Goal: Information Seeking & Learning: Learn about a topic

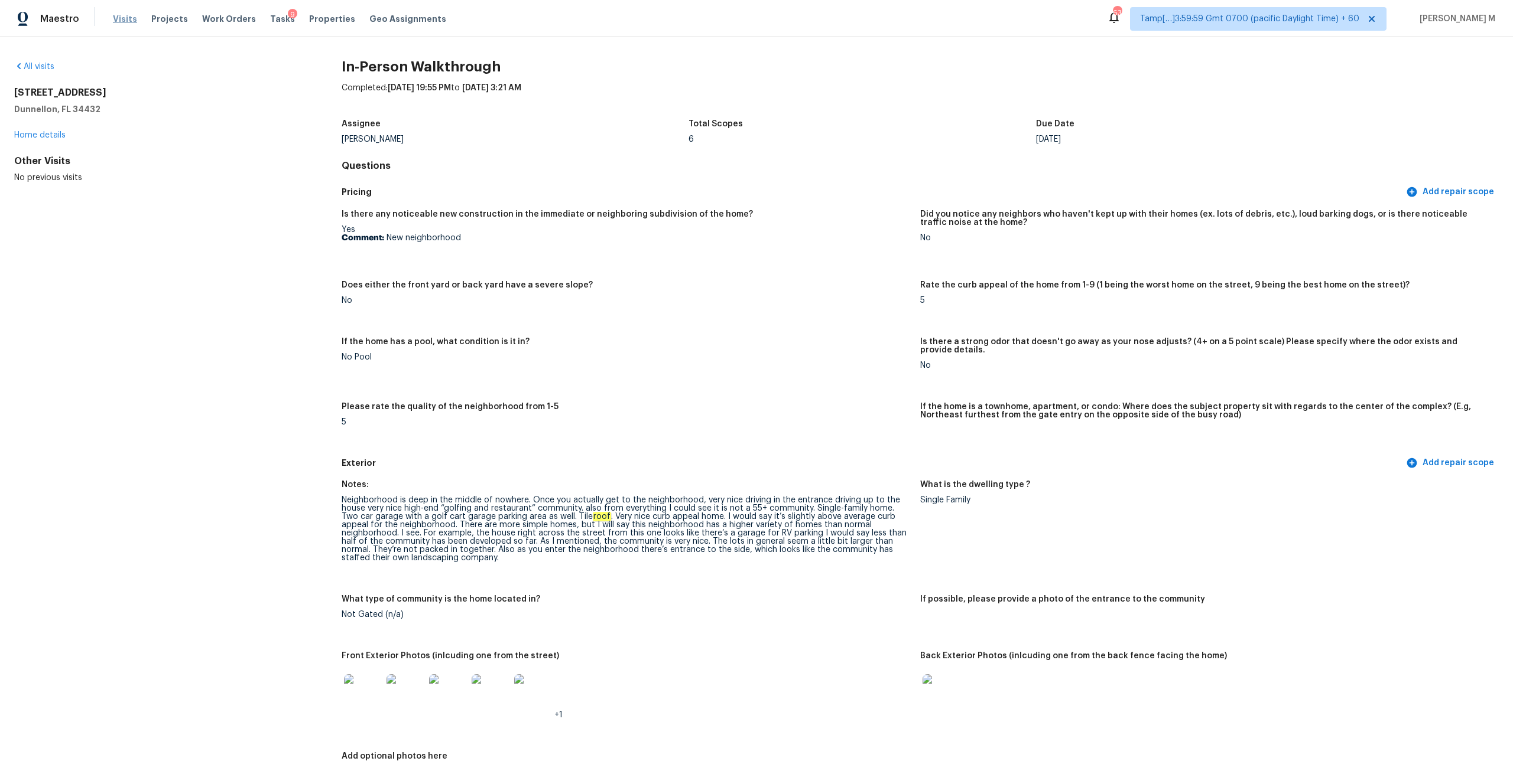
click at [123, 17] on span "Visits" at bounding box center [125, 19] width 24 height 12
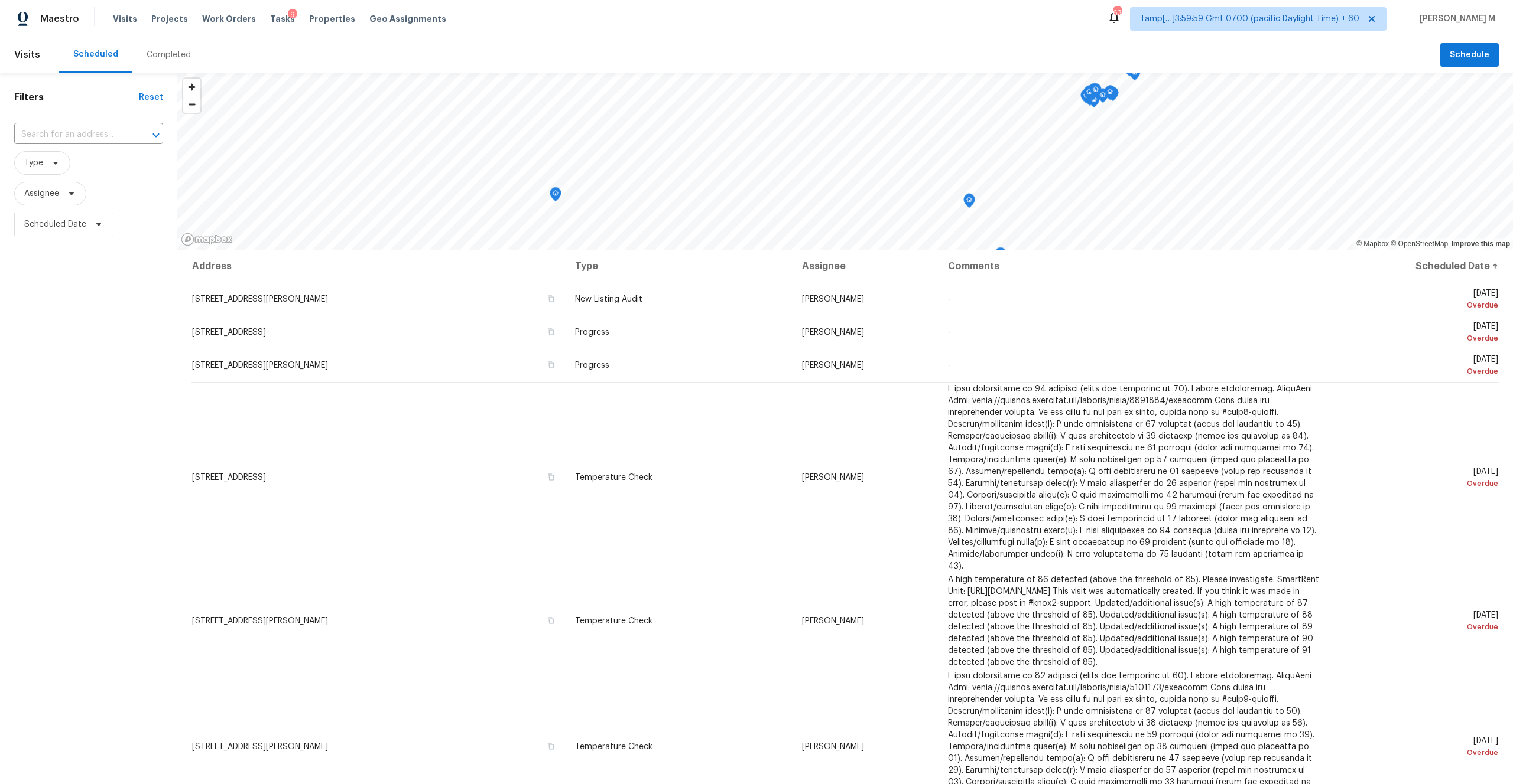
click at [176, 54] on div "Completed" at bounding box center [169, 55] width 45 height 12
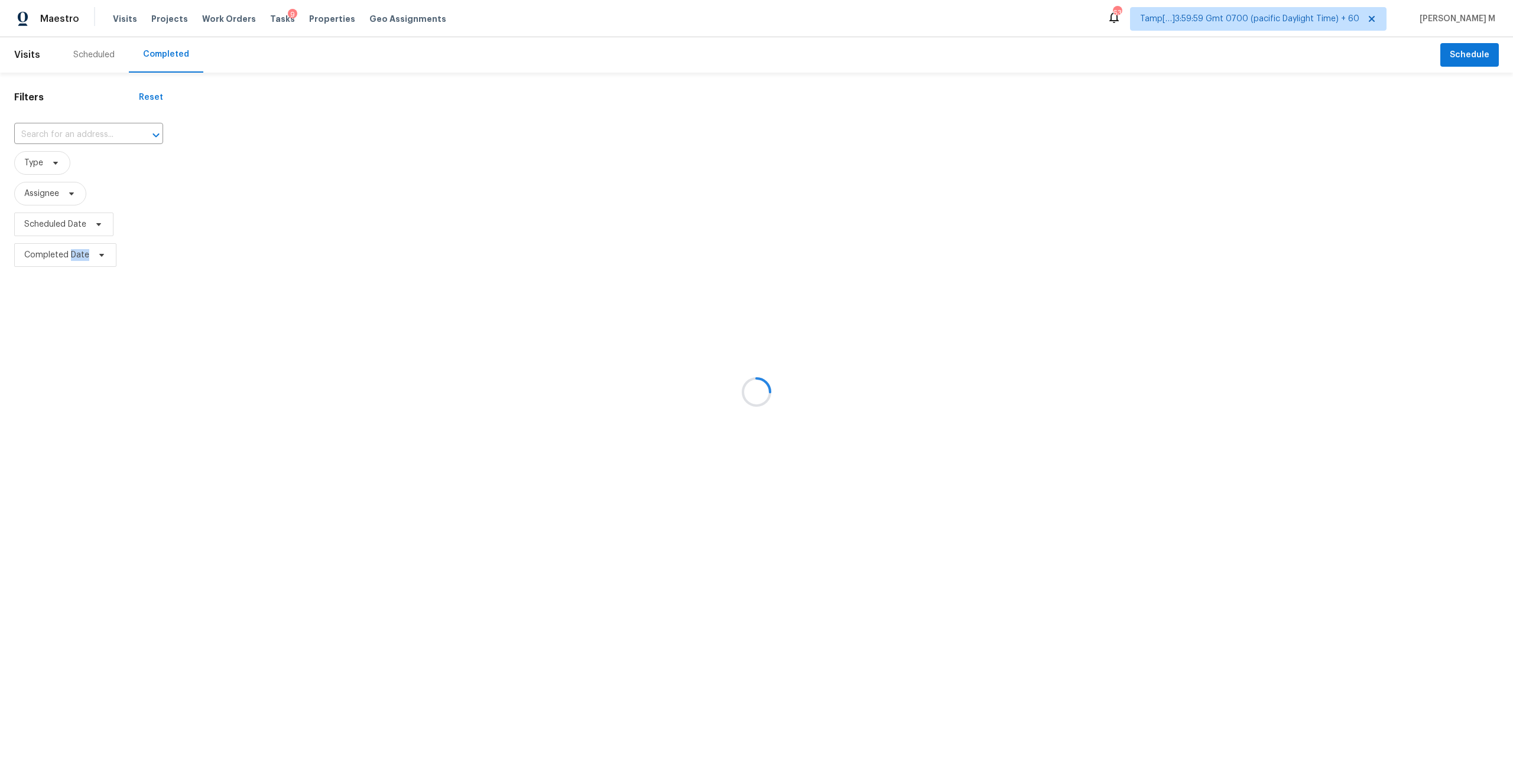
click at [176, 54] on div at bounding box center [756, 392] width 1513 height 784
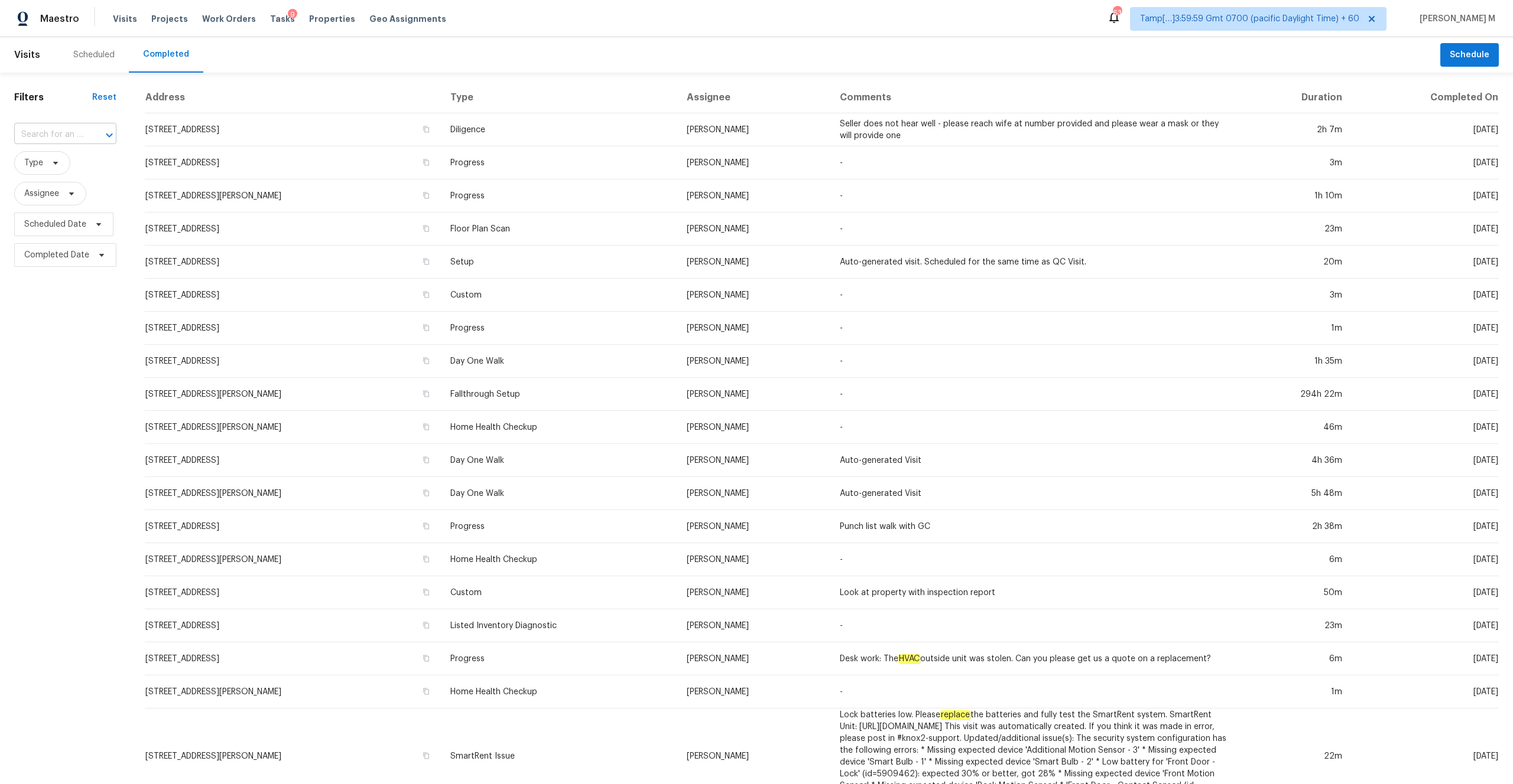
click at [42, 133] on input "text" at bounding box center [48, 135] width 69 height 18
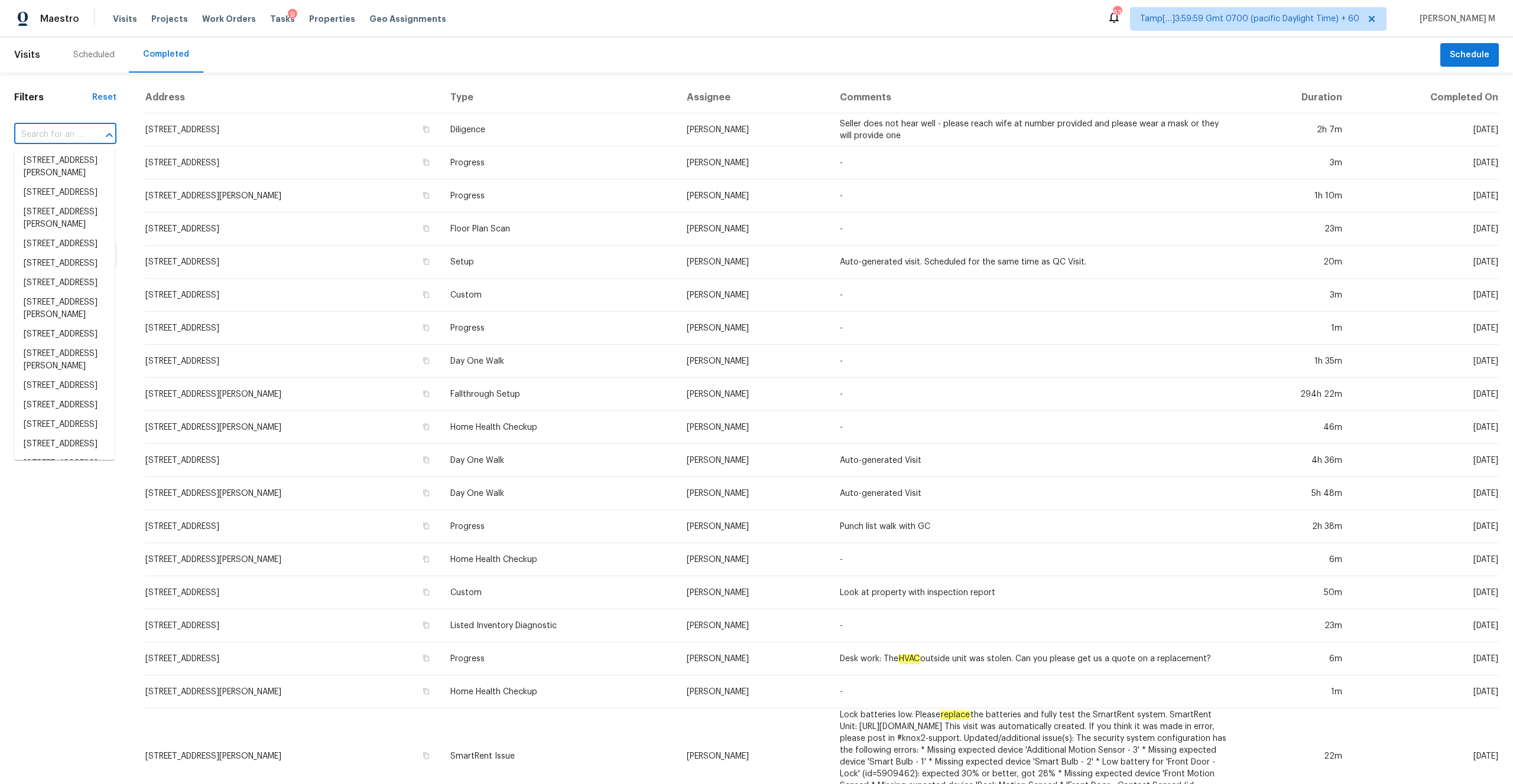
paste input "11120 SW 106th Ave, Portland, OR 97223"
type input "11120 SW 106th Ave, Portland, OR 97223"
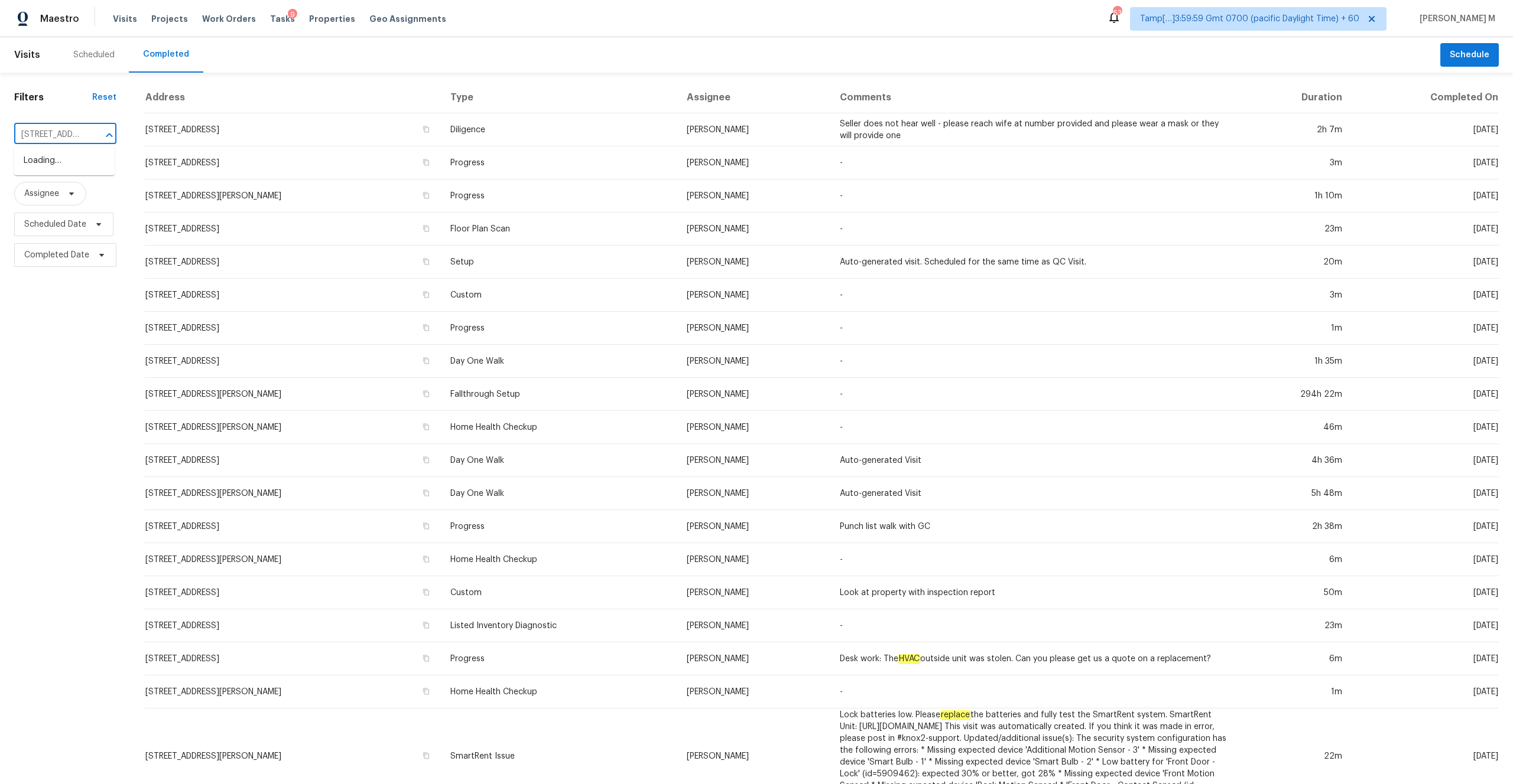
scroll to position [0, 94]
click at [60, 164] on li "11120 SW 106th Ave, Portland, OR 97223" at bounding box center [64, 161] width 101 height 20
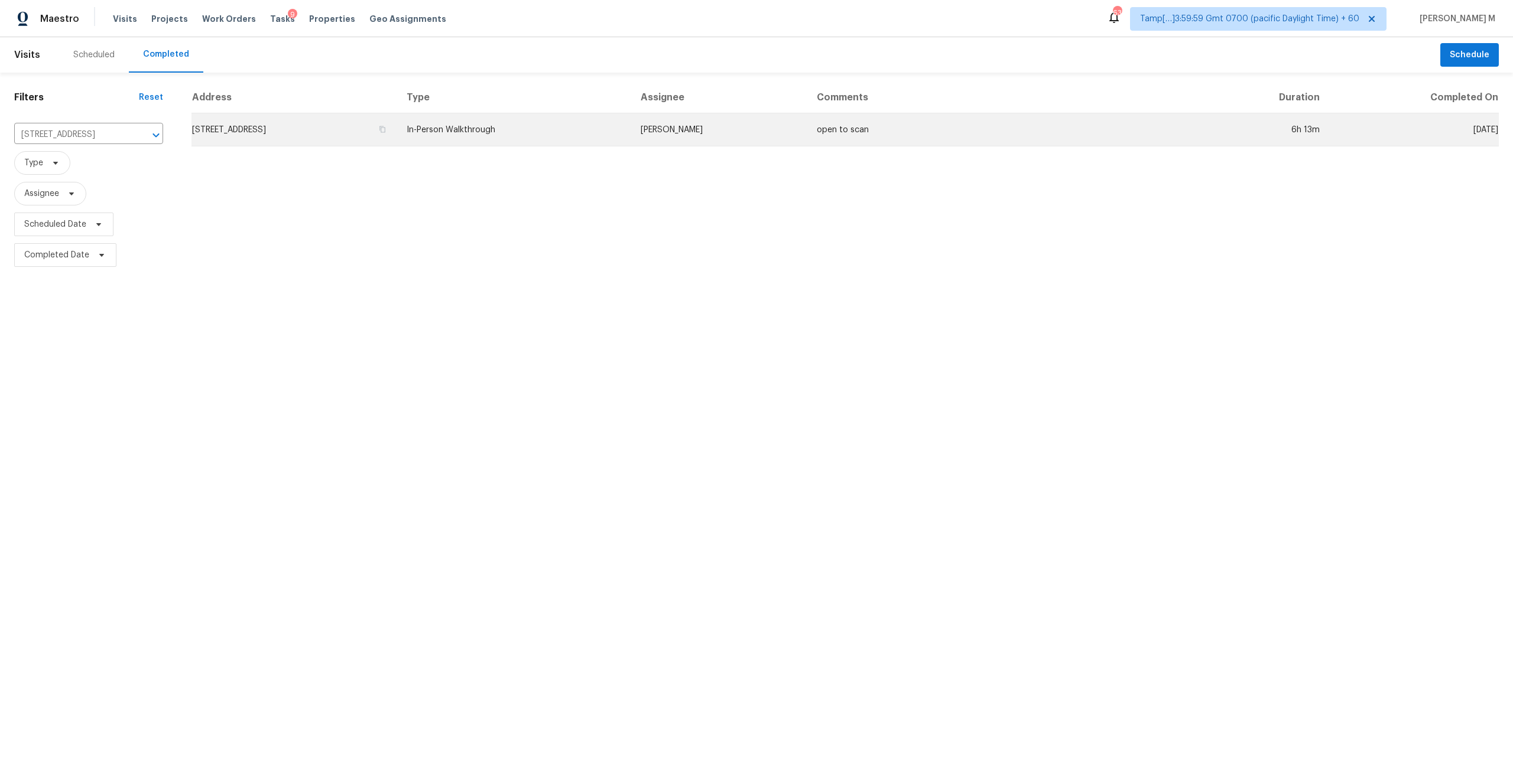
click at [343, 126] on td "11120 SW 106th Ave, Portland, OR 97223" at bounding box center [294, 130] width 206 height 33
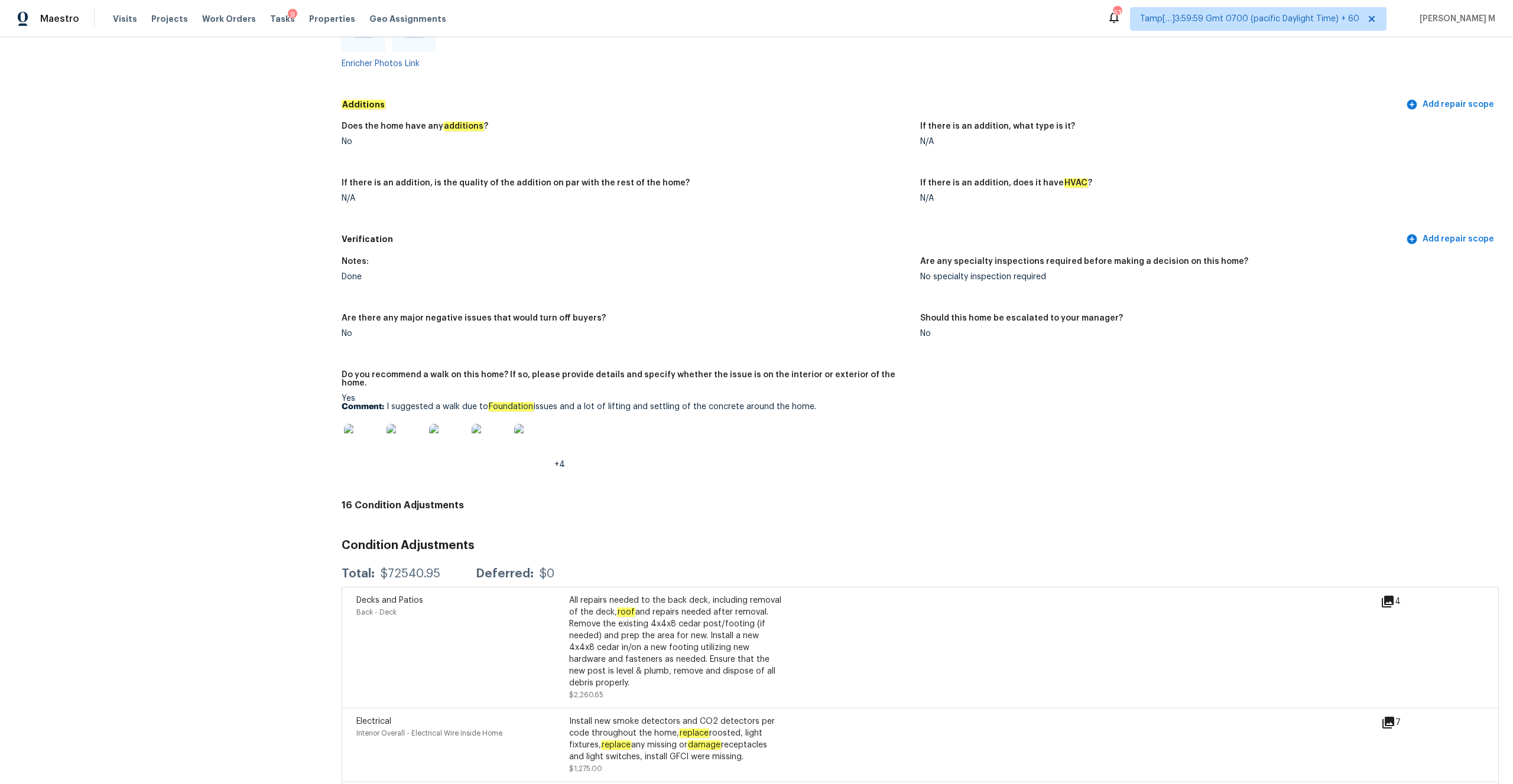
scroll to position [2517, 0]
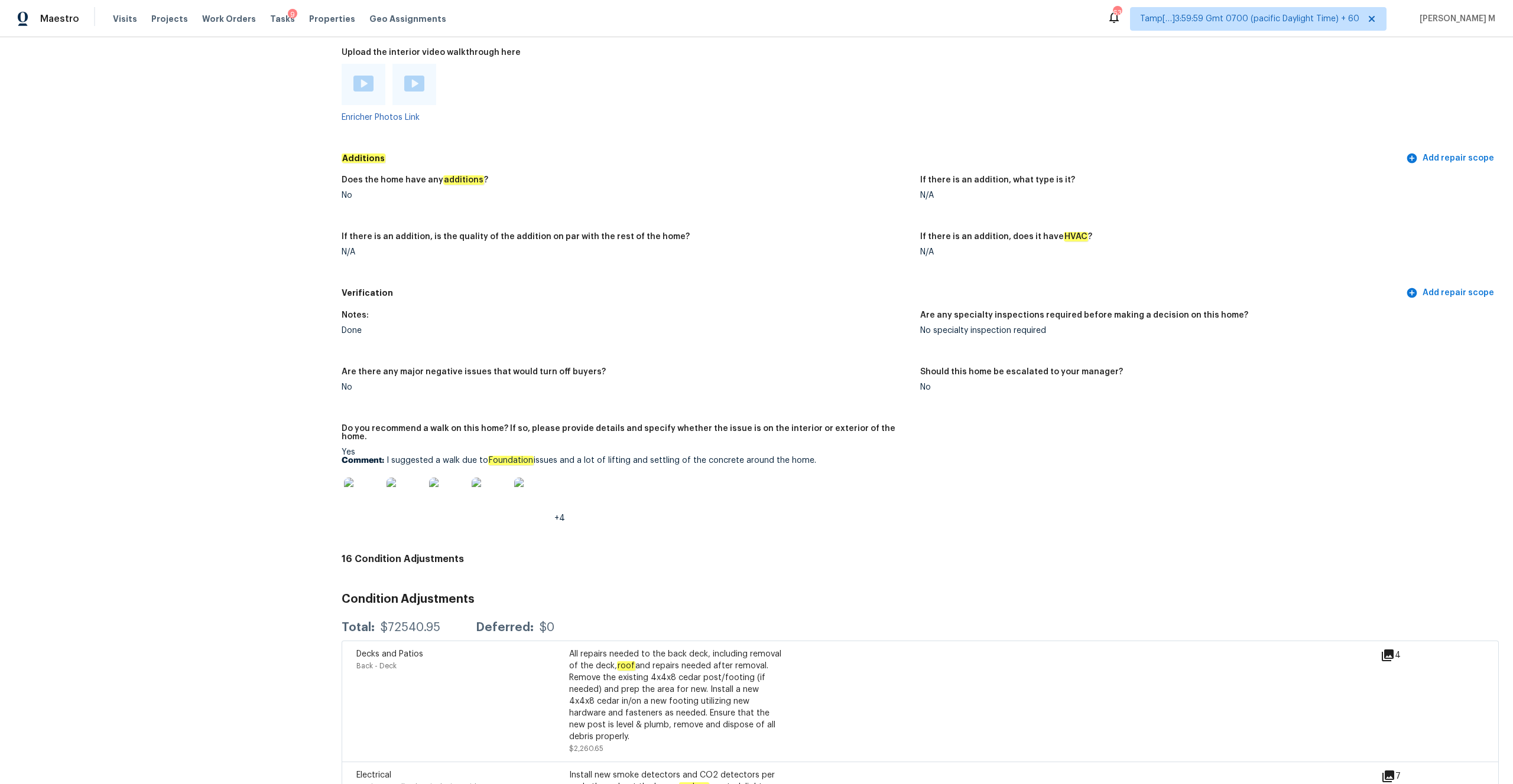
click at [351, 492] on img at bounding box center [363, 497] width 38 height 38
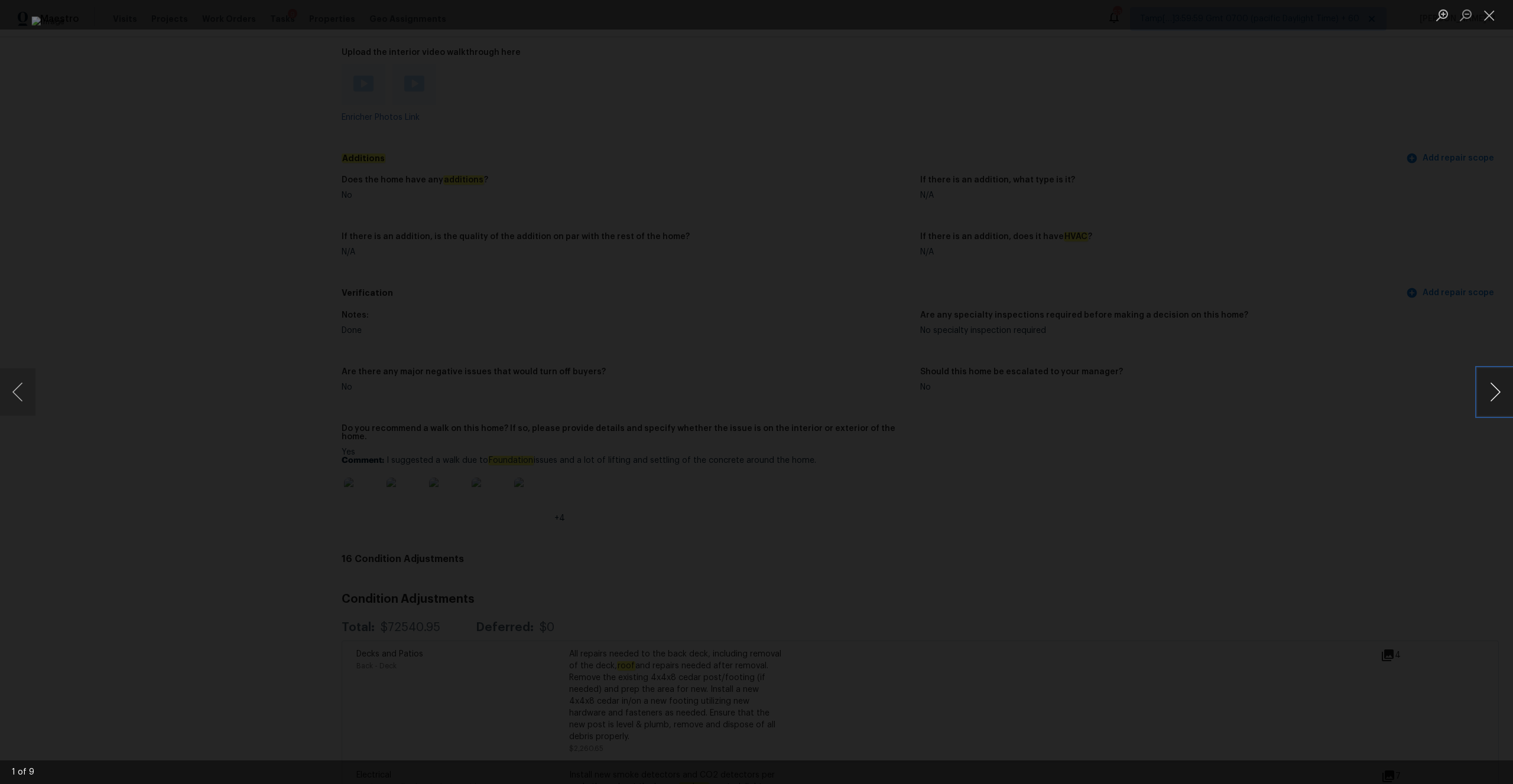
click at [1497, 381] on button "Next image" at bounding box center [1495, 392] width 36 height 48
click at [1484, 11] on button "Close lightbox" at bounding box center [1489, 14] width 23 height 20
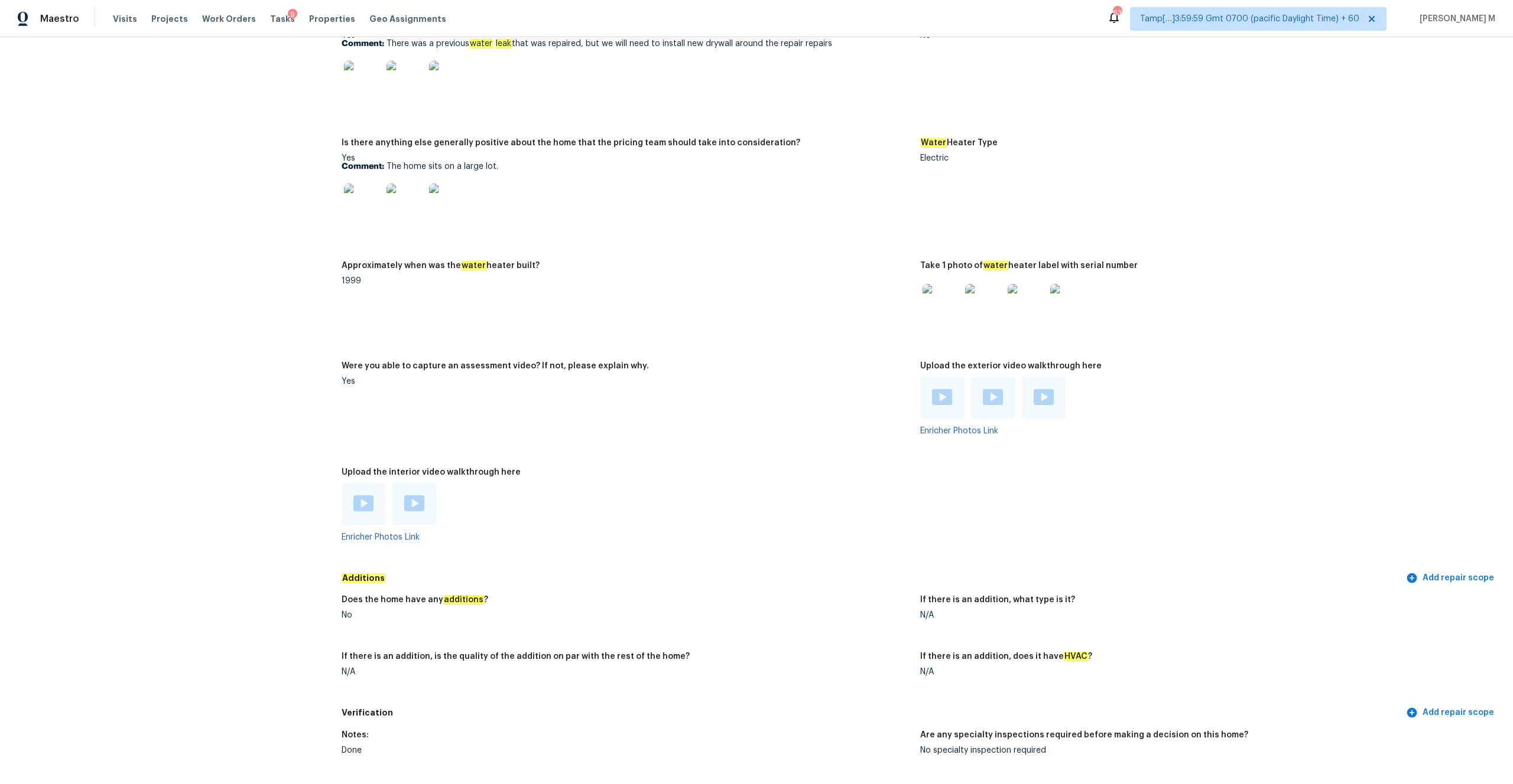
scroll to position [2109, 0]
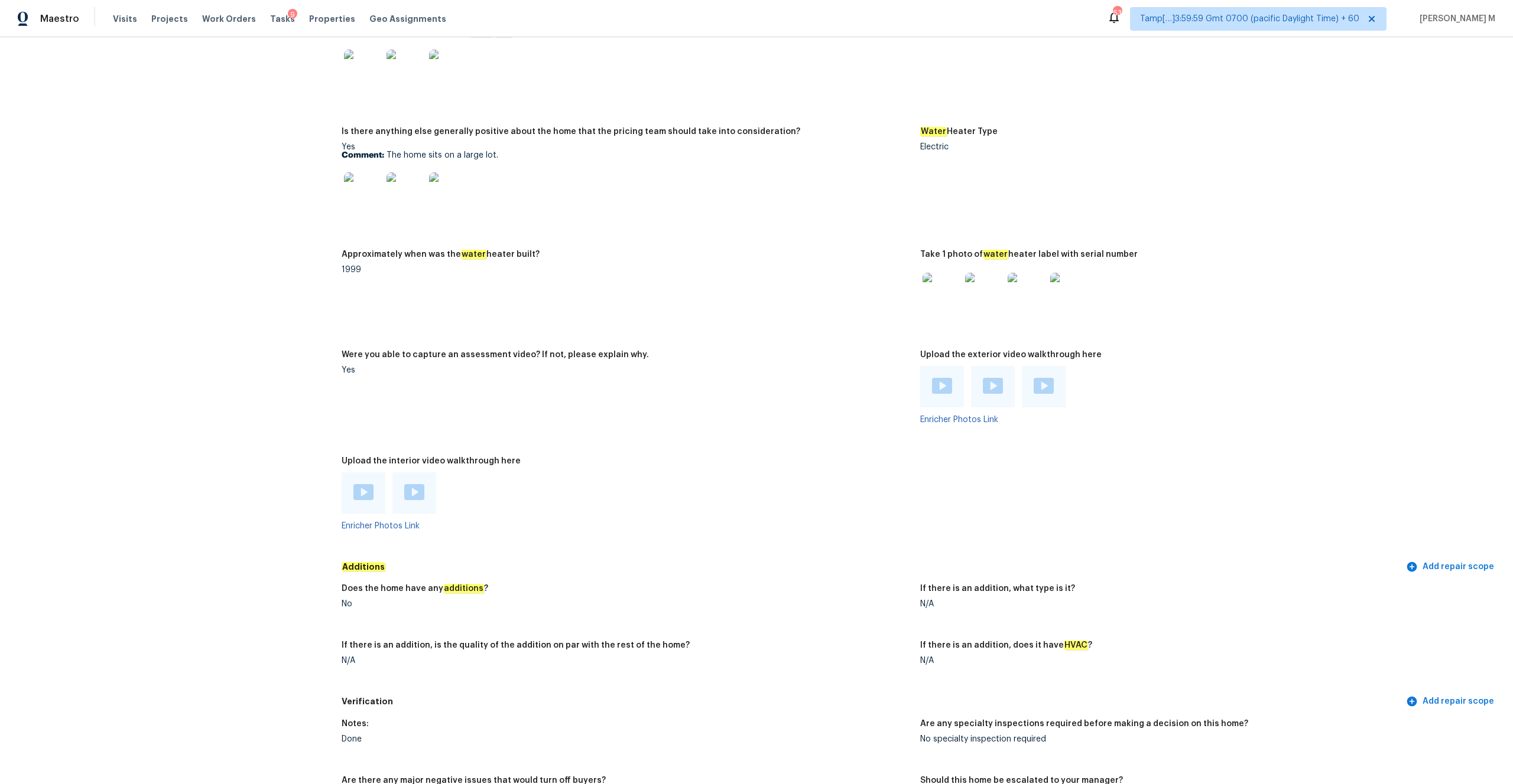
click at [367, 489] on img at bounding box center [364, 492] width 20 height 16
click at [419, 489] on img at bounding box center [414, 492] width 20 height 16
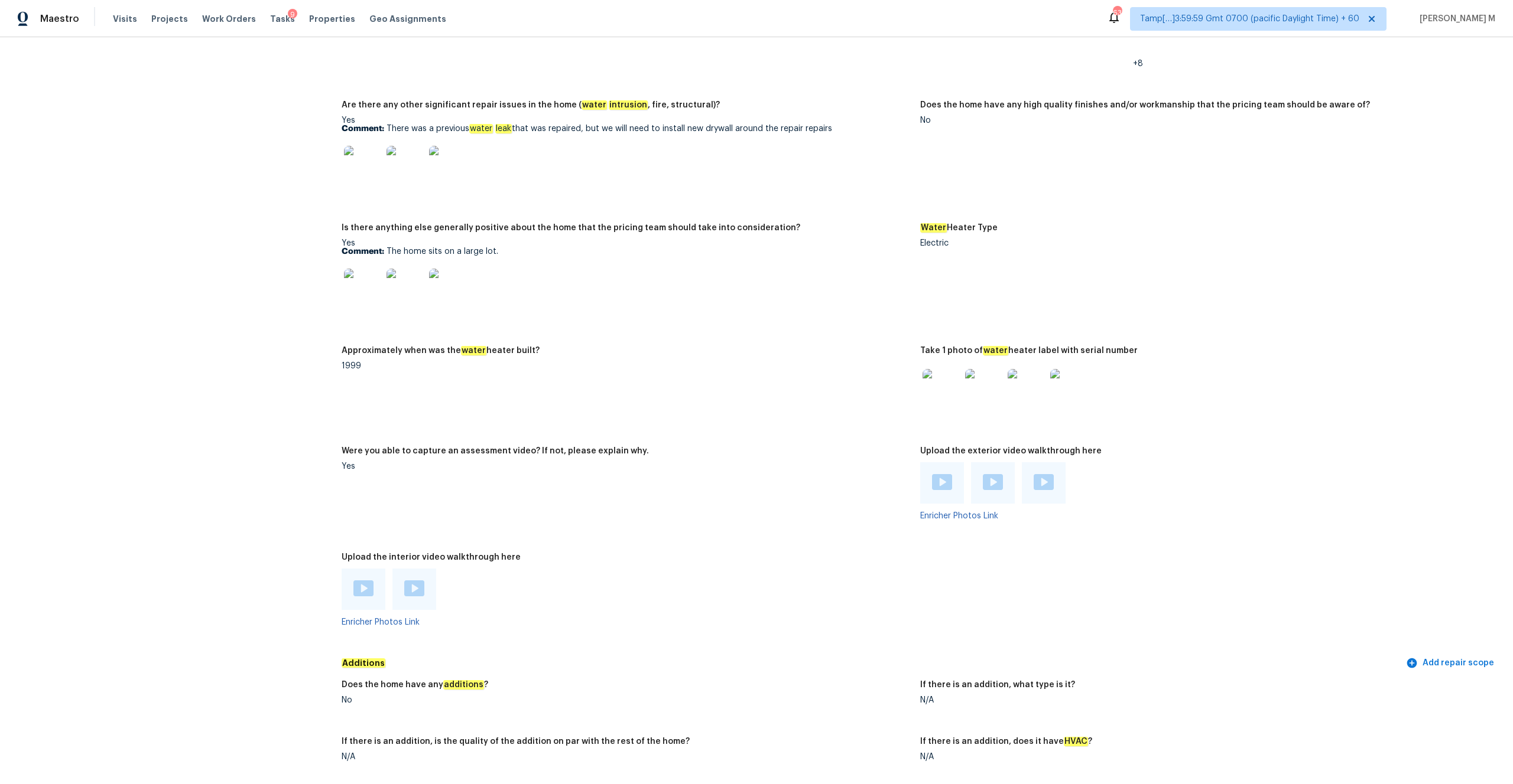
scroll to position [2012, 0]
click at [351, 282] on img at bounding box center [363, 288] width 38 height 38
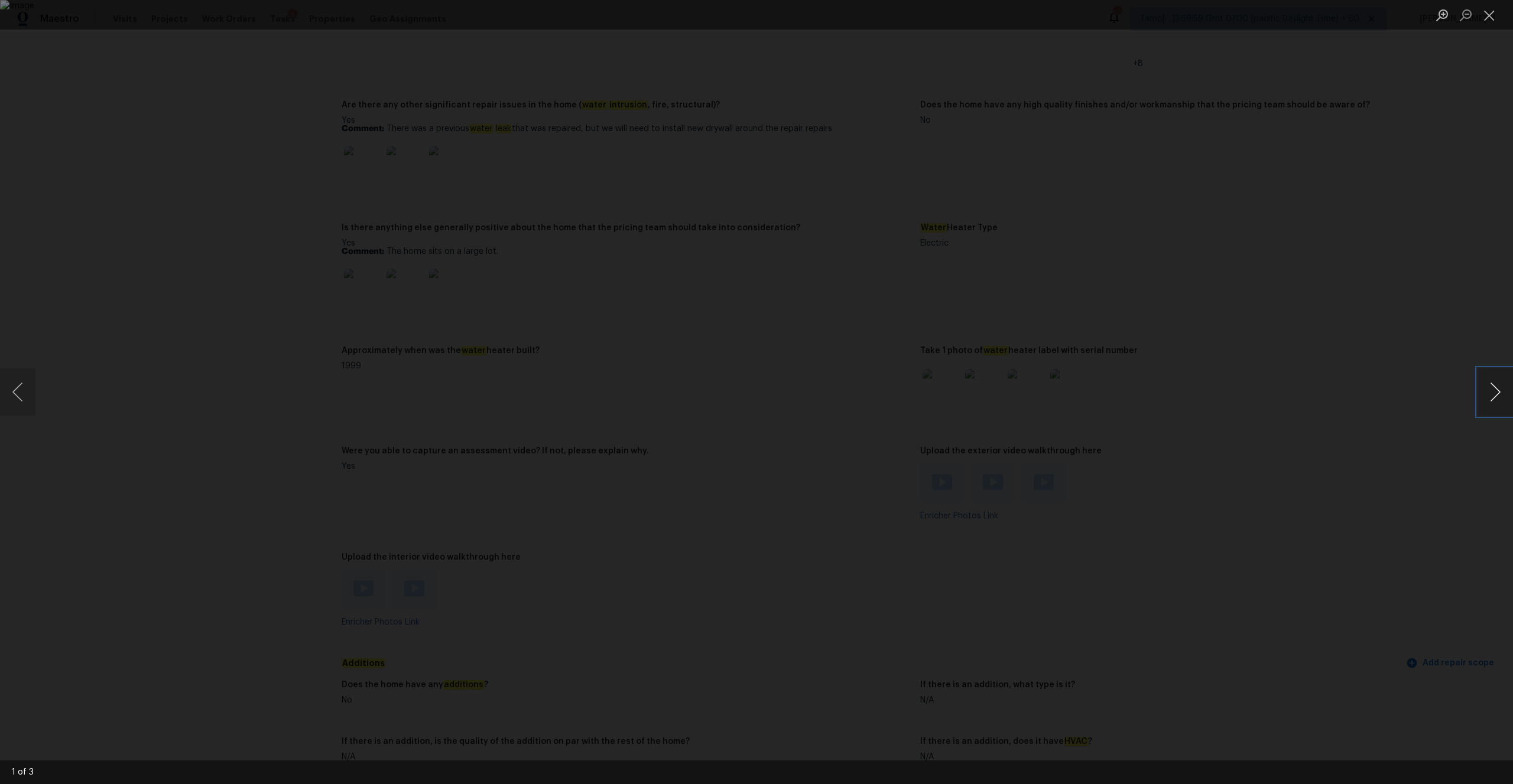
click at [1500, 389] on button "Next image" at bounding box center [1495, 392] width 36 height 48
click at [1487, 10] on button "Close lightbox" at bounding box center [1489, 14] width 23 height 20
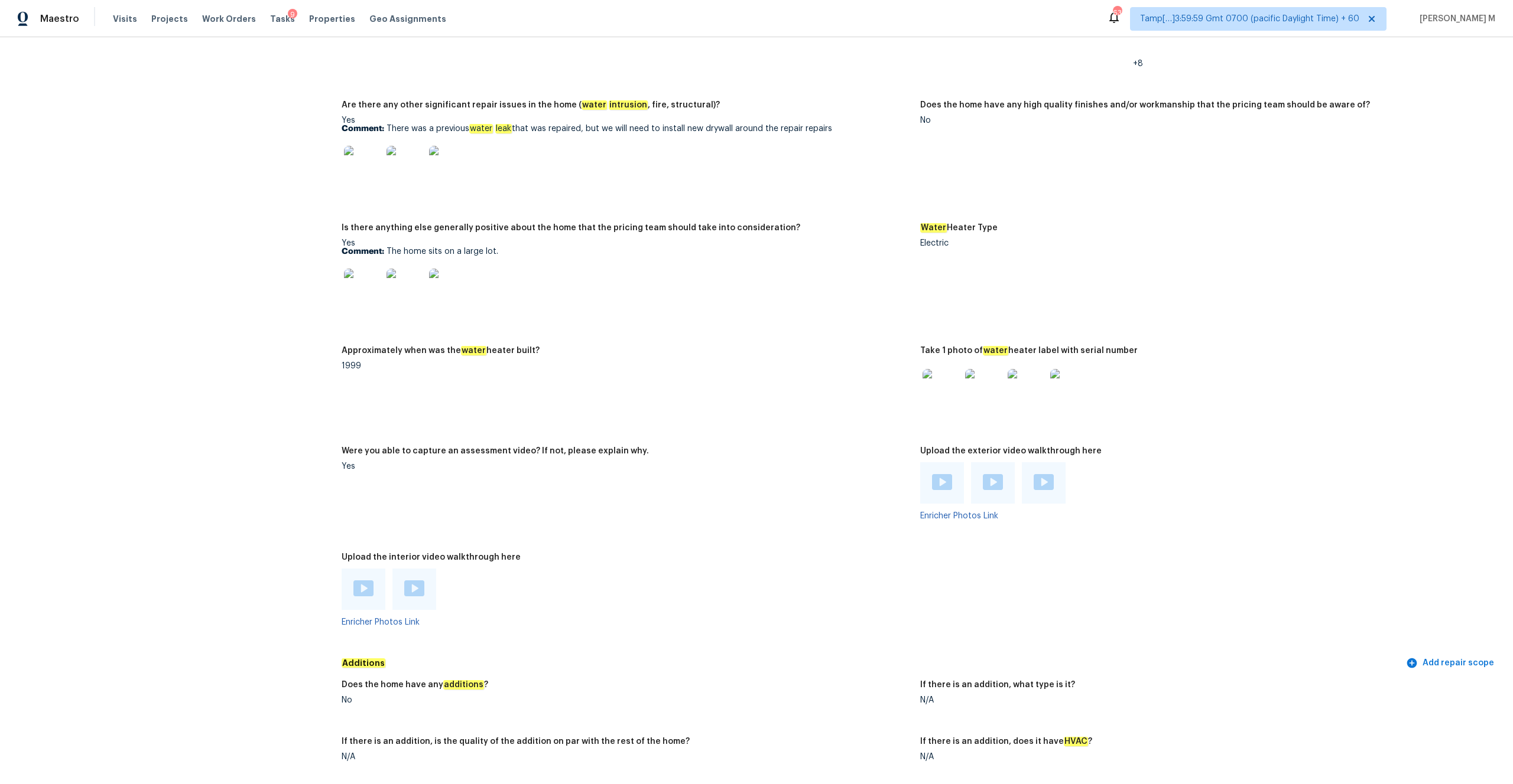
click at [952, 489] on div at bounding box center [942, 483] width 44 height 42
click at [949, 480] on img at bounding box center [942, 482] width 20 height 16
click at [998, 478] on img at bounding box center [992, 482] width 20 height 16
click at [1047, 476] on img at bounding box center [1044, 482] width 20 height 16
click at [357, 168] on img at bounding box center [363, 165] width 38 height 38
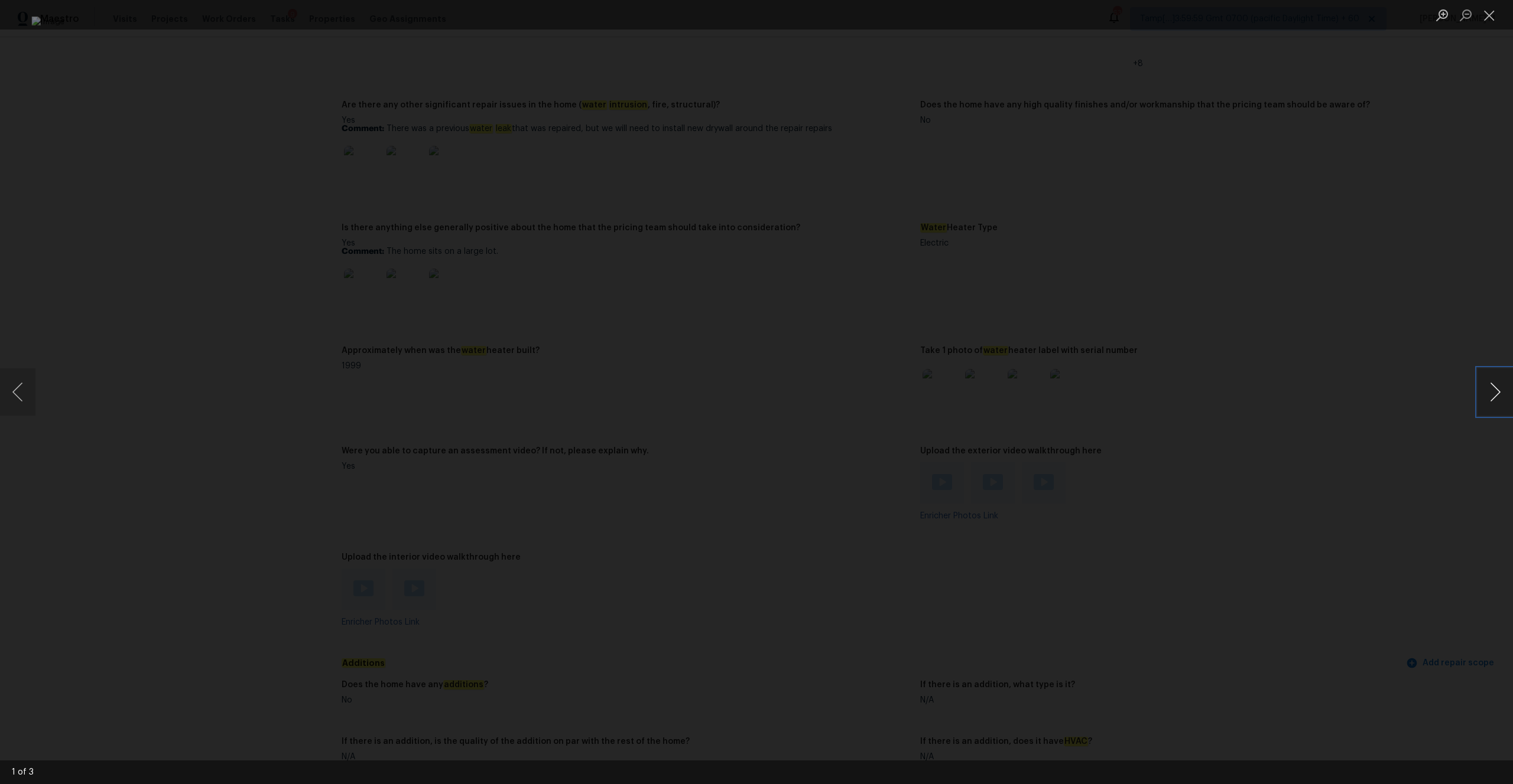
click at [1490, 405] on button "Next image" at bounding box center [1495, 392] width 36 height 48
click at [1494, 13] on button "Close lightbox" at bounding box center [1489, 14] width 23 height 20
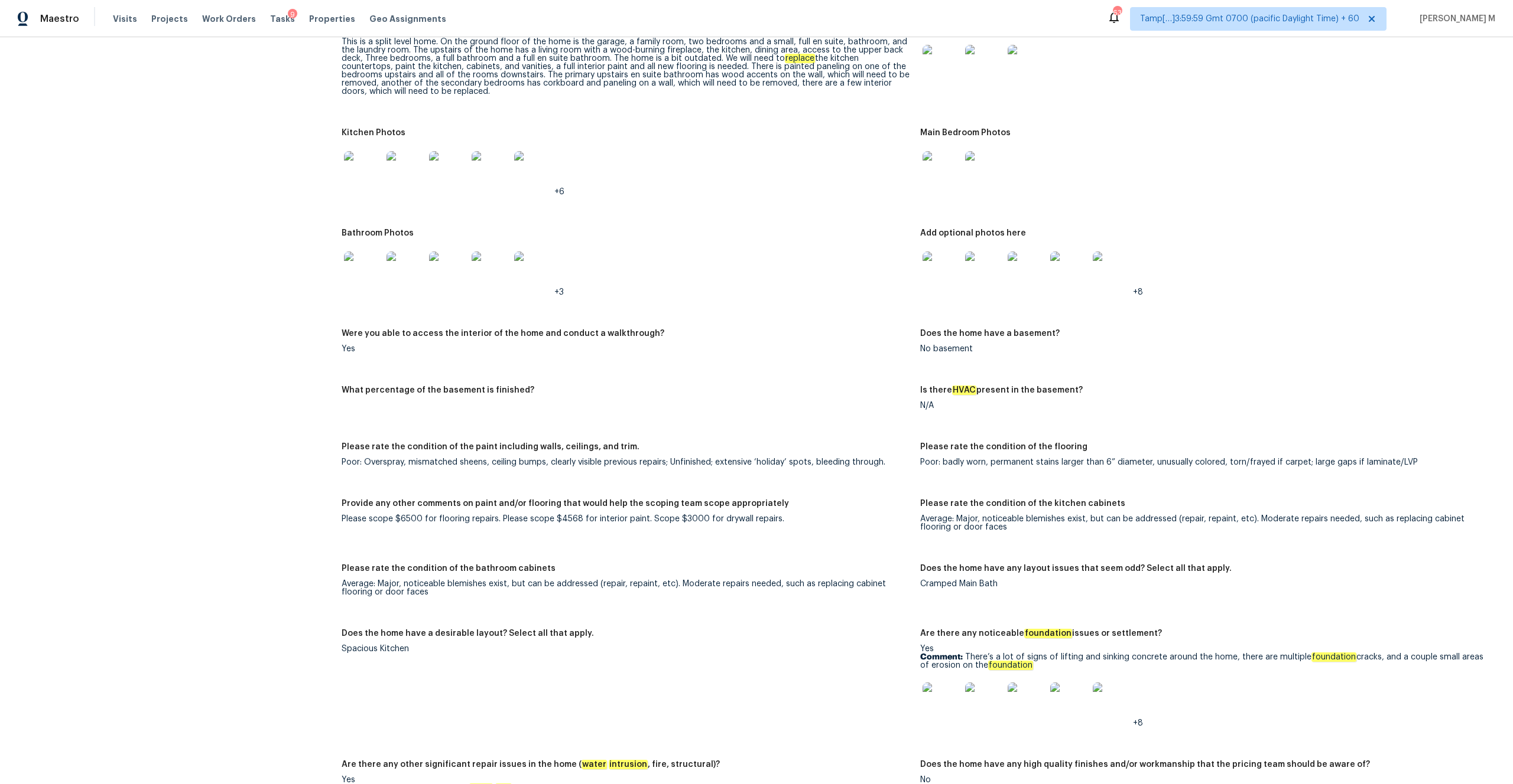
scroll to position [502, 0]
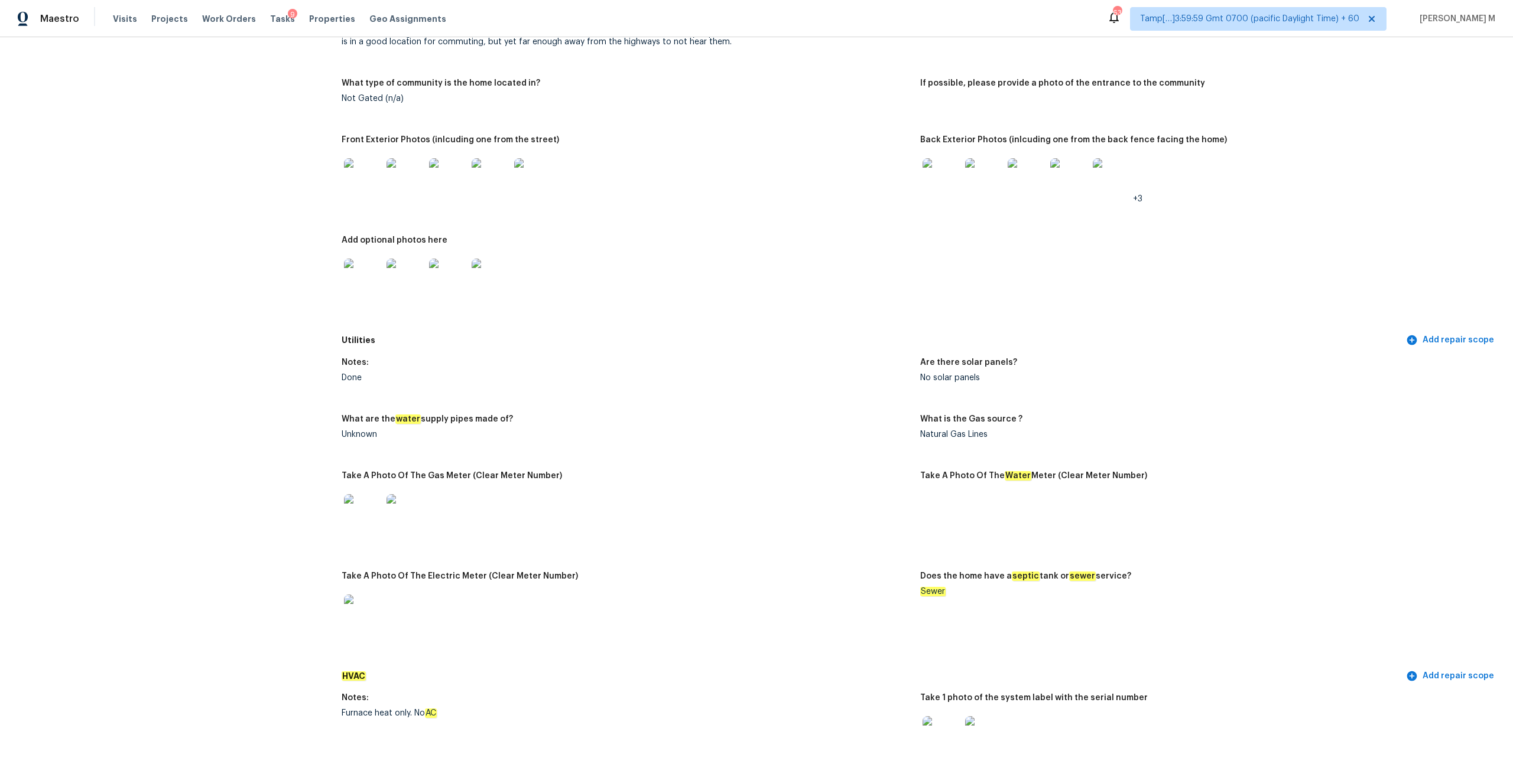
click at [834, 359] on div "Notes:" at bounding box center [626, 366] width 569 height 15
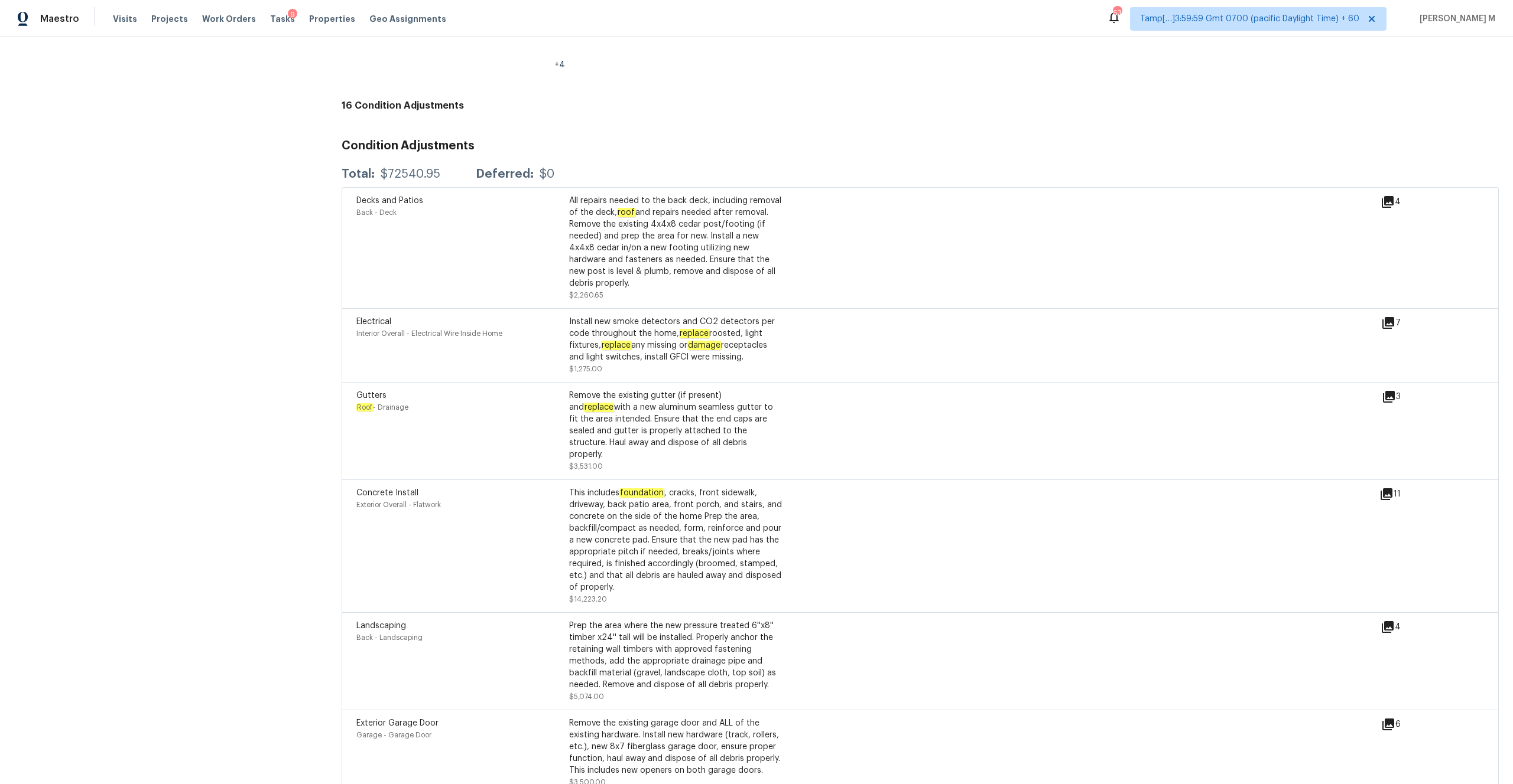
scroll to position [2971, 0]
click at [660, 508] on div "This includes foundation , cracks, front sidewalk, driveway, back patio area, f…" at bounding box center [676, 539] width 213 height 106
click at [668, 511] on div "This includes foundation , cracks, front sidewalk, driveway, back patio area, f…" at bounding box center [676, 539] width 213 height 106
click at [685, 503] on div "This includes foundation , cracks, front sidewalk, driveway, back patio area, f…" at bounding box center [676, 539] width 213 height 106
click at [1394, 486] on div "11" at bounding box center [1409, 493] width 59 height 14
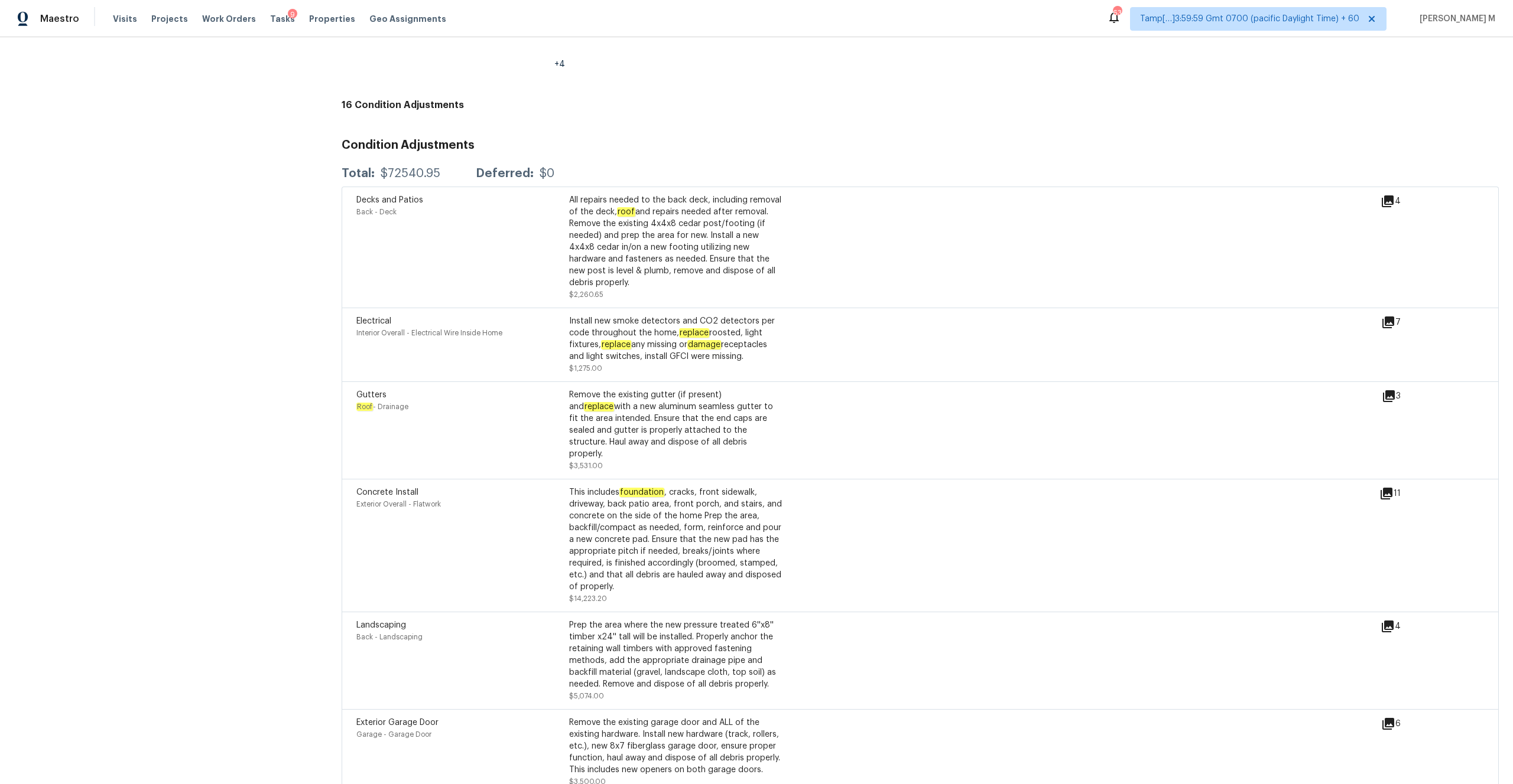
click at [1385, 488] on icon at bounding box center [1387, 494] width 12 height 12
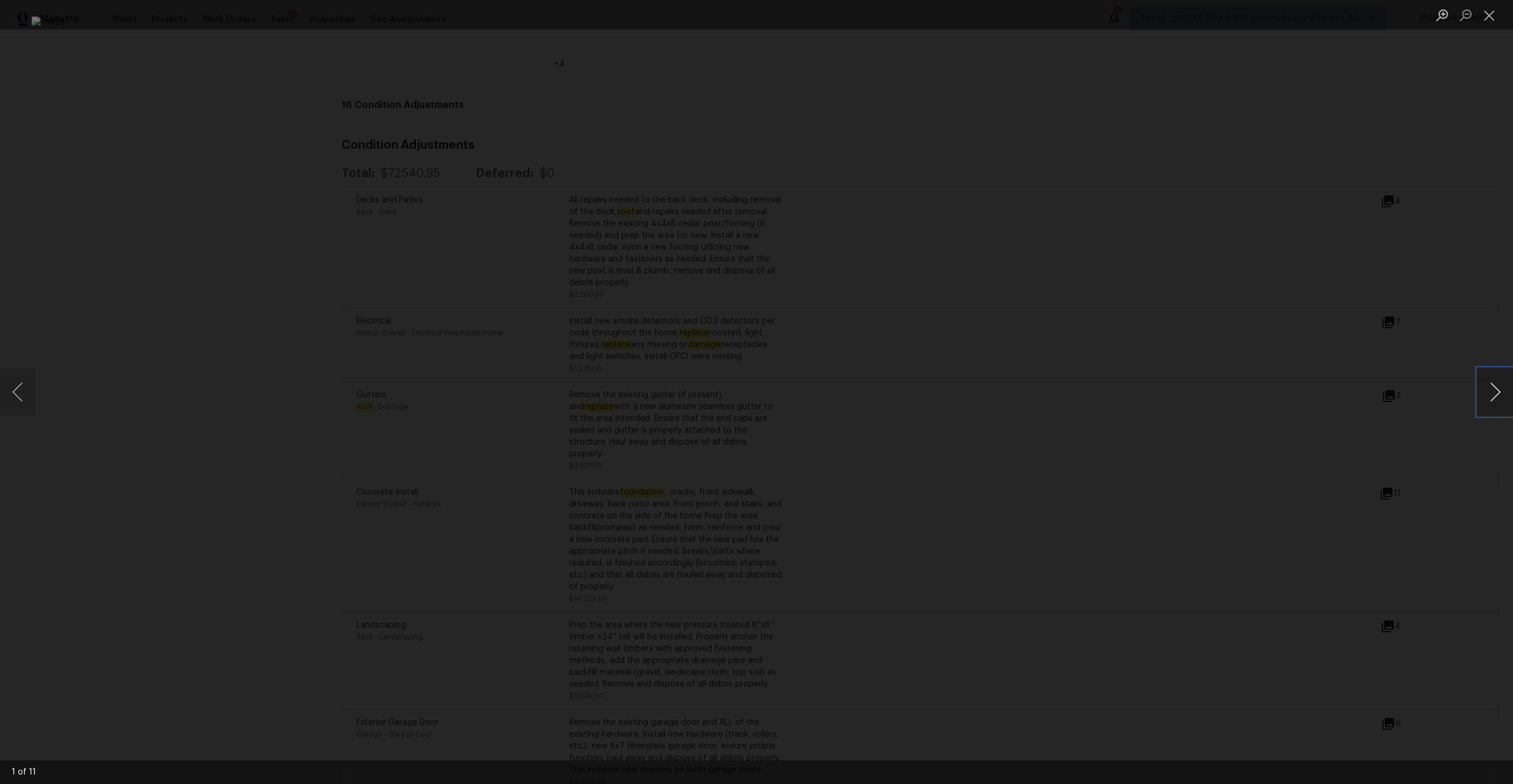
click at [1500, 390] on button "Next image" at bounding box center [1495, 392] width 36 height 48
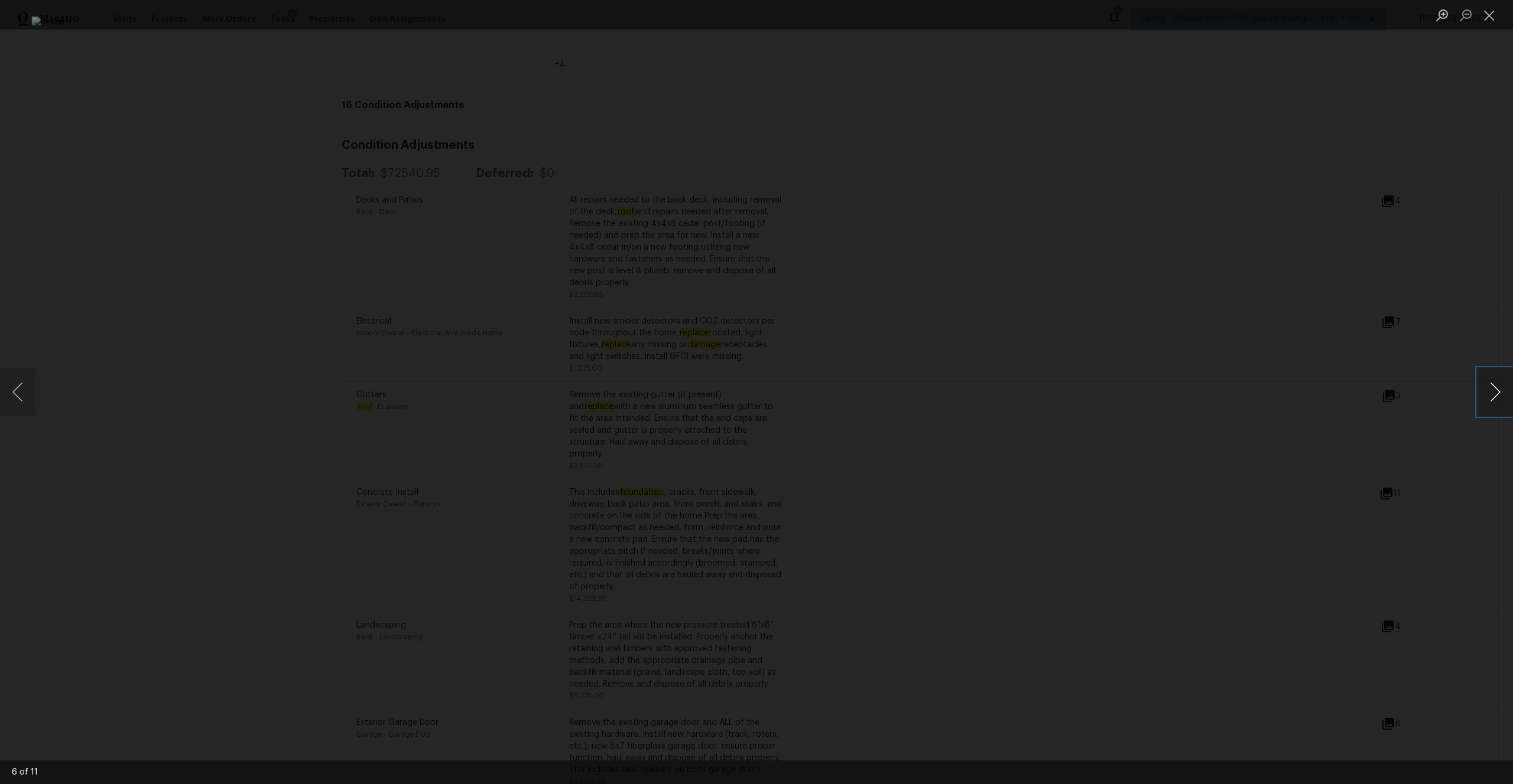
click at [1500, 390] on button "Next image" at bounding box center [1495, 392] width 36 height 48
click at [1481, 26] on li "Lightbox" at bounding box center [1489, 14] width 23 height 29
click at [1491, 17] on button "Close lightbox" at bounding box center [1489, 14] width 23 height 20
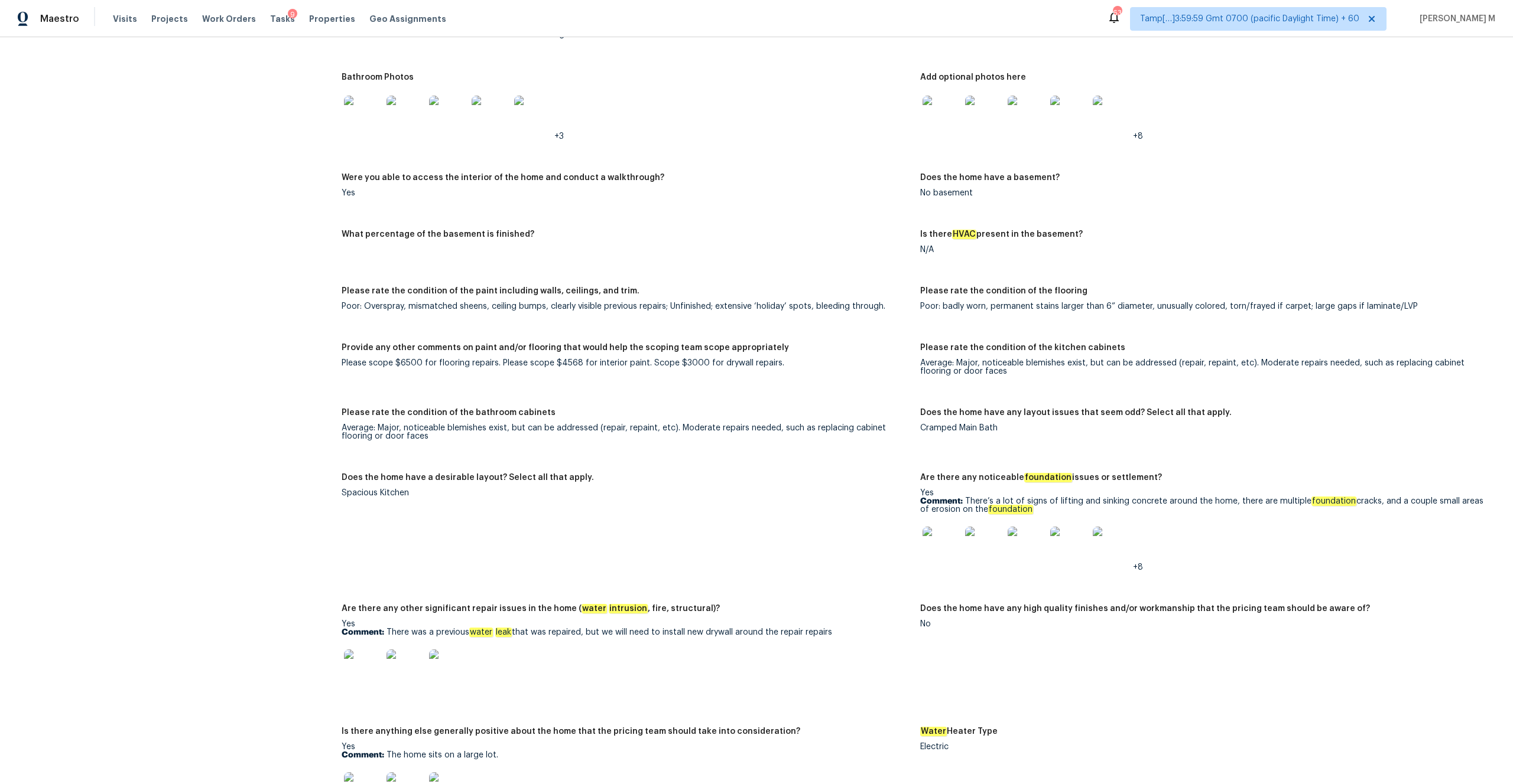
scroll to position [1502, 0]
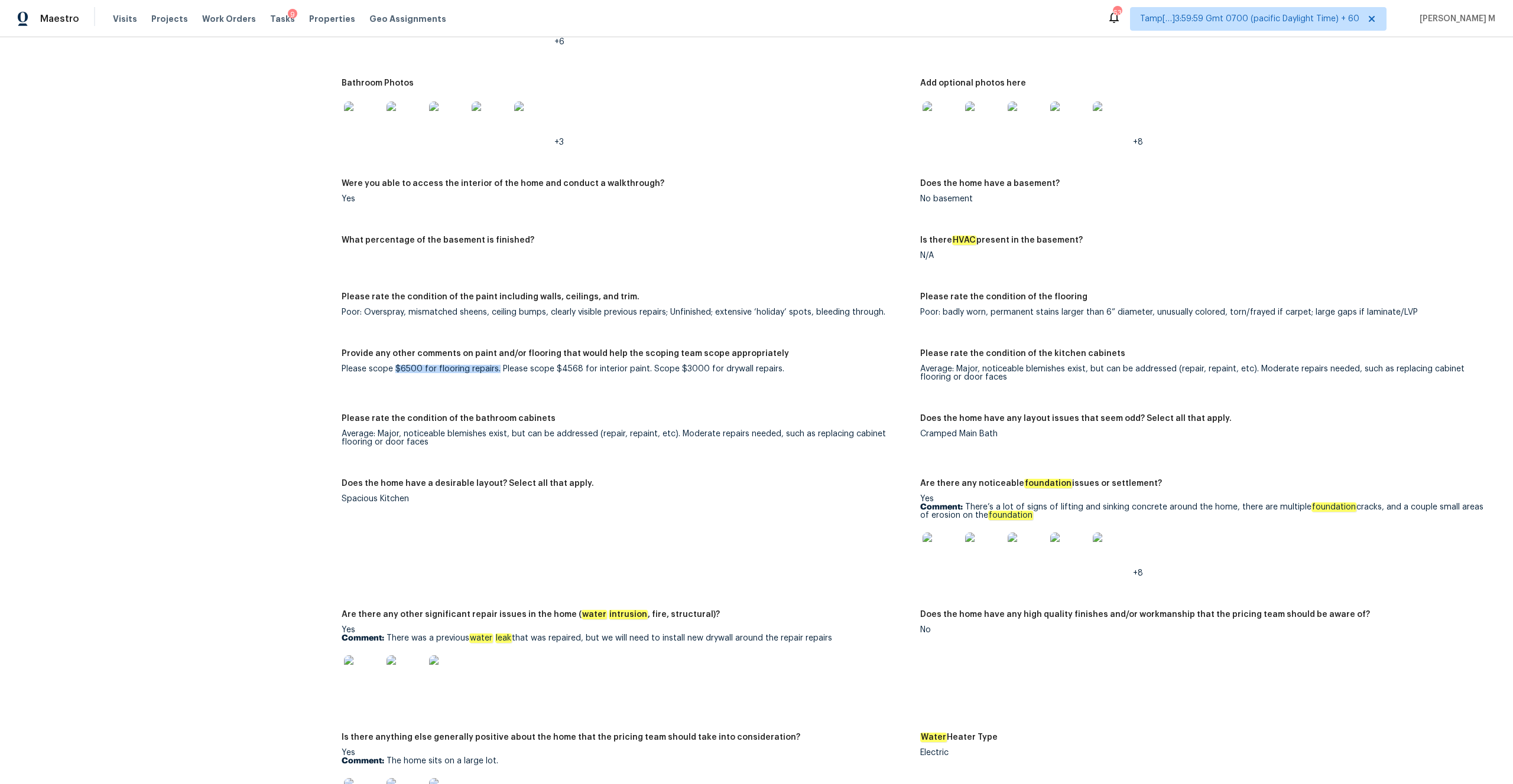
drag, startPoint x: 395, startPoint y: 360, endPoint x: 497, endPoint y: 360, distance: 102.0
click at [497, 365] on div "Please scope $6500 for flooring repairs. Please scope $4568 for interior paint.…" at bounding box center [626, 369] width 569 height 8
copy div "$6500 for flooring repairs."
drag, startPoint x: 522, startPoint y: 360, endPoint x: 576, endPoint y: 359, distance: 54.0
click at [576, 365] on div "Please scope $6500 for flooring repairs. Please scope $4568 for interior paint.…" at bounding box center [626, 369] width 569 height 8
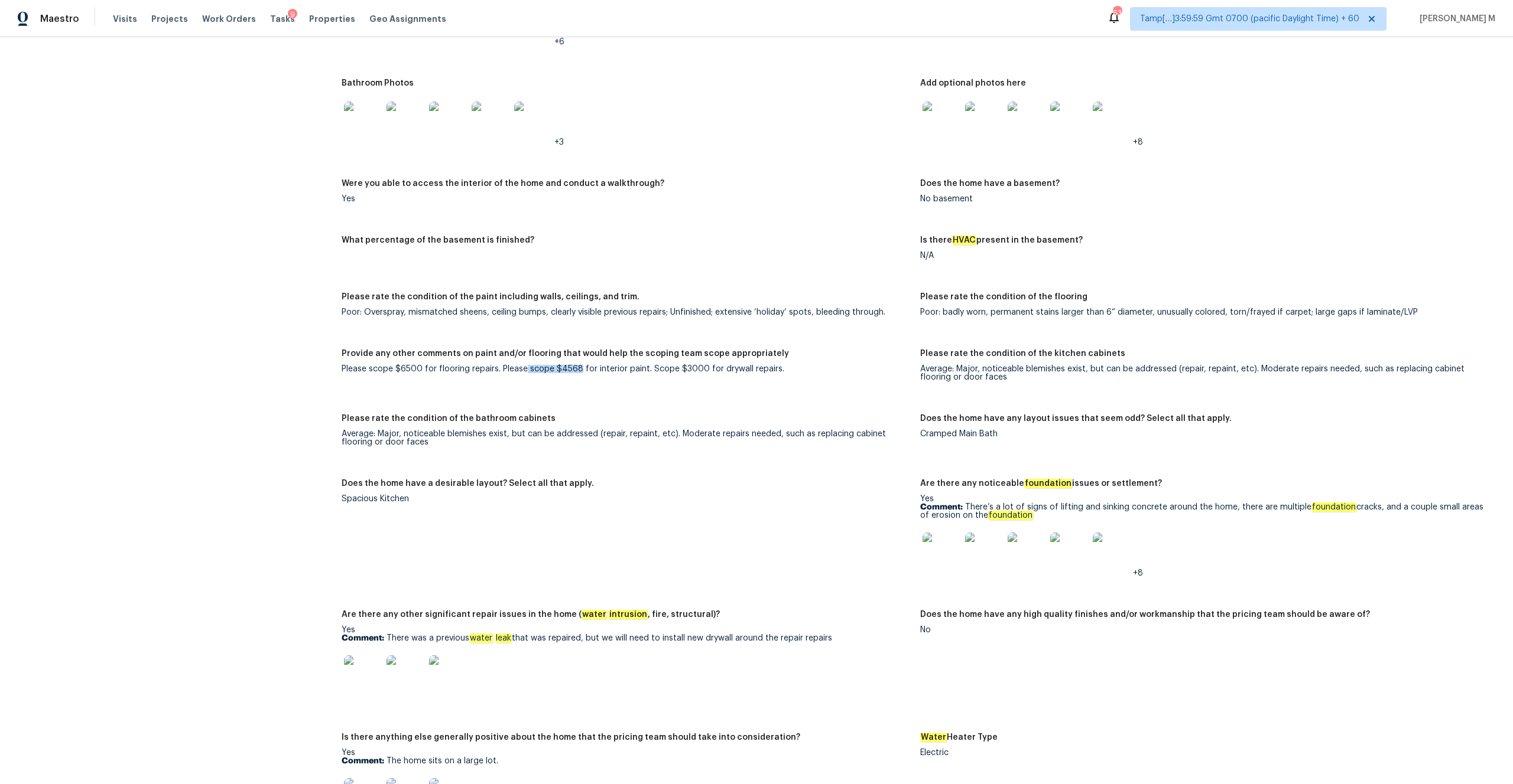
copy div "scope $4568"
drag, startPoint x: 673, startPoint y: 362, endPoint x: 780, endPoint y: 359, distance: 107.0
click at [780, 365] on div "Please scope $6500 for flooring repairs. Please scope $4568 for interior paint.…" at bounding box center [626, 369] width 569 height 8
copy div "$3000 for drywall repairs."
click at [408, 365] on div "Please scope $6500 for flooring repairs. Please scope $4568 for interior paint.…" at bounding box center [626, 369] width 569 height 8
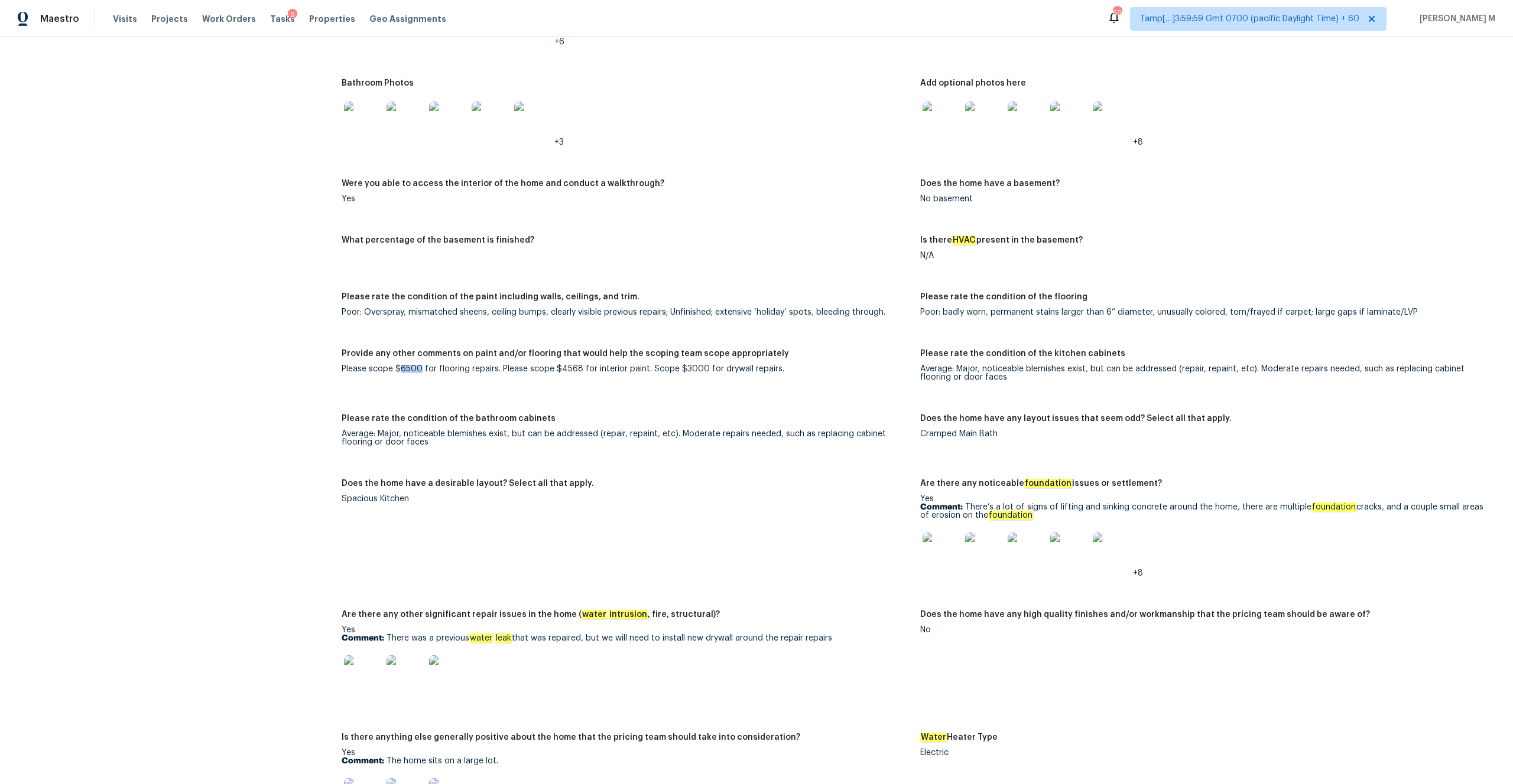
click at [408, 365] on div "Please scope $6500 for flooring repairs. Please scope $4568 for interior paint.…" at bounding box center [626, 369] width 569 height 8
click at [413, 369] on figure "Provide any other comments on paint and/or flooring that would help the scoping…" at bounding box center [631, 375] width 579 height 51
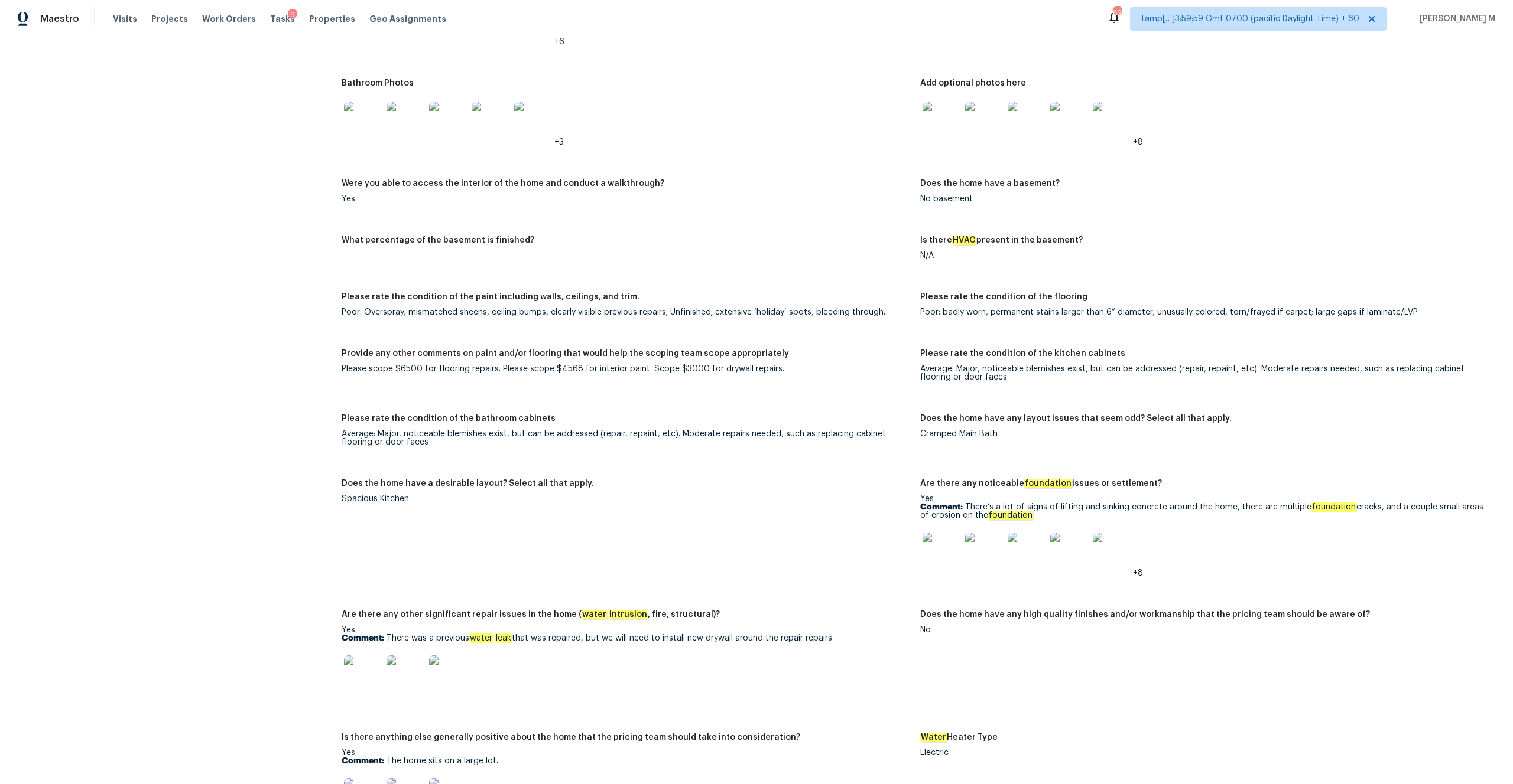
click at [410, 365] on div "Please scope $6500 for flooring repairs. Please scope $4568 for interior paint.…" at bounding box center [626, 369] width 569 height 8
copy div "6500"
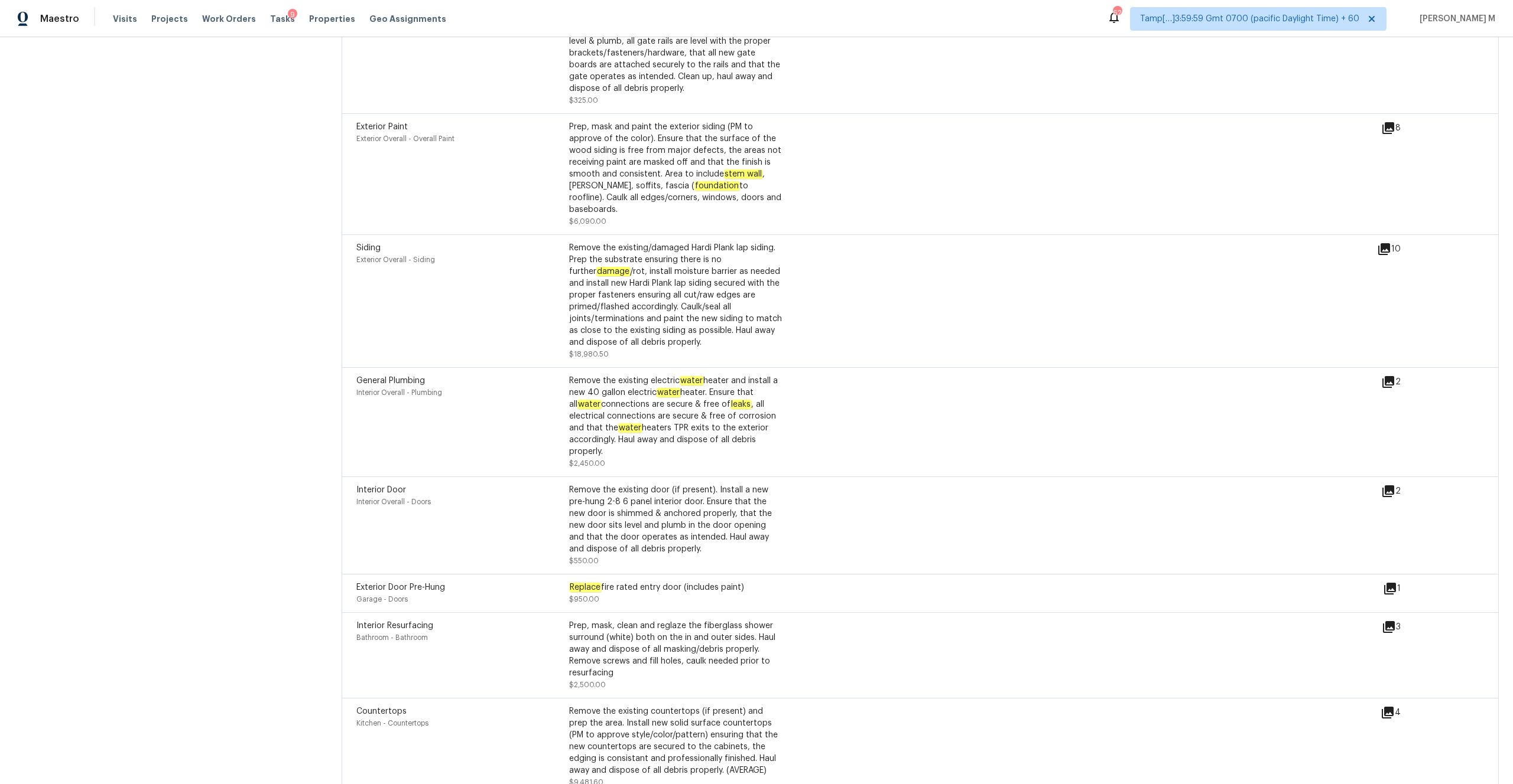
scroll to position [3902, 0]
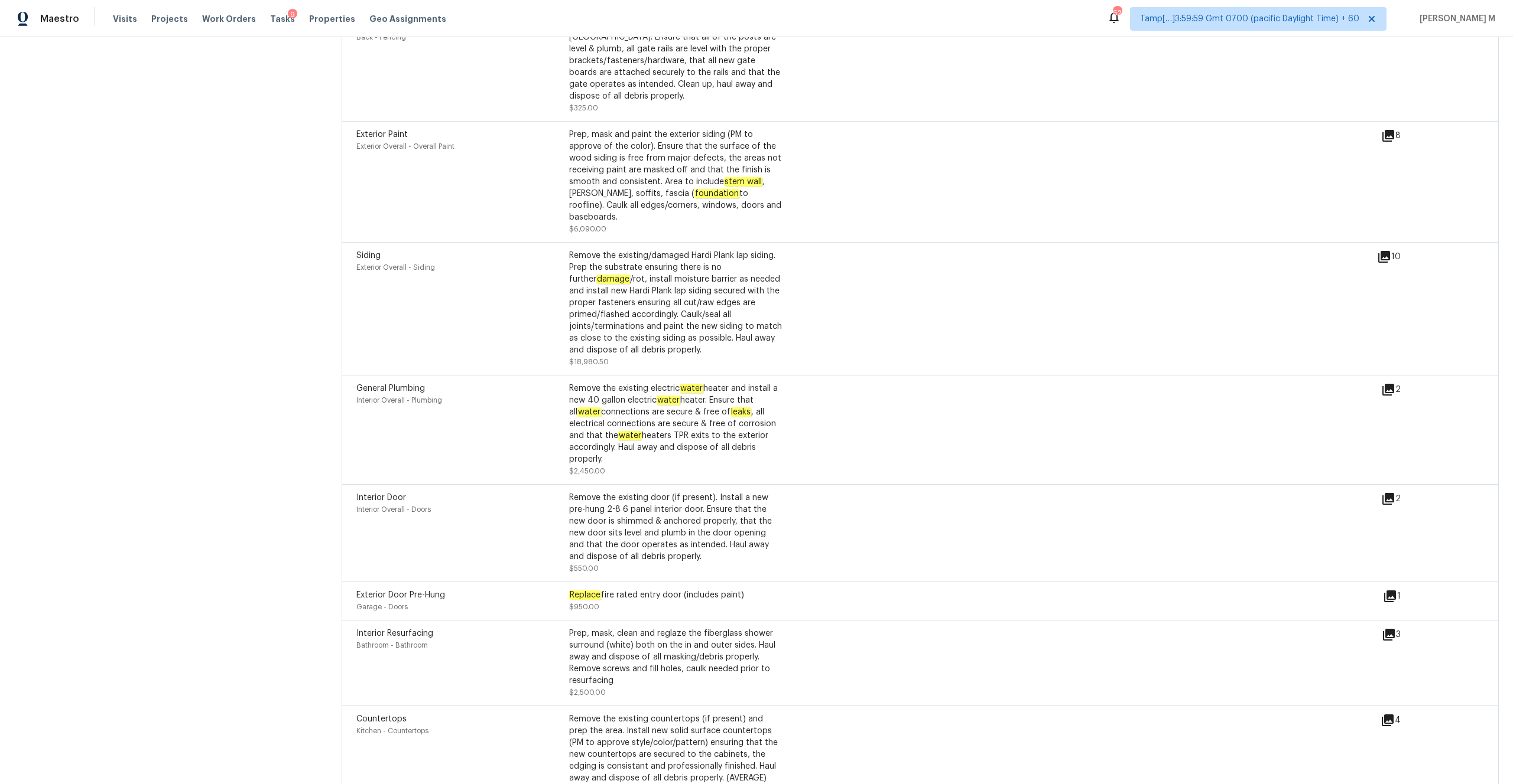
click at [1385, 582] on div "Exterior Door Pre-Hung Garage - Doors Replace fire rated entry door (includes p…" at bounding box center [920, 600] width 1157 height 39
click at [1394, 591] on icon at bounding box center [1390, 597] width 12 height 12
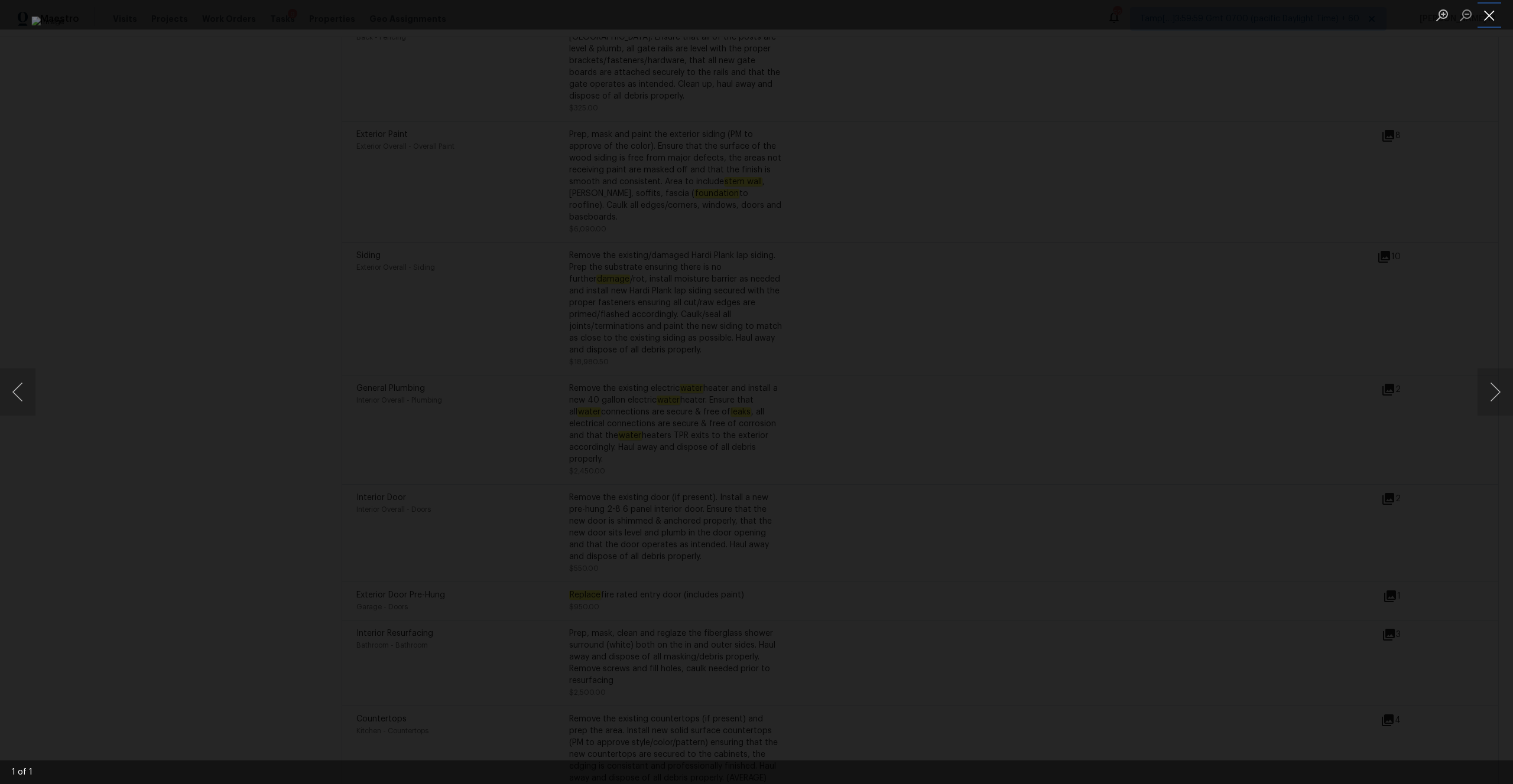
click at [1479, 9] on button "Close lightbox" at bounding box center [1489, 14] width 23 height 20
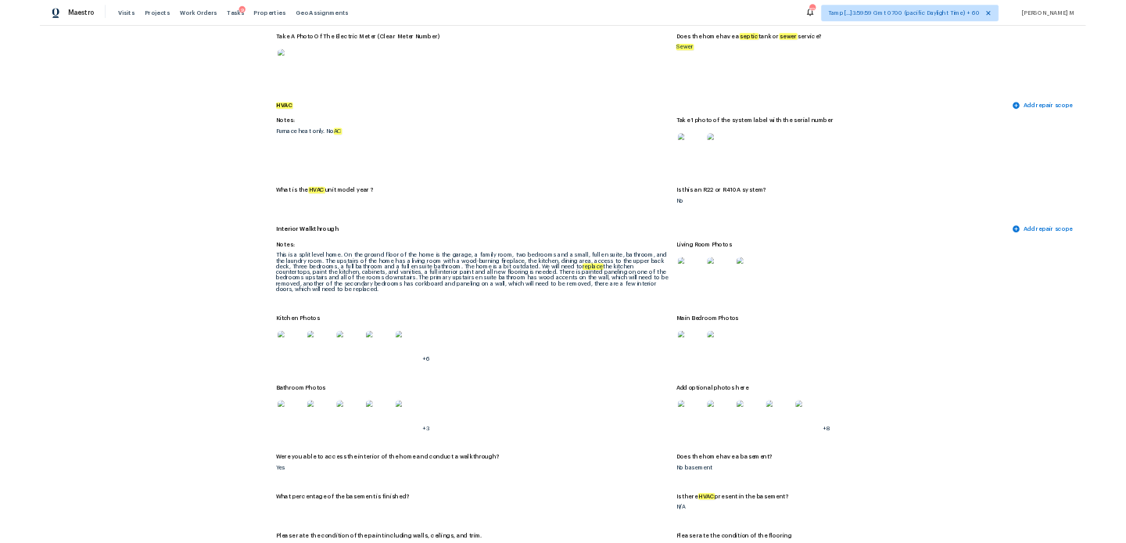
scroll to position [1363, 0]
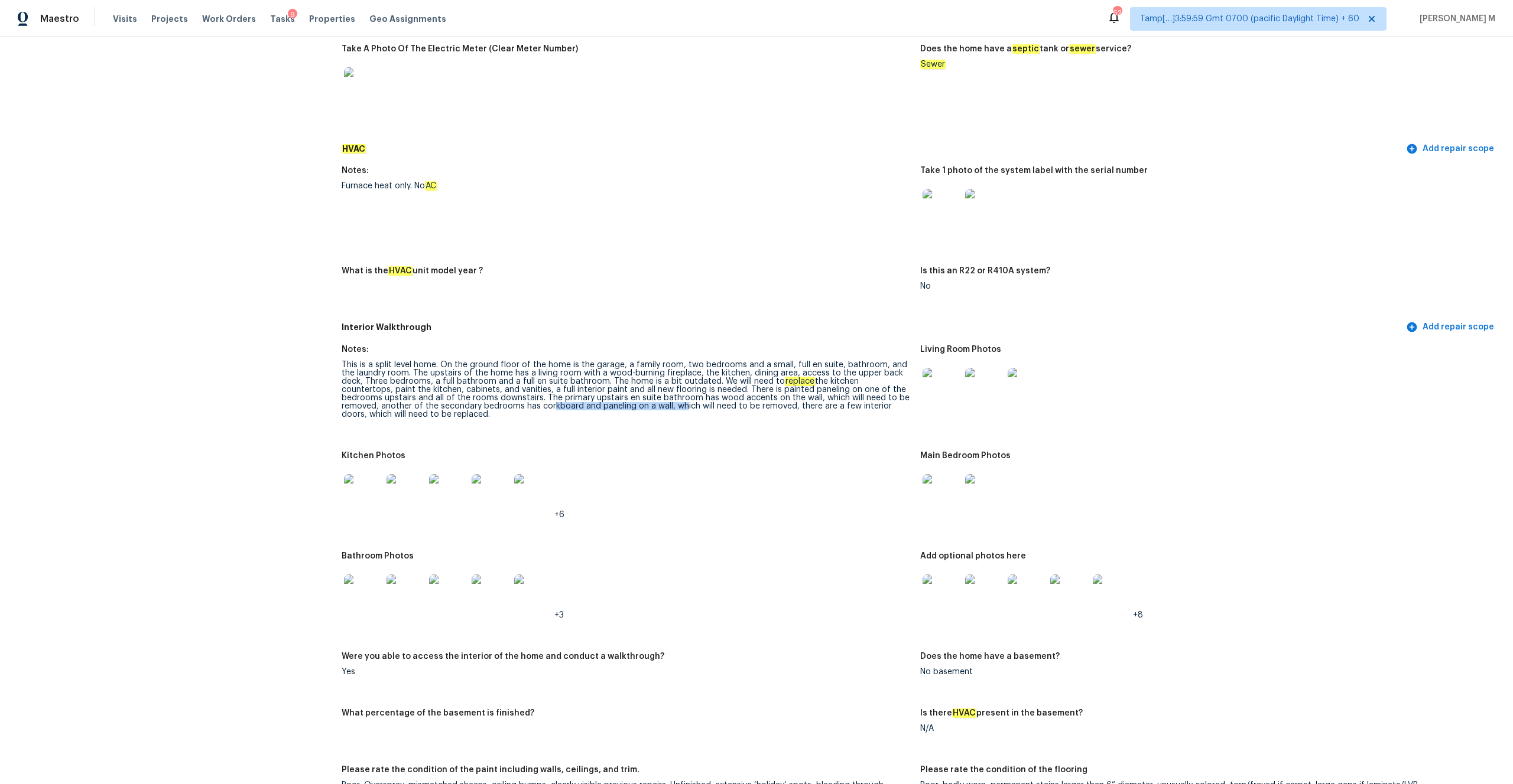
drag, startPoint x: 467, startPoint y: 394, endPoint x: 596, endPoint y: 401, distance: 129.2
click at [596, 401] on div "This is a split level home. On the ground floor of the home is the garage, a fa…" at bounding box center [626, 390] width 569 height 58
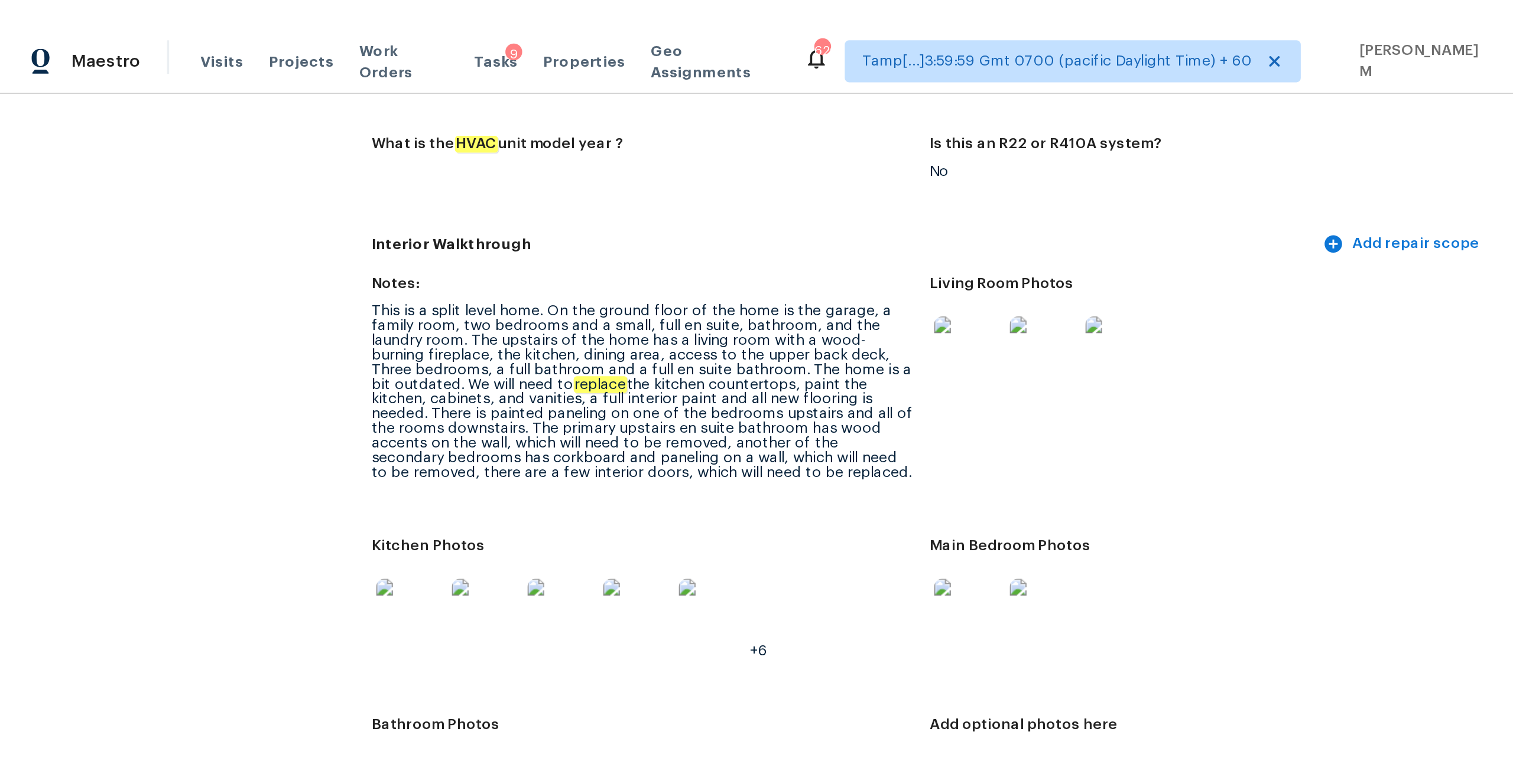
scroll to position [1321, 0]
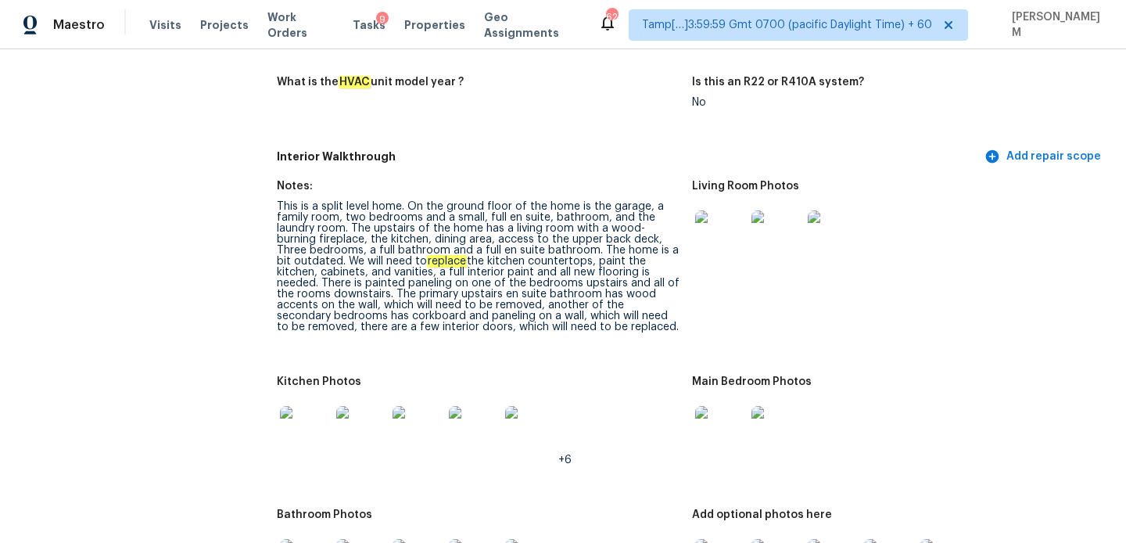
drag, startPoint x: 339, startPoint y: 282, endPoint x: 496, endPoint y: 333, distance: 164.4
click at [496, 333] on figure "Notes: This is a split level home. On the ground floor of the home is the garag…" at bounding box center [484, 269] width 415 height 177
click at [390, 288] on div "This is a split level home. On the ground floor of the home is the garage, a fa…" at bounding box center [478, 266] width 403 height 131
drag, startPoint x: 338, startPoint y: 282, endPoint x: 547, endPoint y: 328, distance: 214.6
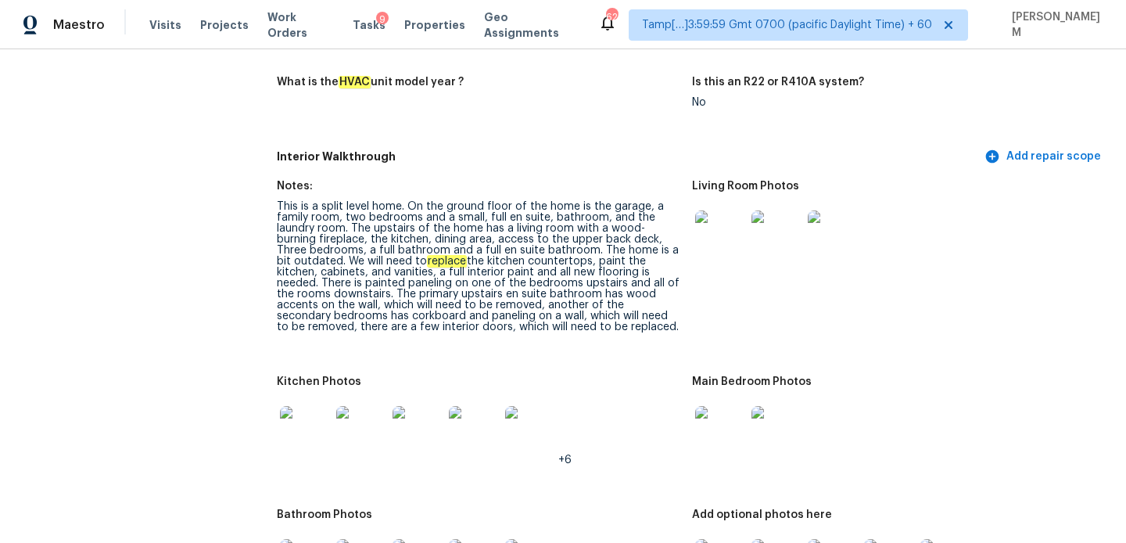
click at [547, 328] on figure "Notes: This is a split level home. On the ground floor of the home is the garag…" at bounding box center [484, 269] width 415 height 177
copy div "The primary upstairs en suite bathroom has wood accents on the wall, which will…"
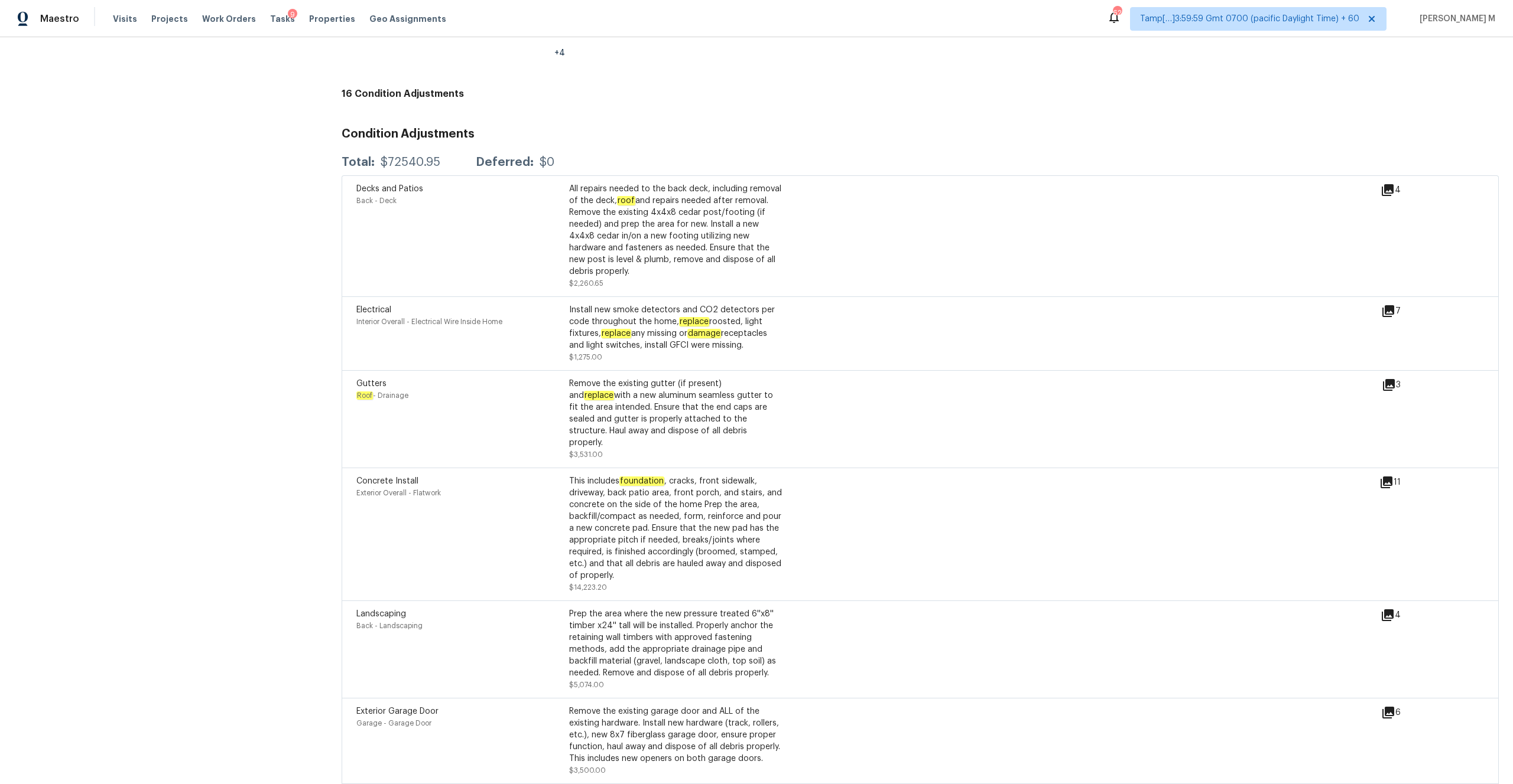
scroll to position [2398, 0]
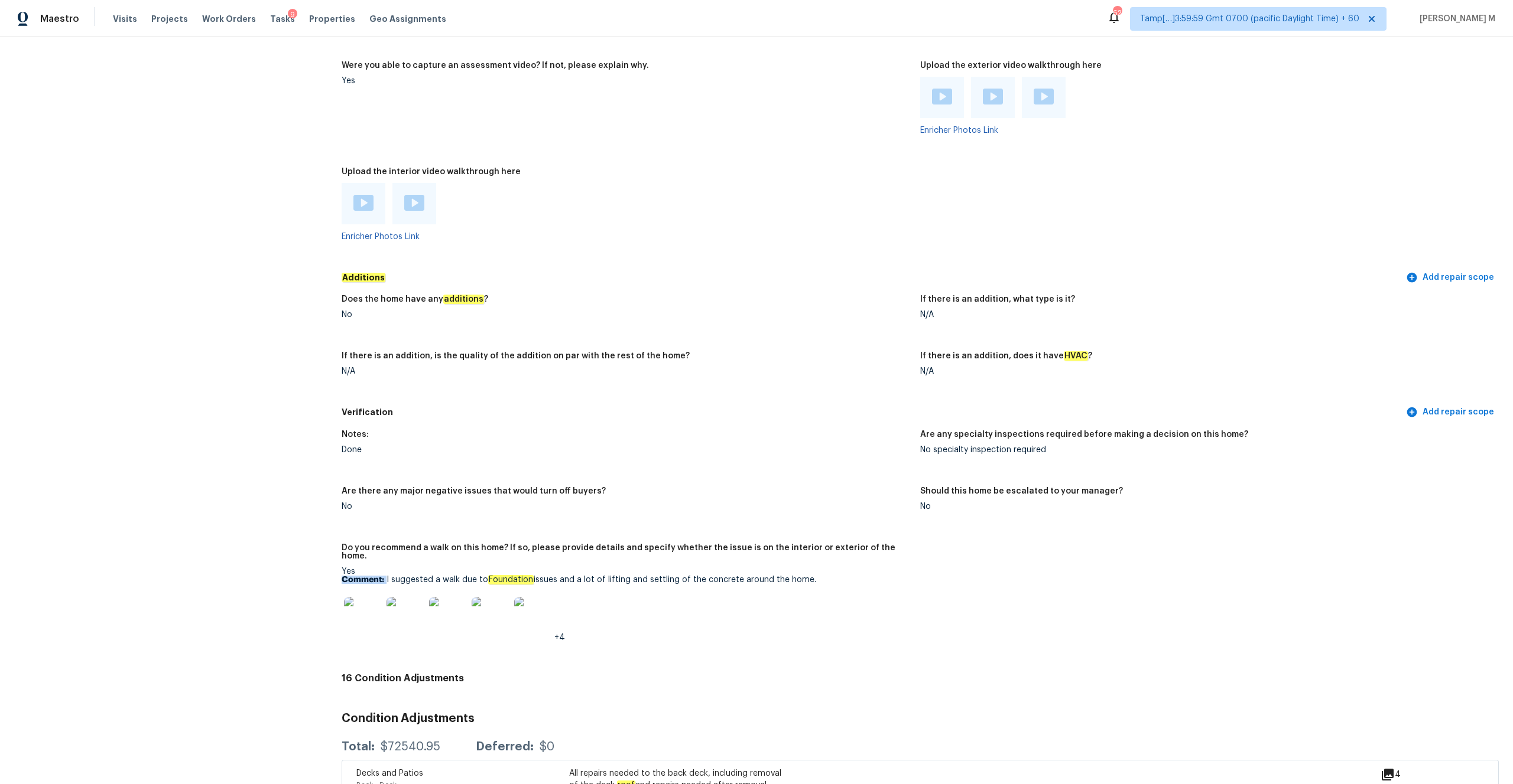
drag, startPoint x: 385, startPoint y: 567, endPoint x: 766, endPoint y: 560, distance: 381.1
click at [766, 567] on div "Yes Comment: I suggested a walk due to Foundation issues and a lot of lifting a…" at bounding box center [626, 604] width 569 height 75
drag, startPoint x: 812, startPoint y: 560, endPoint x: 429, endPoint y: 603, distance: 385.4
click at [429, 603] on div "Yes Comment: I suggested a walk due to Foundation issues and a lot of lifting a…" at bounding box center [626, 604] width 569 height 75
drag, startPoint x: 386, startPoint y: 566, endPoint x: 818, endPoint y: 567, distance: 432.0
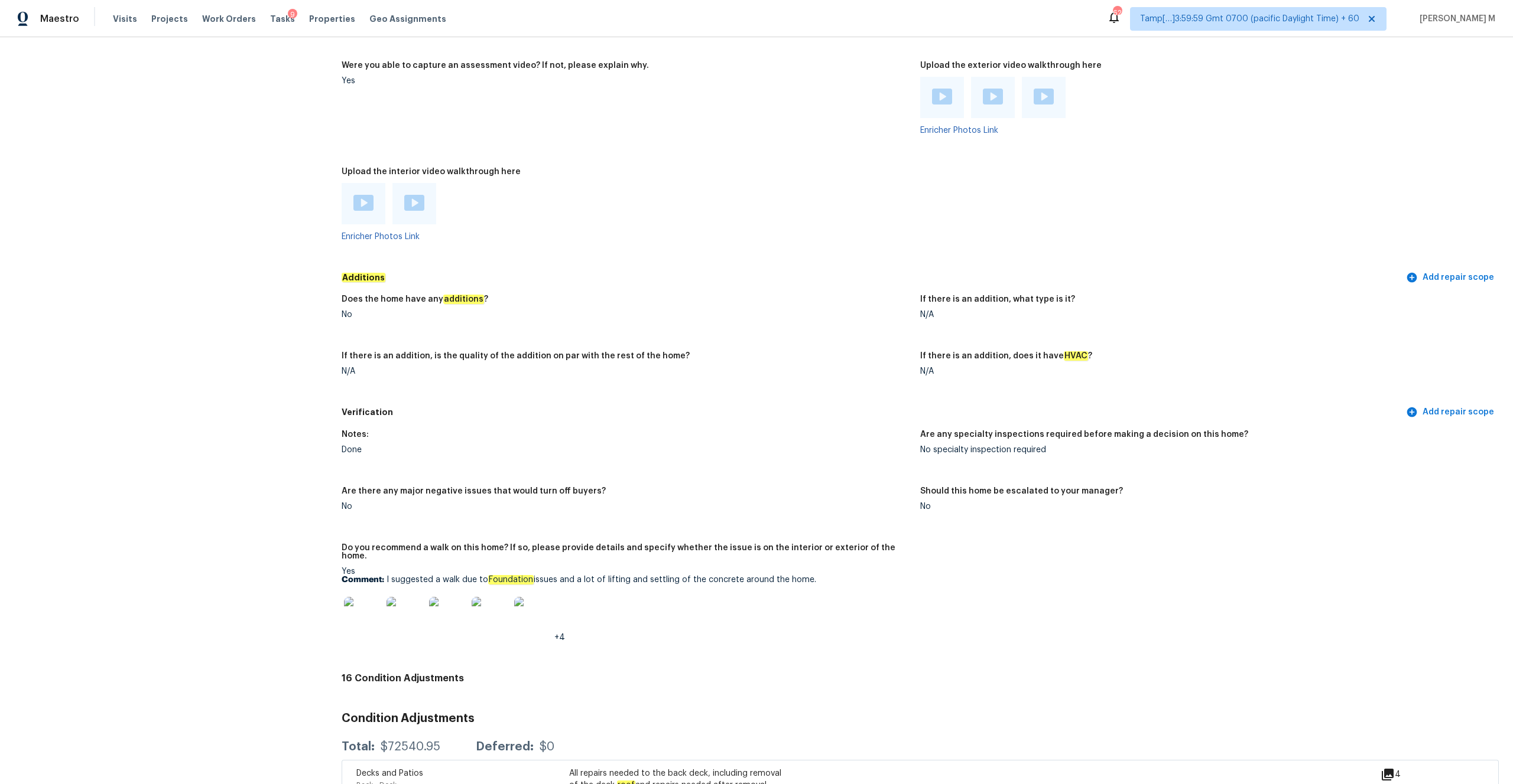
click at [818, 576] on p "Comment: I suggested a walk due to Foundation issues and a lot of lifting and s…" at bounding box center [626, 579] width 569 height 8
copy p "I suggested a walk due to Foundation issues and a lot of lifting and settling o…"
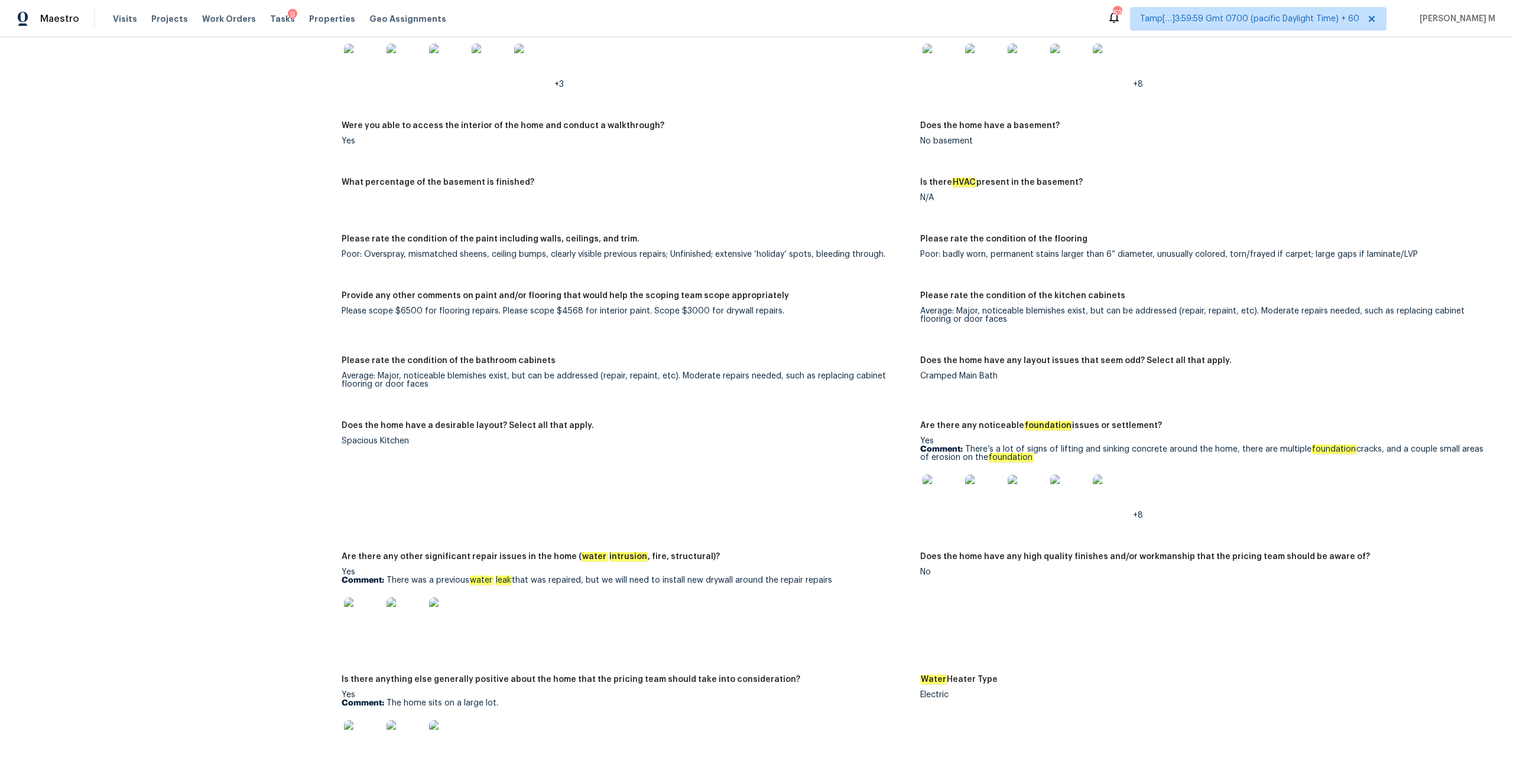
scroll to position [1559, 0]
click at [962, 373] on div "Cramped Main Bath" at bounding box center [1205, 377] width 569 height 8
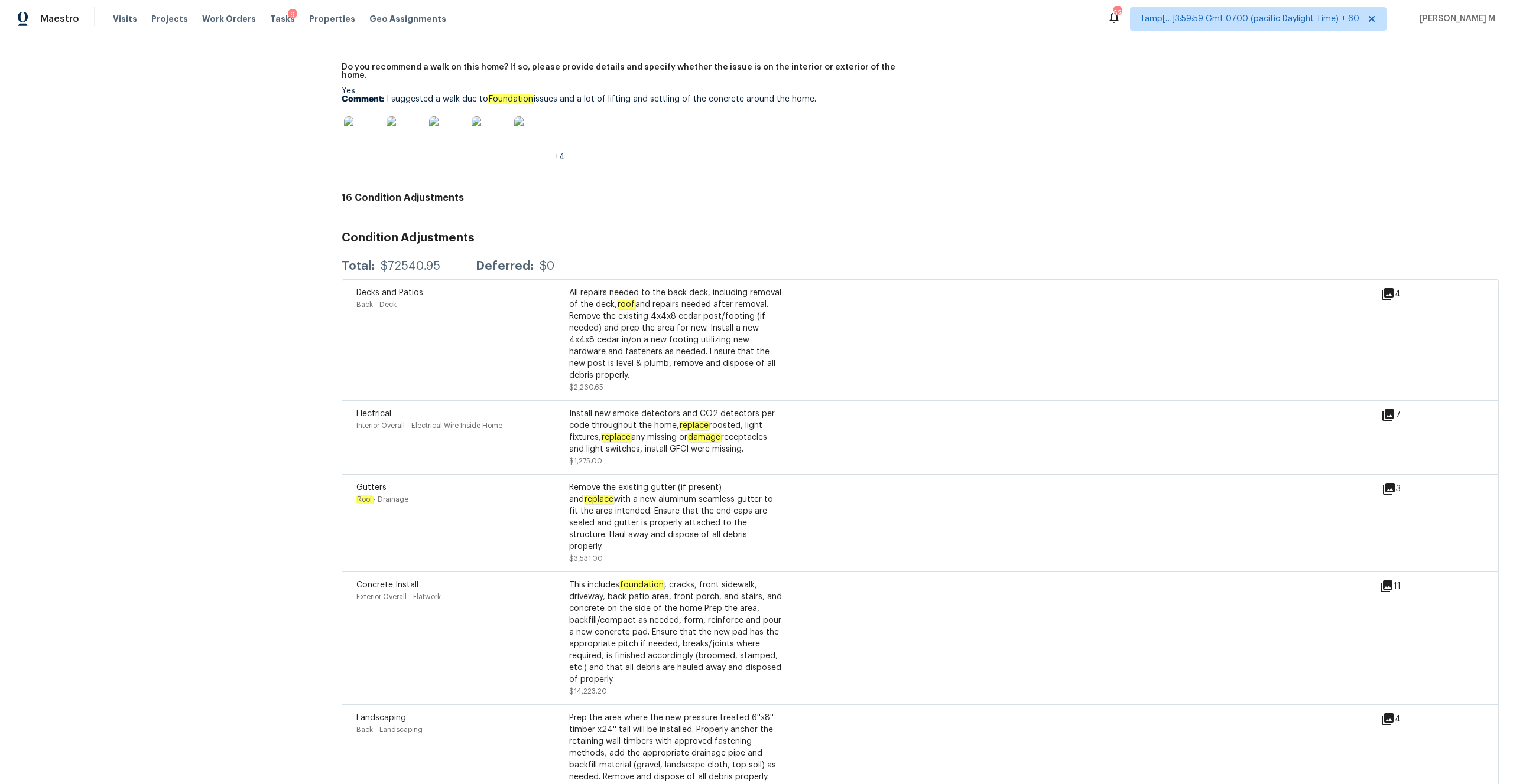
scroll to position [2849, 0]
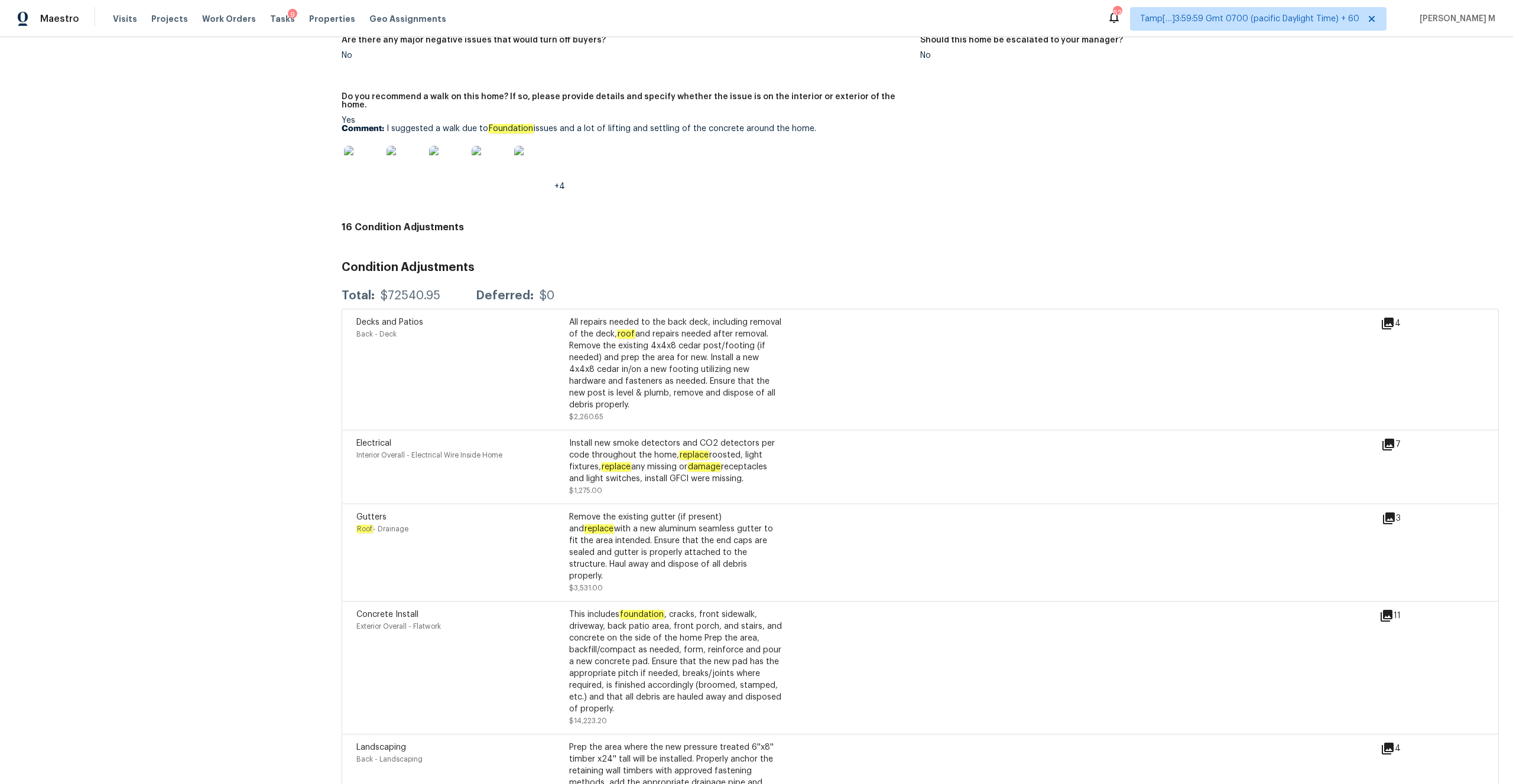
drag, startPoint x: 440, startPoint y: 280, endPoint x: 375, endPoint y: 286, distance: 65.3
click at [375, 290] on div "Total: $72540.95 Deferred: $0" at bounding box center [448, 296] width 213 height 12
click at [407, 290] on div "$72540.95" at bounding box center [410, 296] width 60 height 12
drag, startPoint x: 387, startPoint y: 281, endPoint x: 438, endPoint y: 281, distance: 51.0
click at [438, 290] on div "Total: $72540.95 Deferred: $0" at bounding box center [448, 296] width 213 height 12
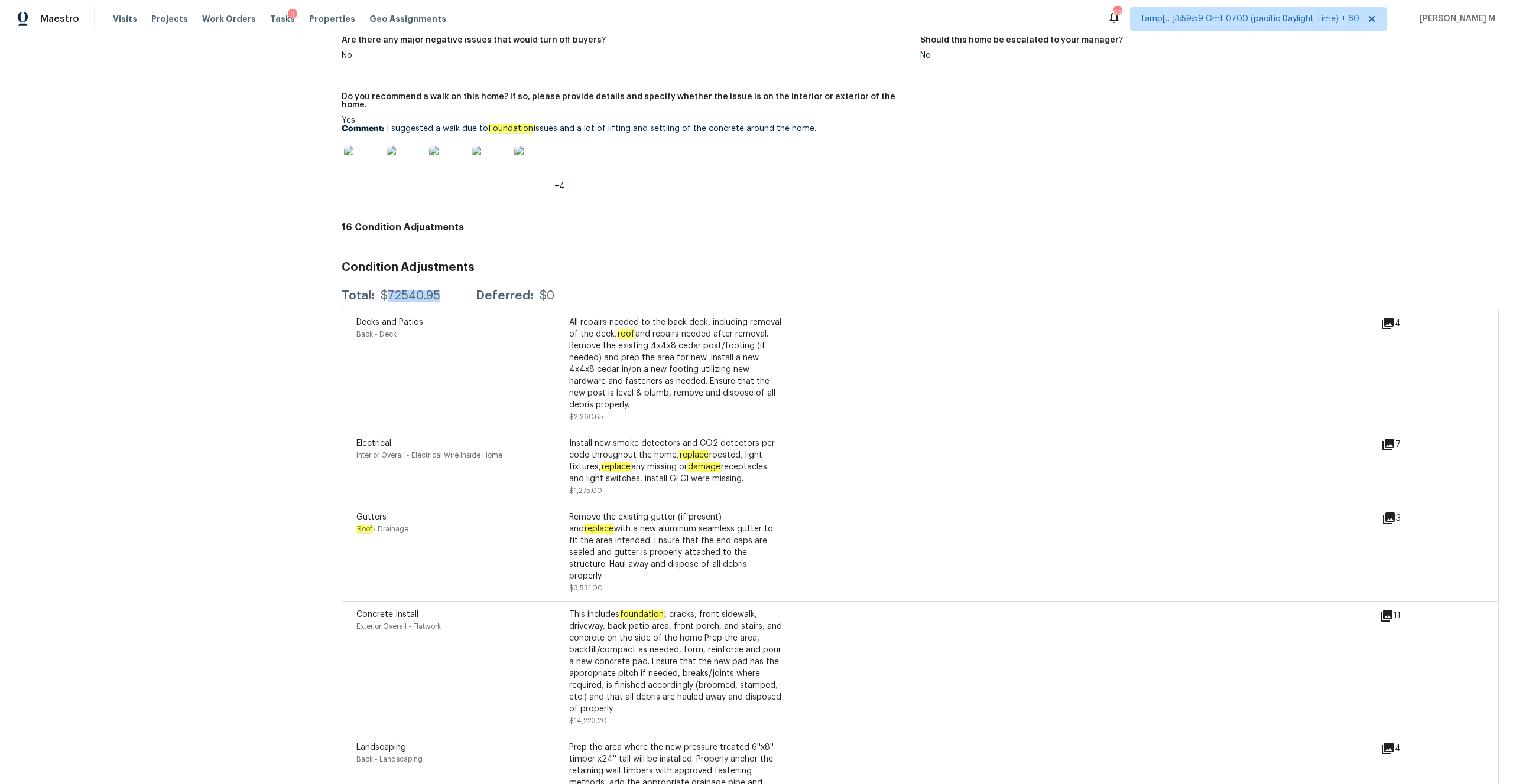
copy div "72540.95"
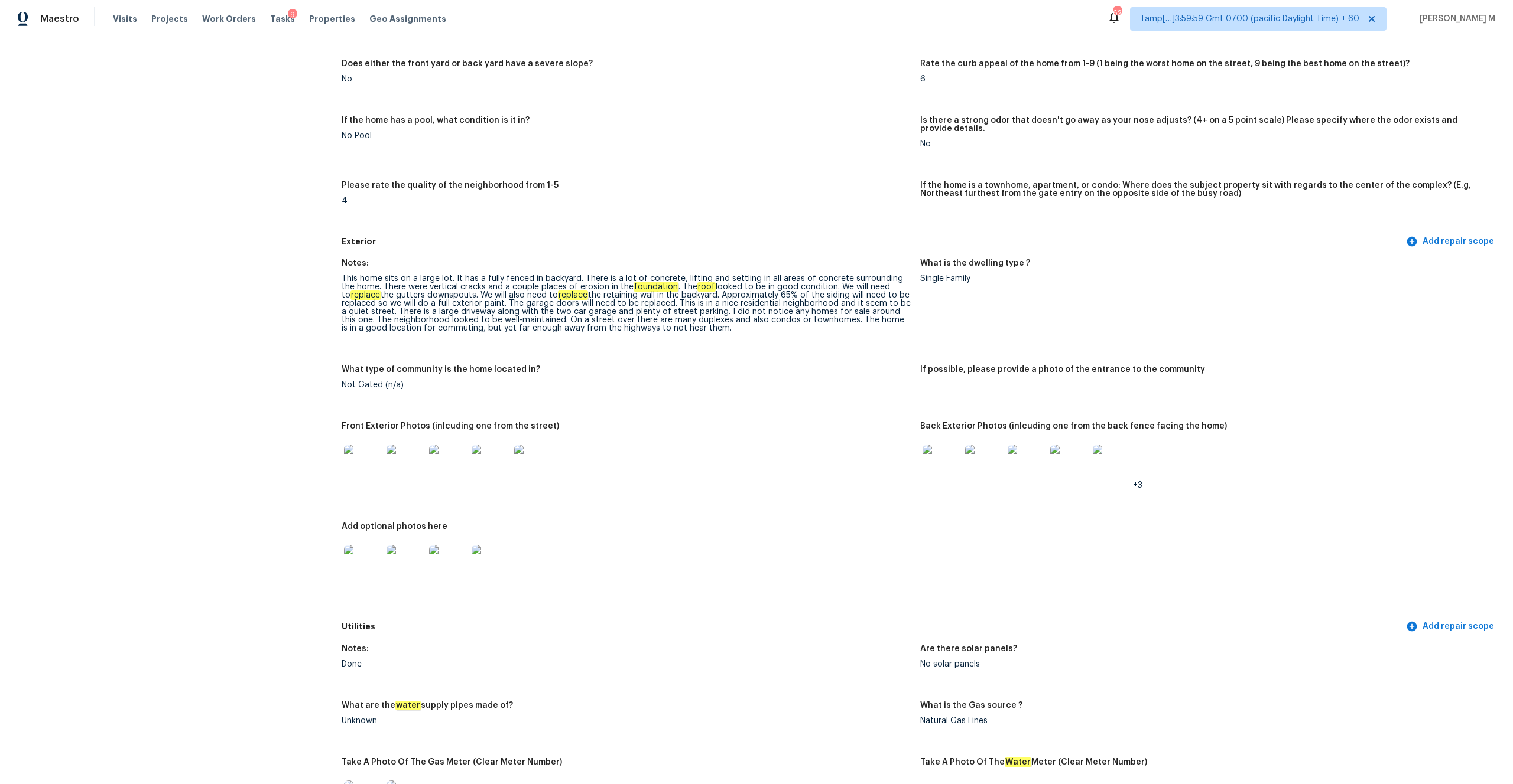
scroll to position [0, 0]
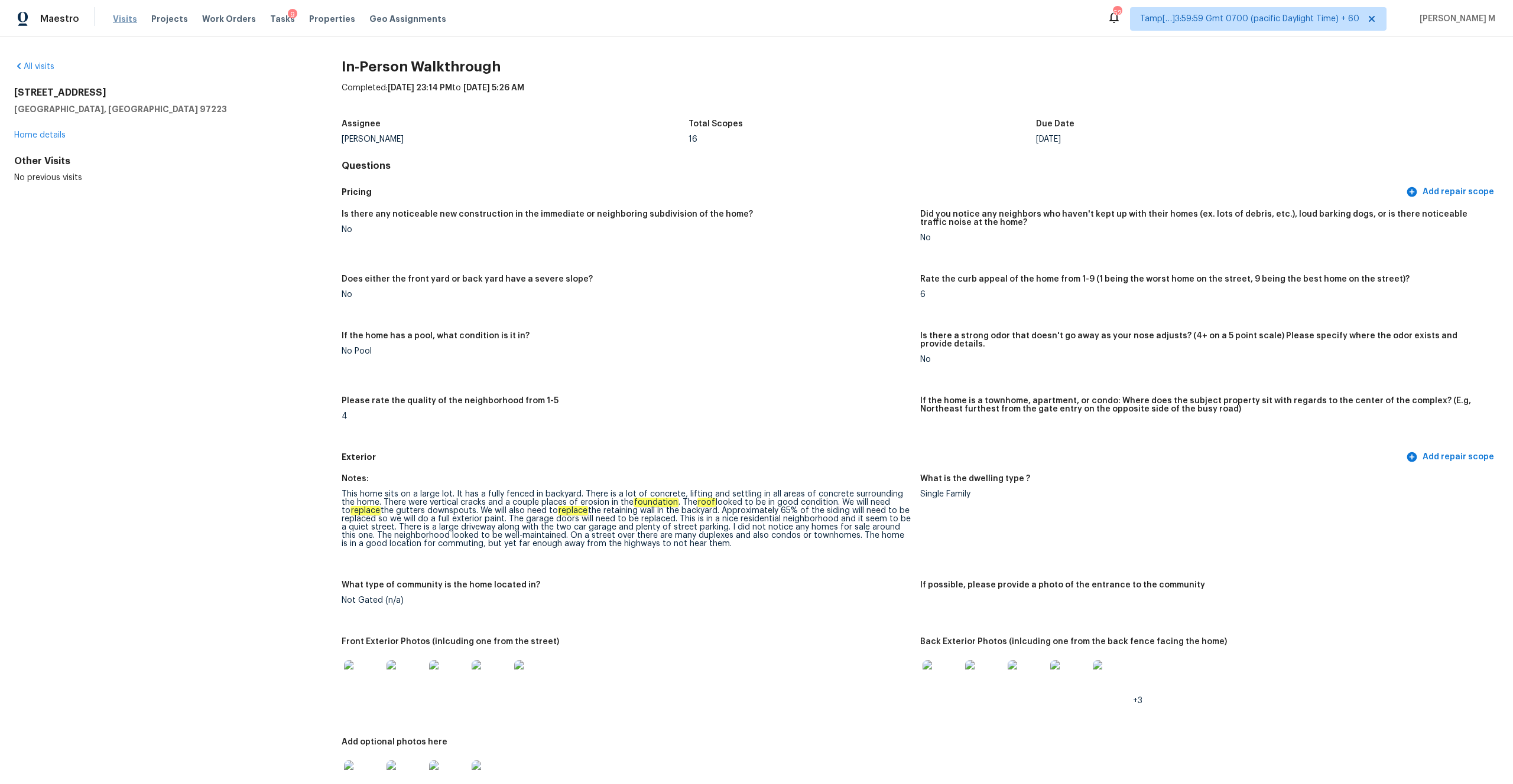
click at [122, 20] on span "Visits" at bounding box center [125, 19] width 24 height 12
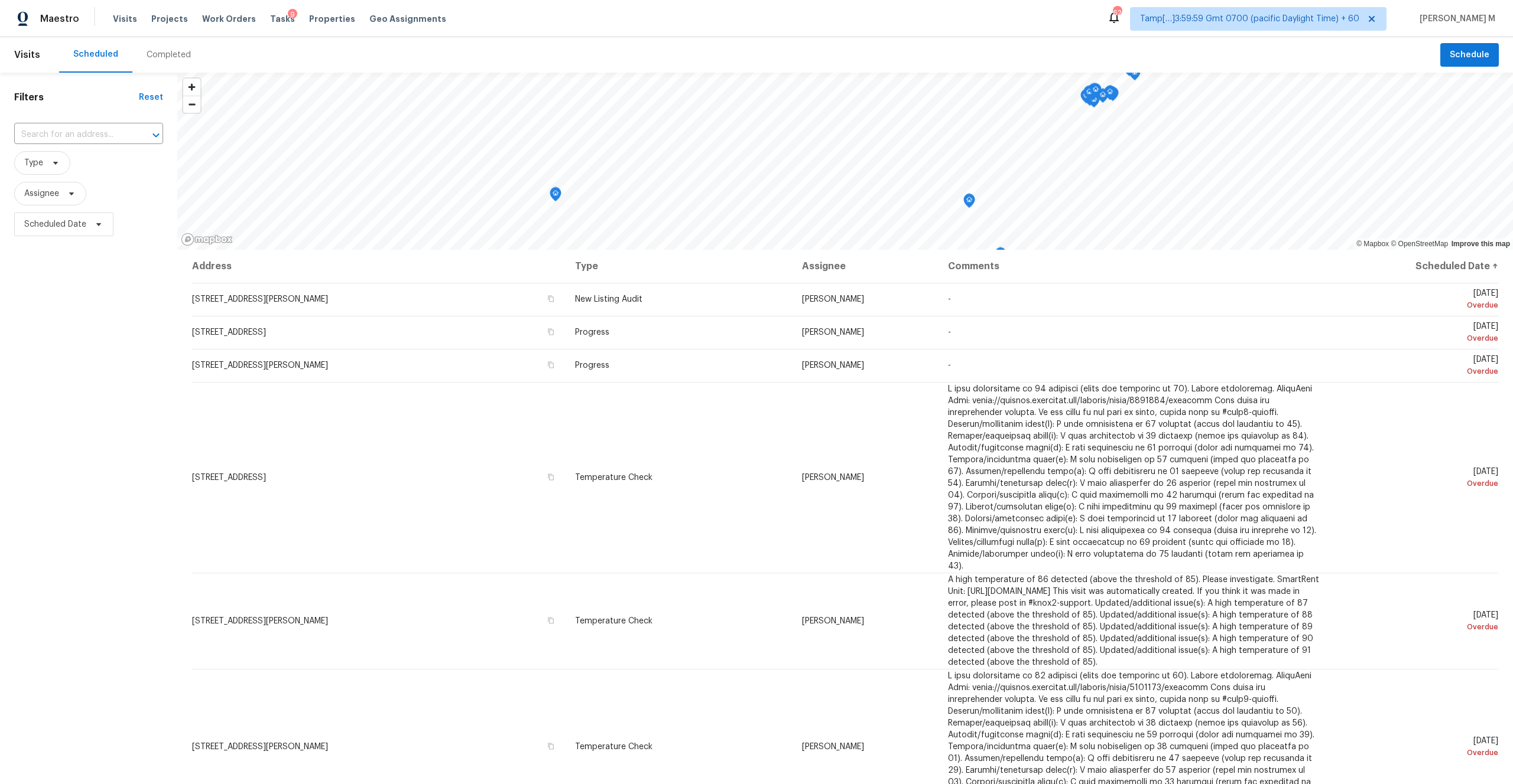
click at [160, 63] on div "Completed" at bounding box center [169, 54] width 73 height 35
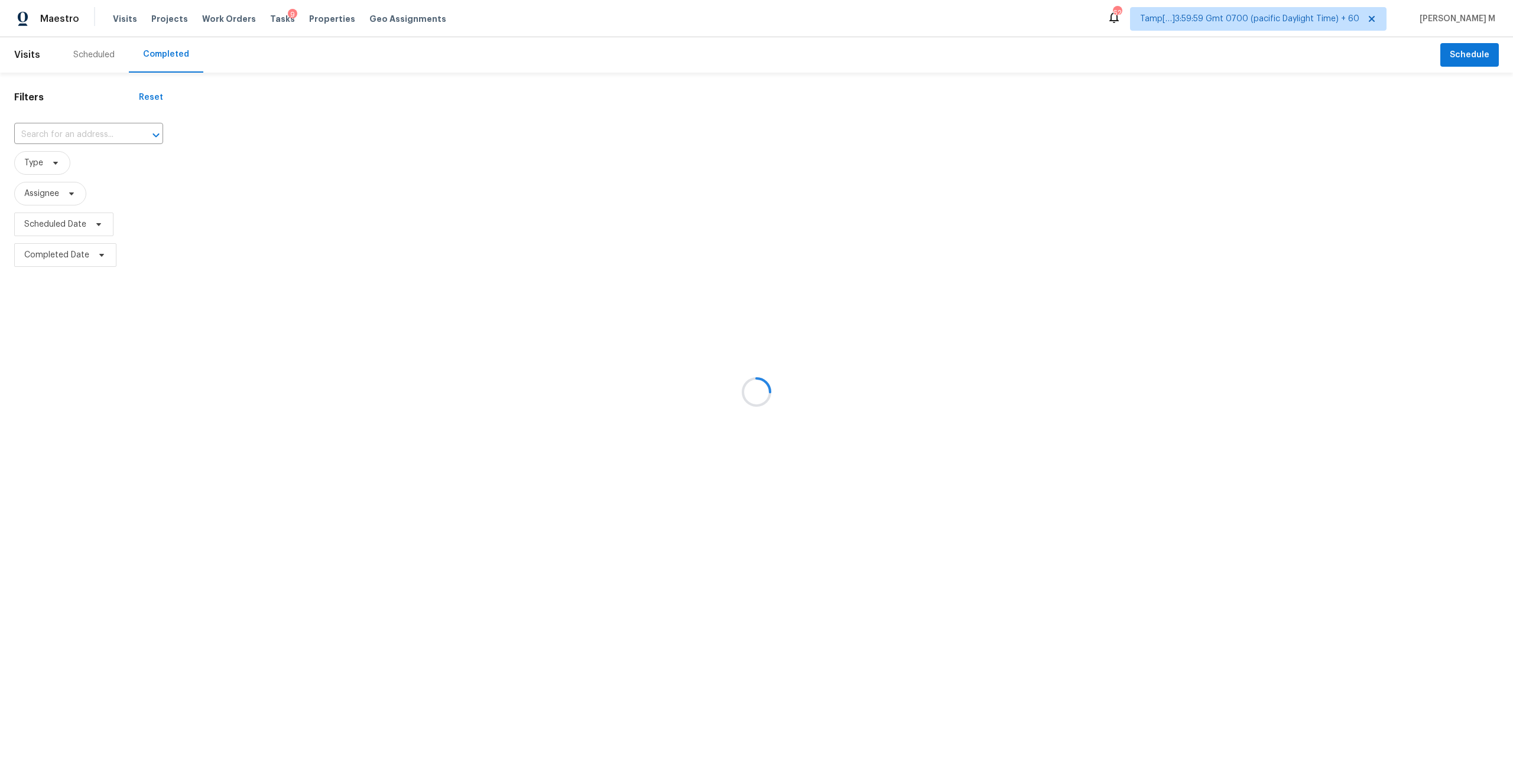
click at [97, 131] on div at bounding box center [756, 392] width 1513 height 784
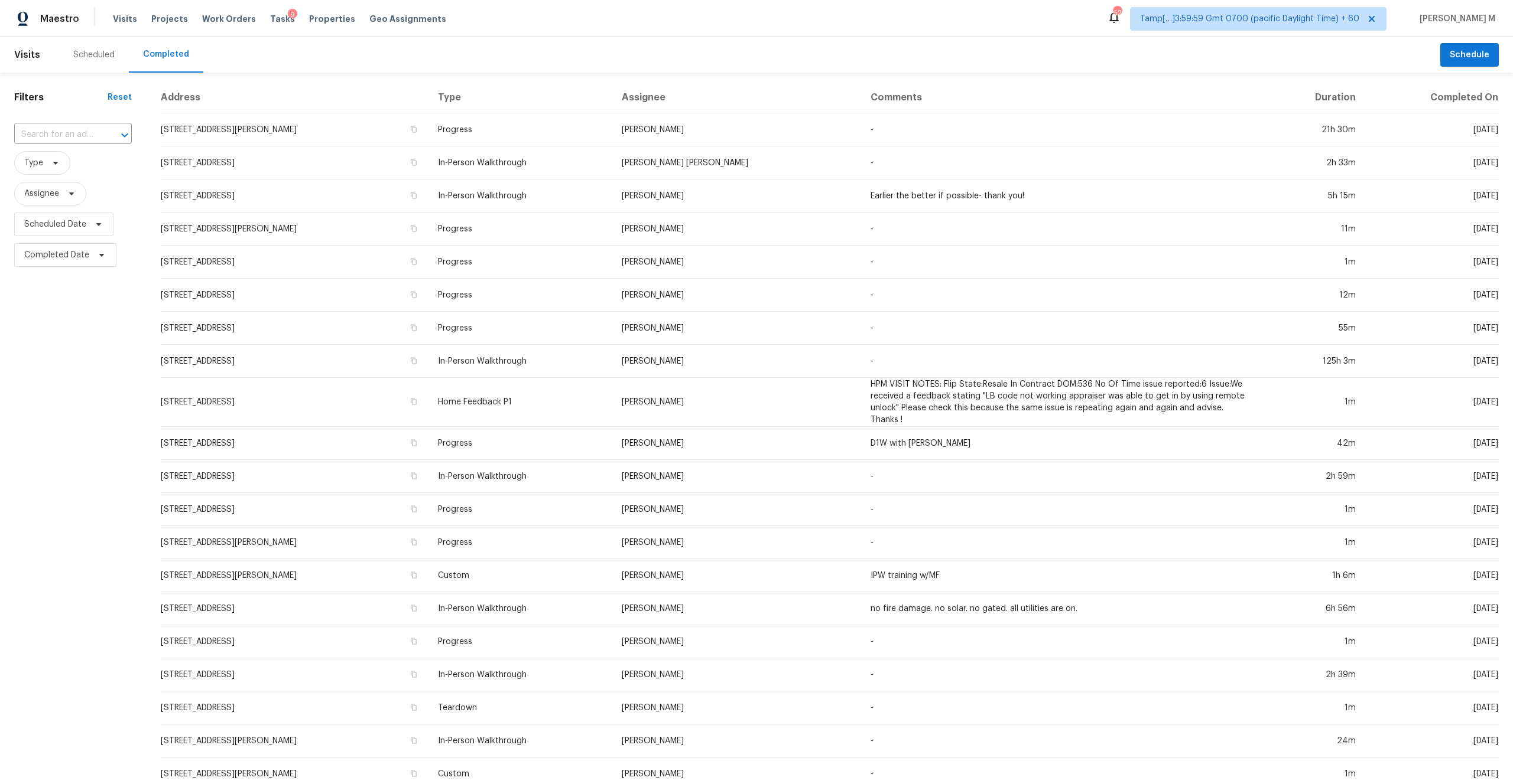
click at [97, 131] on input "text" at bounding box center [57, 135] width 85 height 18
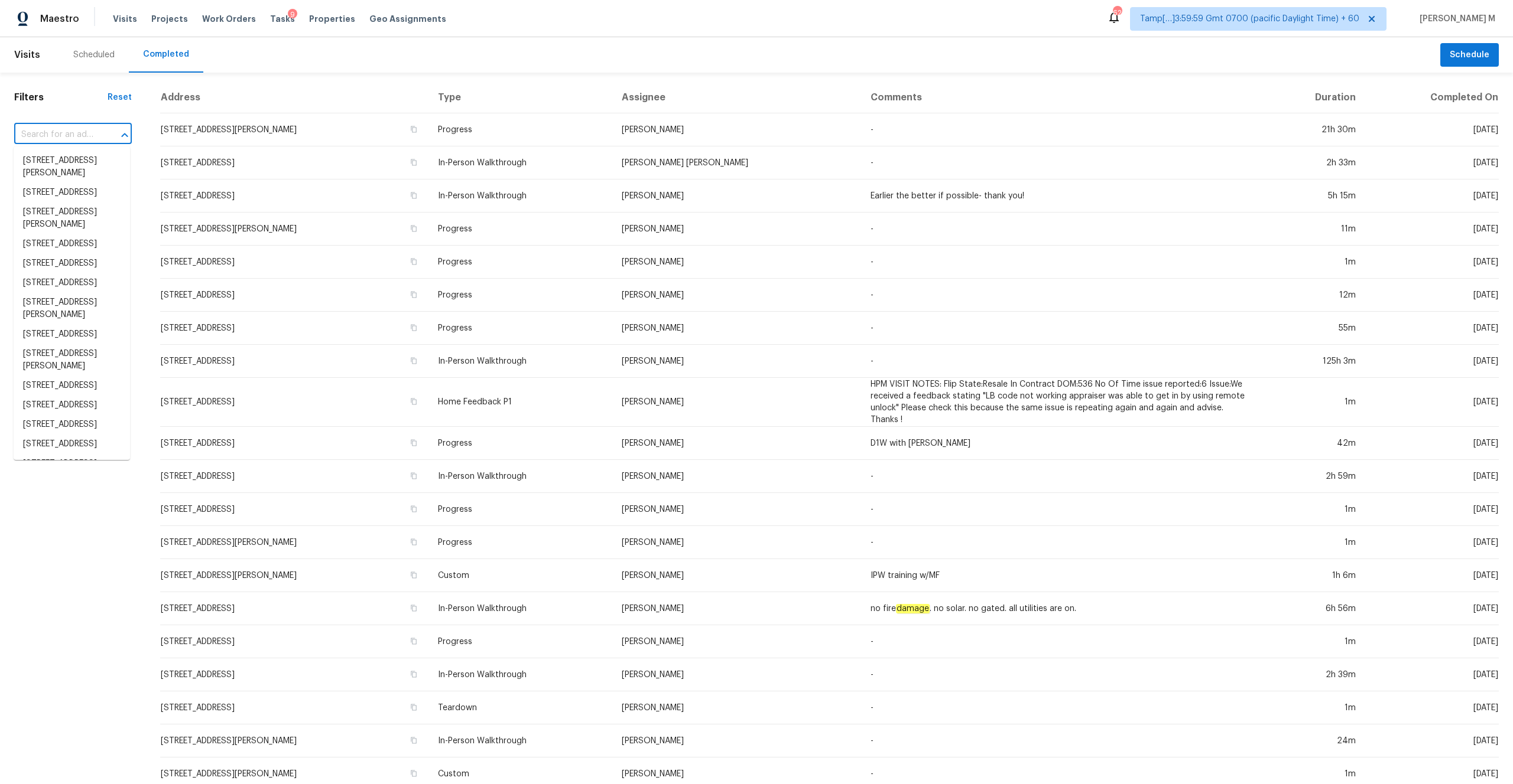
paste input "[STREET_ADDRESS][PERSON_NAME]"
type input "[STREET_ADDRESS][PERSON_NAME]"
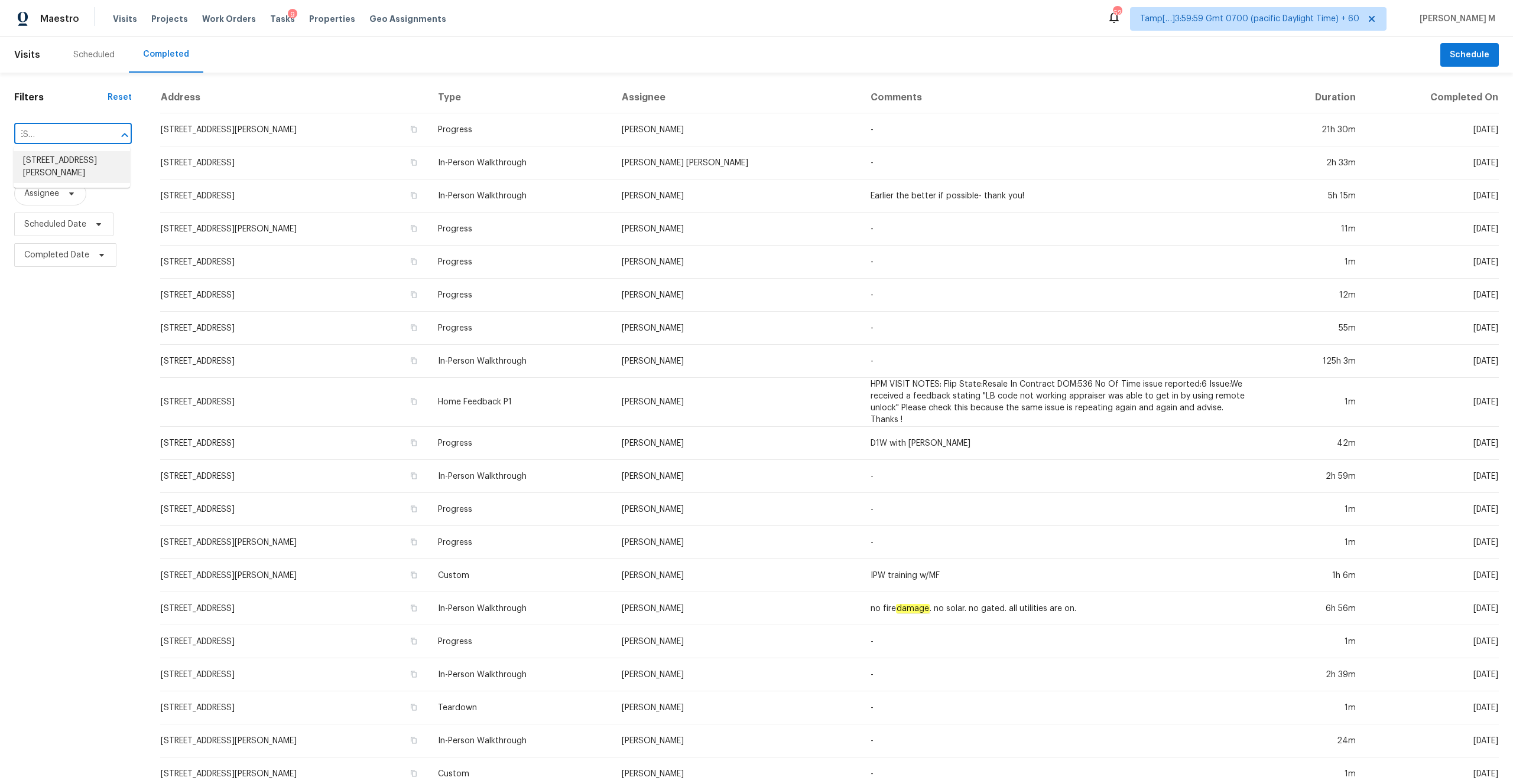
click at [96, 165] on li "[STREET_ADDRESS][PERSON_NAME]" at bounding box center [72, 167] width 116 height 32
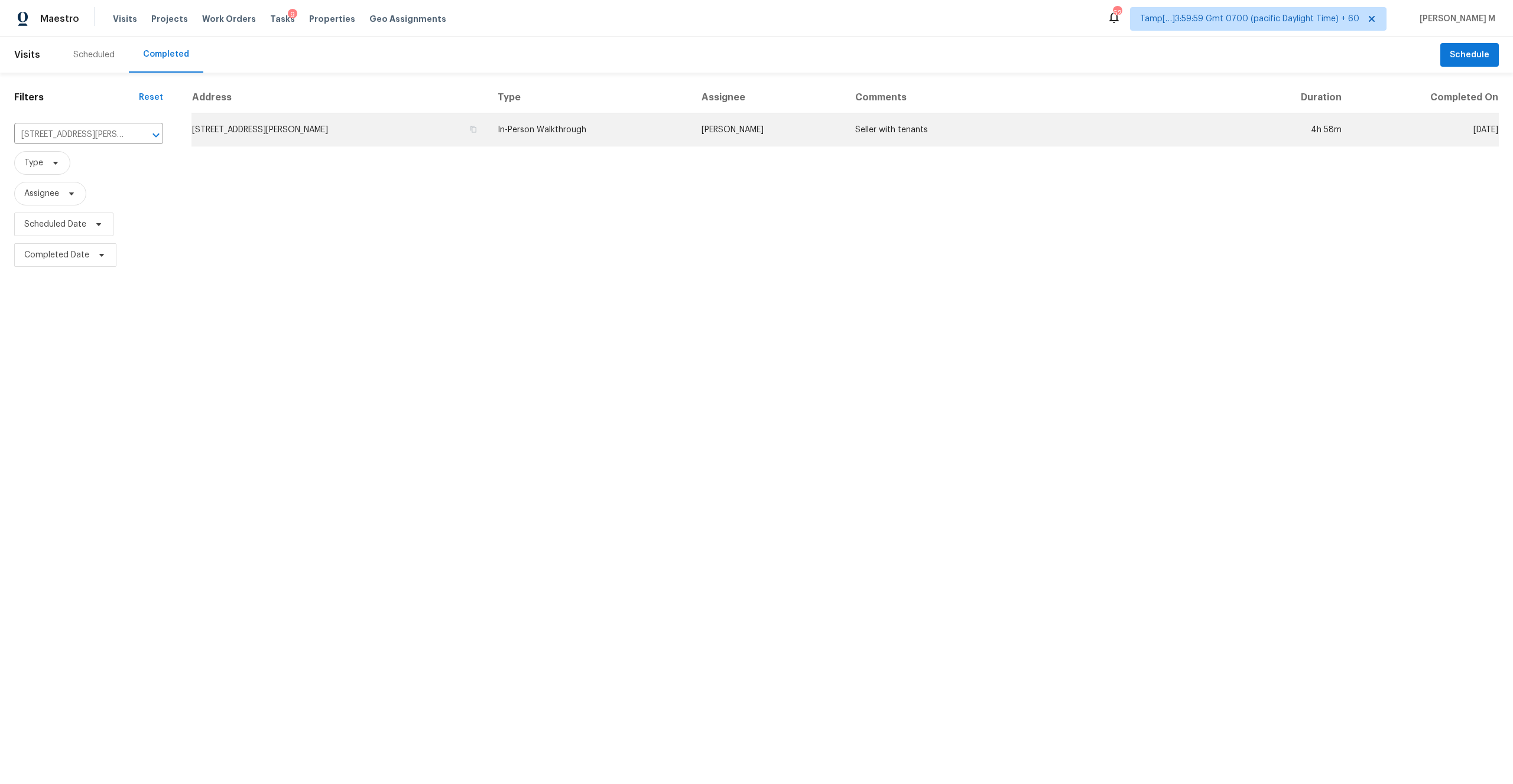
click at [440, 126] on td "[STREET_ADDRESS][PERSON_NAME]" at bounding box center [339, 130] width 297 height 33
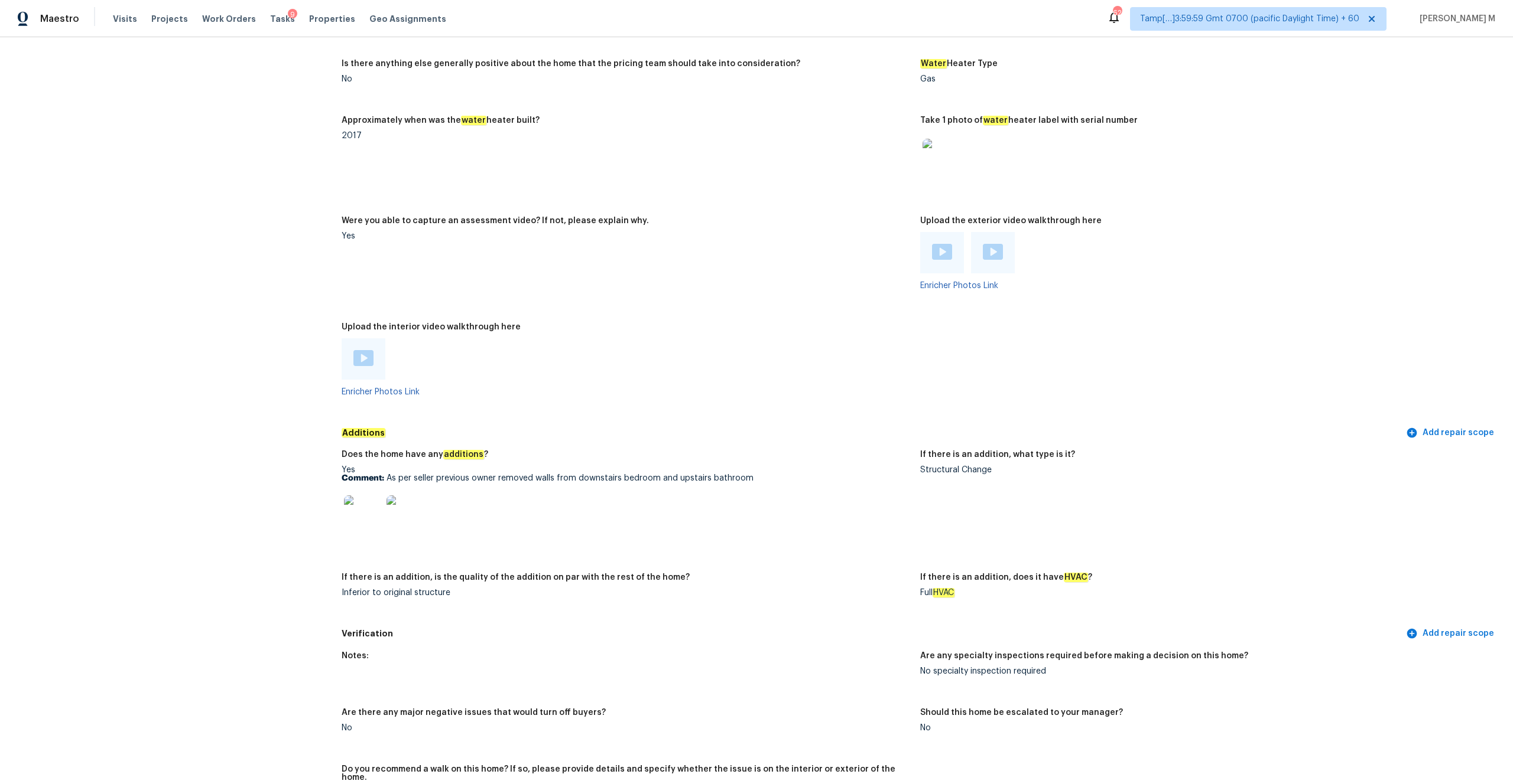
scroll to position [1829, 0]
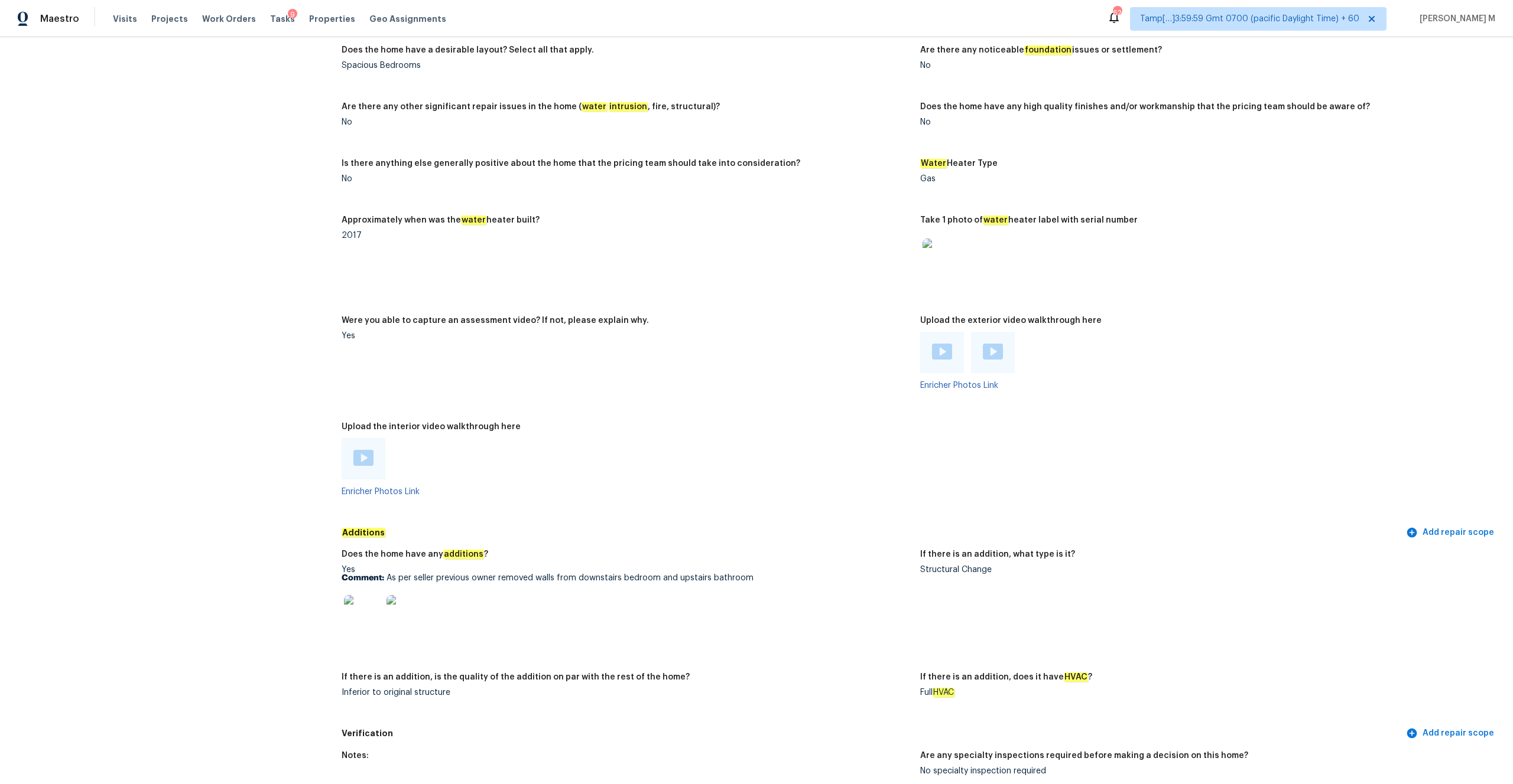
click at [361, 451] on img at bounding box center [364, 458] width 20 height 16
click at [945, 351] on div at bounding box center [942, 352] width 20 height 17
click at [993, 344] on img at bounding box center [992, 351] width 20 height 16
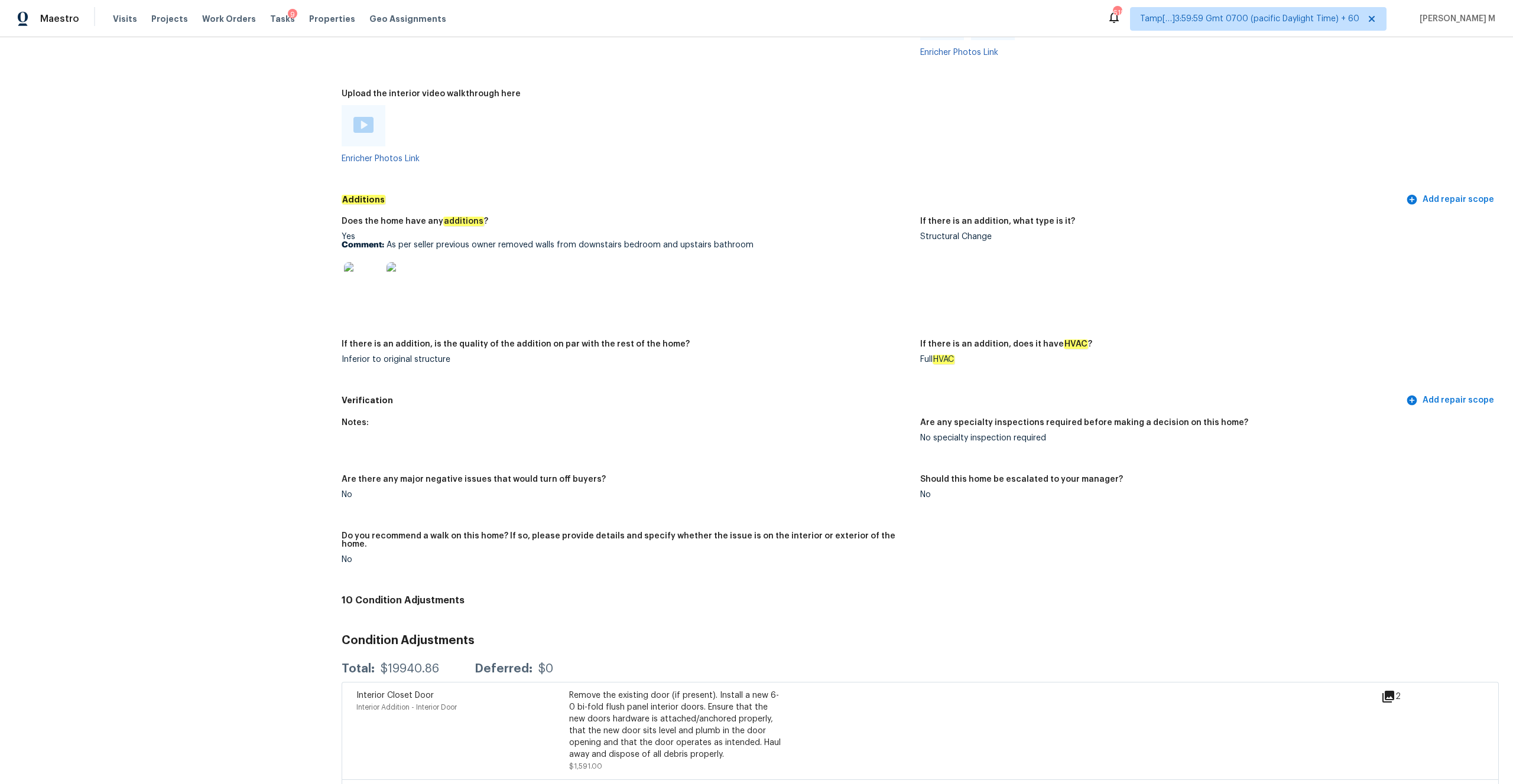
scroll to position [2165, 0]
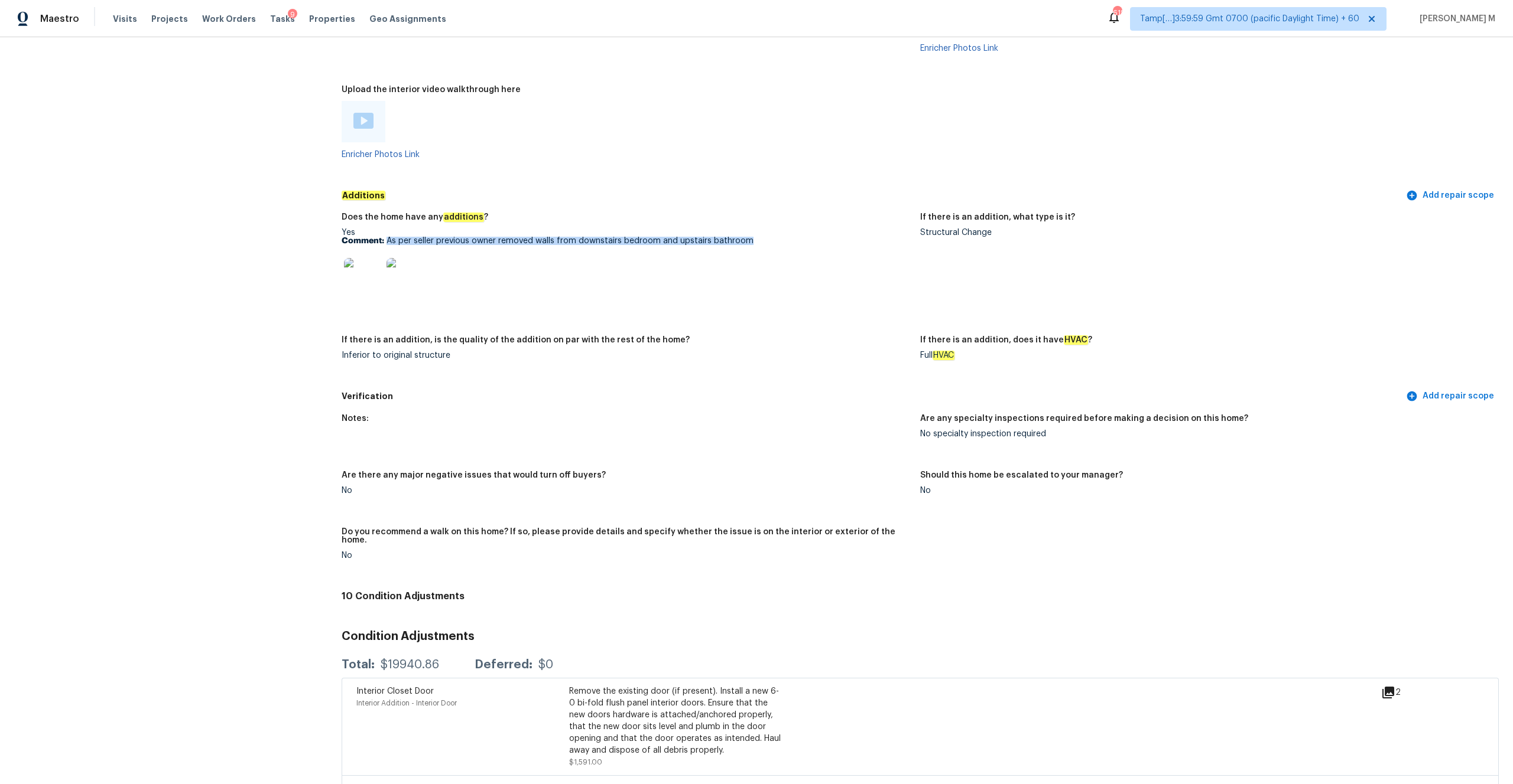
drag, startPoint x: 386, startPoint y: 232, endPoint x: 750, endPoint y: 233, distance: 364.0
click at [750, 237] on p "Comment: As per seller previous owner removed walls from downstairs bedroom and…" at bounding box center [626, 241] width 569 height 8
click at [456, 237] on p "Comment: As per seller previous owner removed walls from downstairs bedroom and…" at bounding box center [626, 241] width 569 height 8
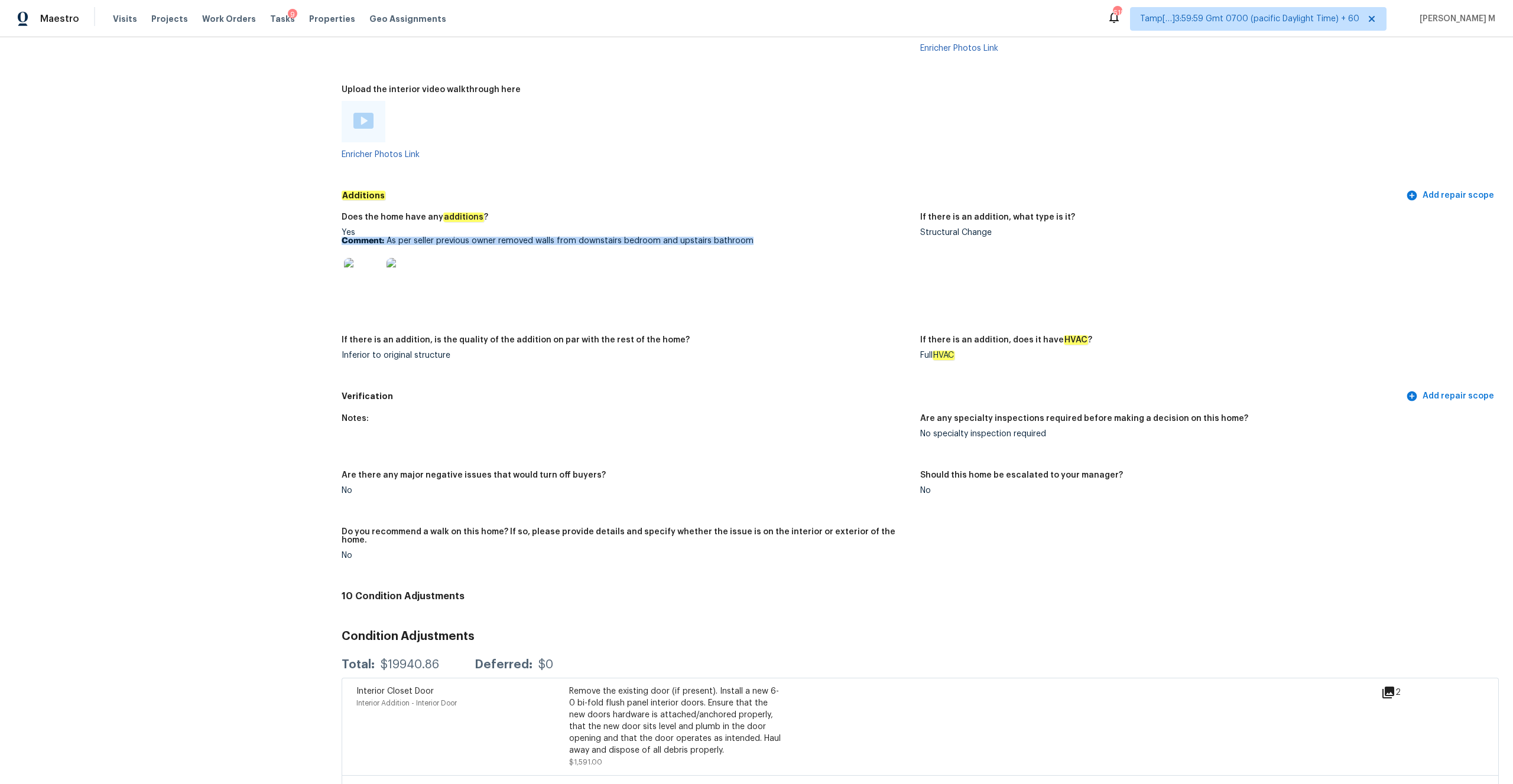
click at [456, 237] on p "Comment: As per seller previous owner removed walls from downstairs bedroom and…" at bounding box center [626, 241] width 569 height 8
click at [404, 251] on div at bounding box center [405, 276] width 42 height 52
drag, startPoint x: 387, startPoint y: 236, endPoint x: 751, endPoint y: 234, distance: 364.0
click at [751, 237] on p "Comment: As per seller previous owner removed walls from downstairs bedroom and…" at bounding box center [626, 241] width 569 height 8
copy p "As per seller previous owner removed walls from downstairs bedroom and upstairs…"
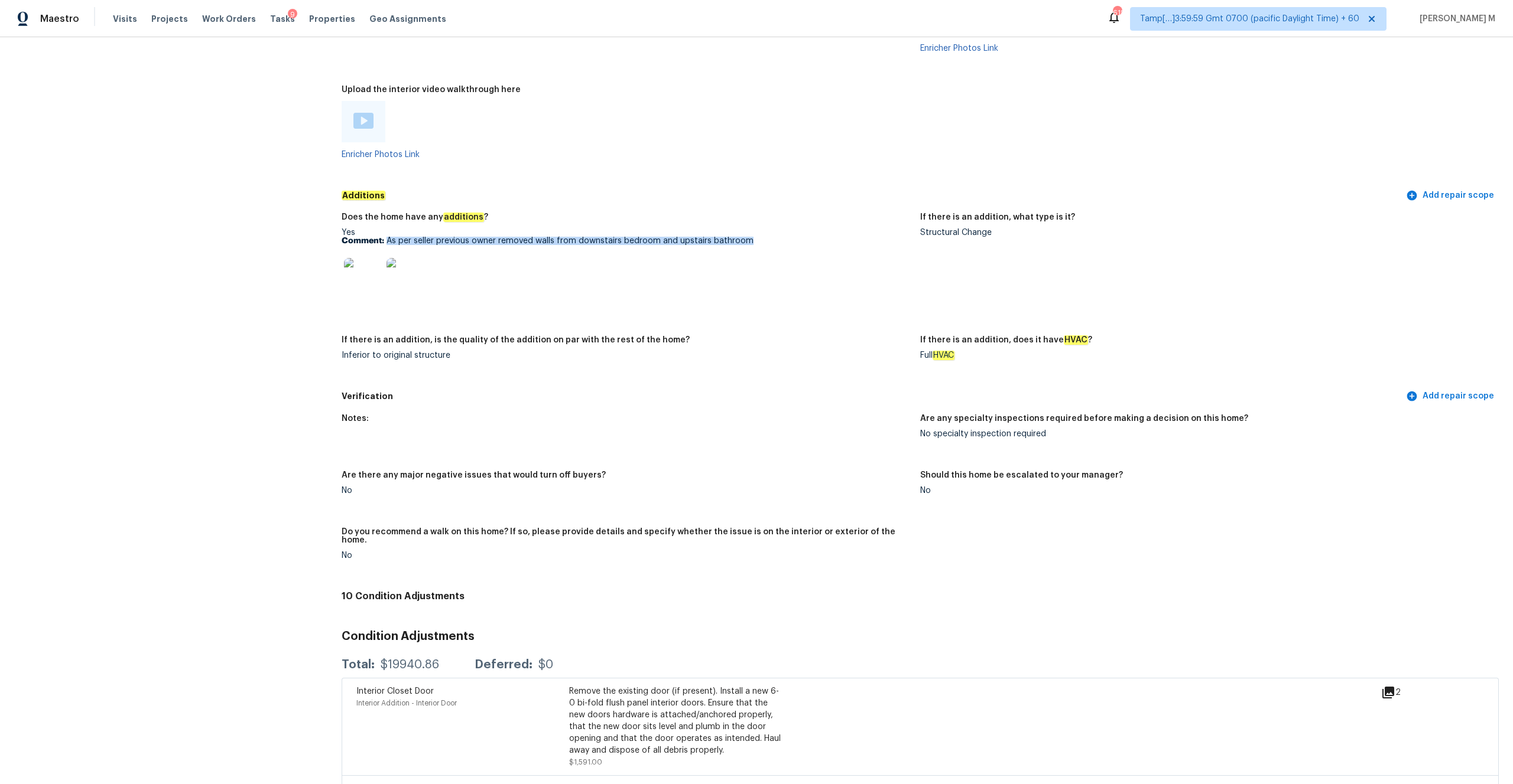
click at [370, 264] on img at bounding box center [363, 277] width 38 height 38
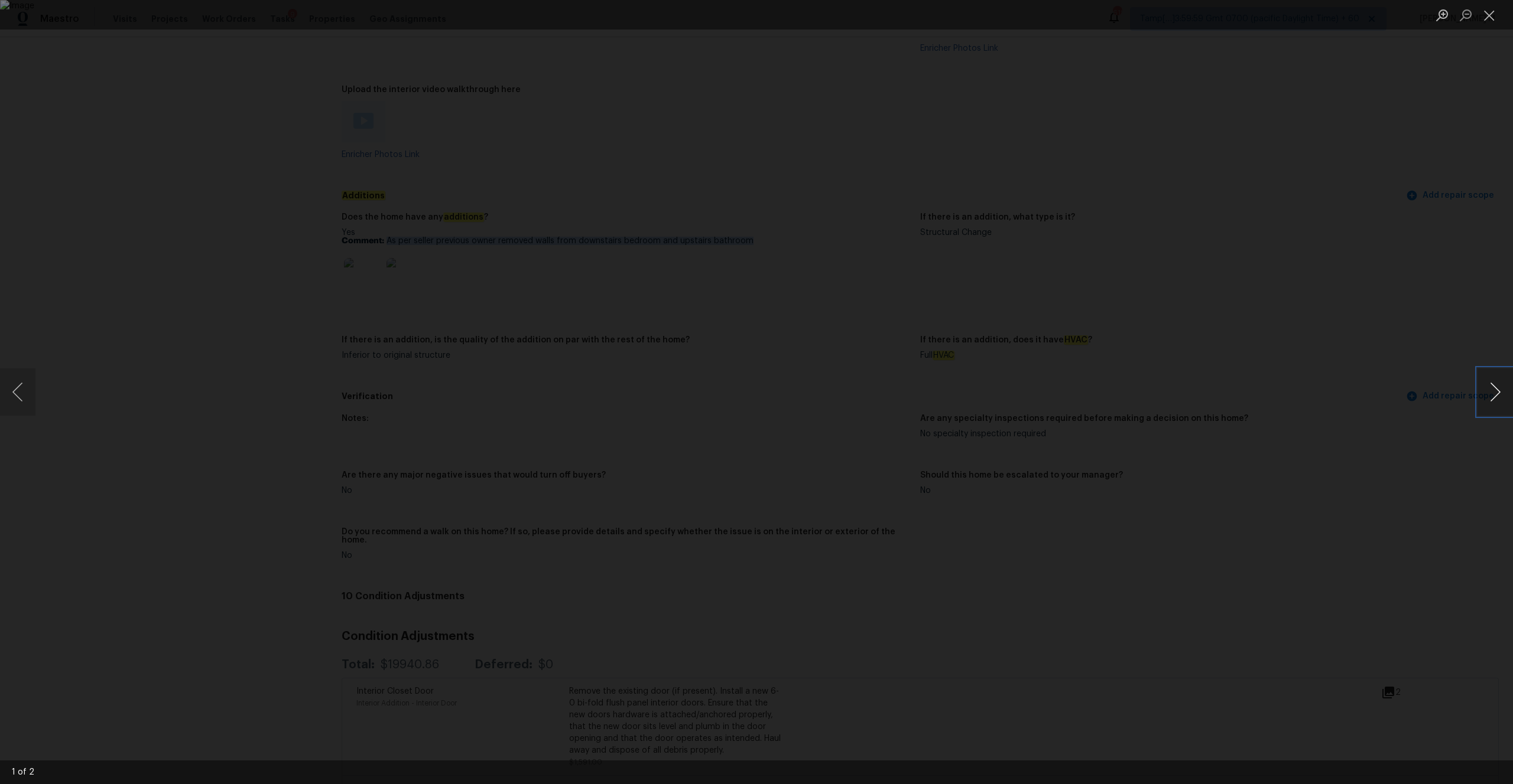
click at [1500, 392] on button "Next image" at bounding box center [1495, 392] width 36 height 48
click at [324, 130] on div "Lightbox" at bounding box center [756, 392] width 1513 height 784
click at [376, 251] on div "Lightbox" at bounding box center [756, 392] width 1513 height 784
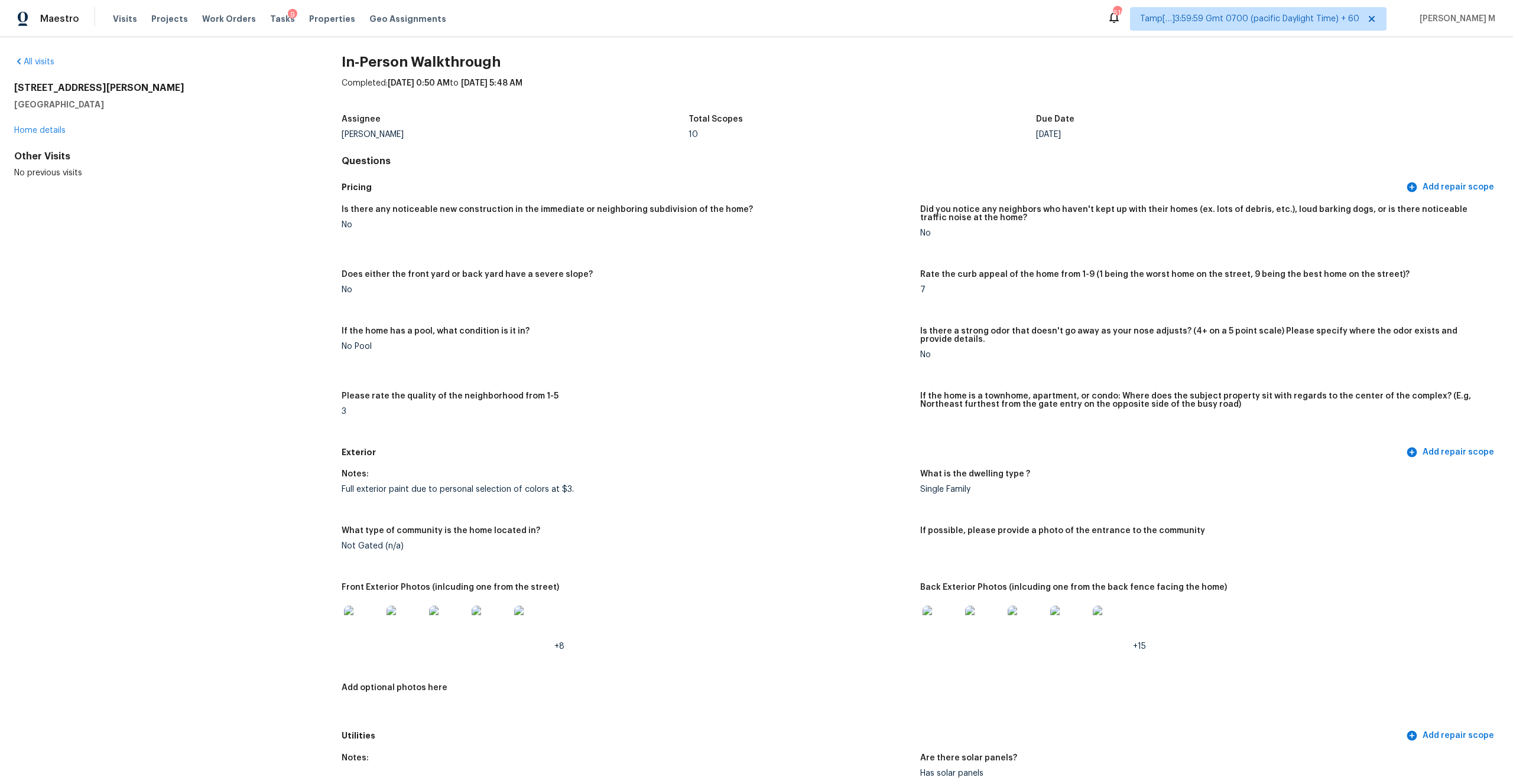
scroll to position [0, 0]
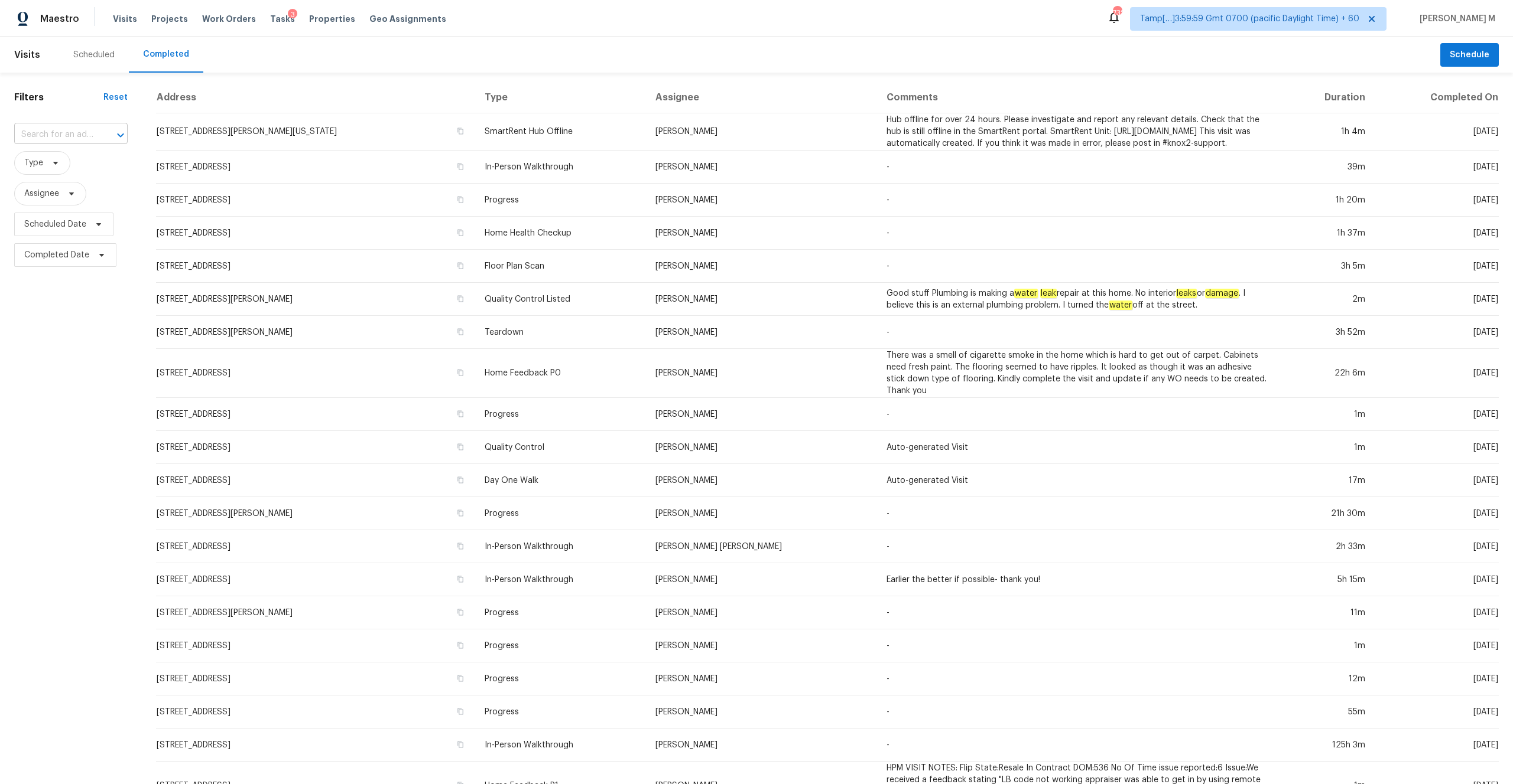
click at [66, 136] on input "text" at bounding box center [54, 135] width 80 height 18
paste input "[STREET_ADDRESS][PERSON_NAME]"
type input "[STREET_ADDRESS][PERSON_NAME]"
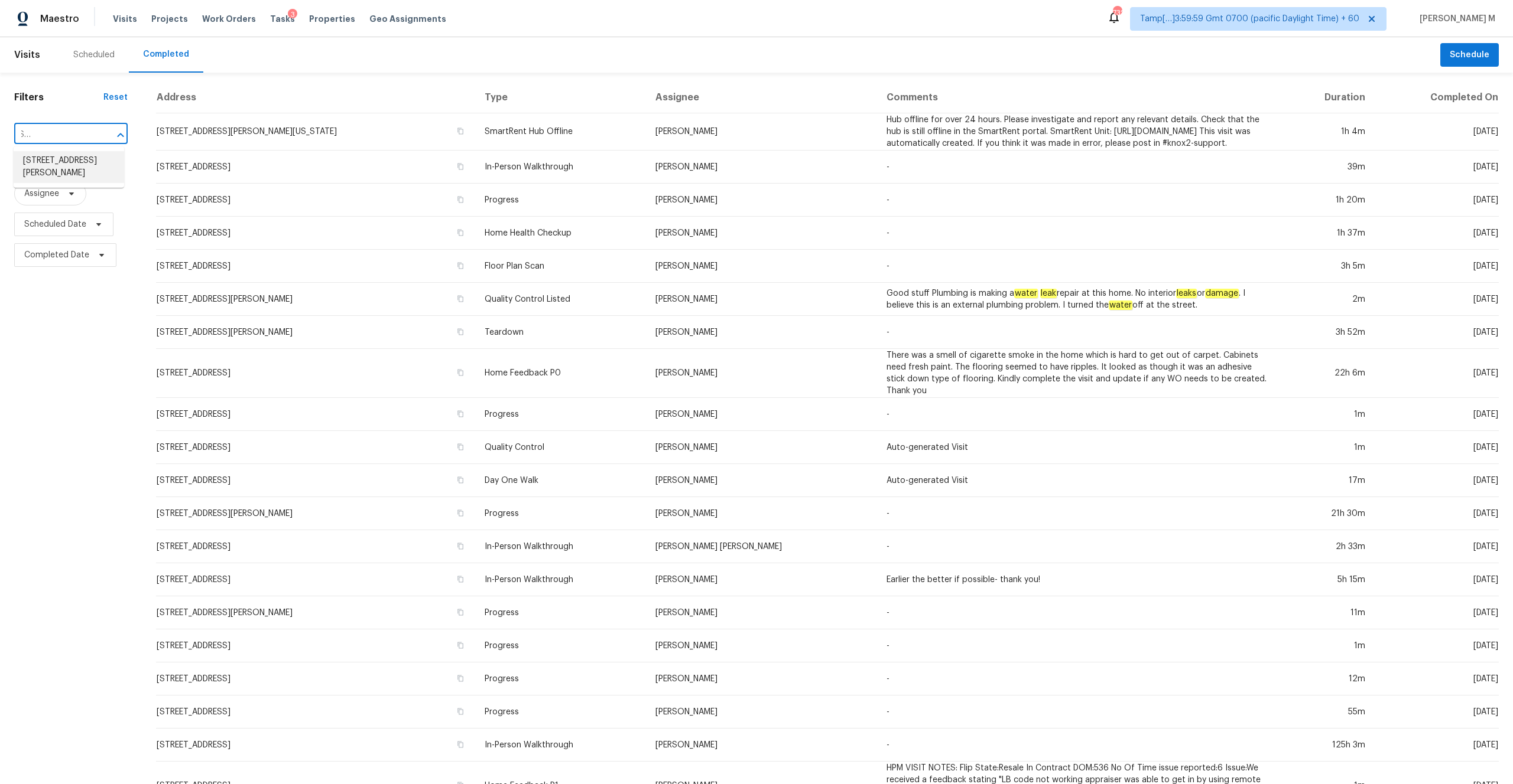
click at [57, 167] on li "[STREET_ADDRESS][PERSON_NAME]" at bounding box center [69, 167] width 110 height 32
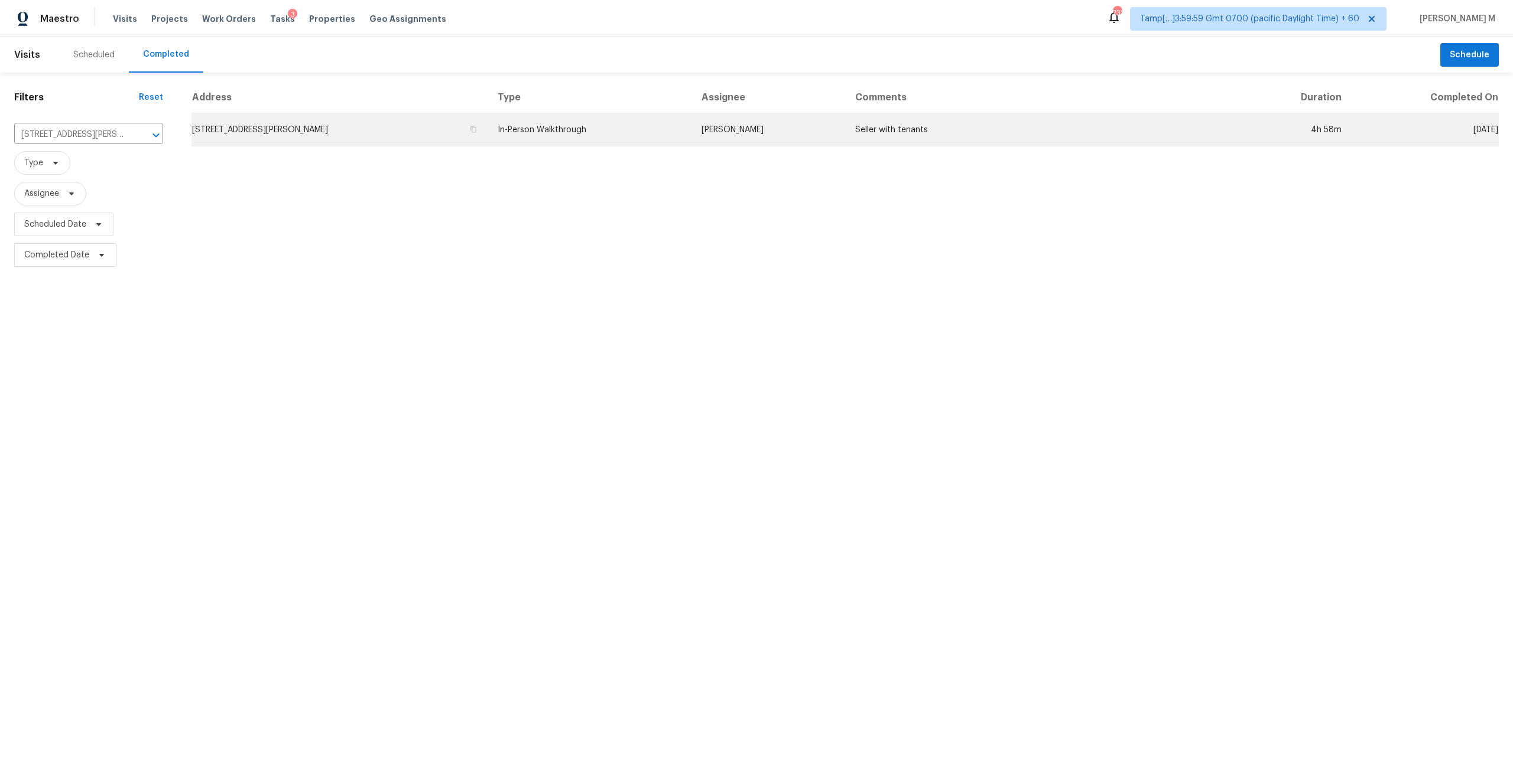
click at [246, 123] on td "[STREET_ADDRESS][PERSON_NAME]" at bounding box center [339, 130] width 297 height 33
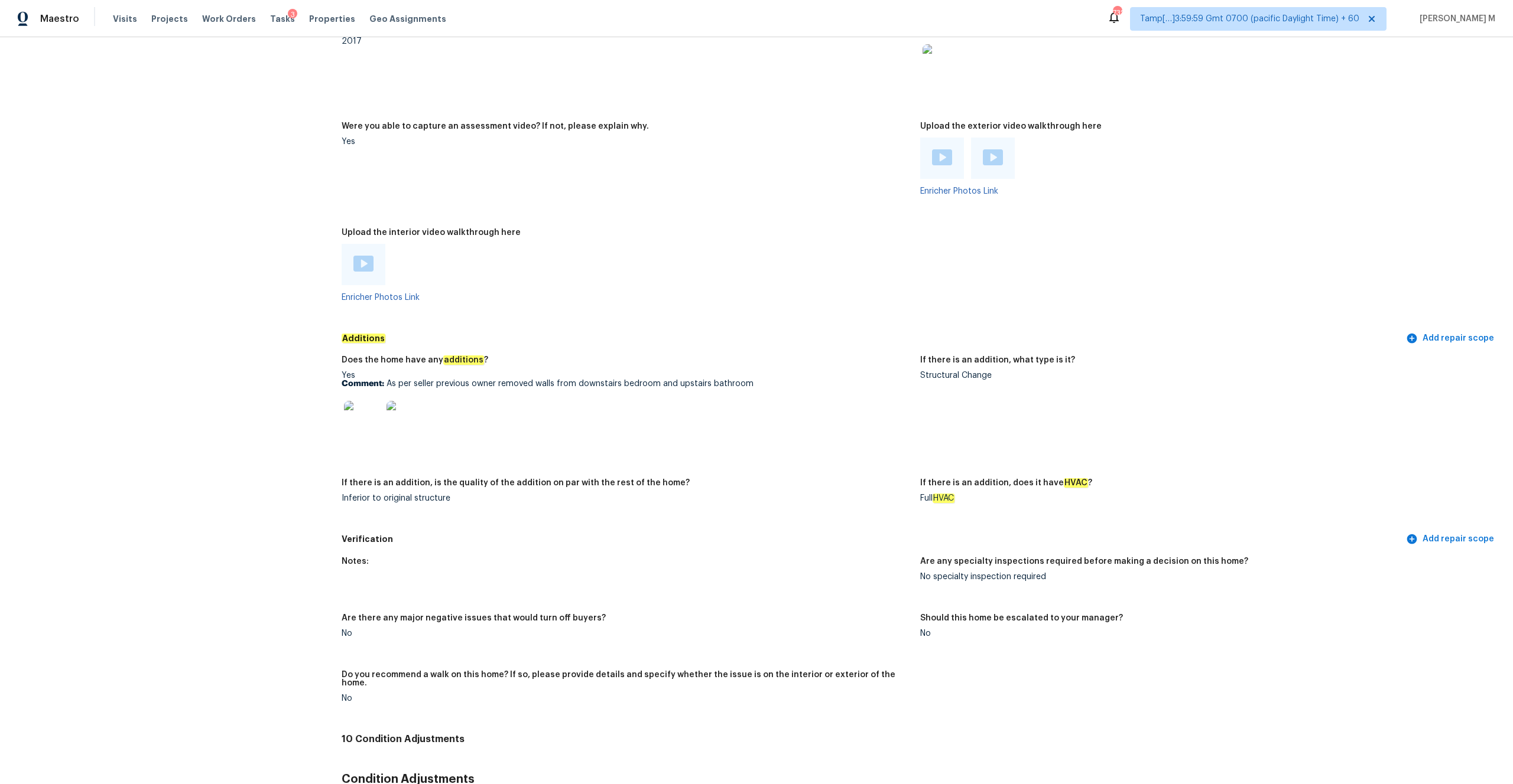
scroll to position [2055, 0]
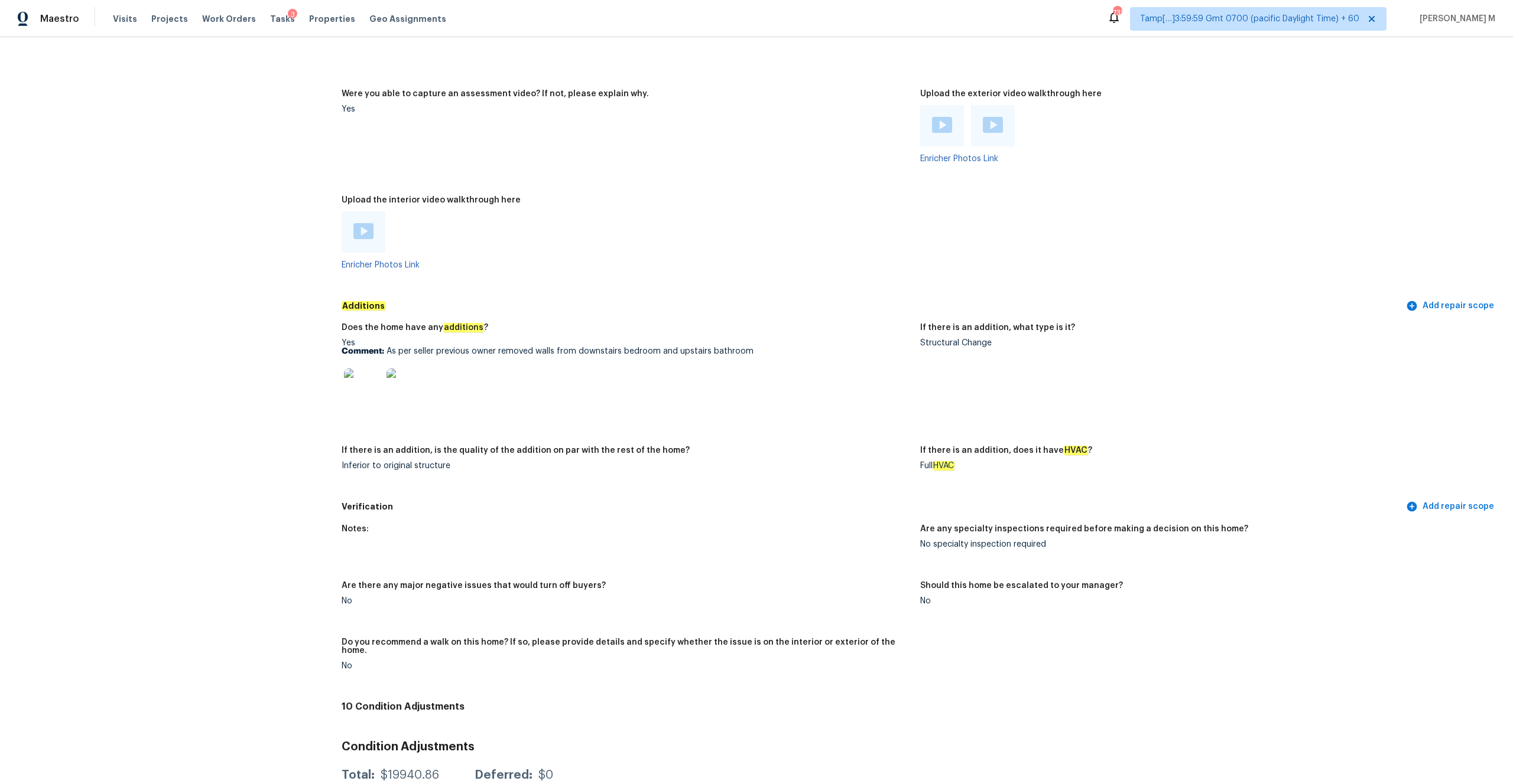
click at [441, 347] on p "Comment: As per seller previous owner removed walls from downstairs bedroom and…" at bounding box center [626, 351] width 569 height 8
click at [413, 347] on p "Comment: As per seller previous owner removed walls from downstairs bedroom and…" at bounding box center [626, 351] width 569 height 8
drag, startPoint x: 386, startPoint y: 344, endPoint x: 763, endPoint y: 343, distance: 377.0
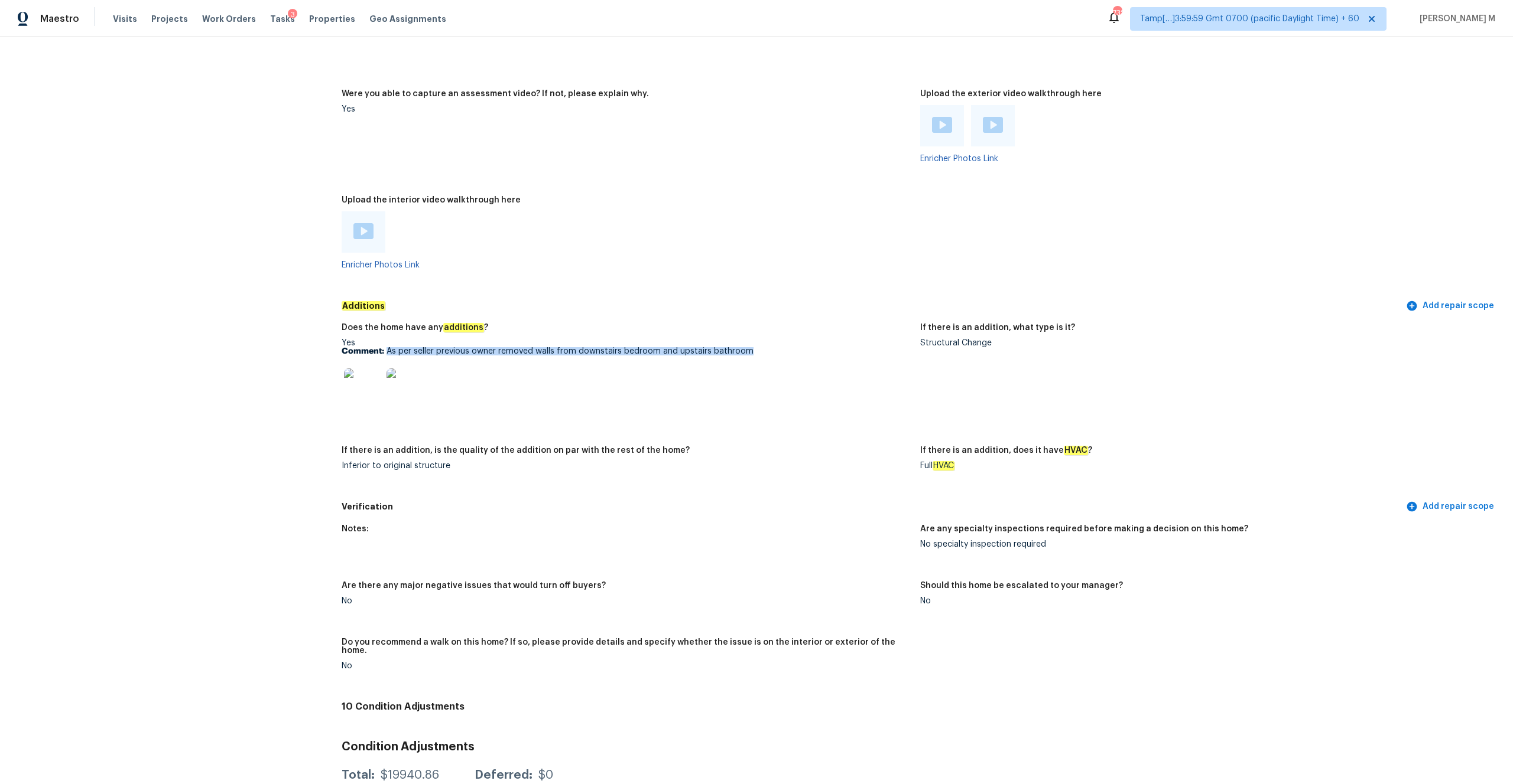
click at [763, 347] on p "Comment: As per seller previous owner removed walls from downstairs bedroom and…" at bounding box center [626, 351] width 569 height 8
copy p "As per seller previous owner removed walls from downstairs bedroom and upstairs…"
click at [123, 18] on span "Visits" at bounding box center [125, 19] width 24 height 12
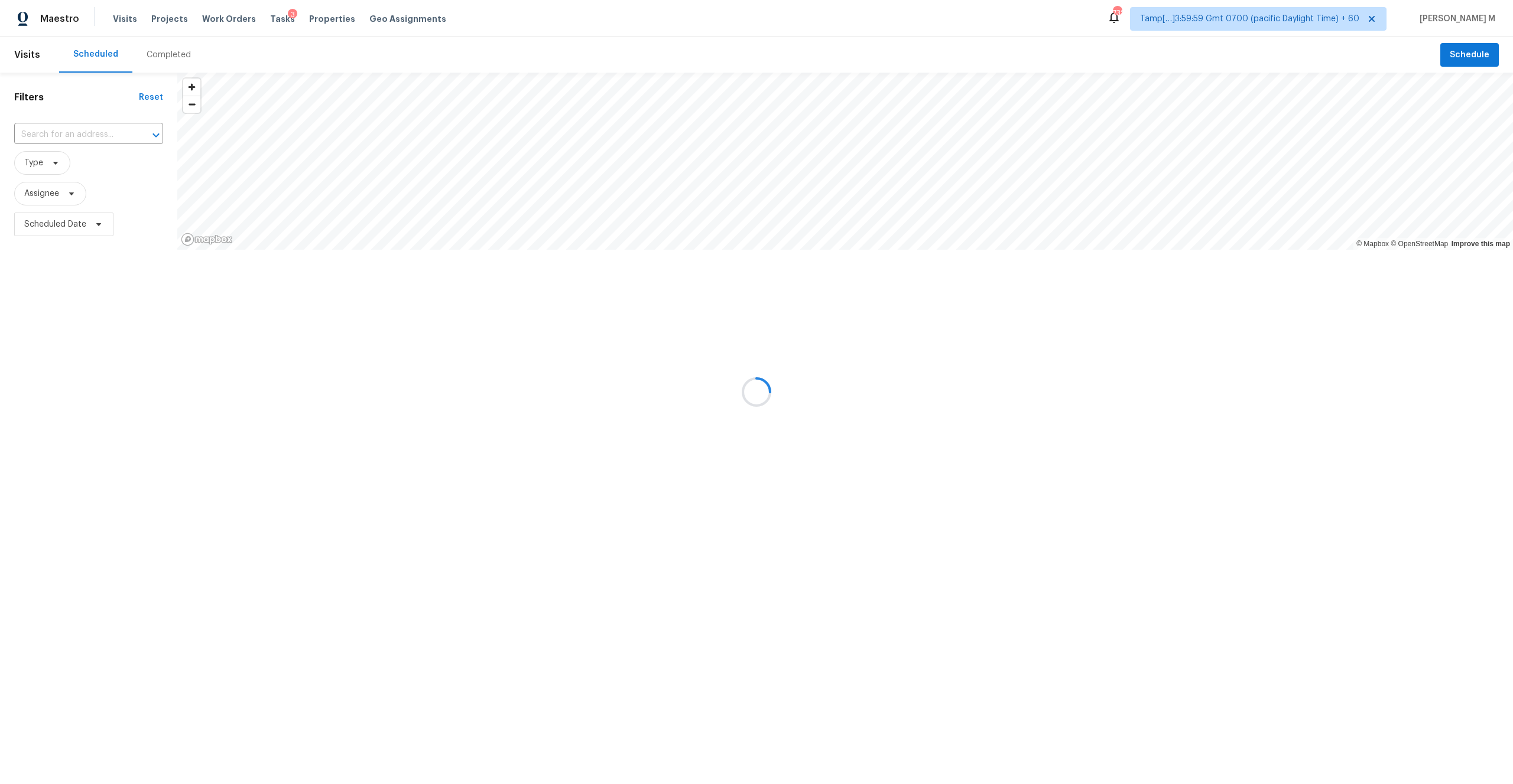
click at [159, 60] on div at bounding box center [756, 392] width 1513 height 784
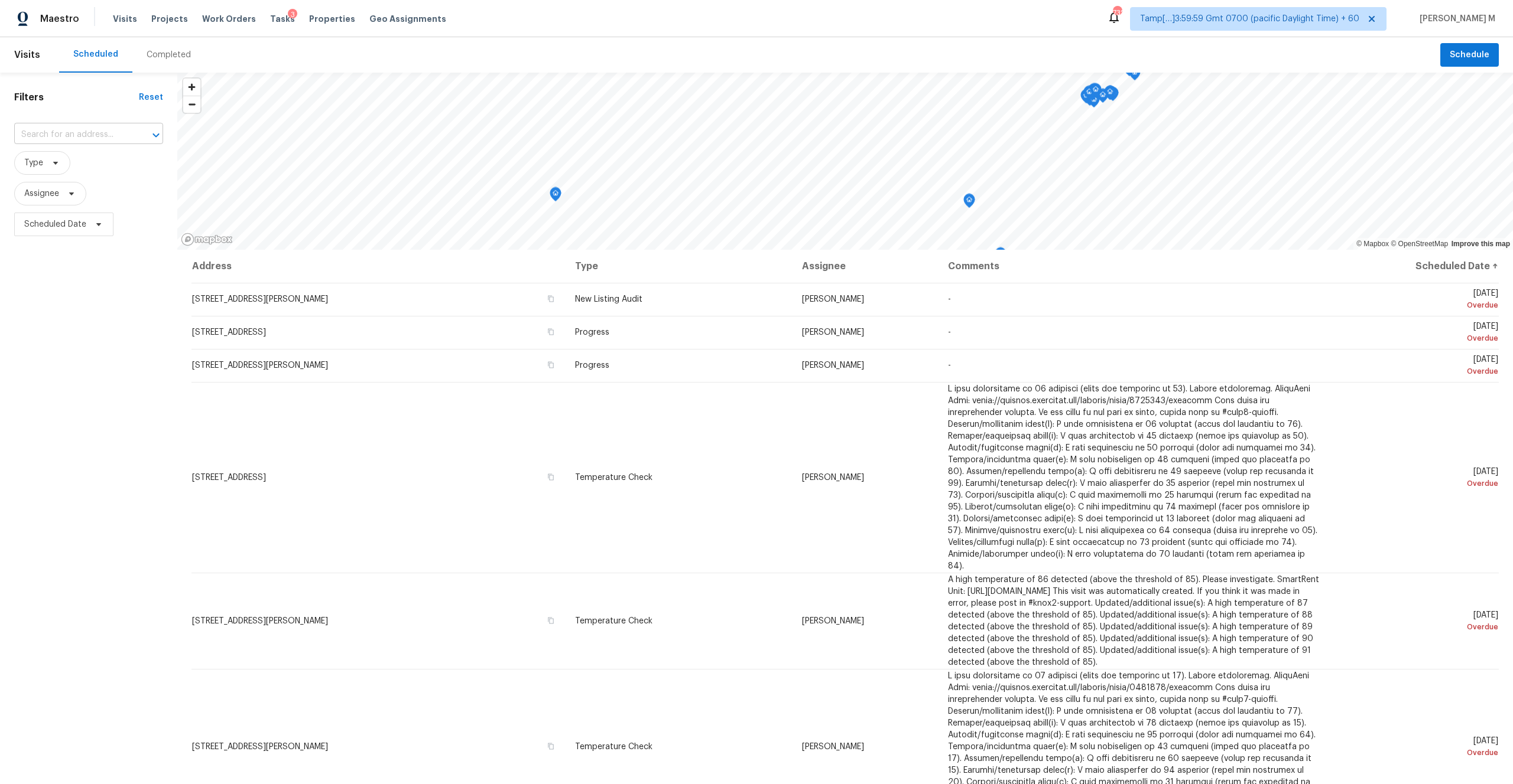
click at [91, 133] on input "text" at bounding box center [72, 135] width 116 height 18
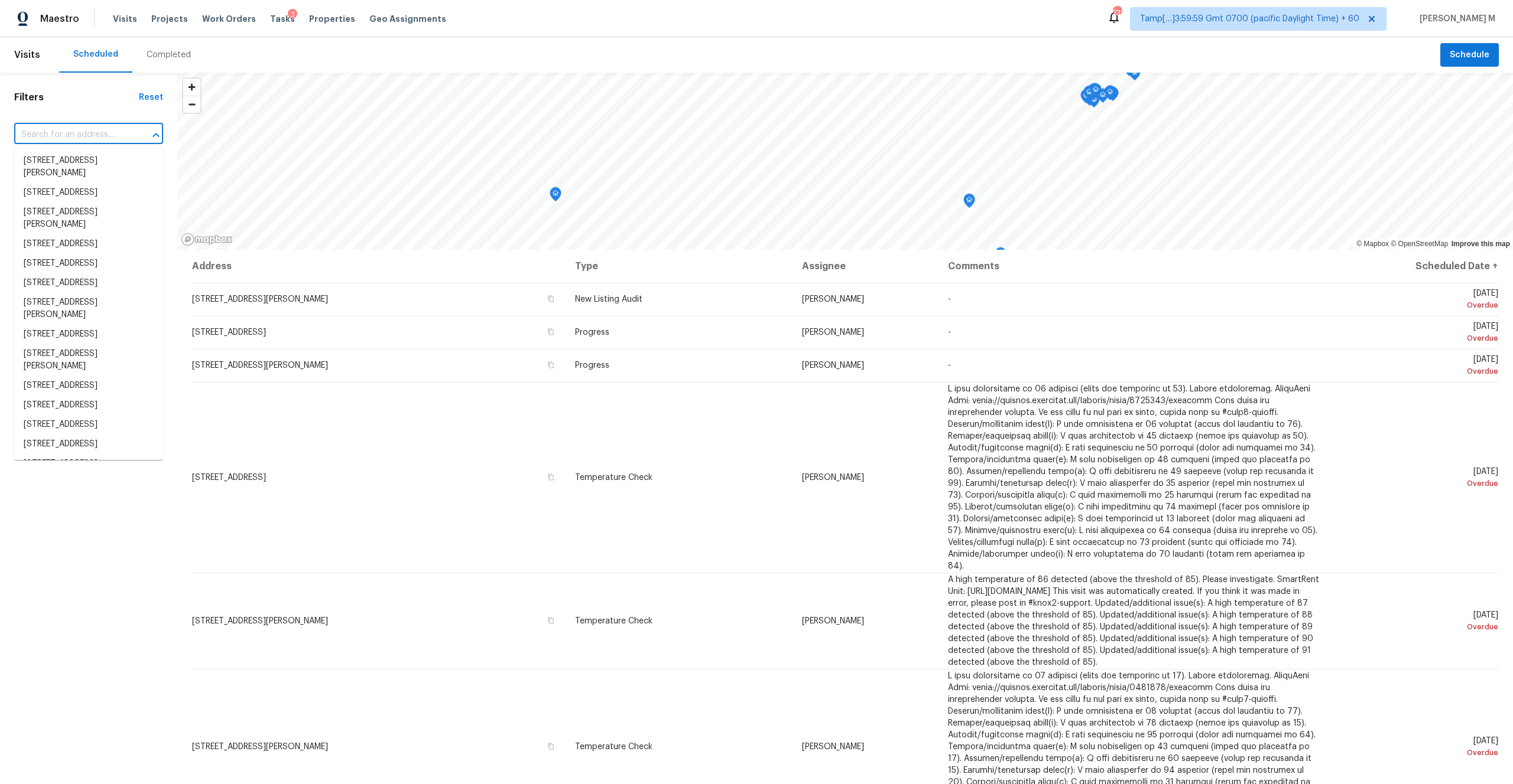
paste input "[STREET_ADDRESS]"
type input "[STREET_ADDRESS]"
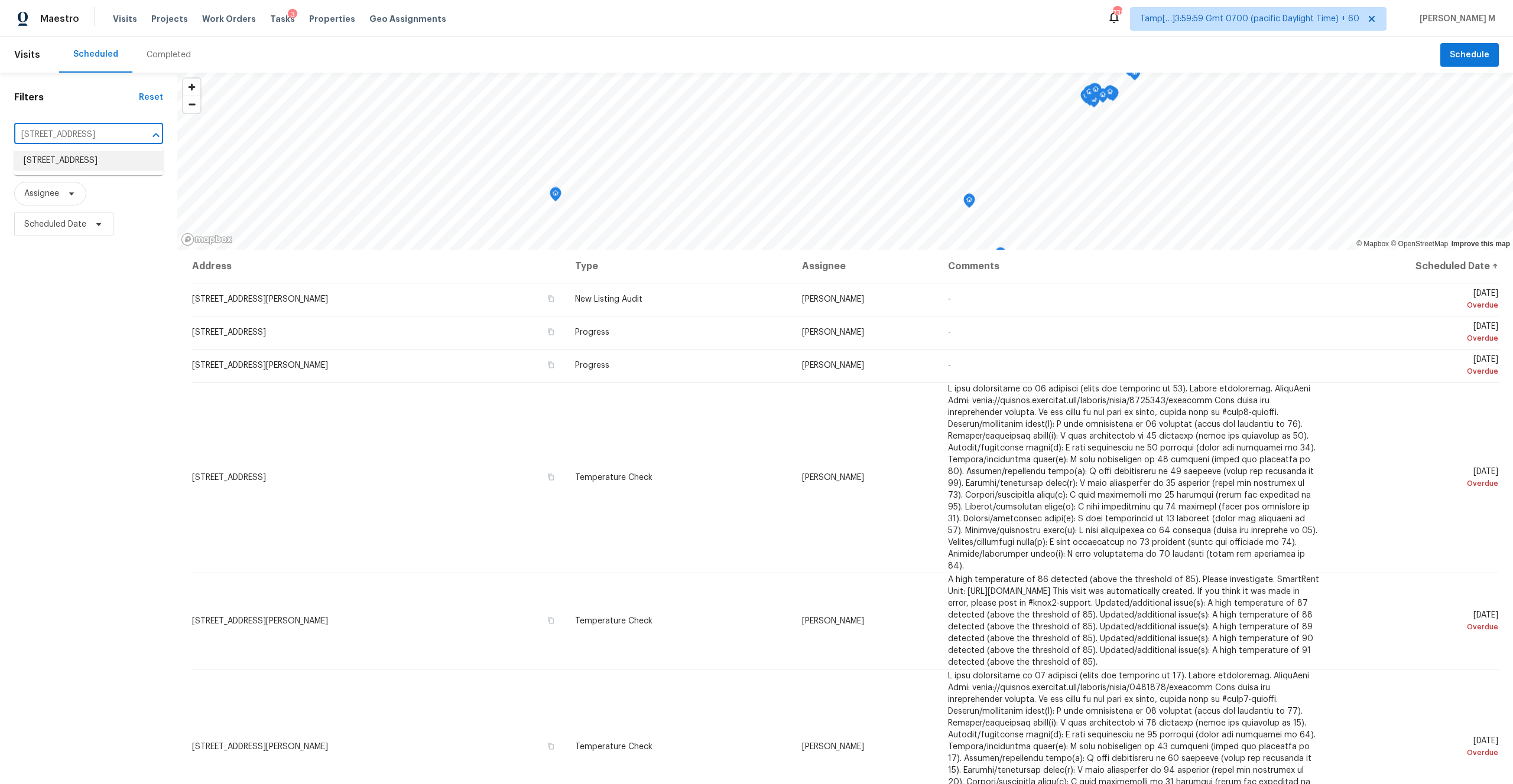
click at [112, 167] on li "[STREET_ADDRESS]" at bounding box center [88, 161] width 149 height 20
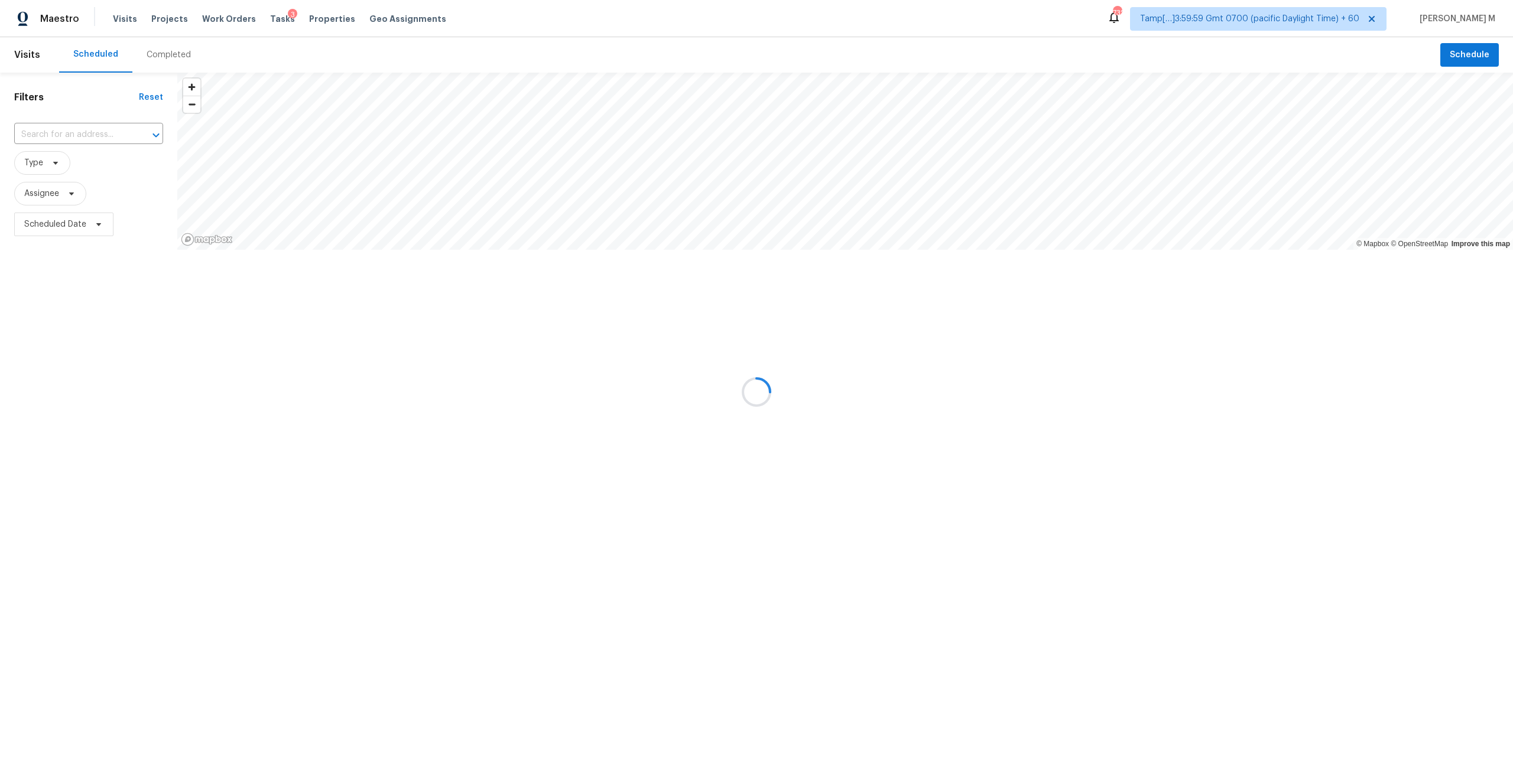
type input "[STREET_ADDRESS]"
click at [152, 55] on div "Completed" at bounding box center [169, 55] width 45 height 12
click at [98, 131] on div at bounding box center [756, 392] width 1513 height 784
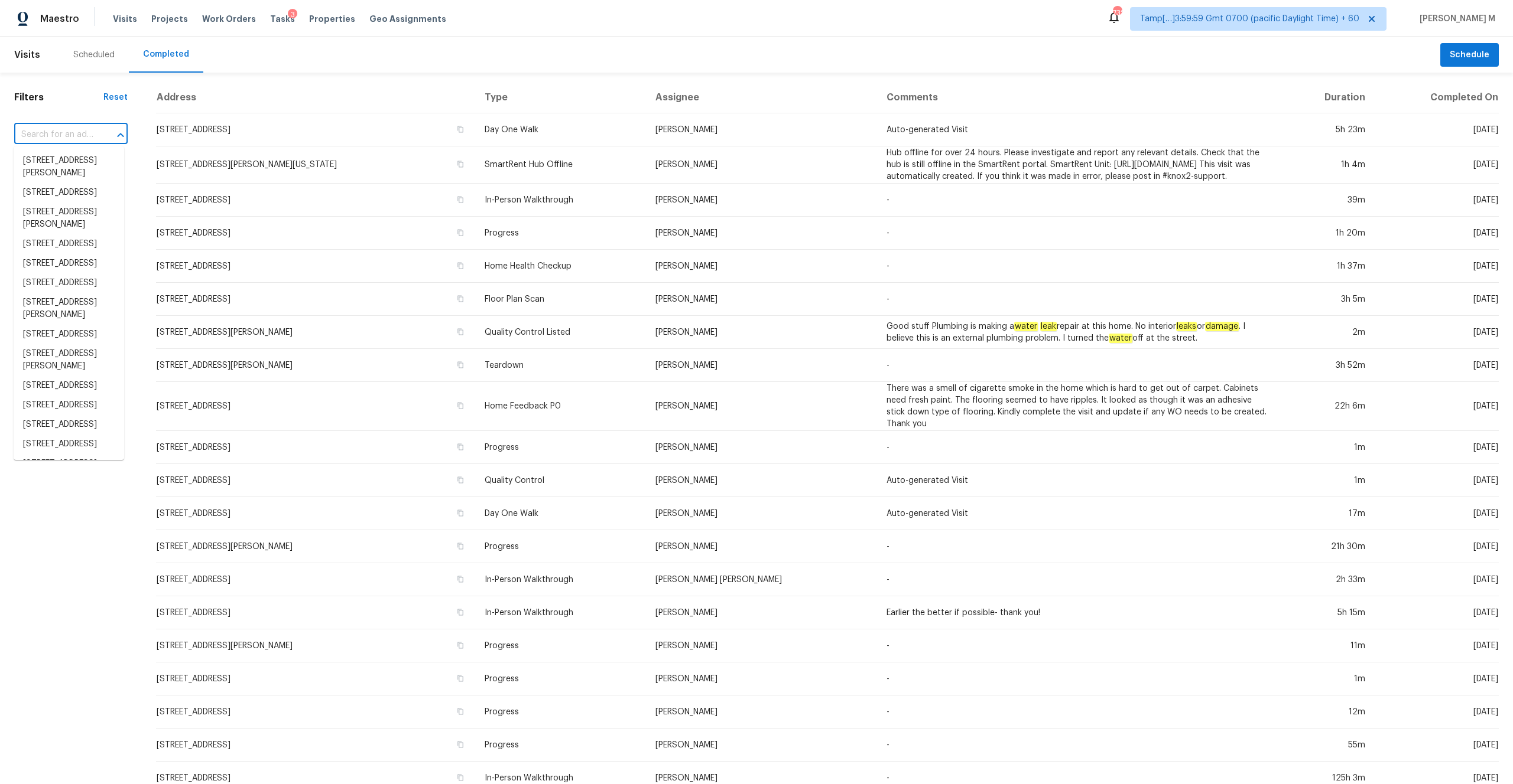
click at [69, 128] on input "text" at bounding box center [54, 135] width 80 height 18
paste input "[STREET_ADDRESS]"
type input "[STREET_ADDRESS]"
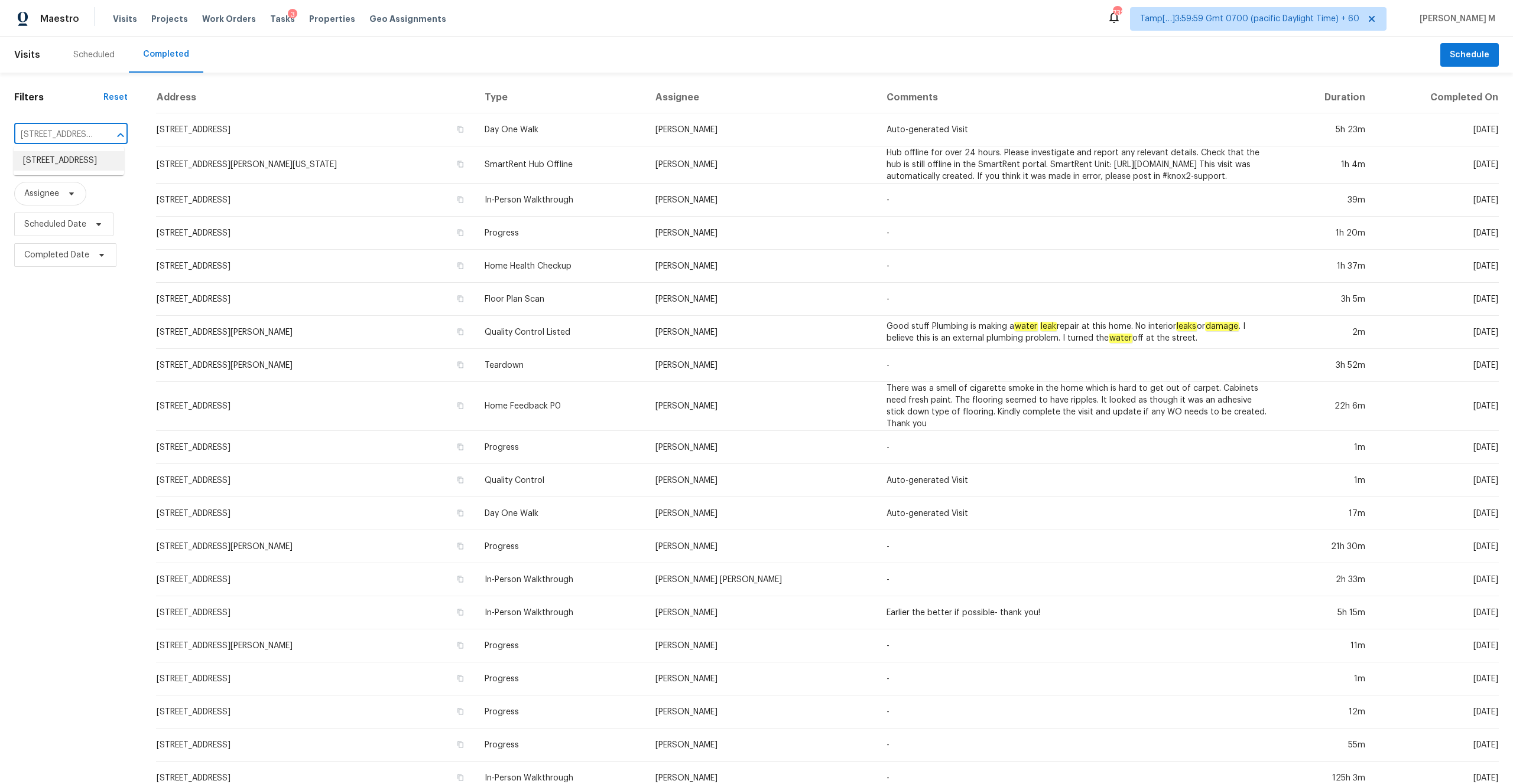
click at [79, 169] on li "[STREET_ADDRESS]" at bounding box center [69, 161] width 110 height 20
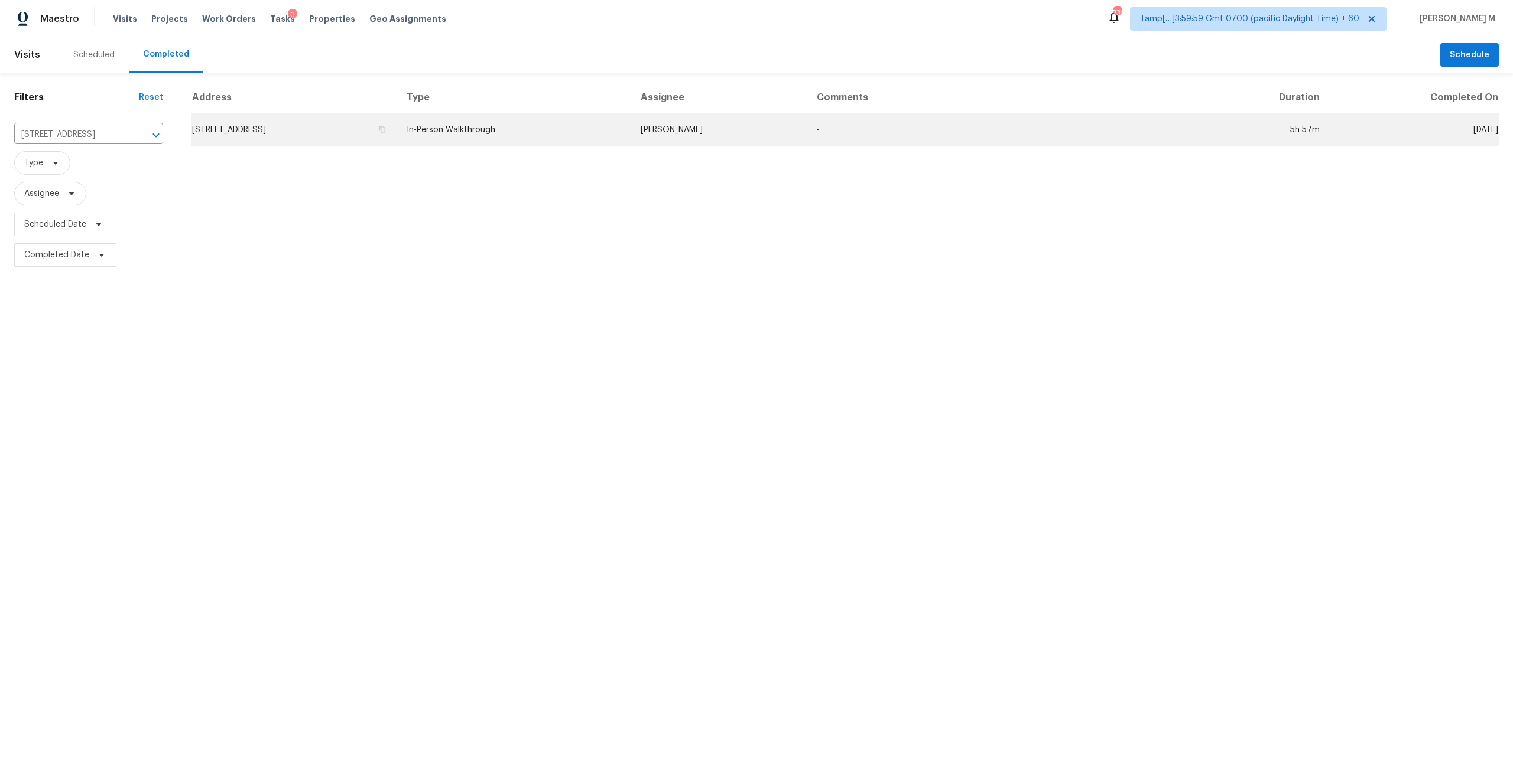
click at [278, 134] on td "[STREET_ADDRESS]" at bounding box center [294, 130] width 206 height 33
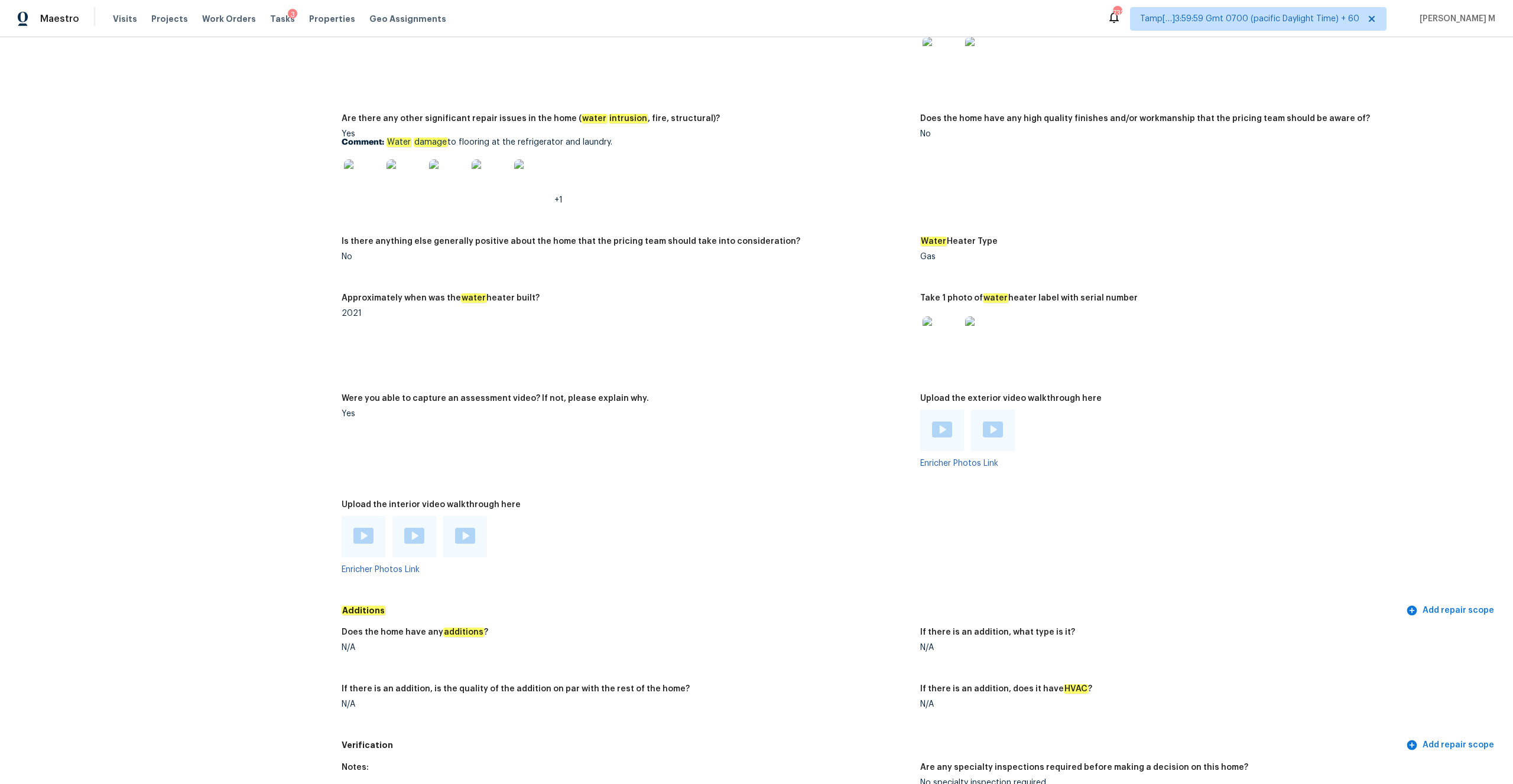
scroll to position [2300, 0]
click at [367, 524] on img at bounding box center [364, 532] width 20 height 16
click at [413, 535] on div at bounding box center [414, 533] width 44 height 42
click at [413, 526] on img at bounding box center [414, 532] width 20 height 16
click at [467, 524] on img at bounding box center [465, 532] width 20 height 16
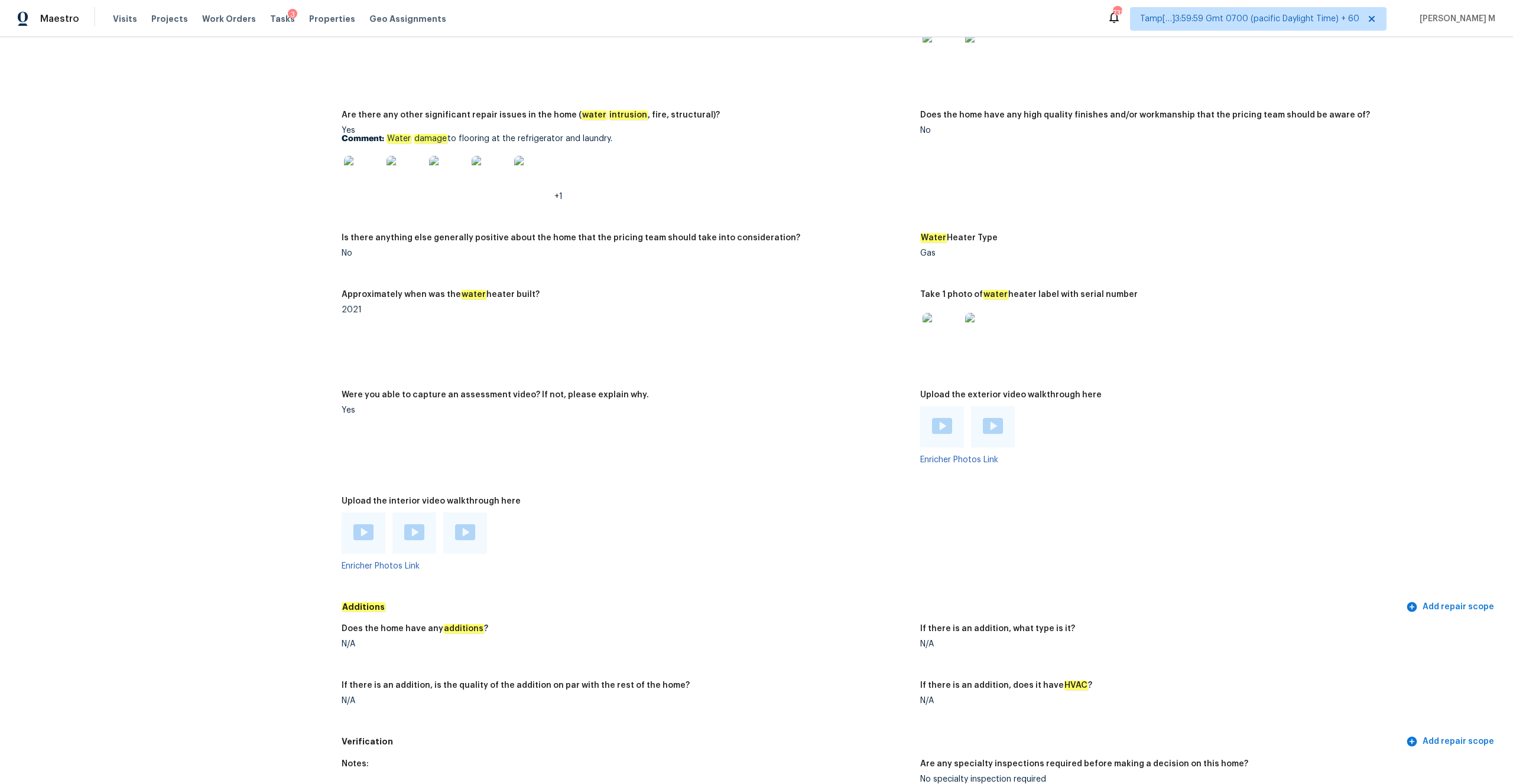
click at [947, 423] on img at bounding box center [942, 426] width 20 height 16
click at [980, 424] on div at bounding box center [993, 427] width 44 height 42
click at [985, 418] on img at bounding box center [992, 426] width 20 height 16
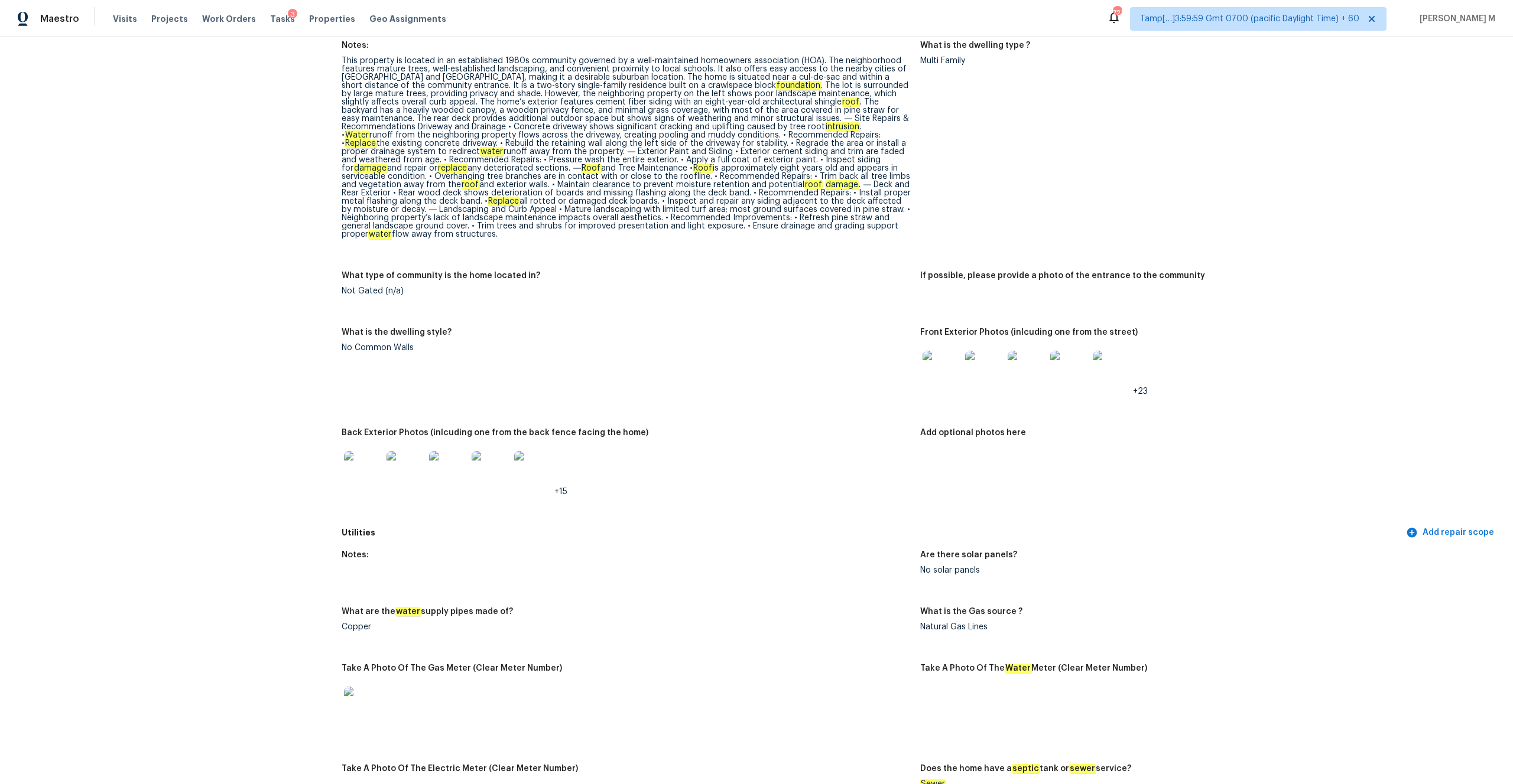
scroll to position [0, 0]
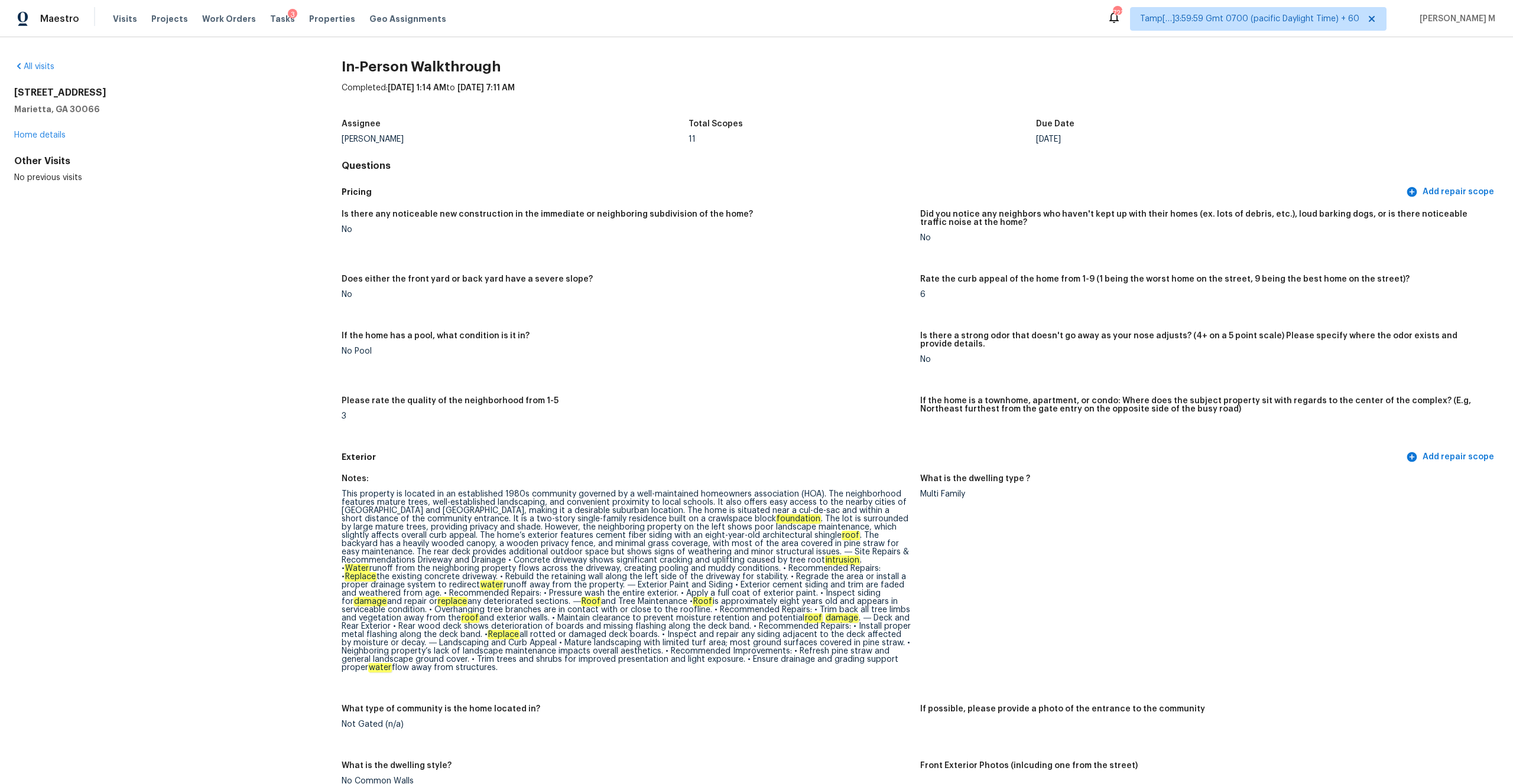
click at [96, 106] on h5 "Marietta, GA 30066" at bounding box center [159, 110] width 289 height 12
click at [121, 21] on span "Visits" at bounding box center [125, 19] width 24 height 12
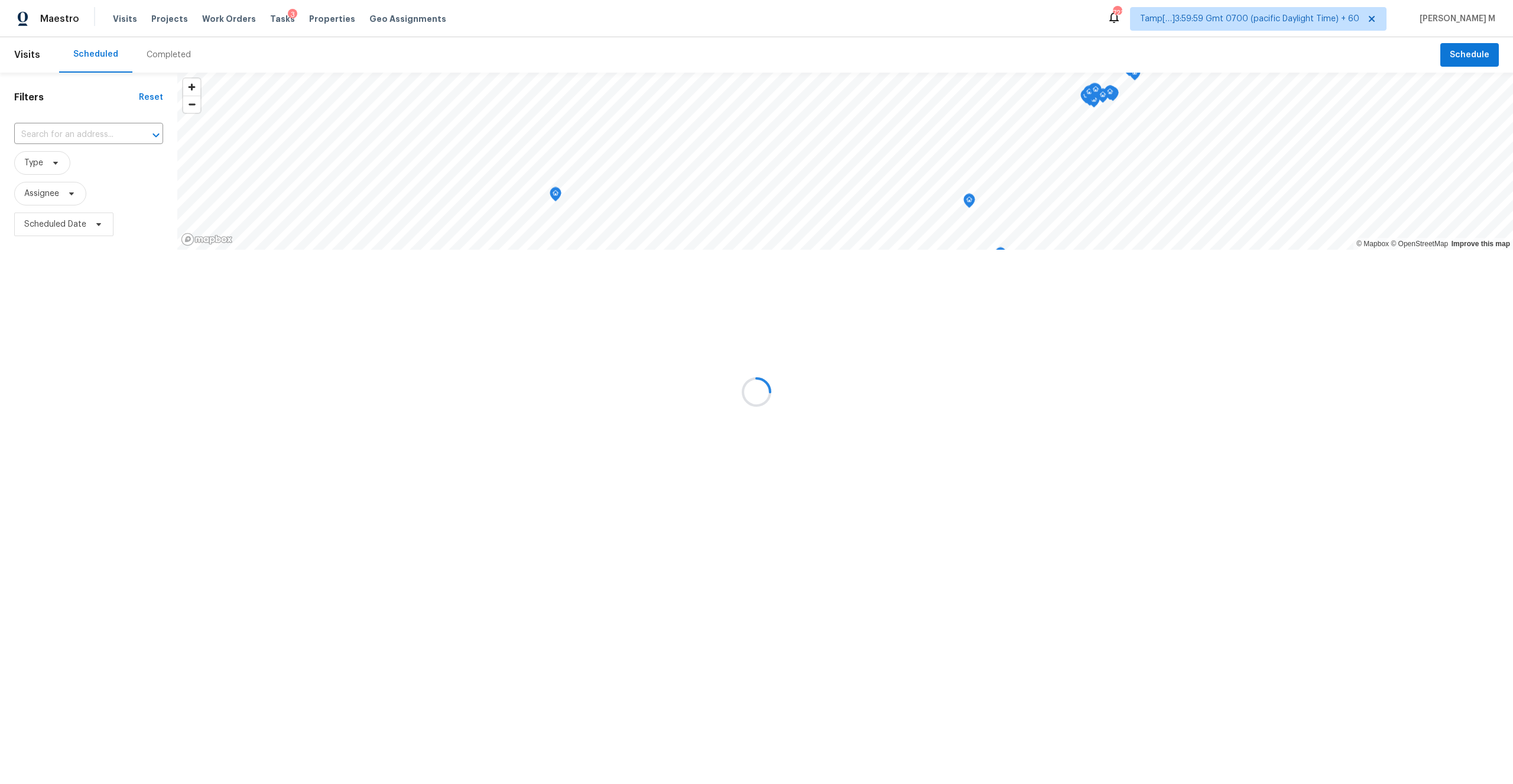
click at [172, 61] on div at bounding box center [756, 392] width 1513 height 784
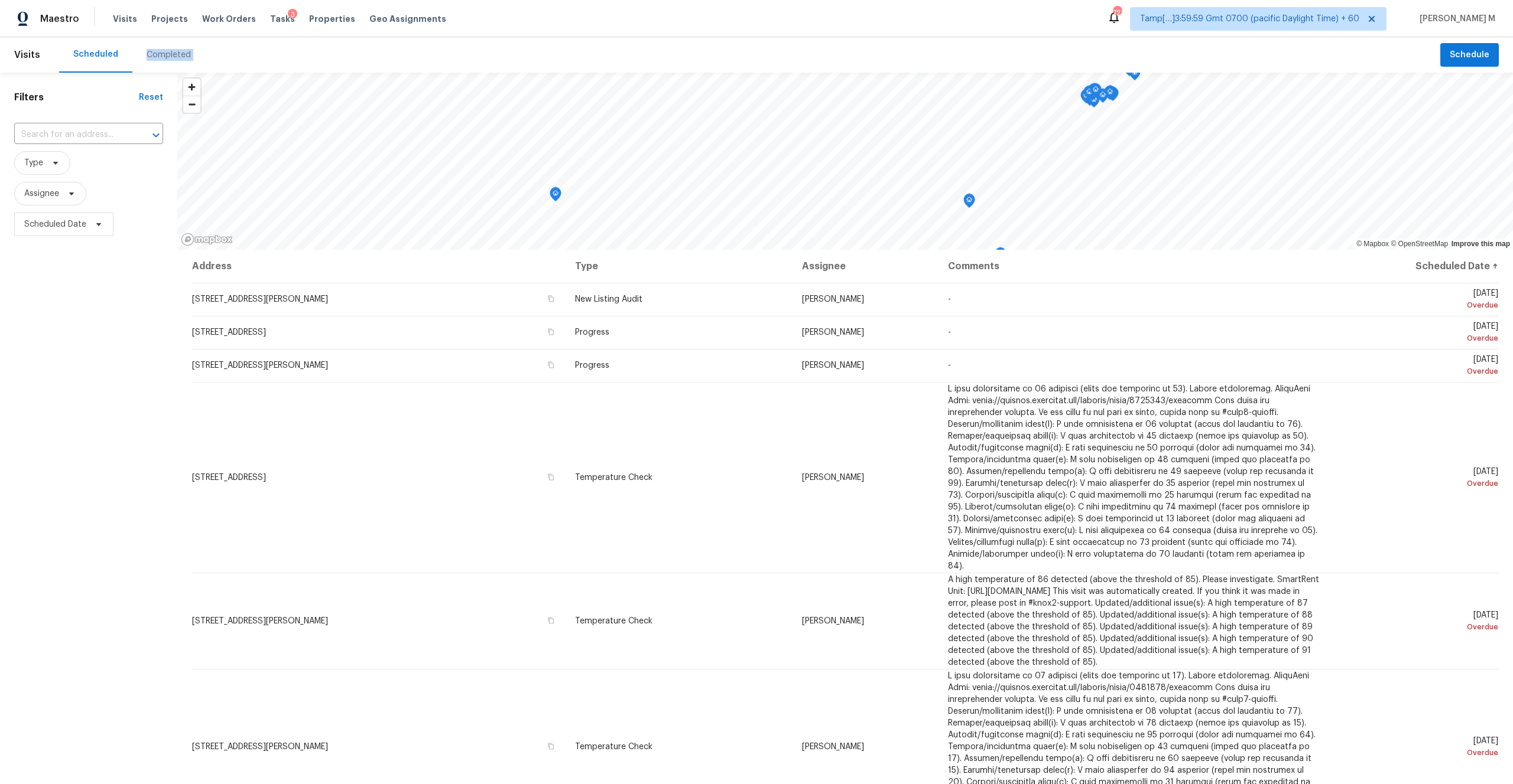
click at [172, 61] on div "Completed" at bounding box center [169, 54] width 73 height 35
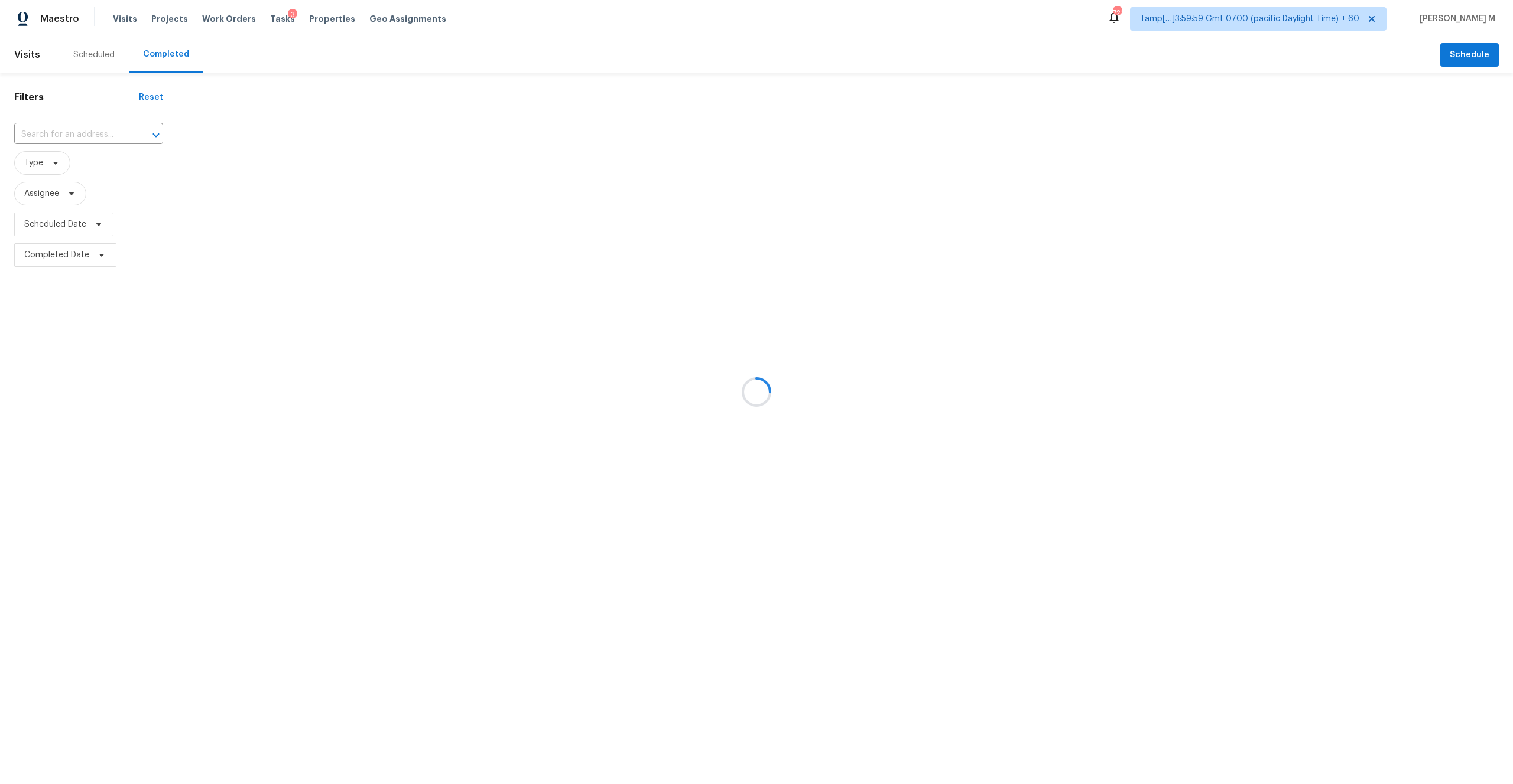
click at [92, 131] on div at bounding box center [756, 392] width 1513 height 784
click at [80, 138] on div at bounding box center [756, 392] width 1513 height 784
click at [75, 130] on div at bounding box center [756, 392] width 1513 height 784
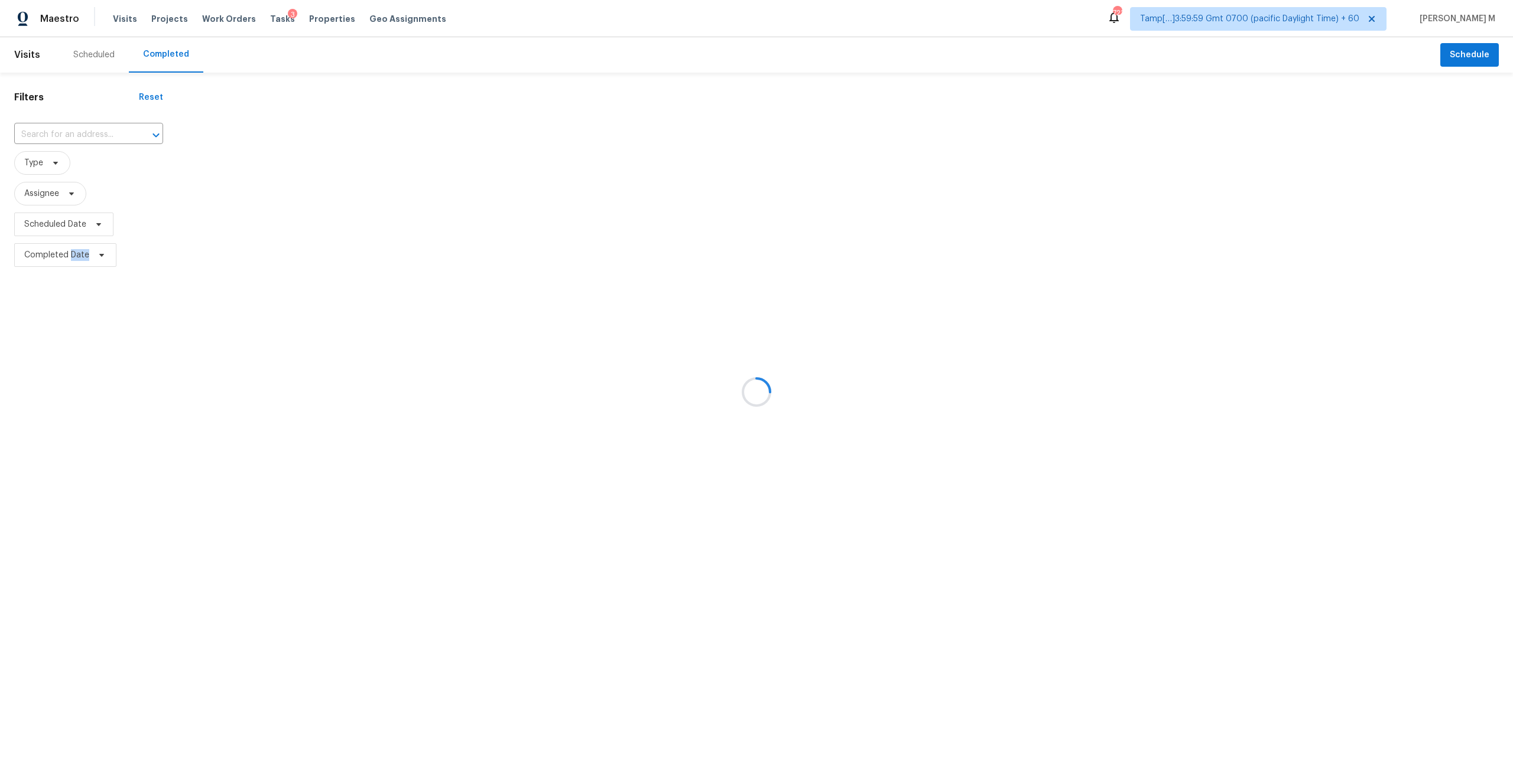
click at [75, 130] on div at bounding box center [756, 392] width 1513 height 784
click at [62, 130] on div at bounding box center [756, 392] width 1513 height 784
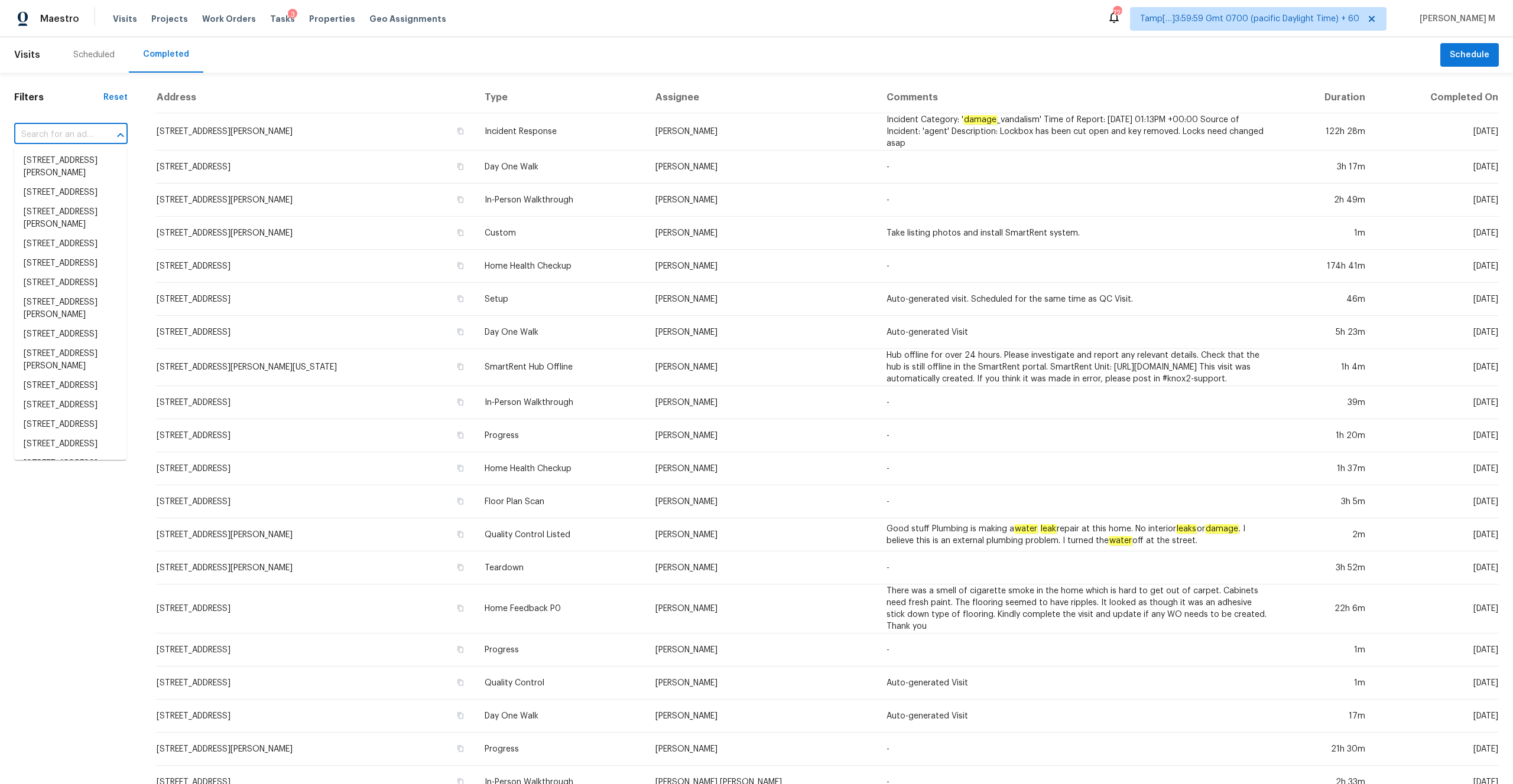
click at [62, 130] on input "text" at bounding box center [54, 135] width 80 height 18
paste input "[STREET_ADDRESS][PERSON_NAME][PERSON_NAME]"
type input "[STREET_ADDRESS][PERSON_NAME][PERSON_NAME]"
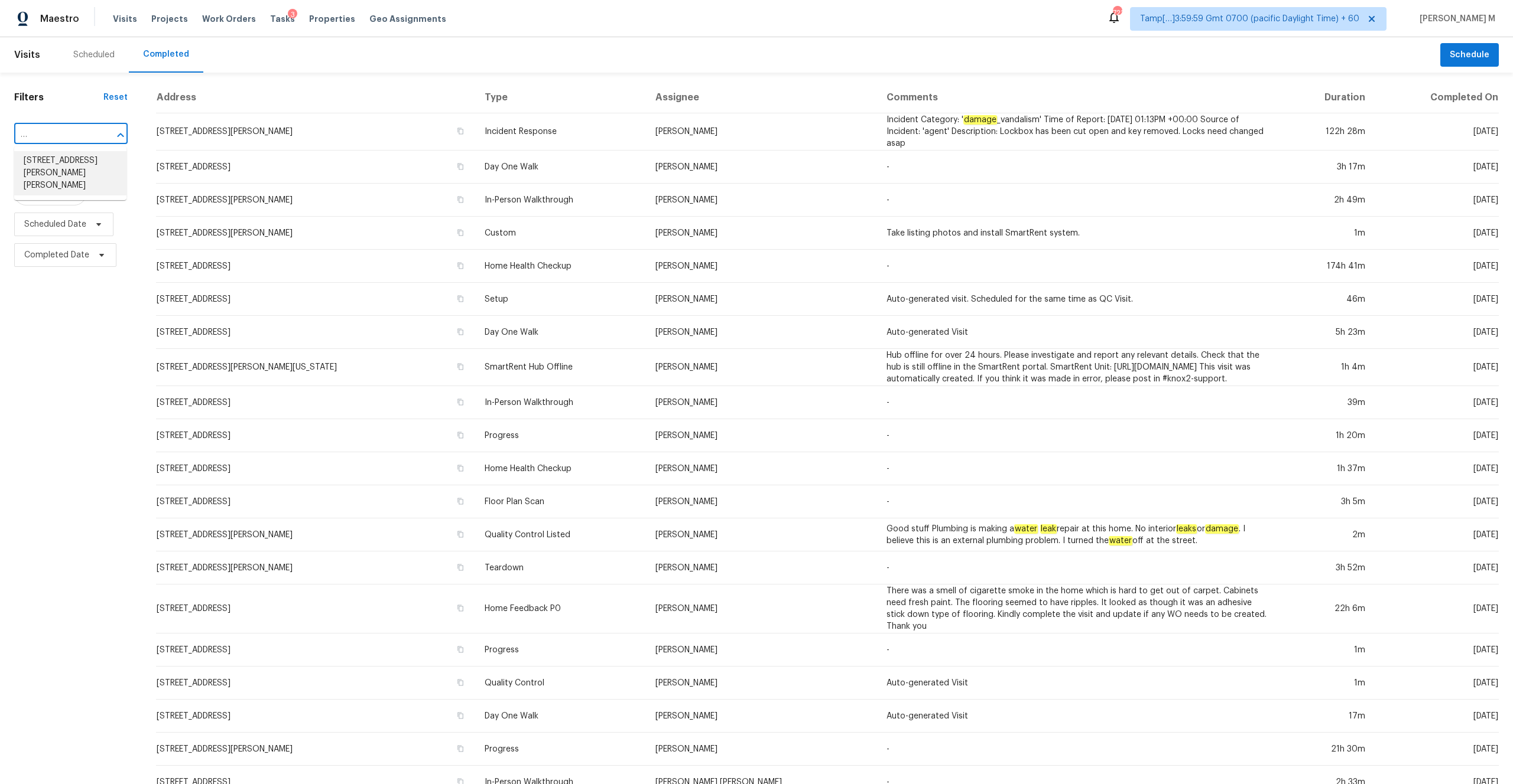
click at [80, 159] on li "[STREET_ADDRESS][PERSON_NAME][PERSON_NAME]" at bounding box center [70, 173] width 113 height 45
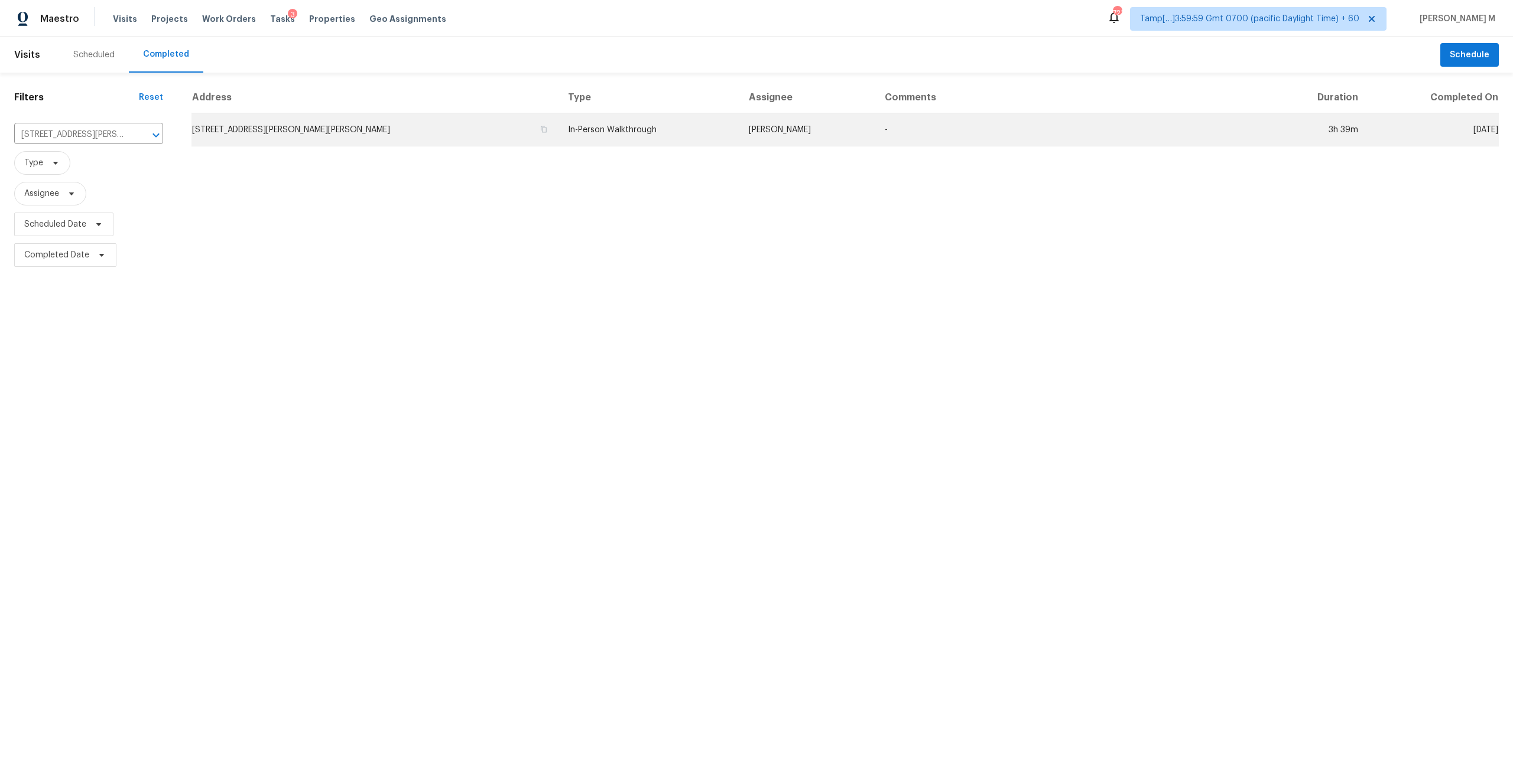
click at [455, 140] on td "[STREET_ADDRESS][PERSON_NAME][PERSON_NAME]" at bounding box center [375, 130] width 367 height 33
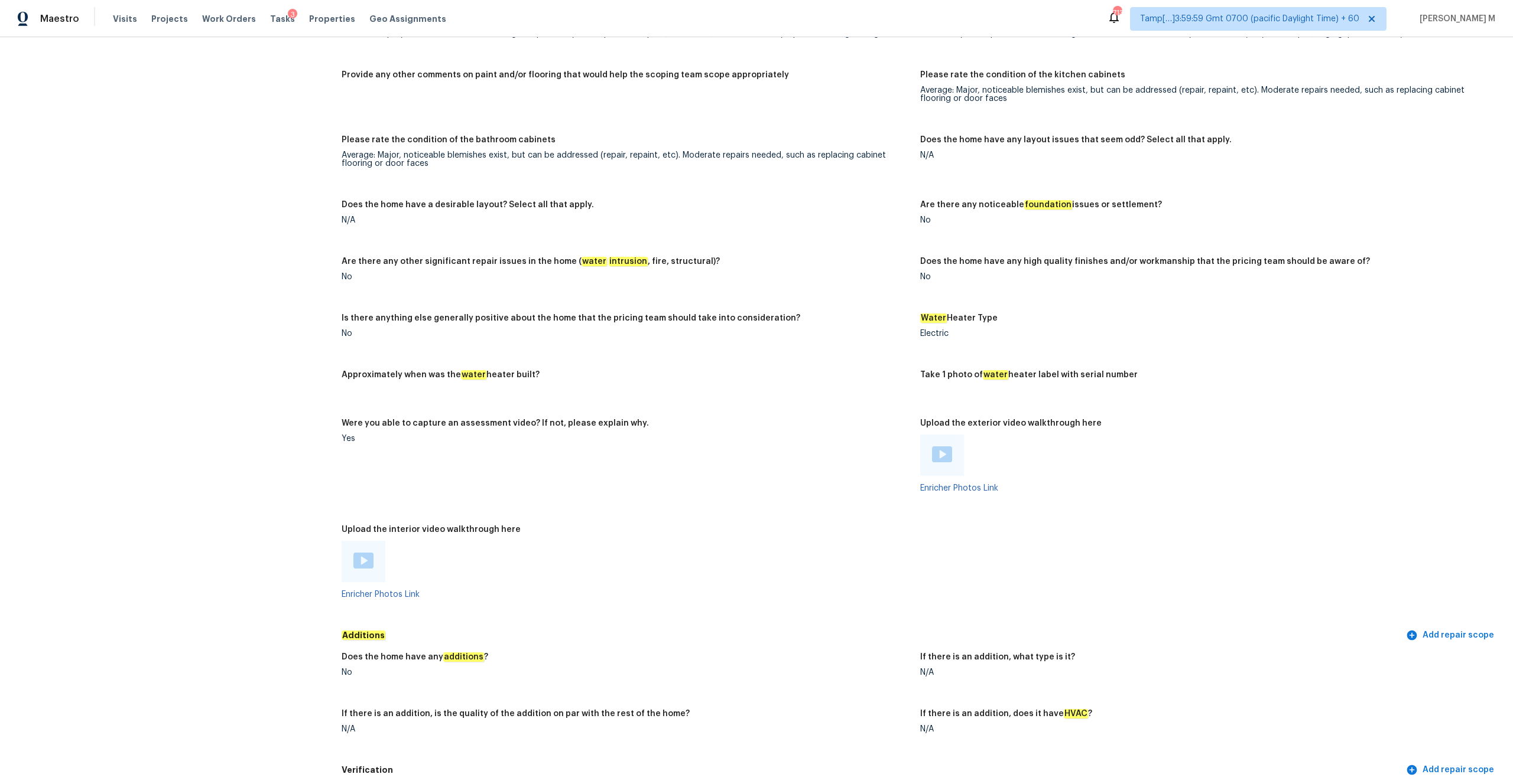
scroll to position [1690, 0]
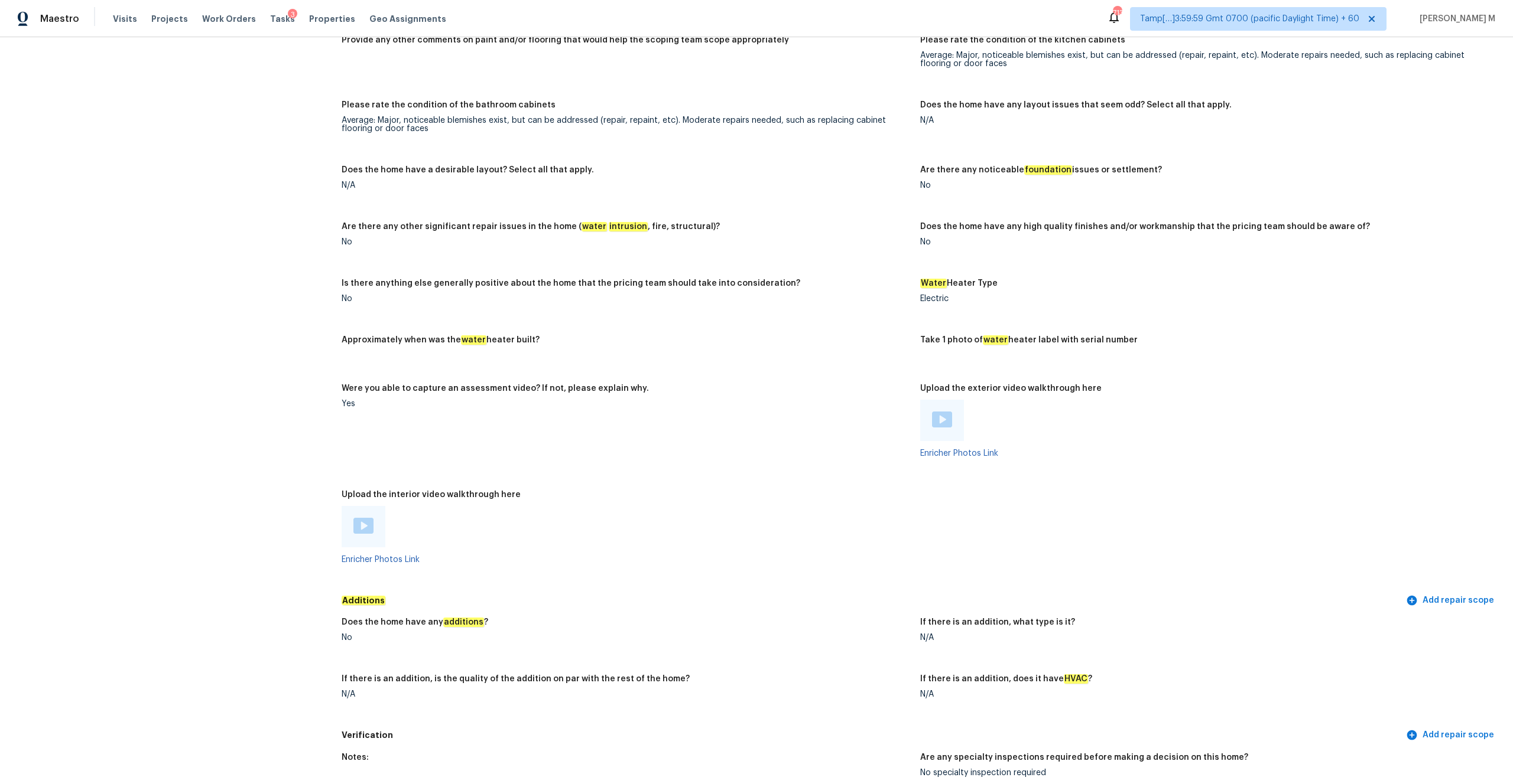
click at [364, 518] on img at bounding box center [364, 526] width 20 height 16
click at [949, 413] on img at bounding box center [942, 419] width 20 height 16
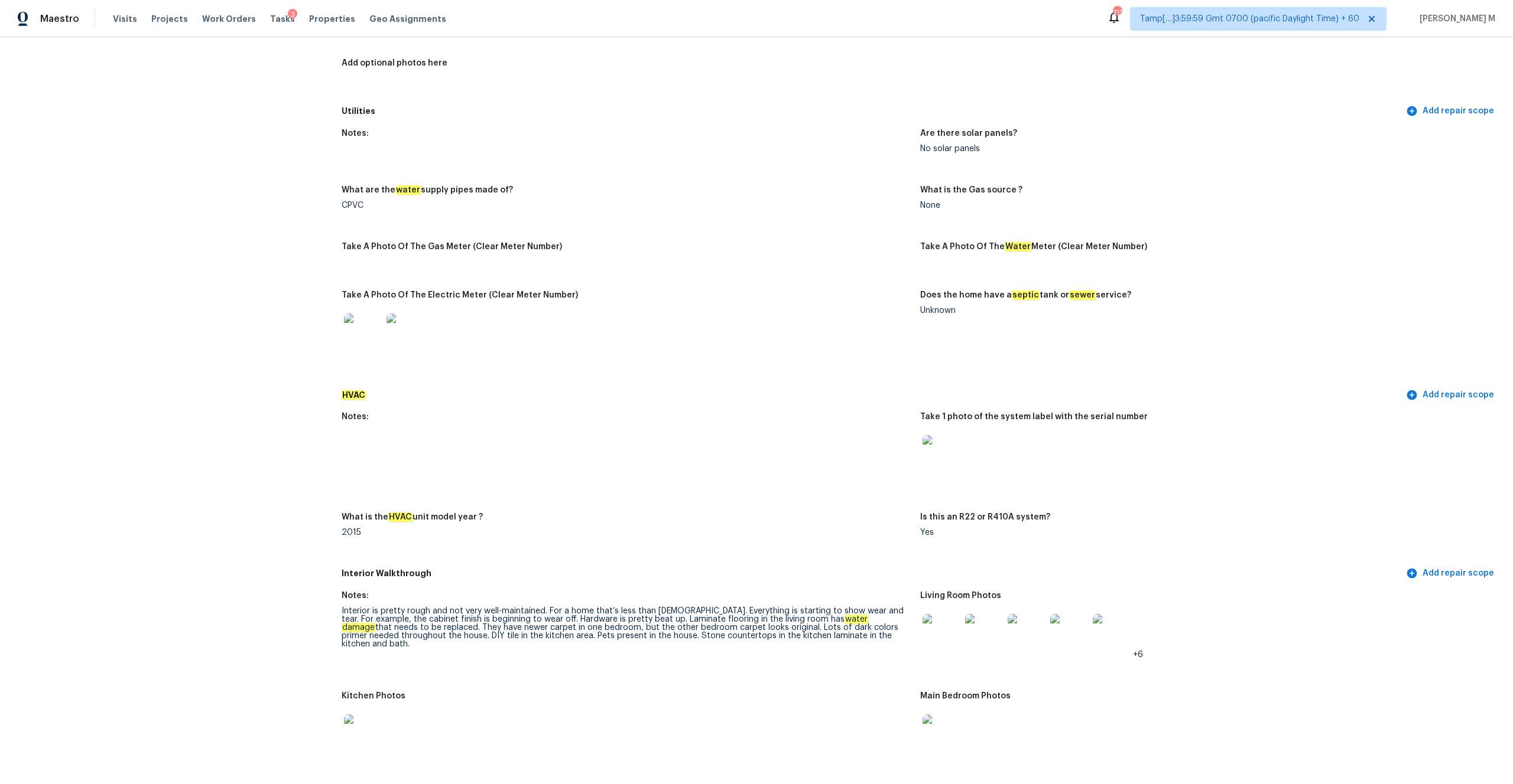
scroll to position [0, 0]
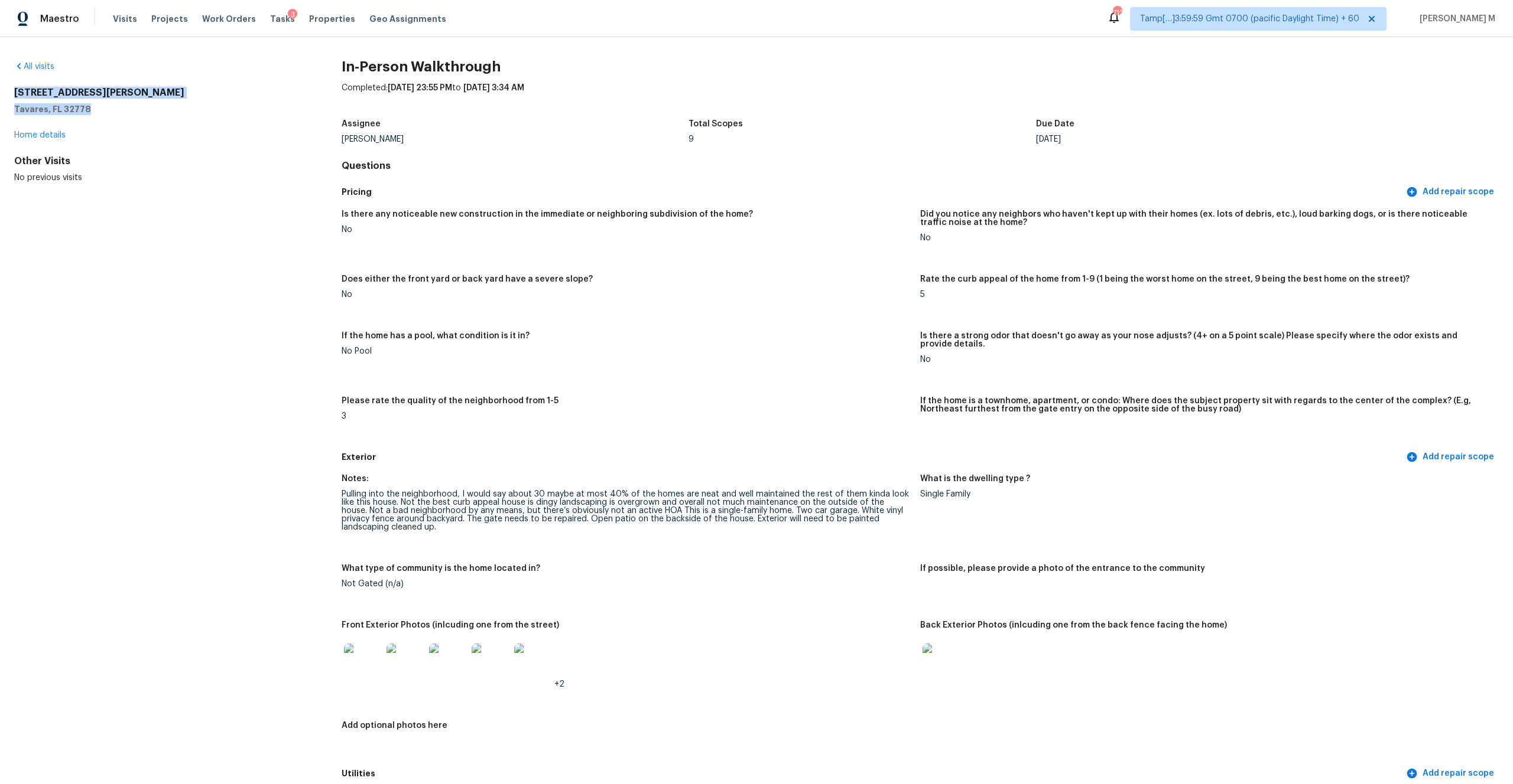
drag, startPoint x: 93, startPoint y: 106, endPoint x: 12, endPoint y: 93, distance: 82.0
click at [12, 93] on div "All visits [STREET_ADDRESS][PERSON_NAME] Home details Other Visits No previous …" at bounding box center [756, 410] width 1513 height 747
copy div "[STREET_ADDRESS][PERSON_NAME]"
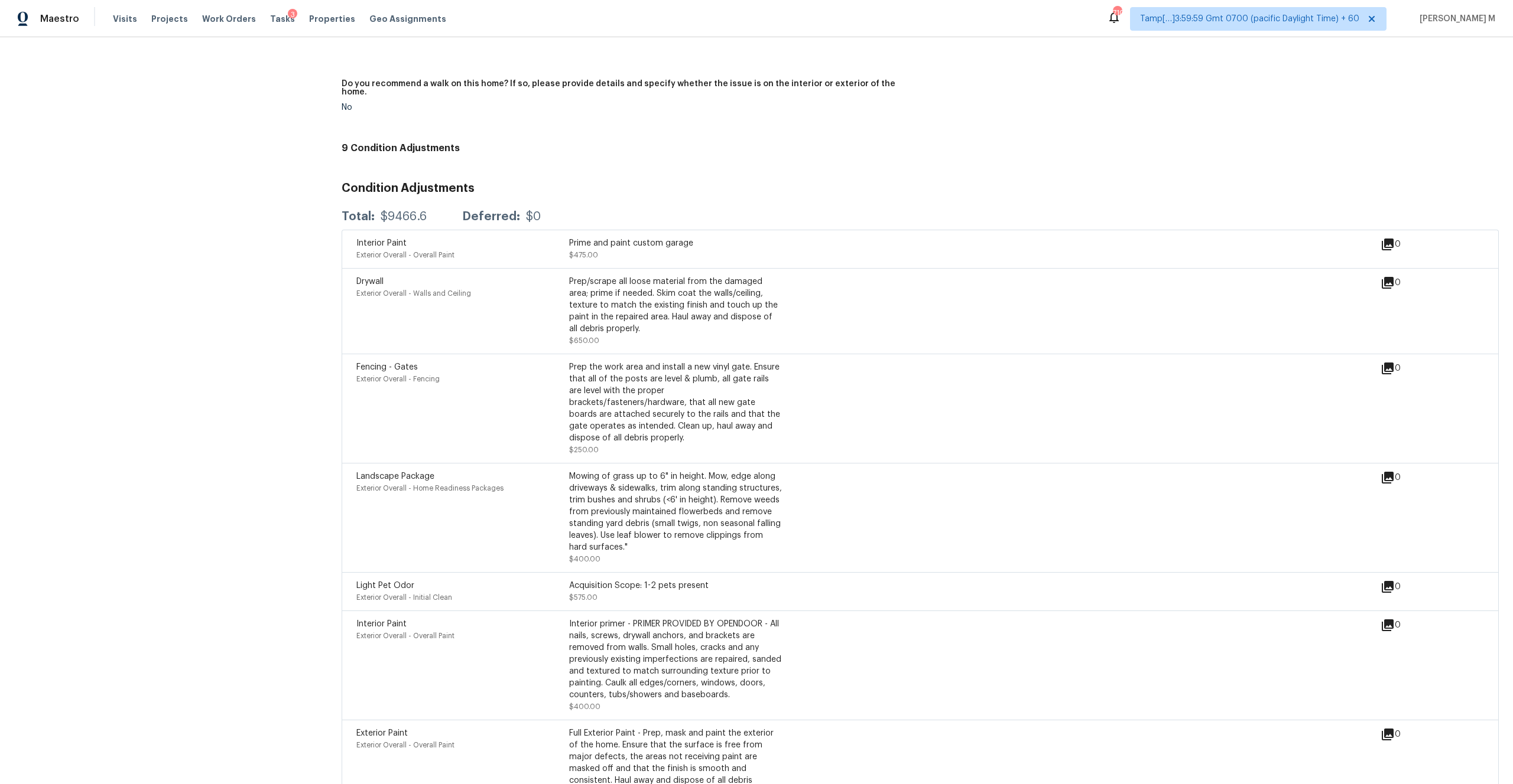
scroll to position [2544, 0]
drag, startPoint x: 378, startPoint y: 199, endPoint x: 443, endPoint y: 199, distance: 65.0
click at [443, 210] on div "Total: $9466.6 Deferred: $0" at bounding box center [441, 216] width 200 height 12
copy div "$9466.6"
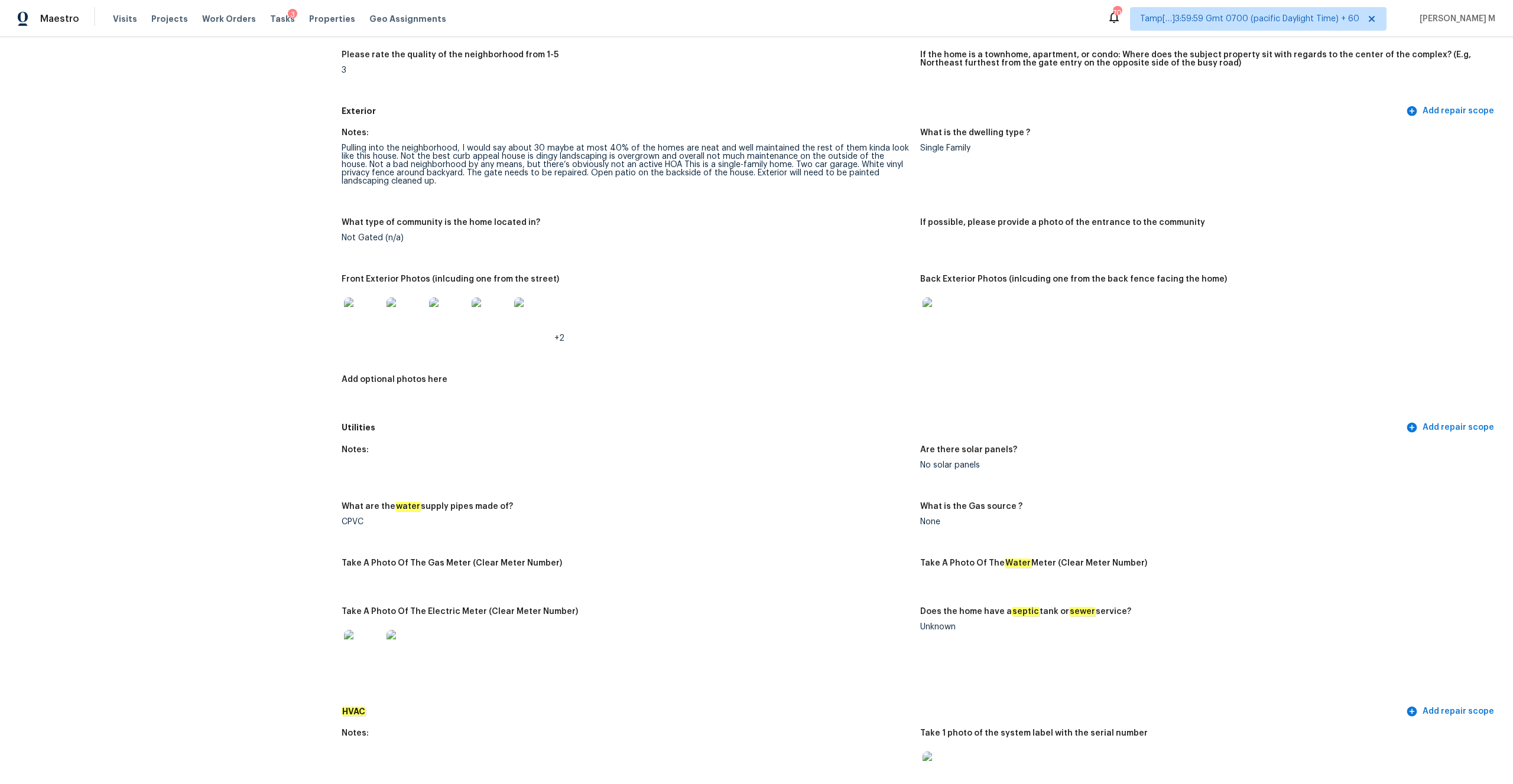
scroll to position [0, 0]
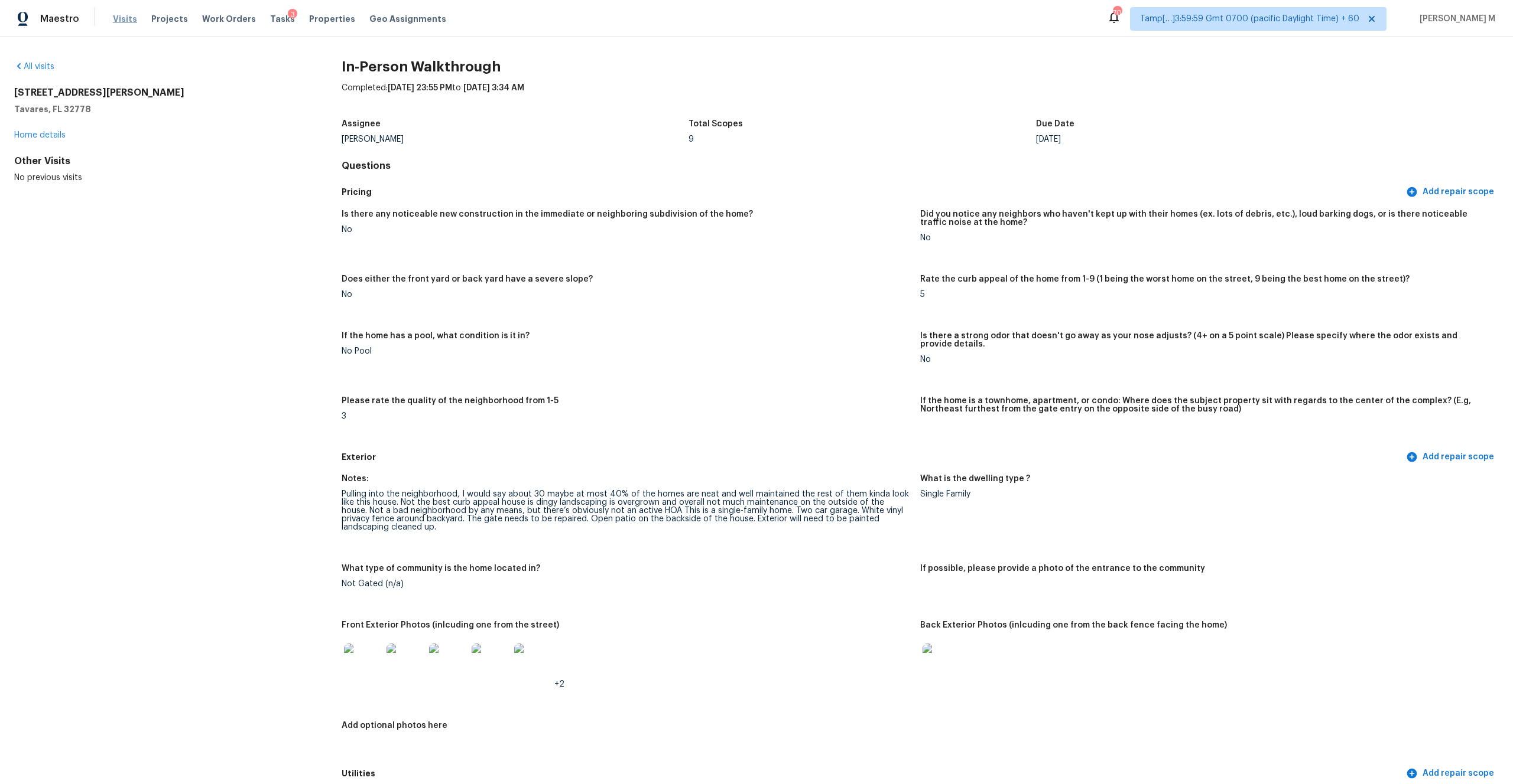
click at [126, 23] on span "Visits" at bounding box center [125, 19] width 24 height 12
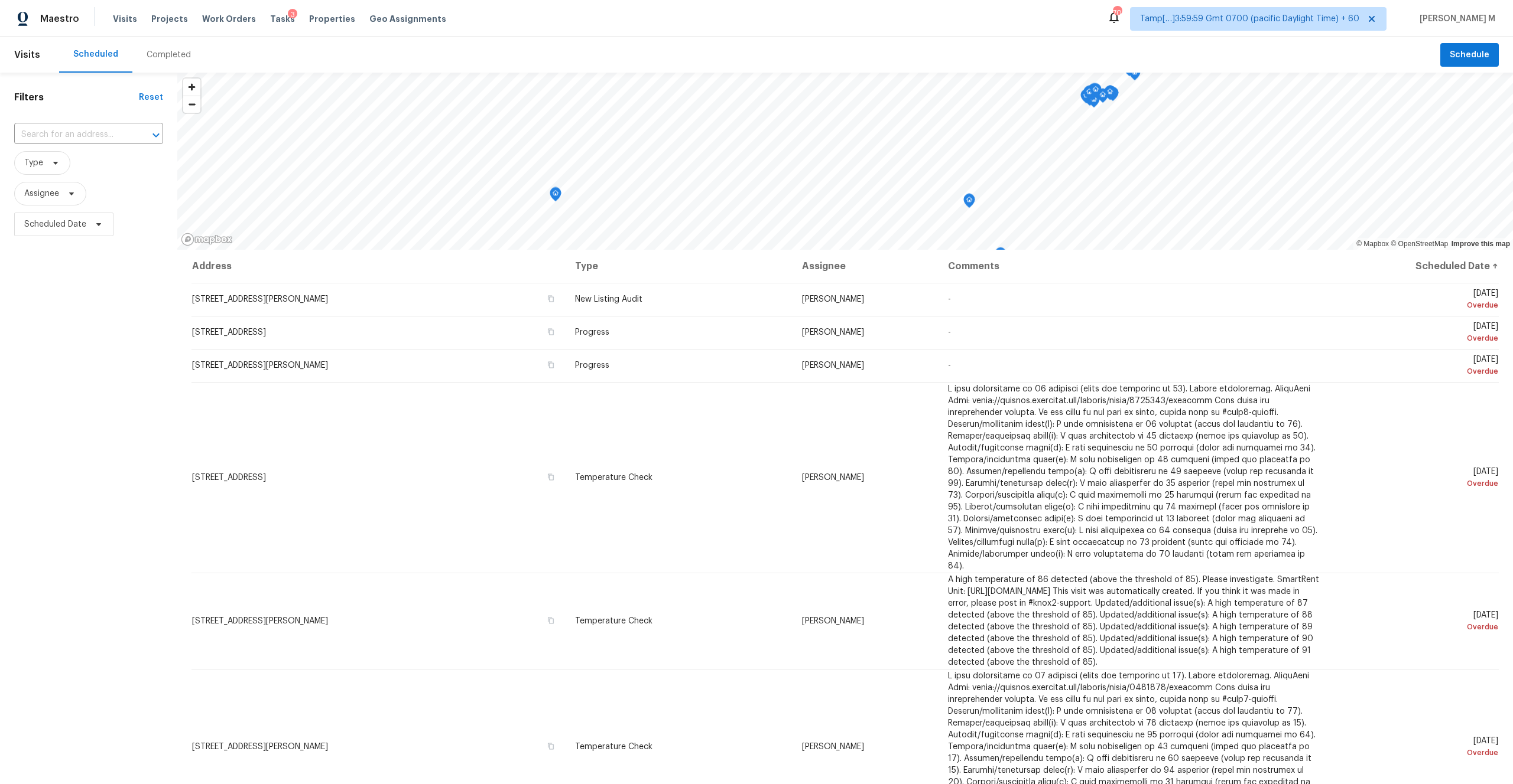
click at [170, 56] on div "Completed" at bounding box center [169, 55] width 45 height 12
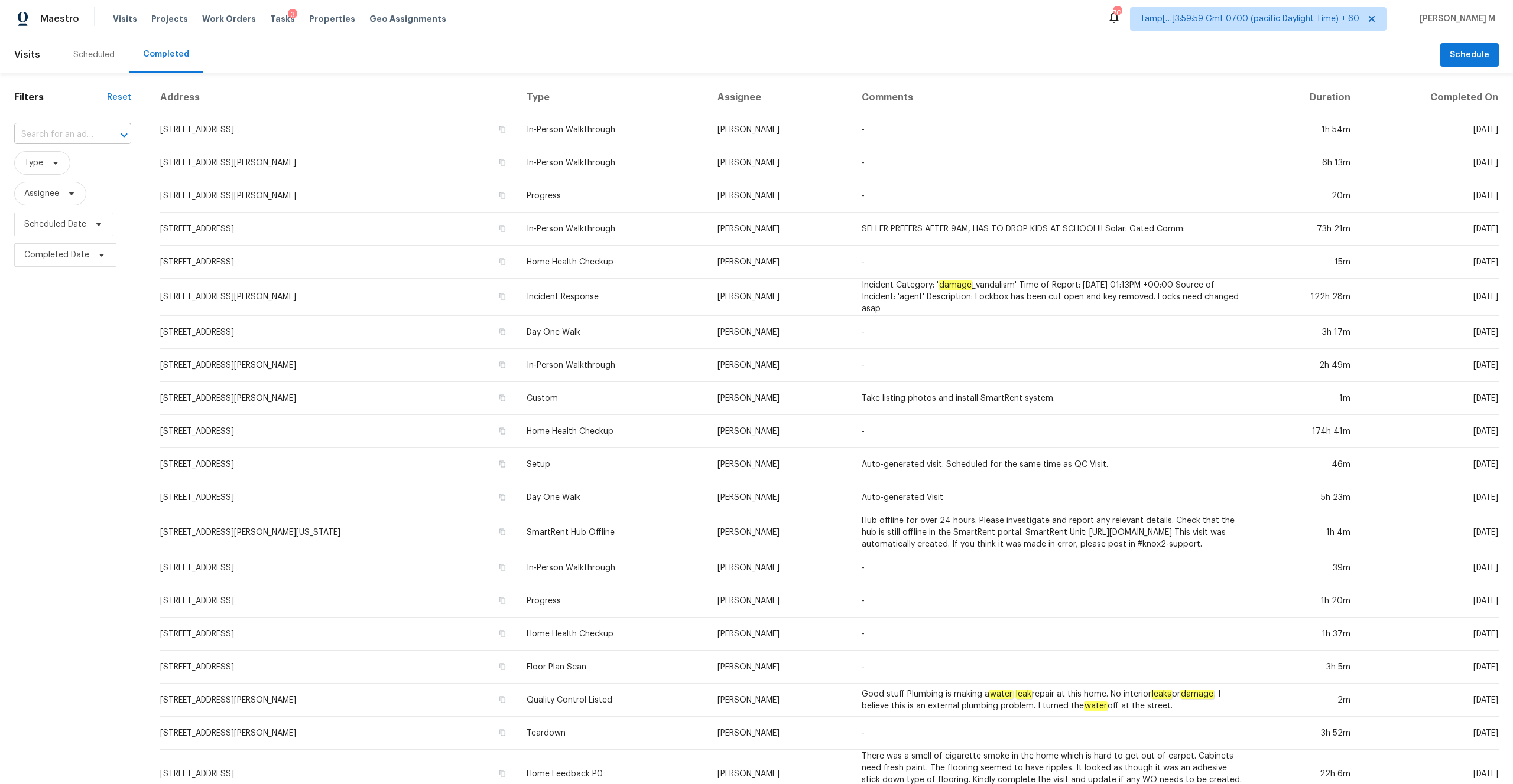
click at [74, 130] on input "text" at bounding box center [56, 135] width 84 height 18
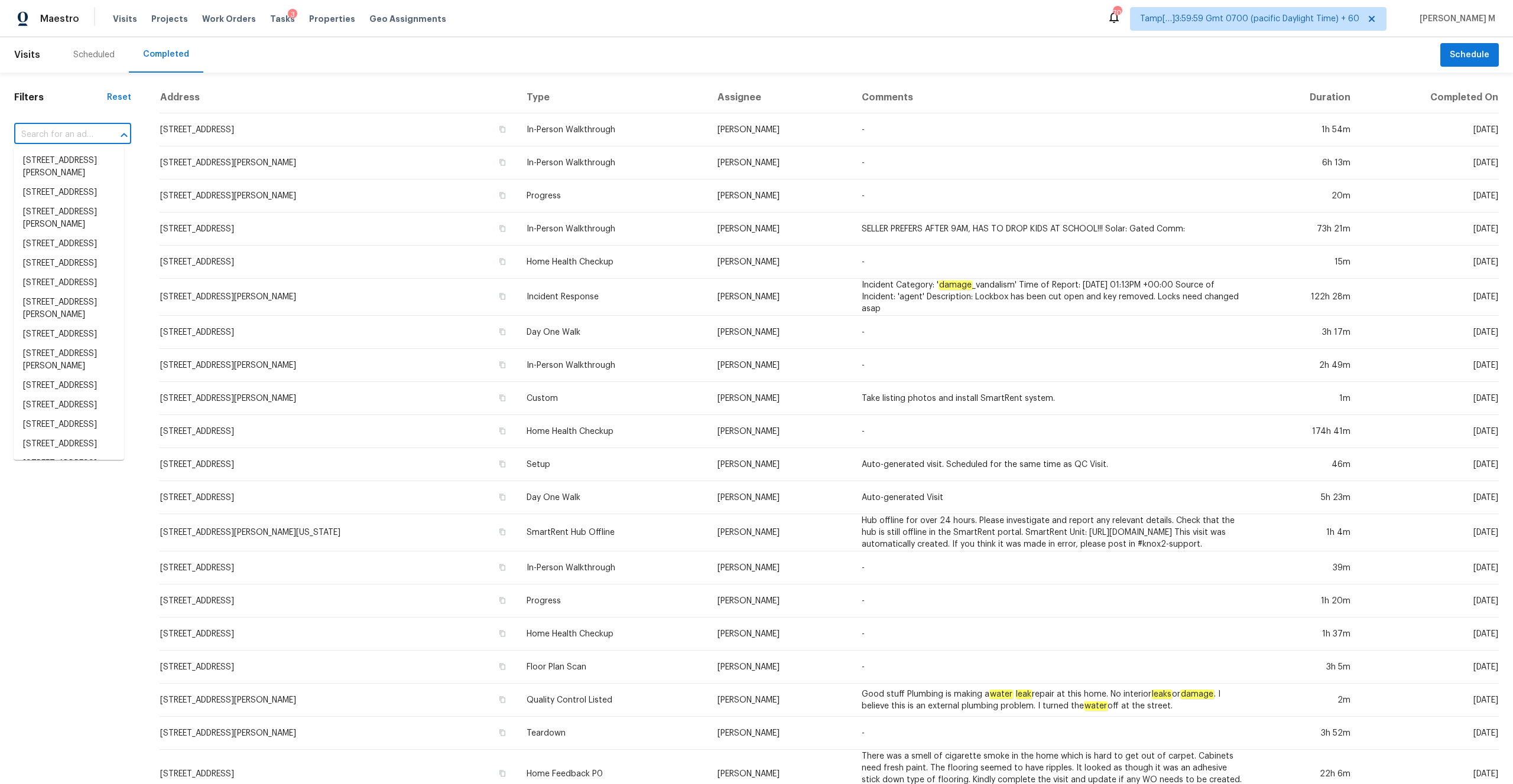
paste input "[STREET_ADDRESS]"
type input "[STREET_ADDRESS]"
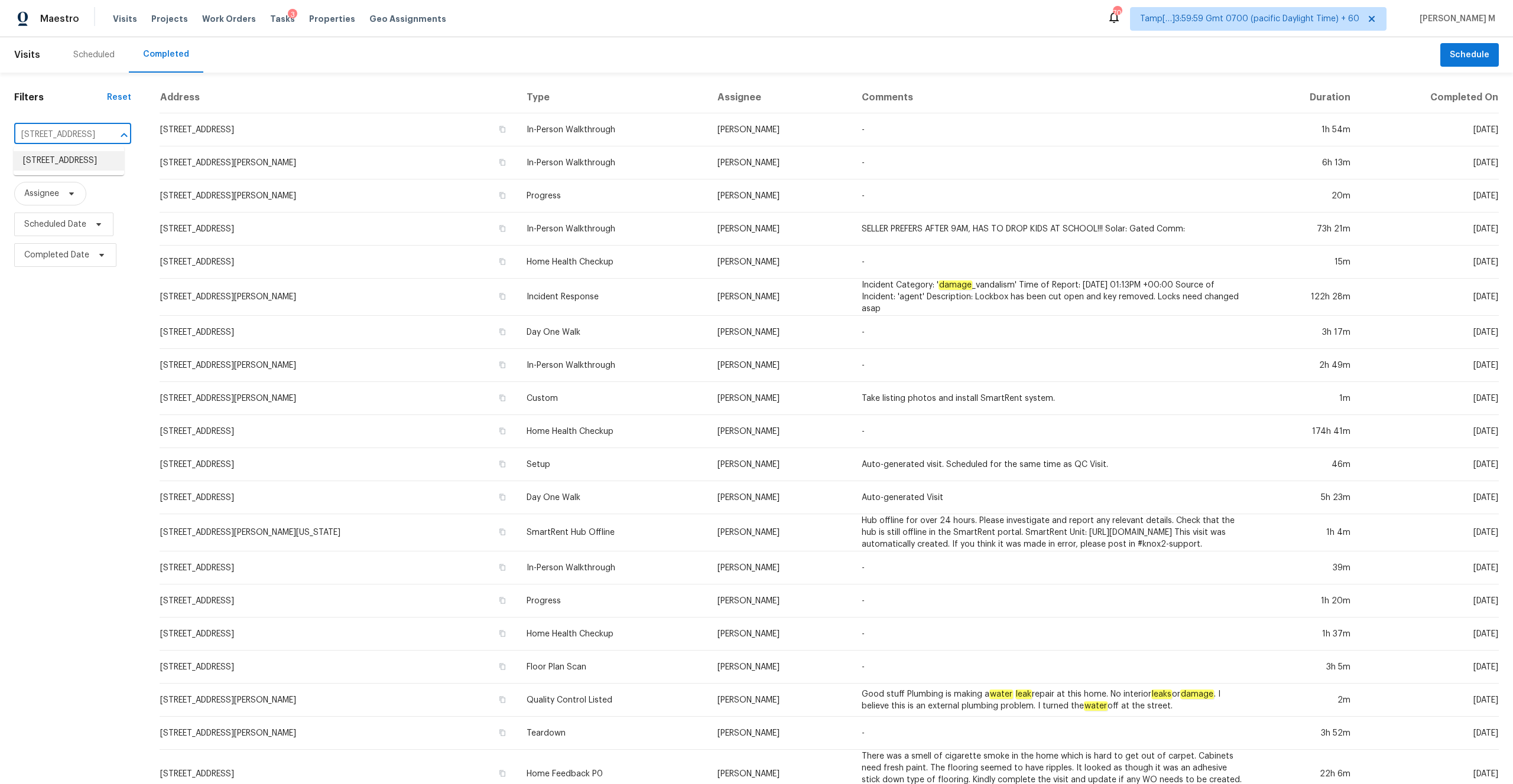
click at [74, 159] on li "[STREET_ADDRESS]" at bounding box center [69, 161] width 110 height 20
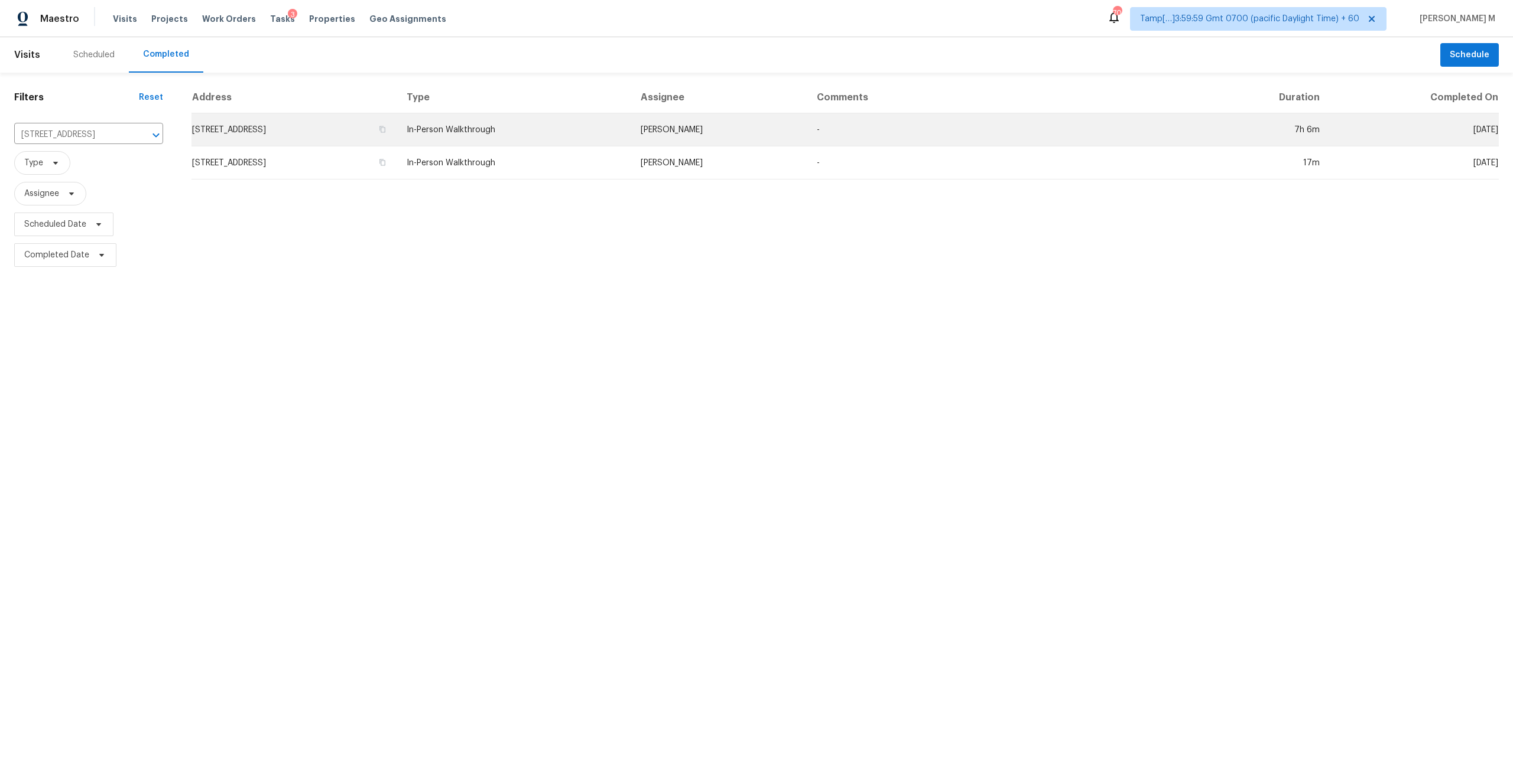
click at [389, 123] on td "[STREET_ADDRESS]" at bounding box center [294, 130] width 206 height 33
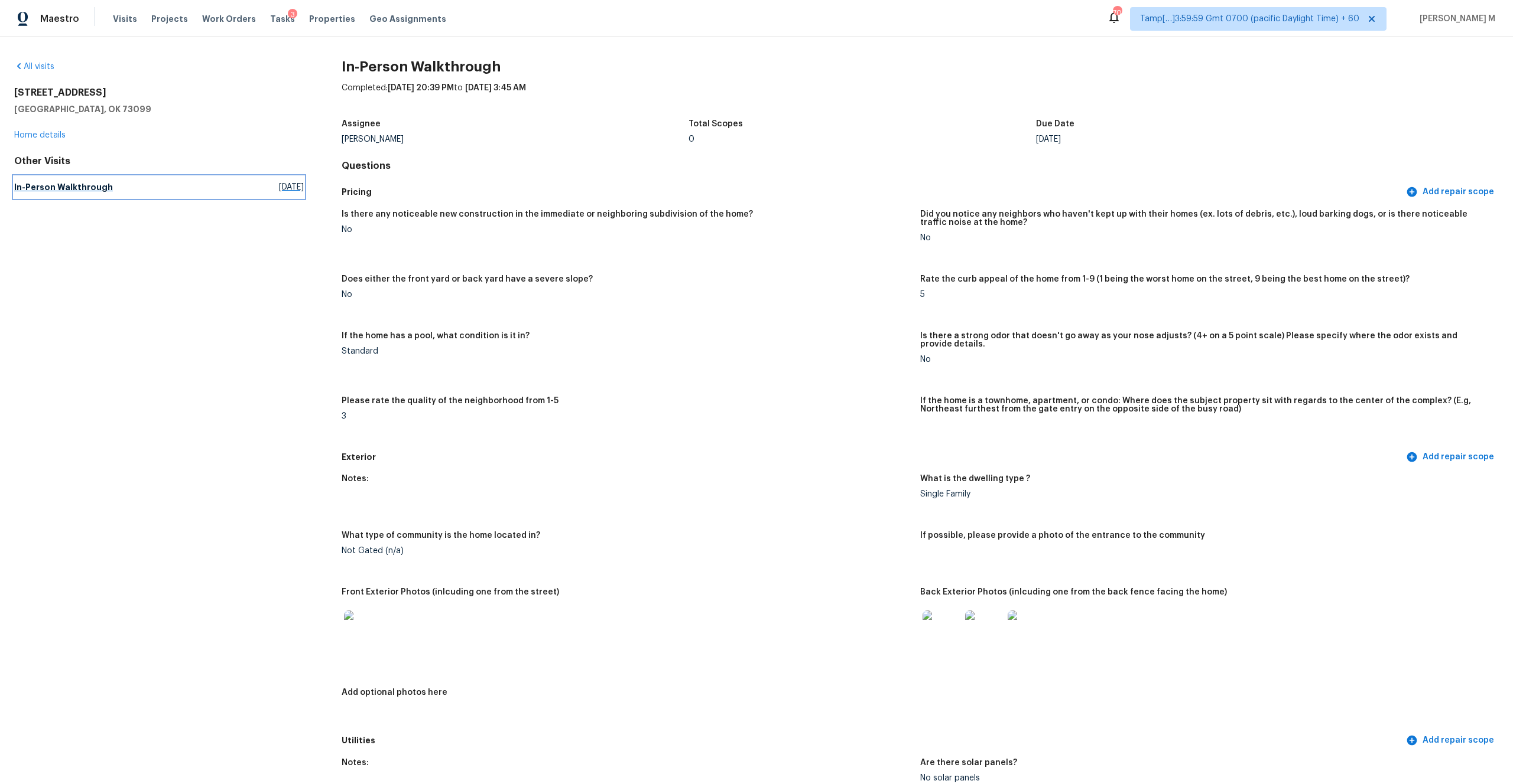
click at [89, 186] on h5 "In-Person Walkthrough" at bounding box center [63, 187] width 99 height 12
click at [85, 186] on h5 "In-Person Walkthrough" at bounding box center [63, 187] width 99 height 12
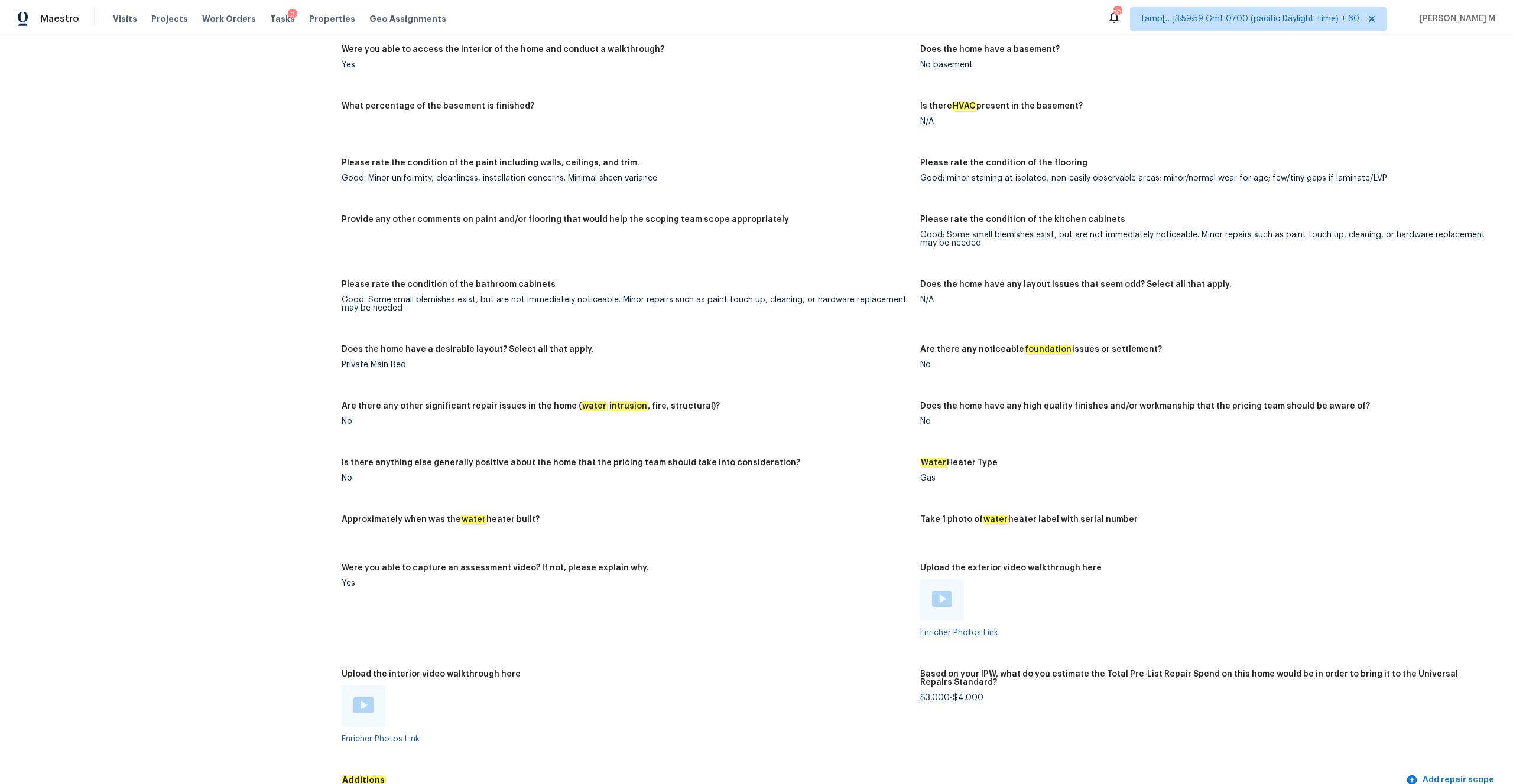
scroll to position [2360, 0]
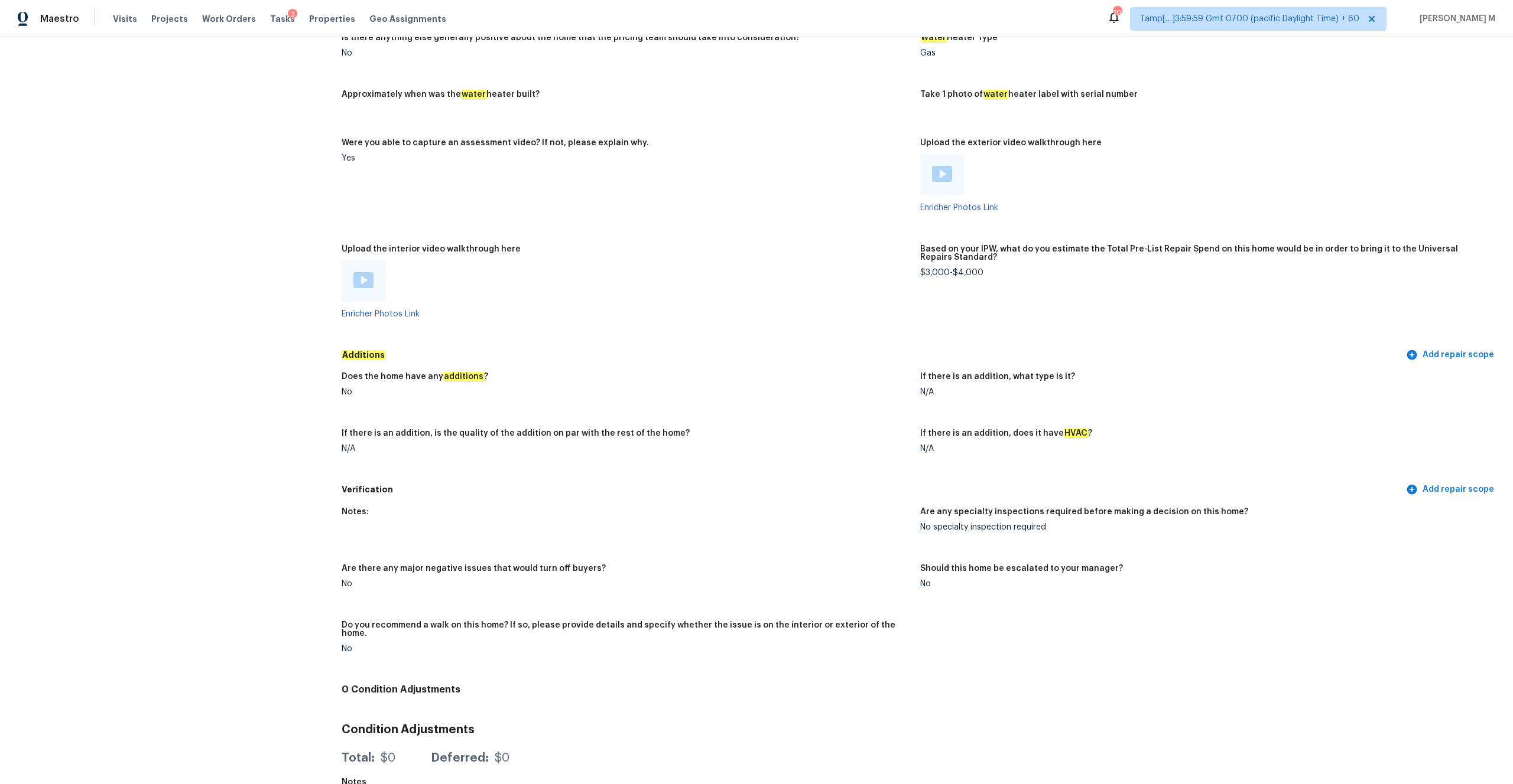
click at [362, 276] on img at bounding box center [364, 279] width 20 height 16
click at [961, 164] on div at bounding box center [942, 174] width 44 height 42
click at [956, 164] on div at bounding box center [942, 174] width 44 height 42
click at [946, 166] on img at bounding box center [942, 174] width 20 height 16
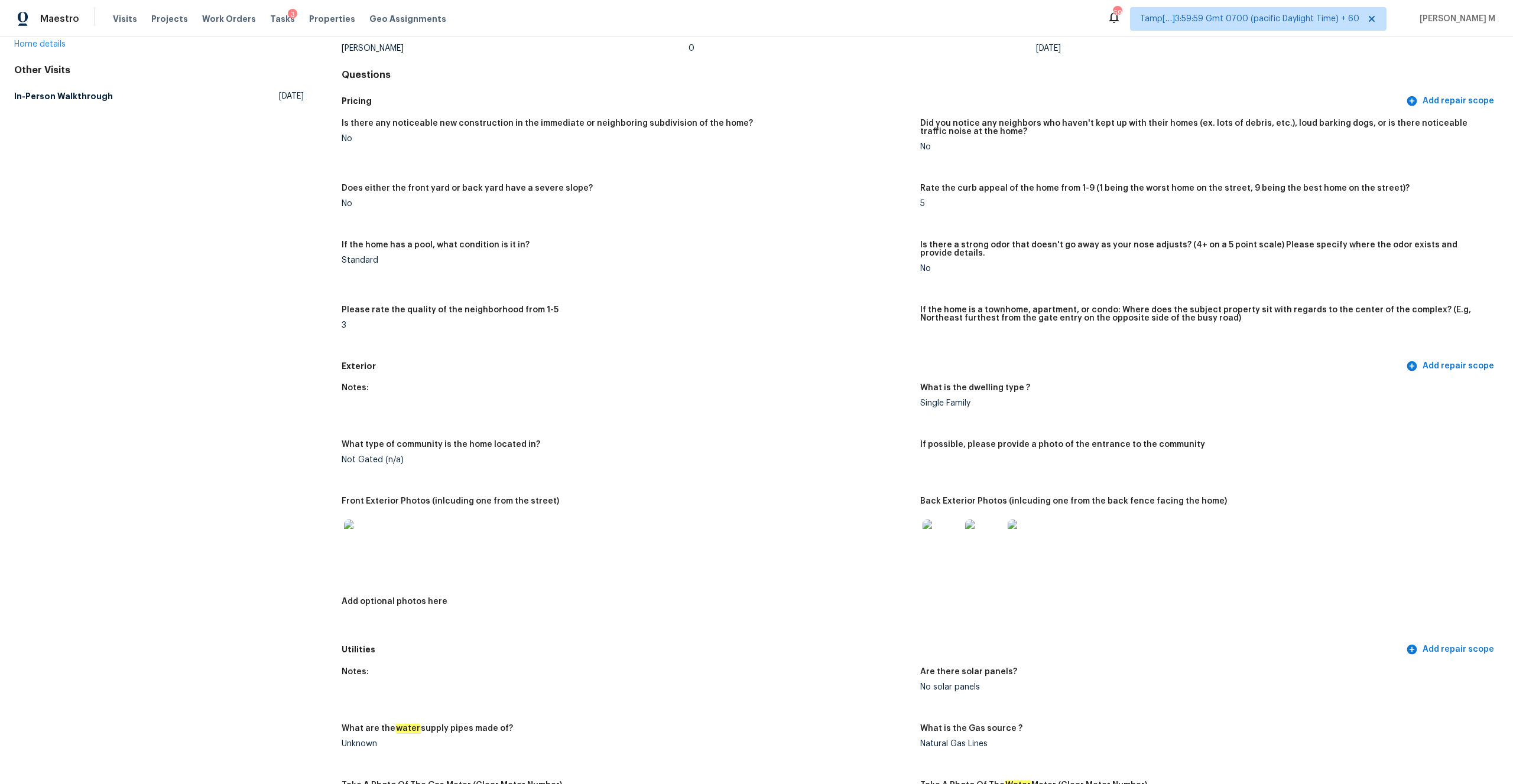
scroll to position [0, 0]
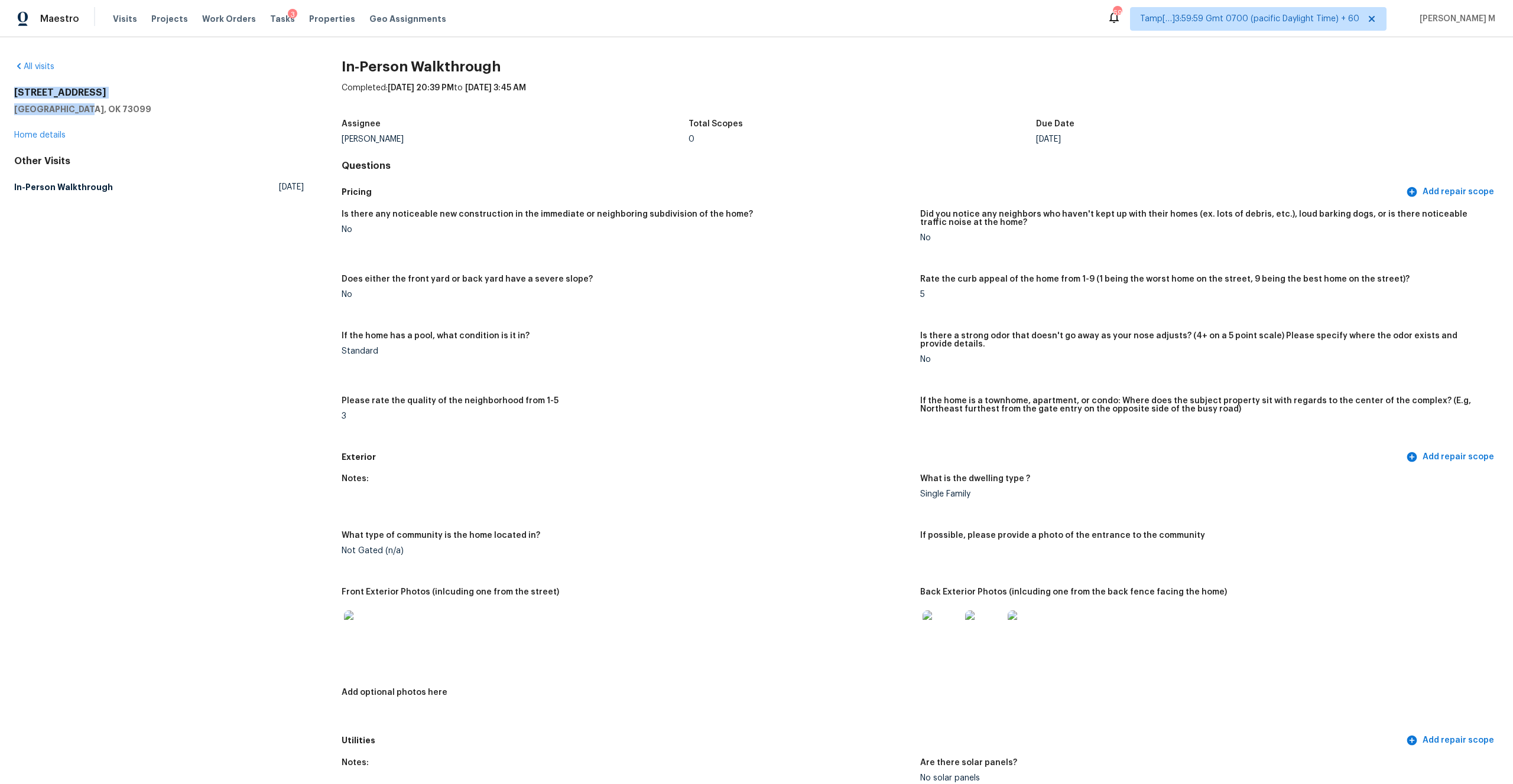
drag, startPoint x: 12, startPoint y: 91, endPoint x: 99, endPoint y: 106, distance: 88.3
click at [99, 107] on div "All visits [STREET_ADDRESS] Home details Other Visits In-Person Walkthrough [DA…" at bounding box center [756, 410] width 1513 height 747
copy div "[STREET_ADDRESS]"
click at [449, 332] on h5 "If the home has a pool, what condition is it in?" at bounding box center [435, 335] width 188 height 8
click at [119, 22] on span "Visits" at bounding box center [125, 19] width 24 height 12
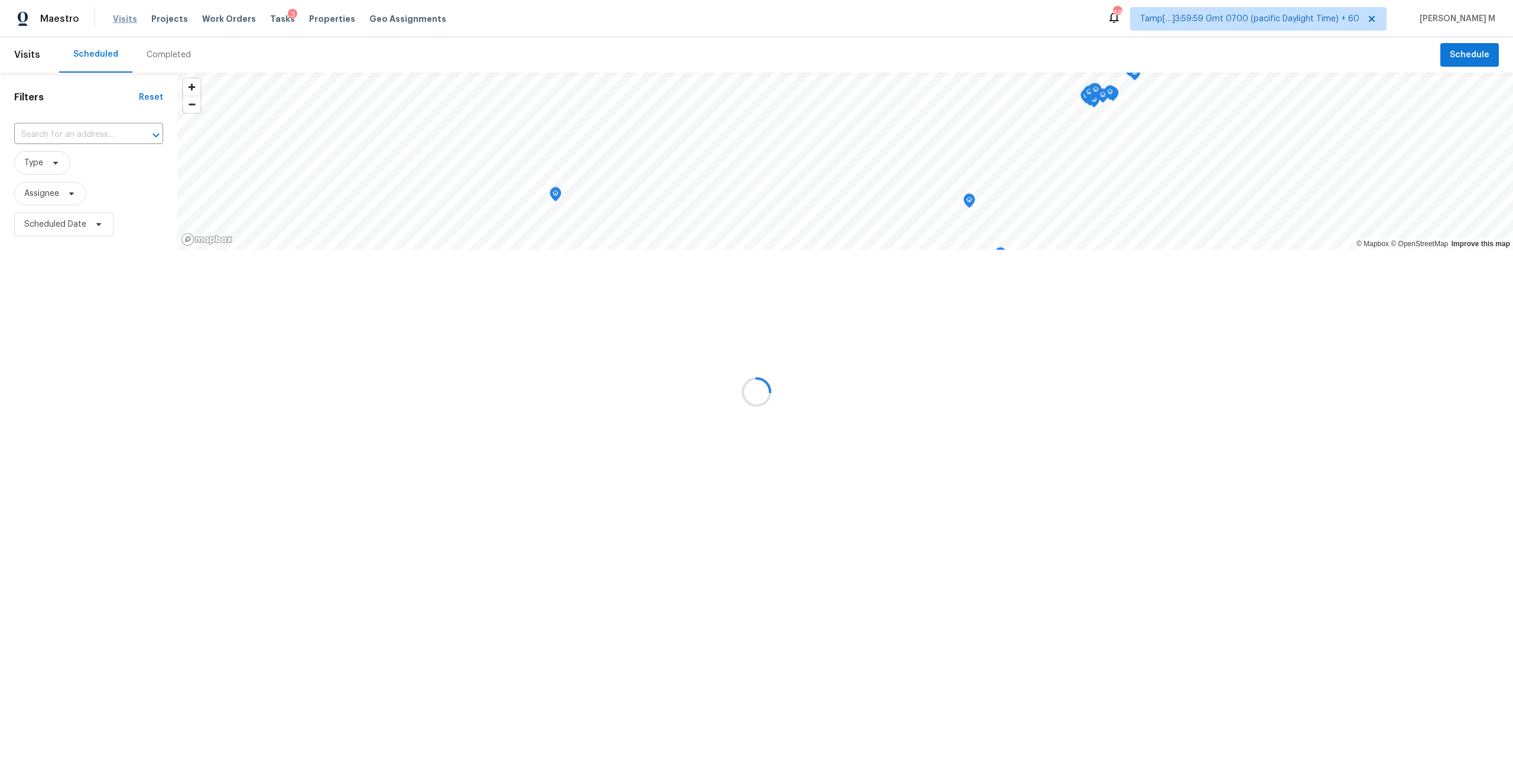
click at [119, 22] on div at bounding box center [756, 392] width 1513 height 784
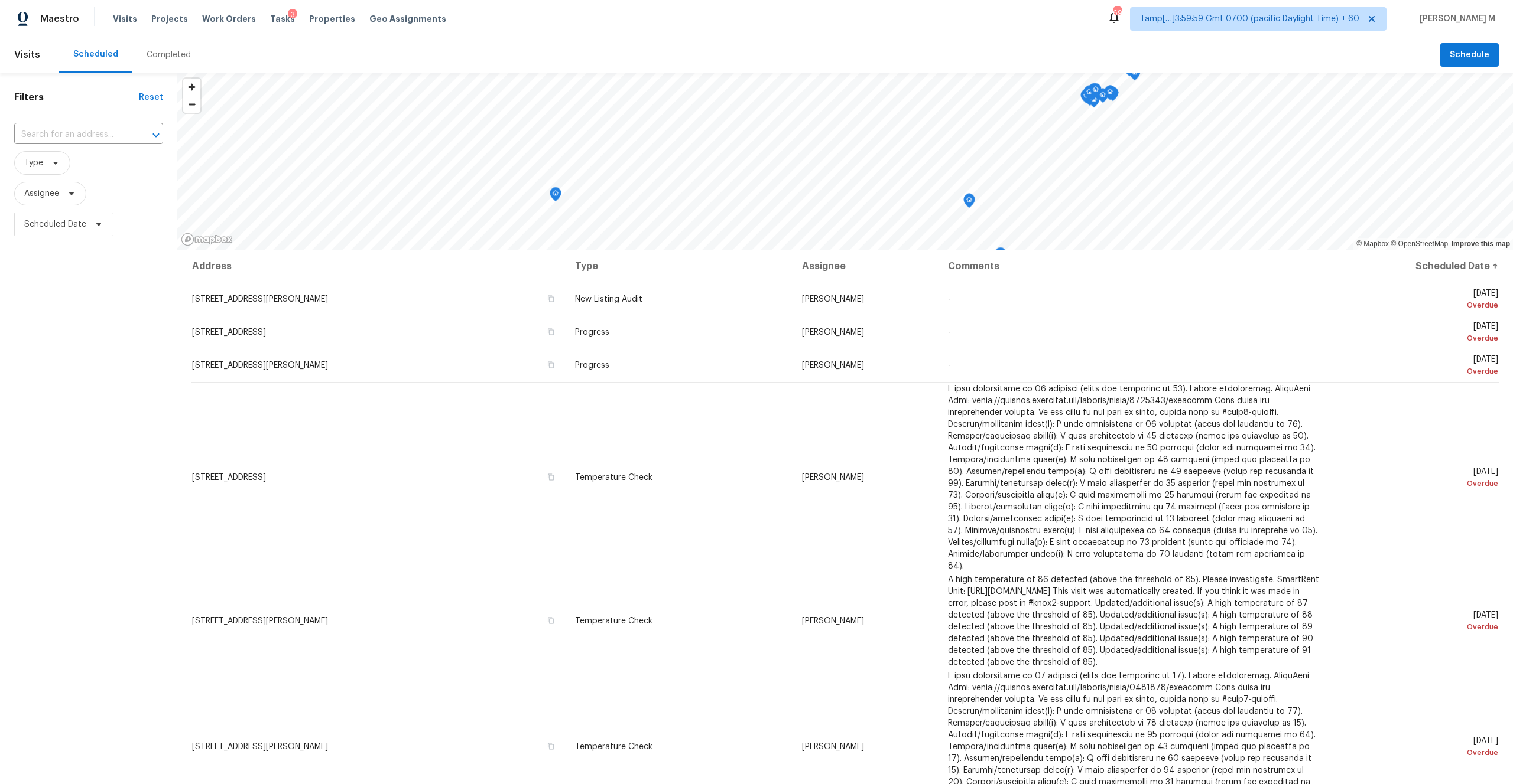
click at [170, 58] on div "Completed" at bounding box center [169, 55] width 45 height 12
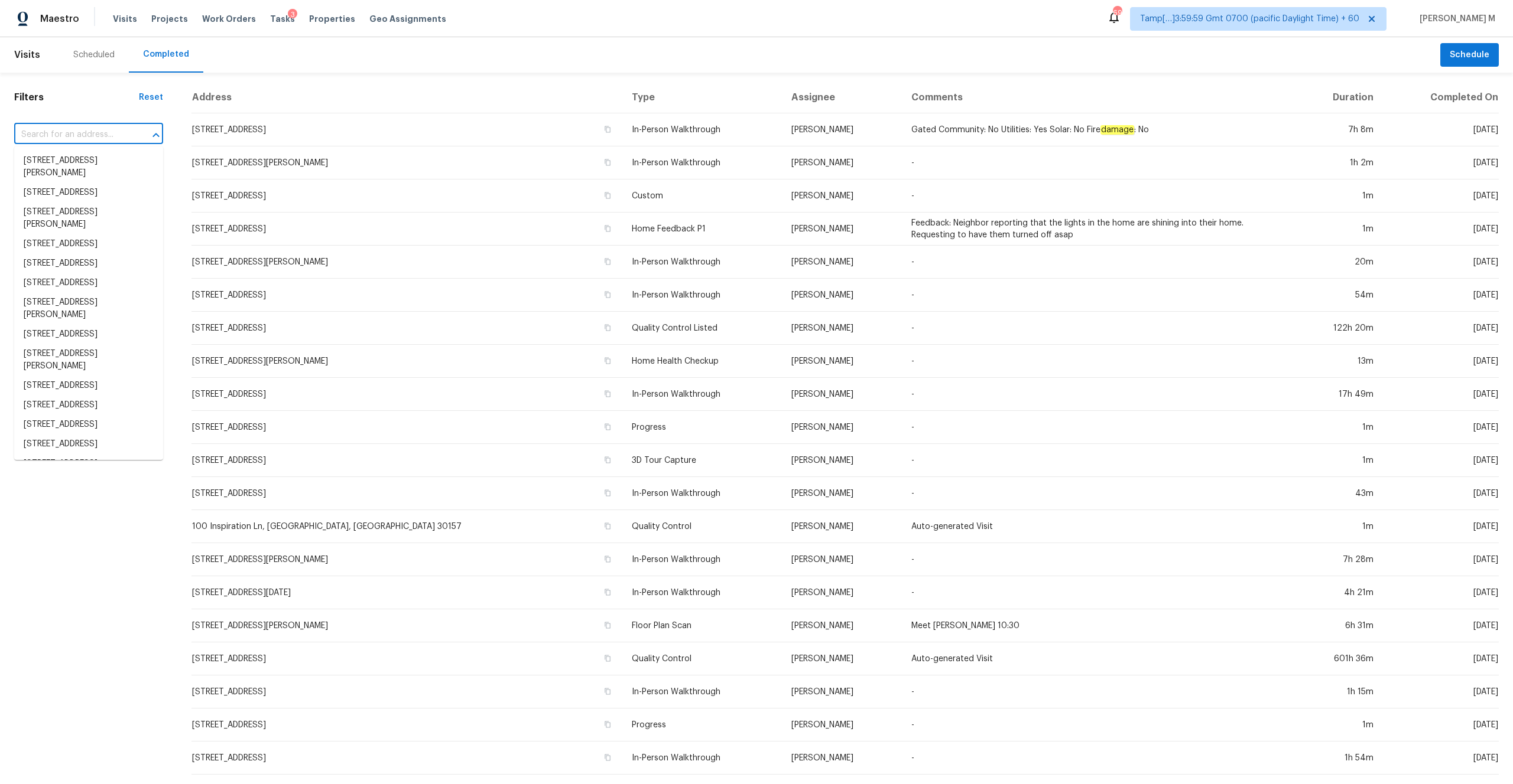
click at [57, 135] on input "text" at bounding box center [72, 135] width 116 height 18
paste input "[STREET_ADDRESS]"
type input "[STREET_ADDRESS]"
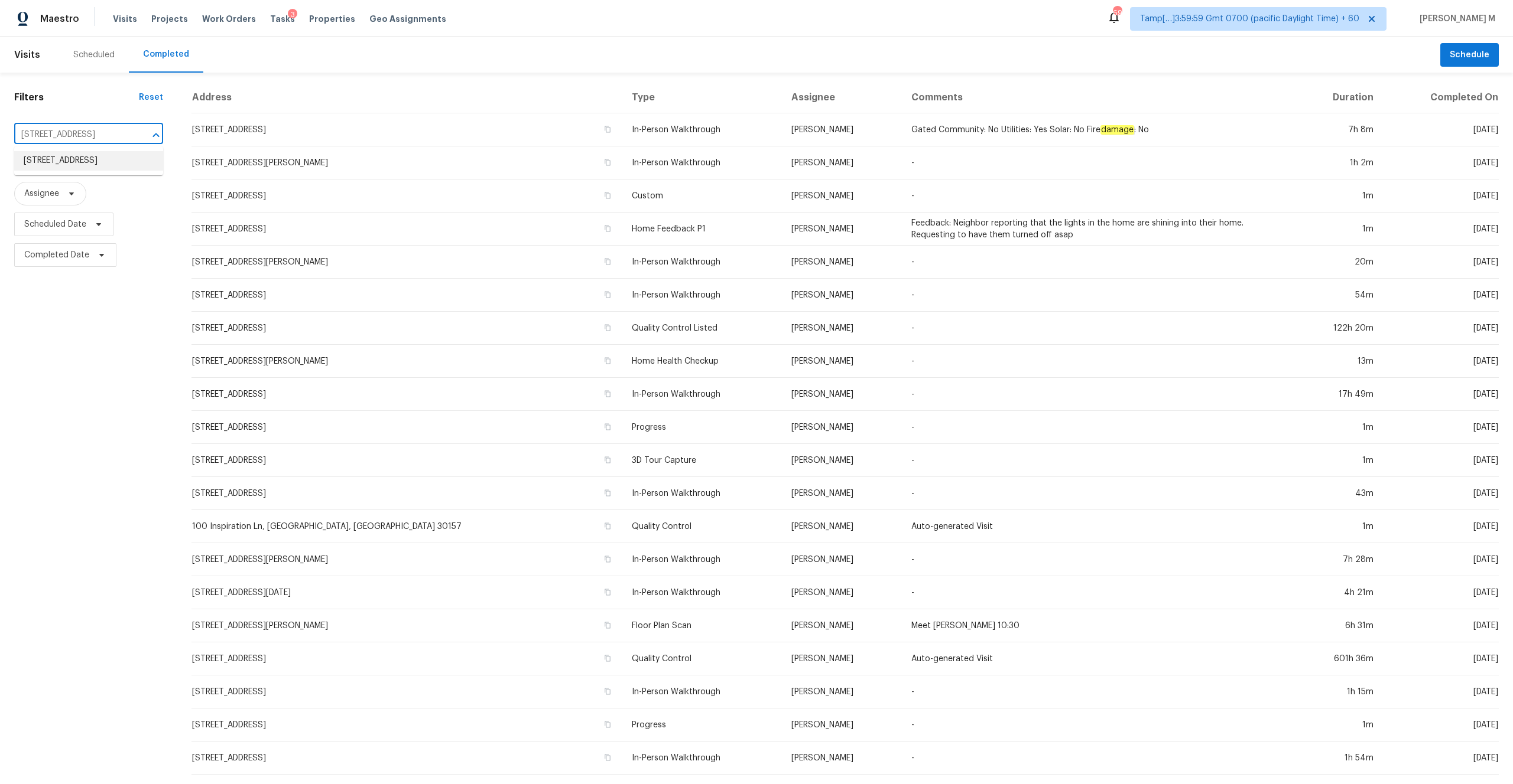
click at [81, 168] on li "[STREET_ADDRESS]" at bounding box center [88, 161] width 149 height 20
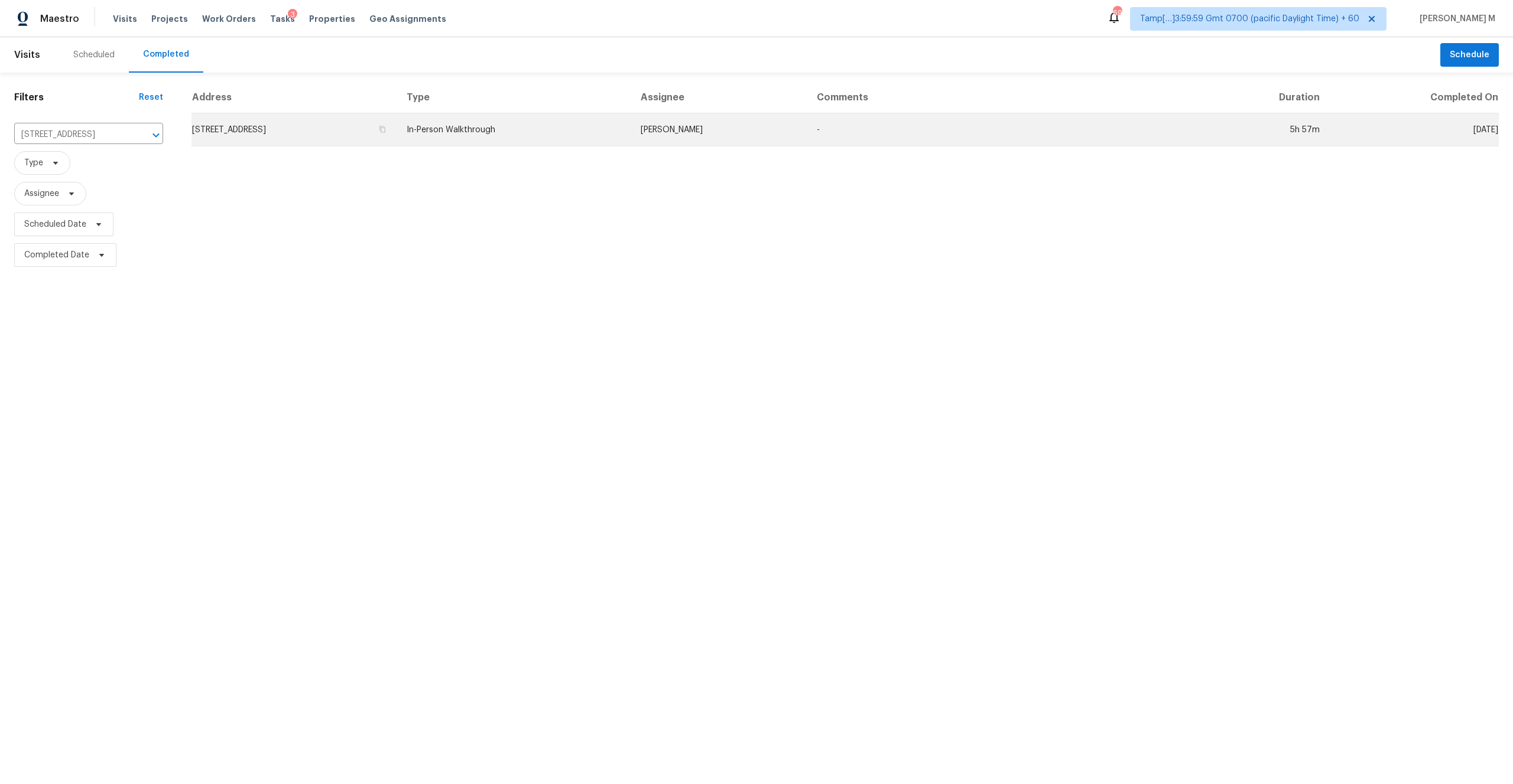
click at [397, 123] on td "[STREET_ADDRESS]" at bounding box center [294, 130] width 206 height 33
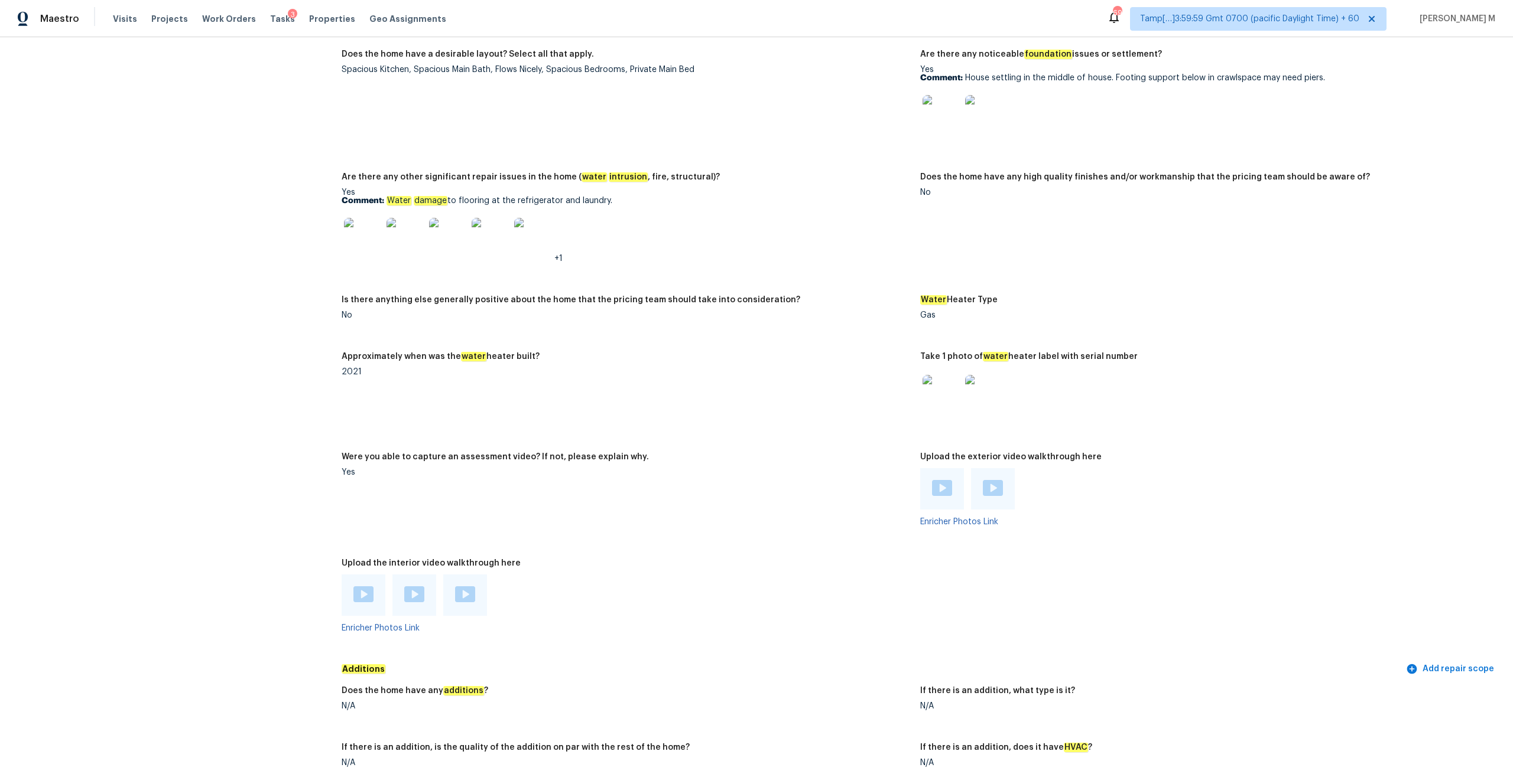
scroll to position [2219, 0]
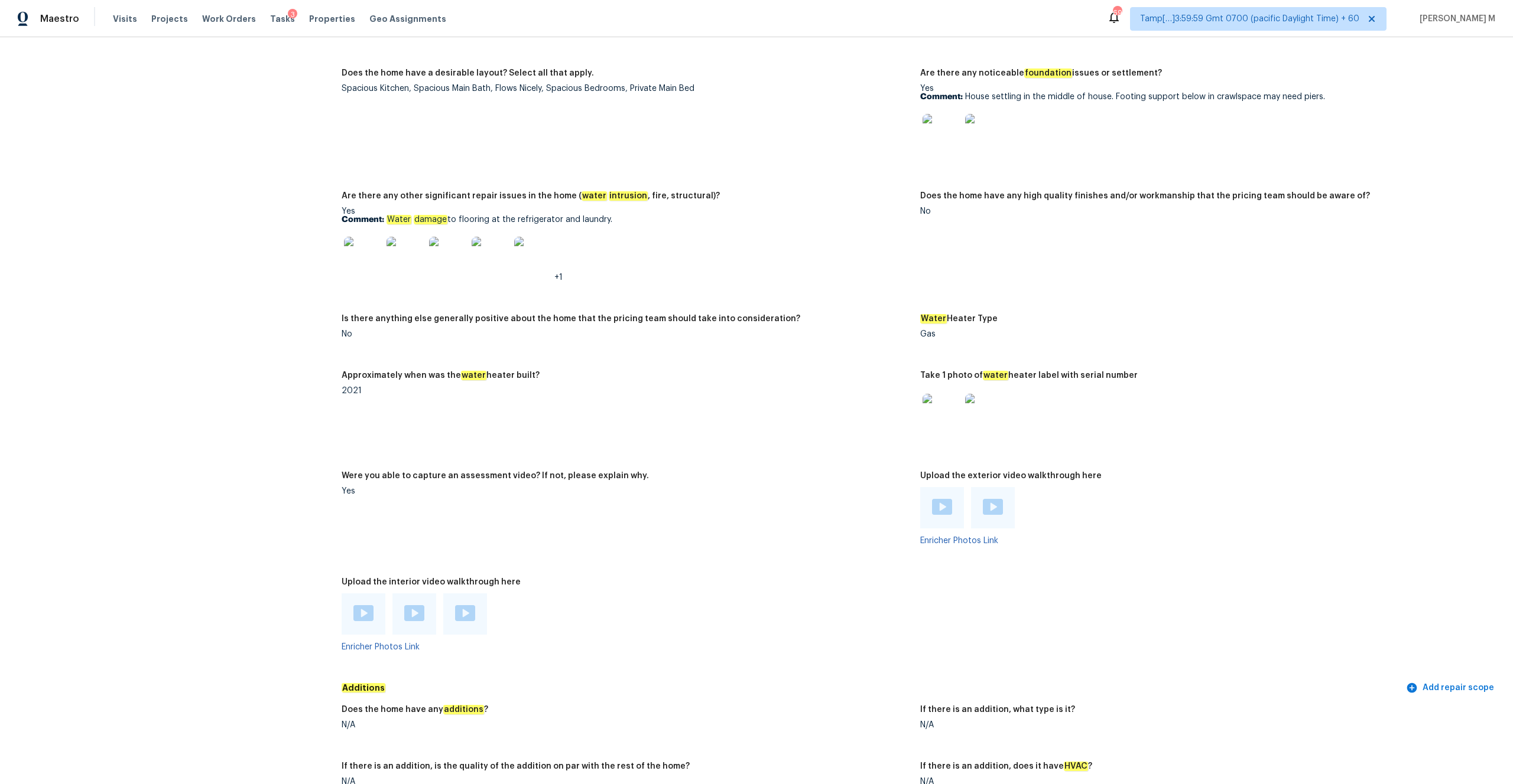
click at [348, 245] on img at bounding box center [363, 256] width 38 height 38
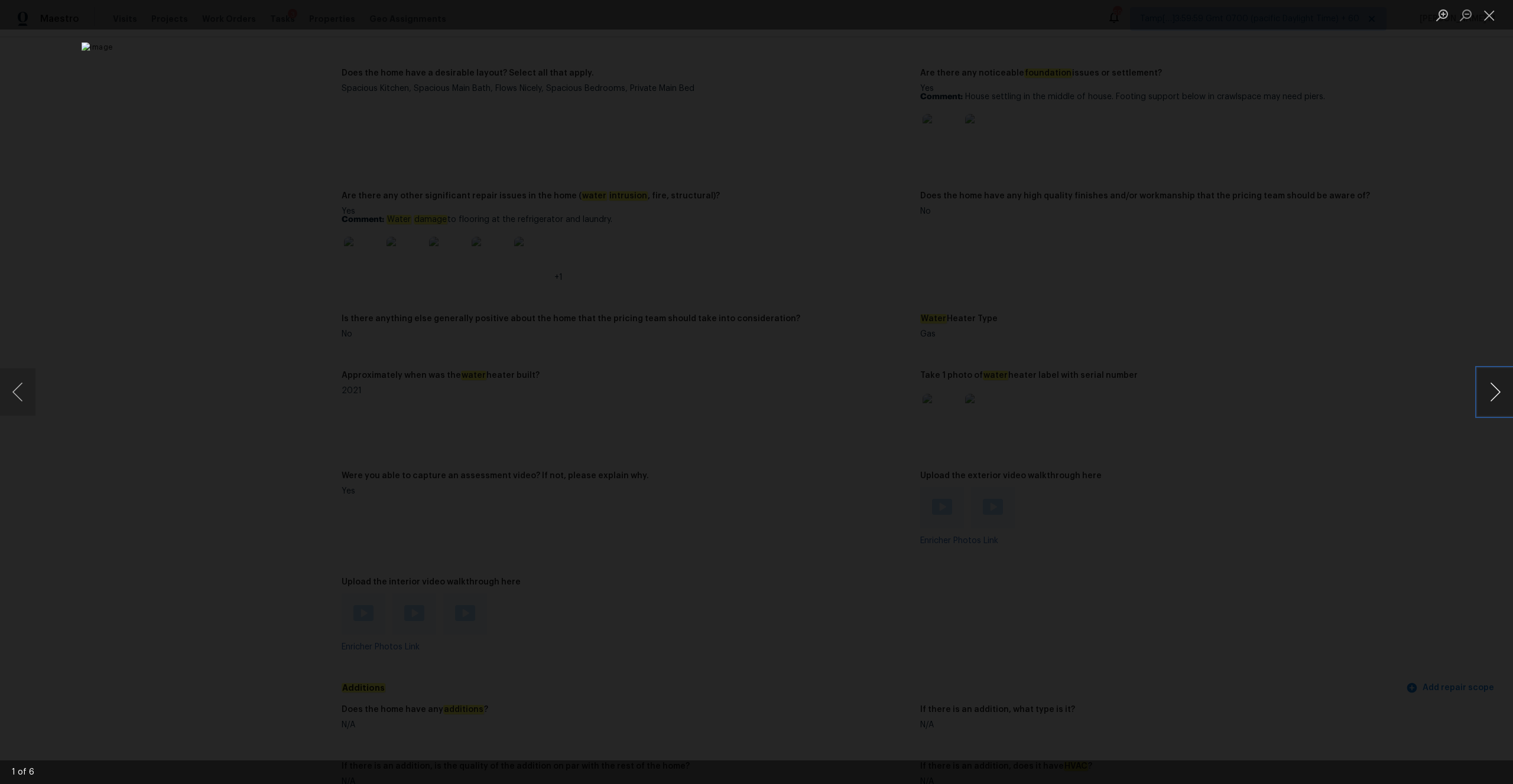
click at [1493, 381] on button "Next image" at bounding box center [1495, 392] width 36 height 48
click at [1490, 16] on button "Close lightbox" at bounding box center [1489, 14] width 23 height 20
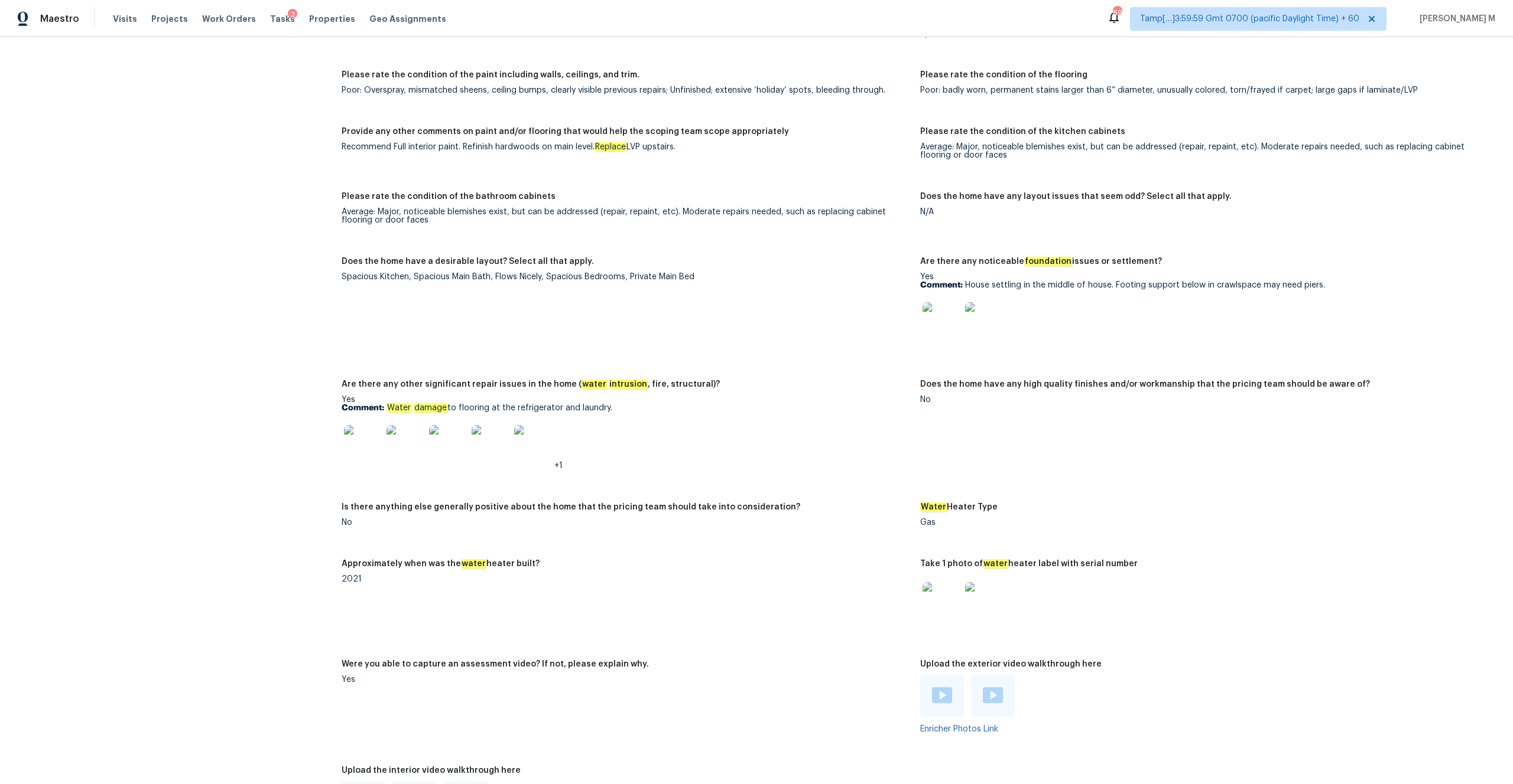
scroll to position [2026, 0]
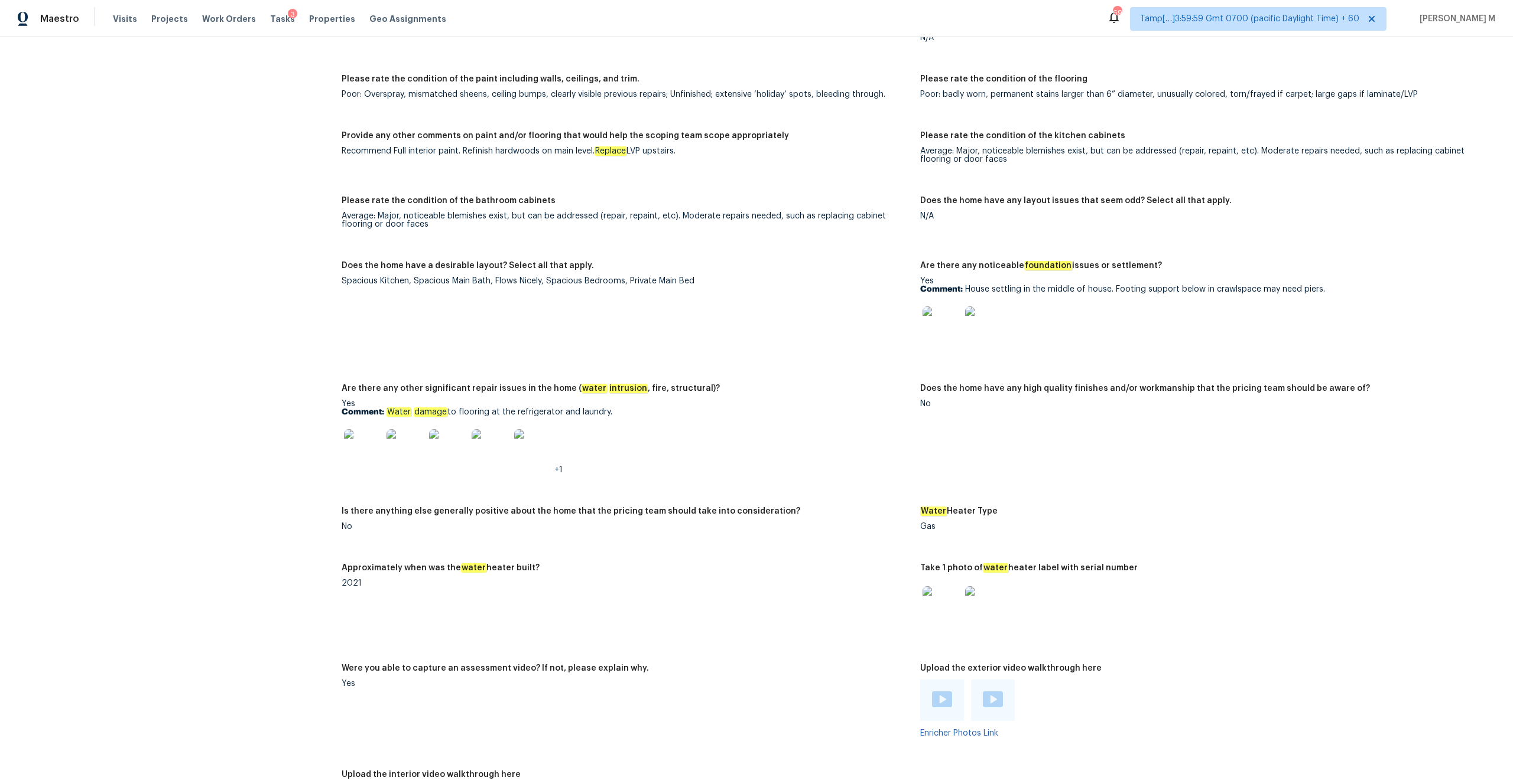
click at [945, 314] on img at bounding box center [942, 326] width 38 height 38
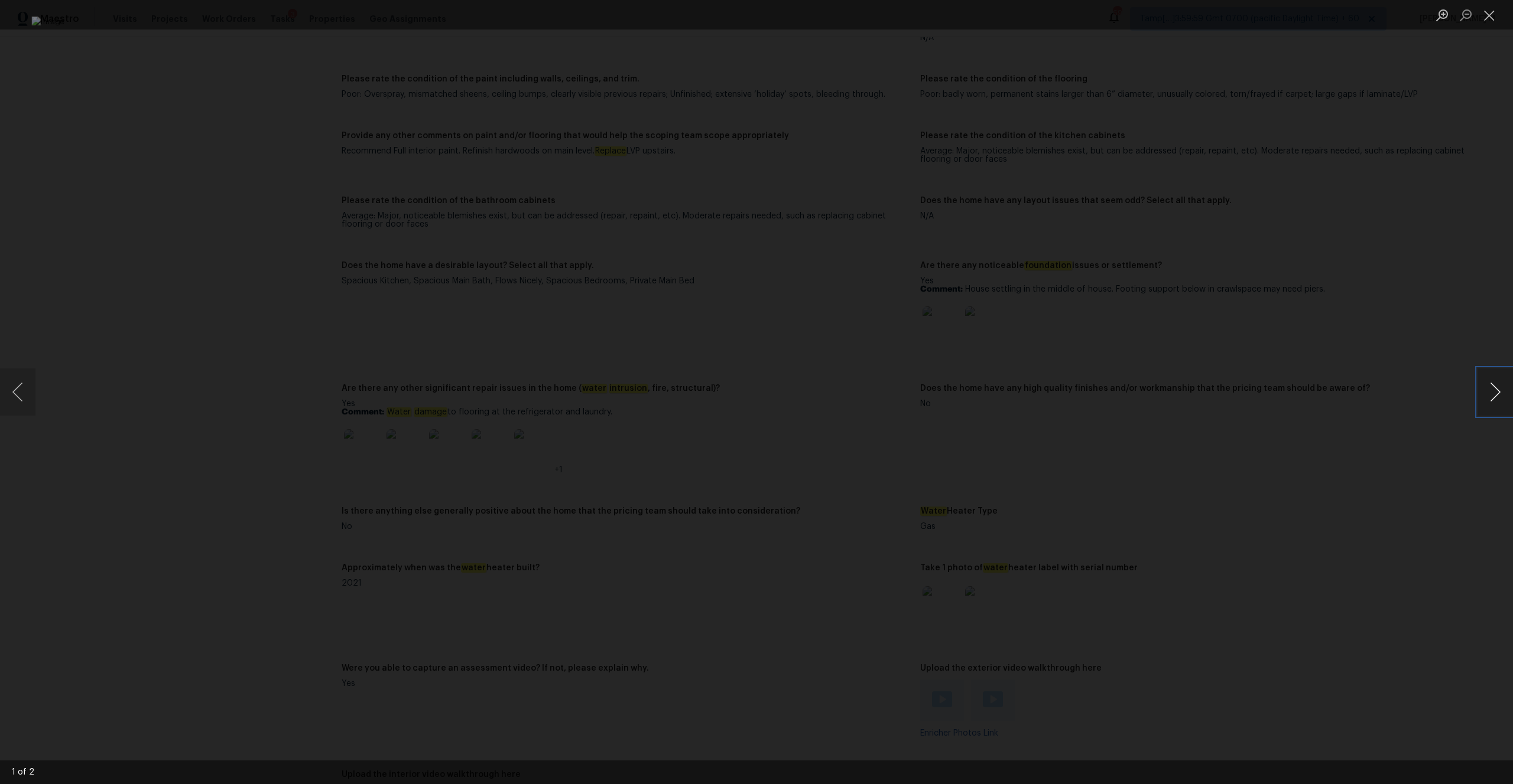
click at [1500, 391] on button "Next image" at bounding box center [1495, 392] width 36 height 48
click at [1490, 18] on button "Close lightbox" at bounding box center [1489, 14] width 23 height 20
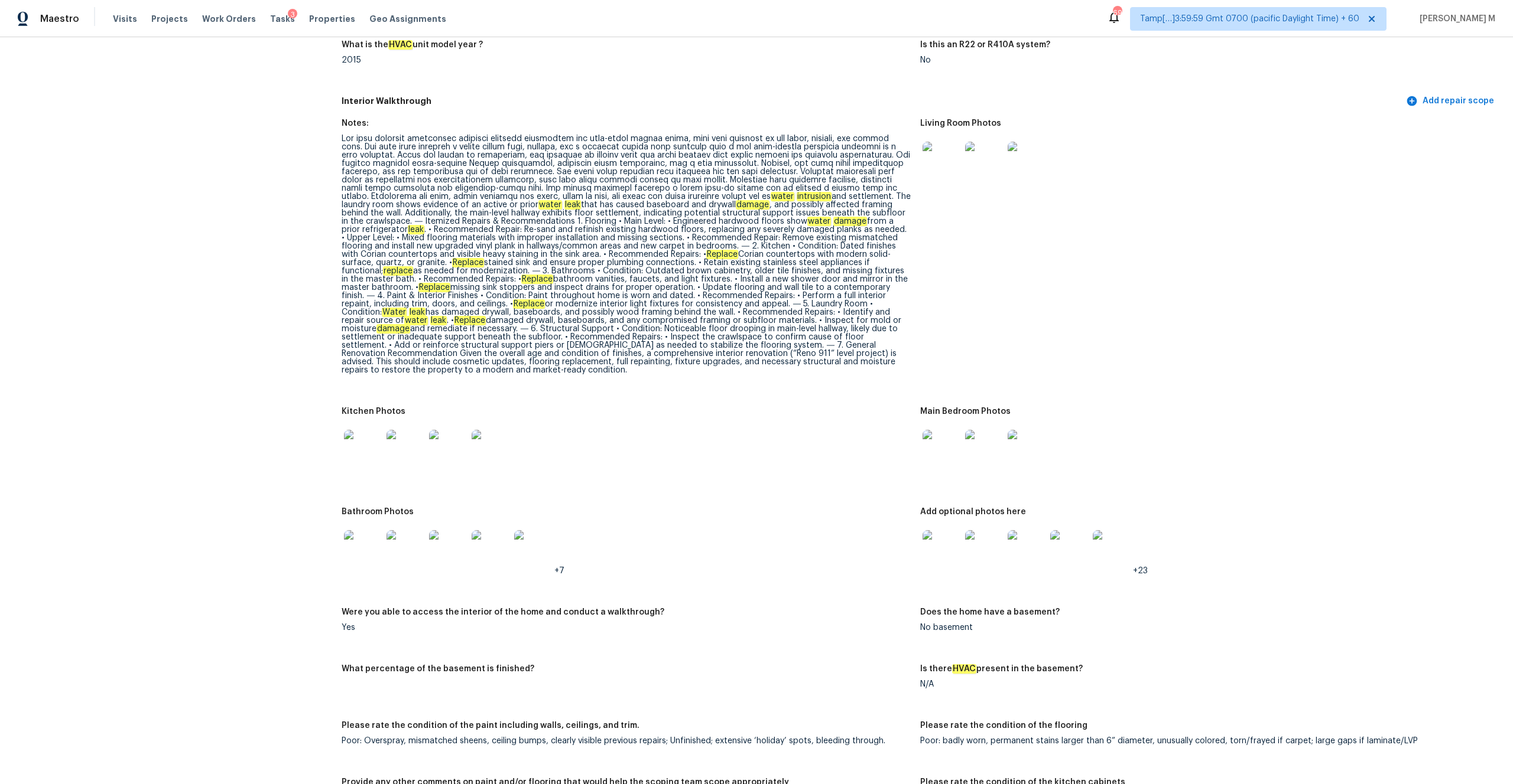
scroll to position [1384, 0]
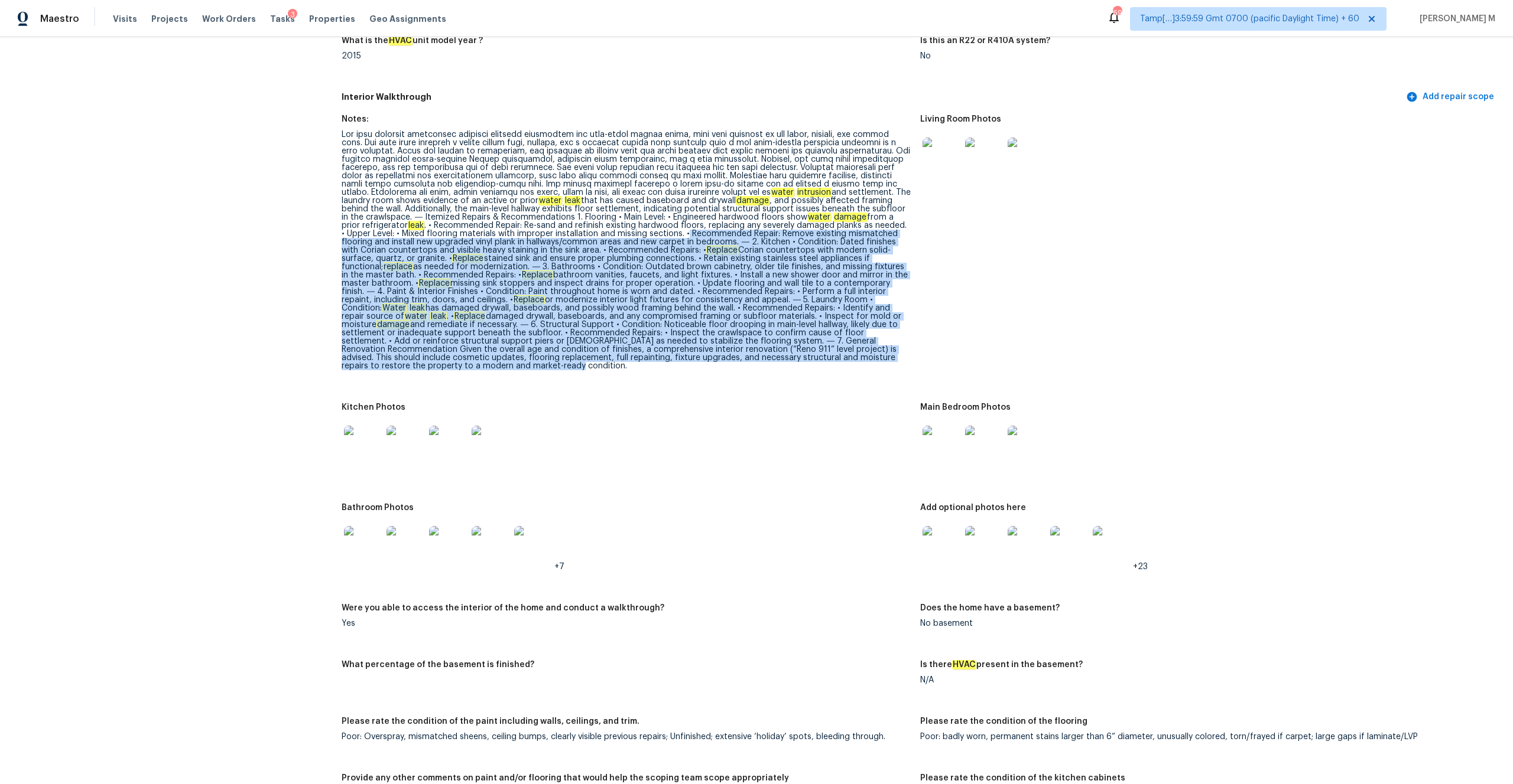
drag, startPoint x: 627, startPoint y: 226, endPoint x: 821, endPoint y: 380, distance: 247.7
click at [821, 380] on figure "Notes: water intrusion and settlement. The laundry room shows evidence of an ac…" at bounding box center [631, 252] width 579 height 274
copy div "Loremipsumd Sitame: Consec adipisci elitseddoe temporin utl etdolor mag aliquae…"
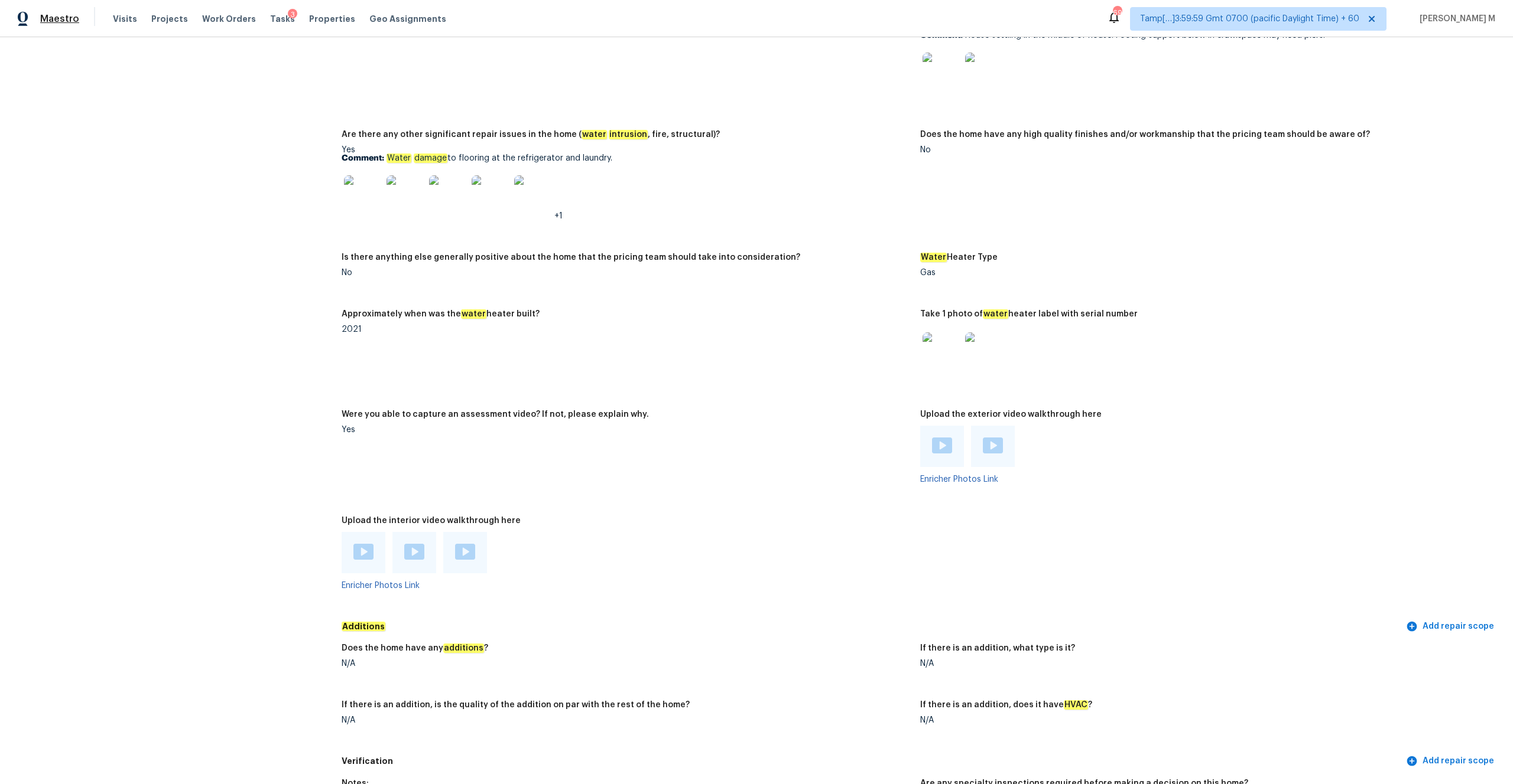
scroll to position [2307, 0]
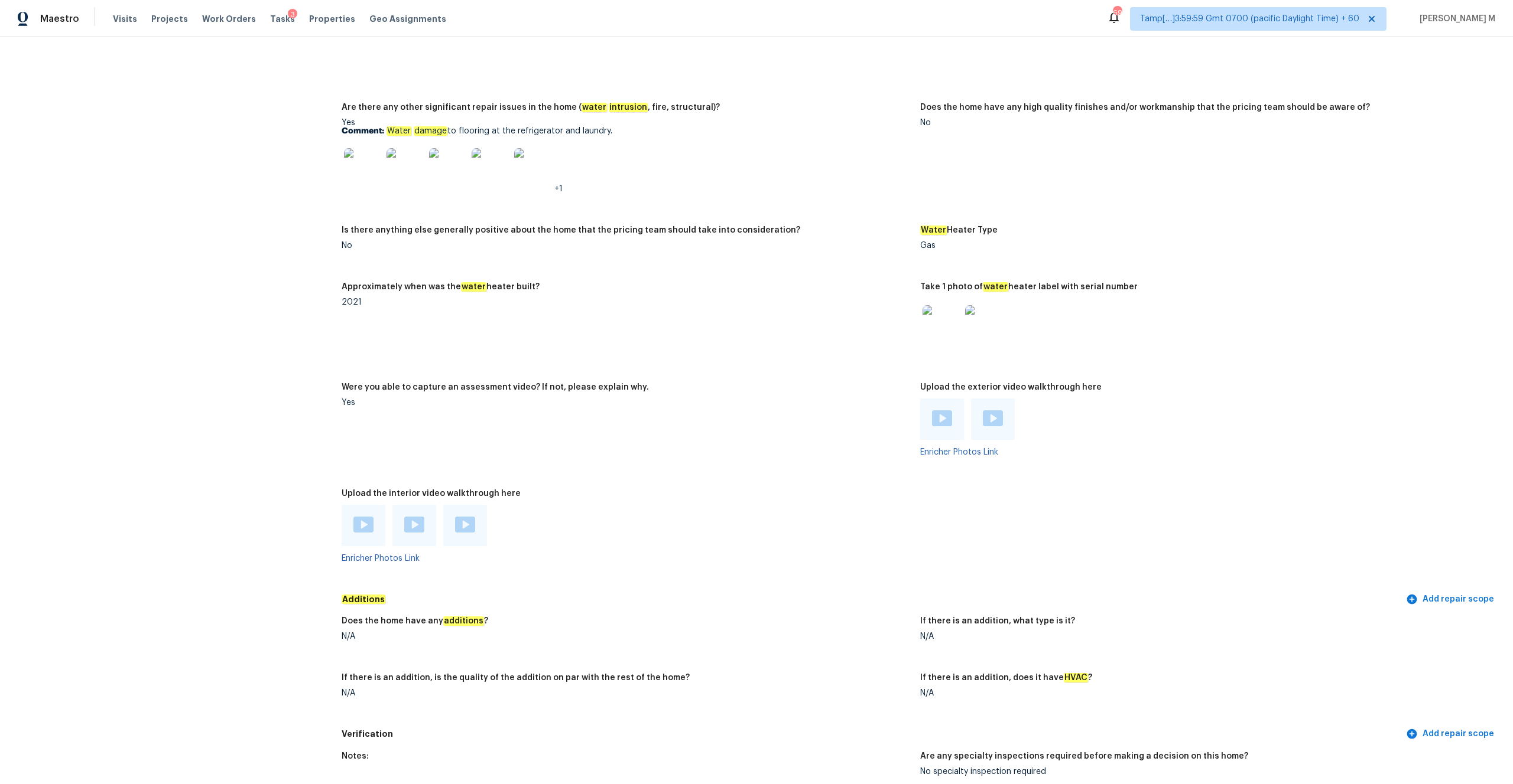
click at [364, 517] on img at bounding box center [364, 524] width 20 height 16
click at [419, 525] on div at bounding box center [414, 525] width 20 height 17
click at [471, 526] on div at bounding box center [465, 525] width 20 height 17
click at [948, 413] on img at bounding box center [942, 418] width 20 height 16
click at [998, 401] on div at bounding box center [993, 419] width 44 height 42
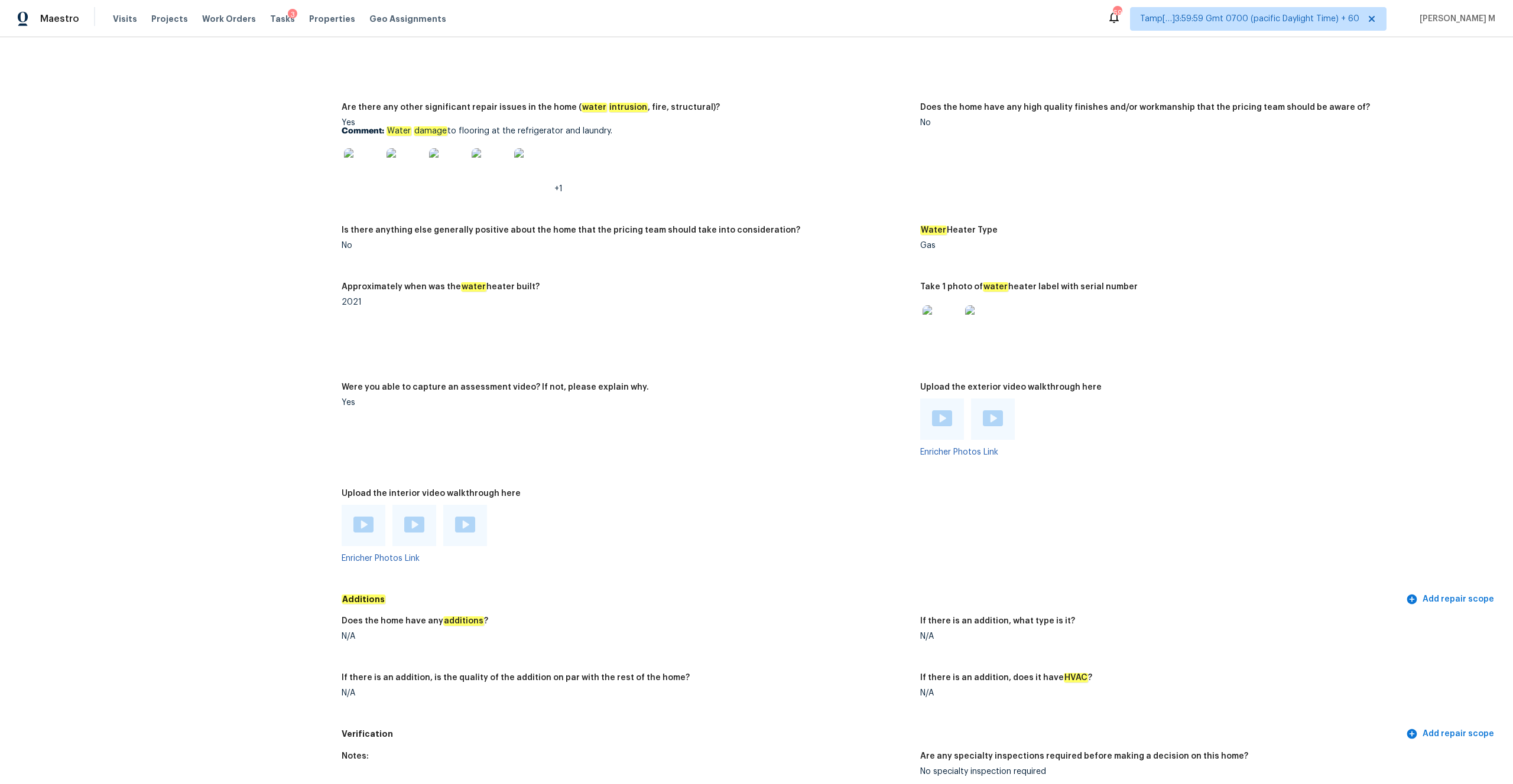
click at [998, 413] on img at bounding box center [992, 418] width 20 height 16
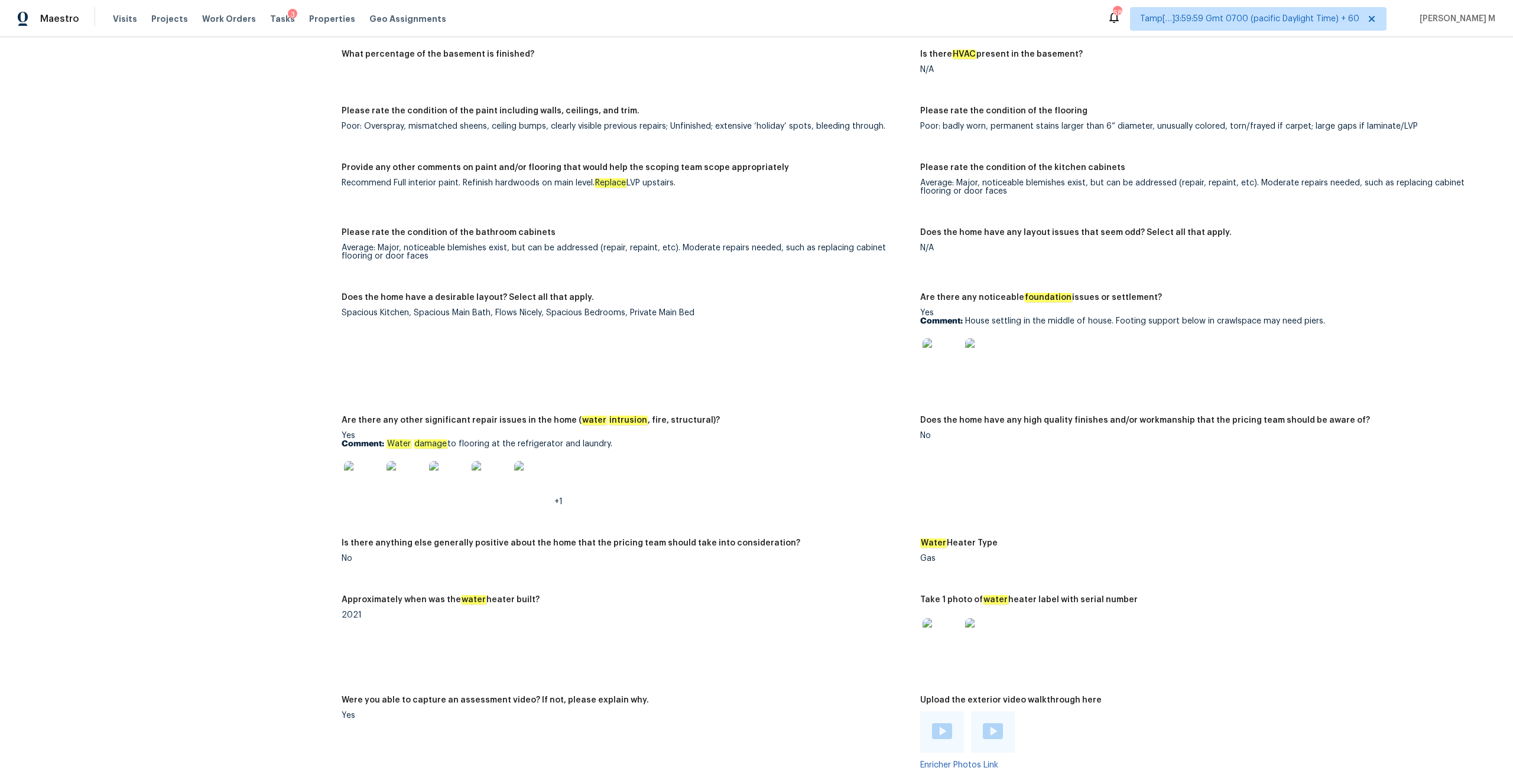
scroll to position [2043, 0]
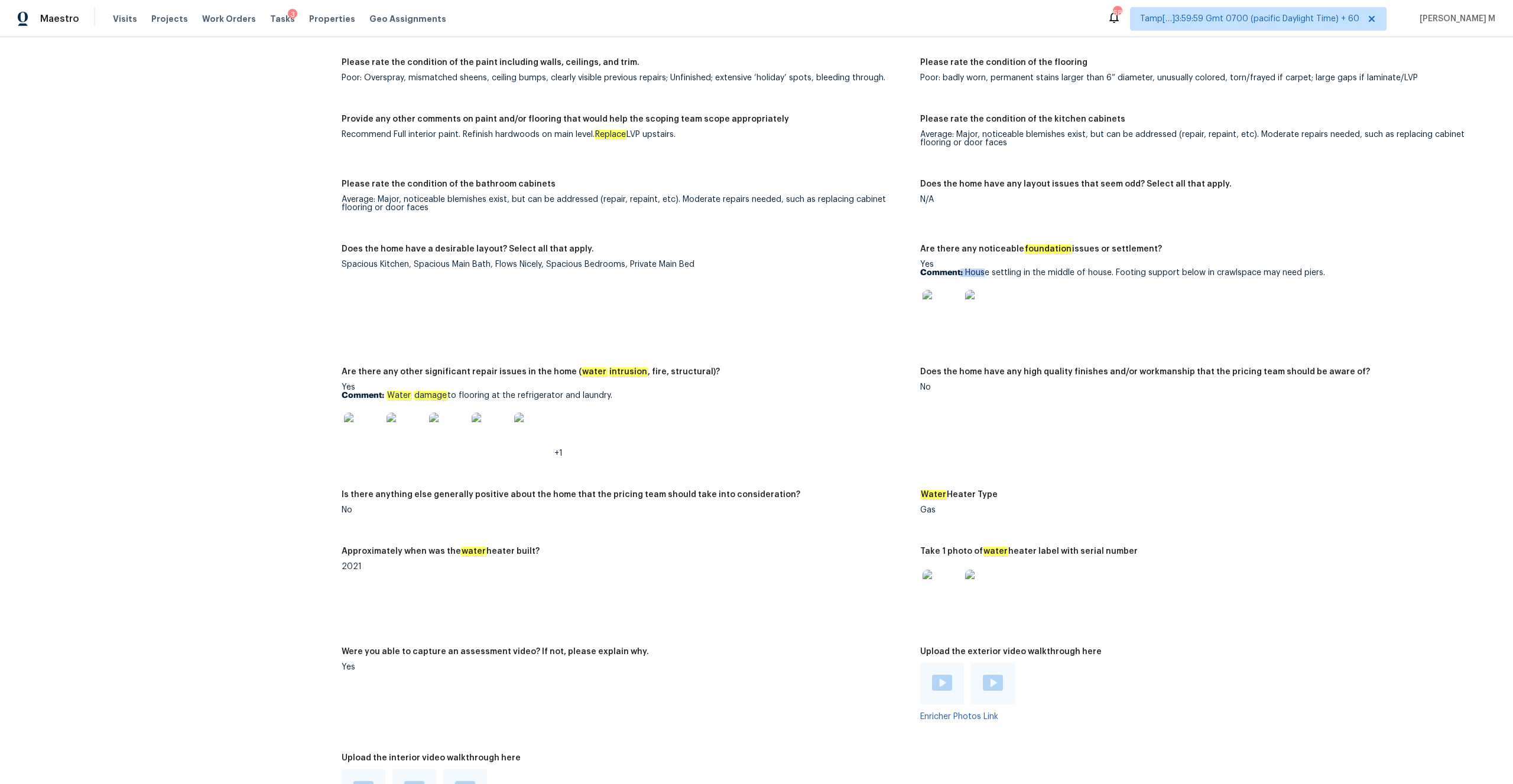
drag, startPoint x: 961, startPoint y: 264, endPoint x: 987, endPoint y: 264, distance: 26.0
click at [988, 269] on p "Comment: House settling in the middle of house. Footing support below in crawls…" at bounding box center [1205, 273] width 569 height 8
click at [982, 269] on p "Comment: House settling in the middle of house. Footing support below in crawls…" at bounding box center [1205, 273] width 569 height 8
drag, startPoint x: 965, startPoint y: 265, endPoint x: 1346, endPoint y: 270, distance: 381.0
click at [1346, 270] on div "Yes Comment: House settling in the middle of house. Footing support below in cr…" at bounding box center [1205, 298] width 569 height 75
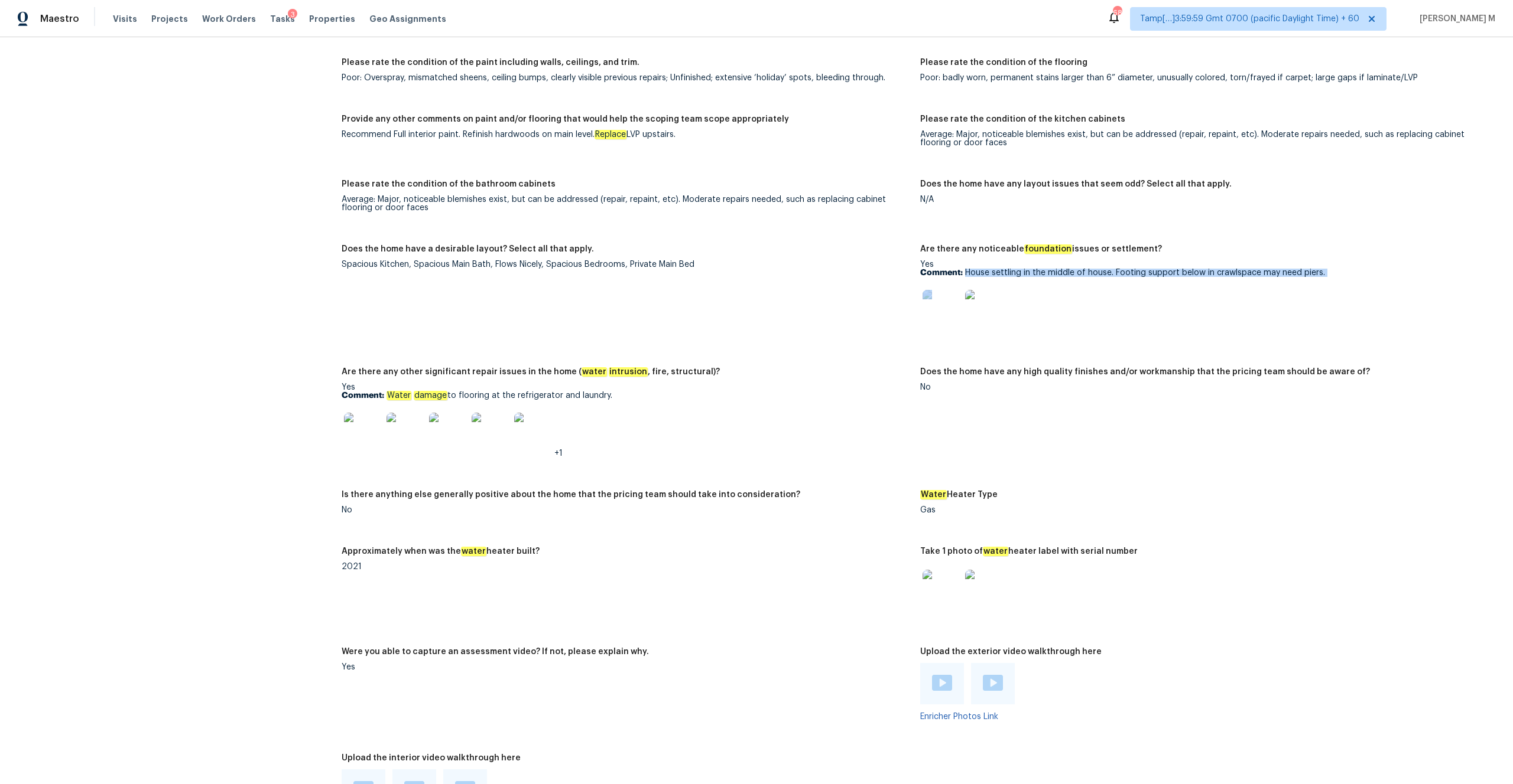
copy div "House settling in the middle of house. Footing support below in crawlspace may …"
click at [924, 329] on figure "Are there any noticeable foundation issues or settlement? Yes Comment: House se…" at bounding box center [1210, 300] width 579 height 109
click at [941, 298] on img at bounding box center [942, 309] width 38 height 38
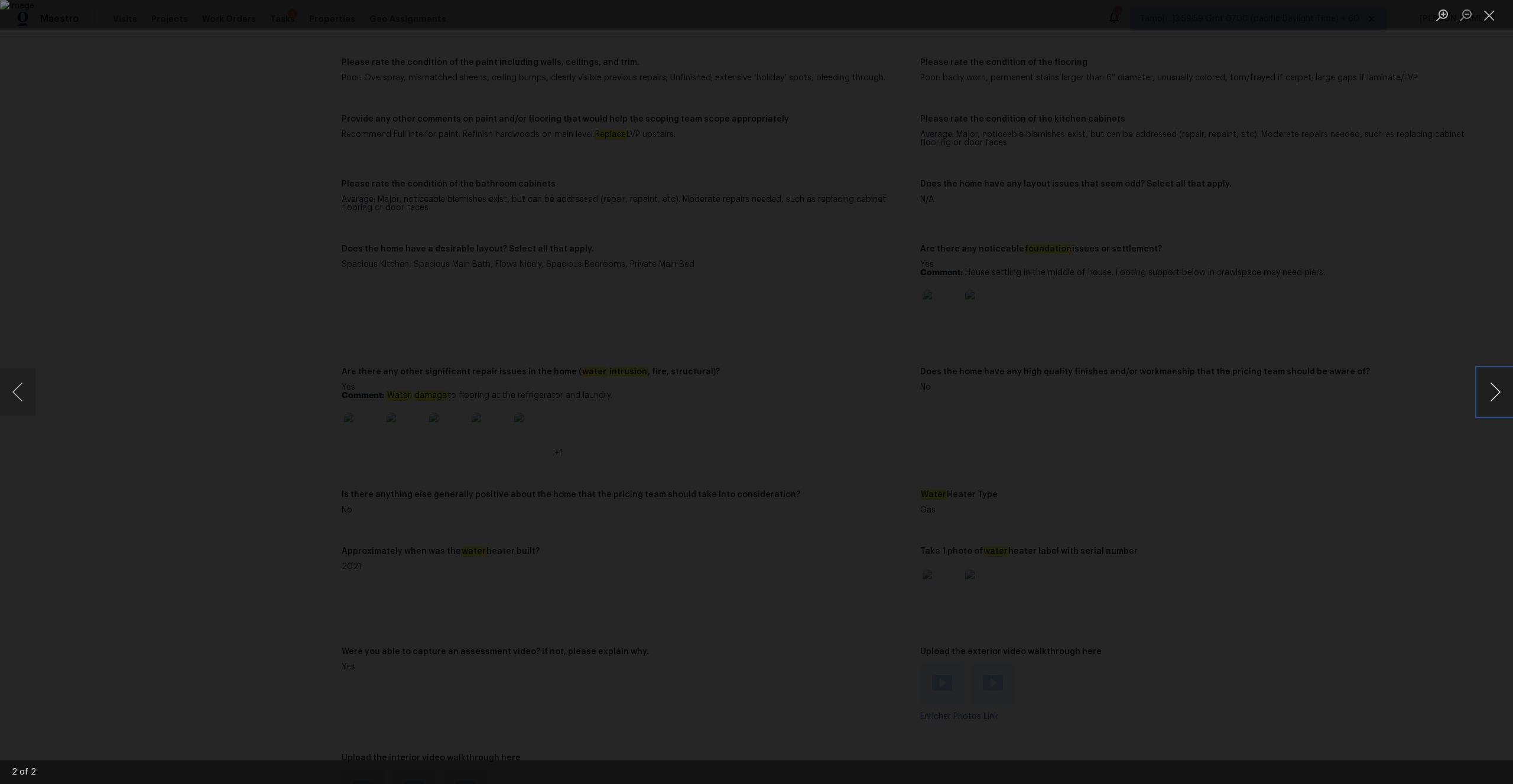
click at [1502, 390] on button "Next image" at bounding box center [1495, 392] width 36 height 48
click at [1225, 267] on div "Lightbox" at bounding box center [756, 392] width 1513 height 784
click at [1276, 107] on div "Lightbox" at bounding box center [756, 392] width 1513 height 784
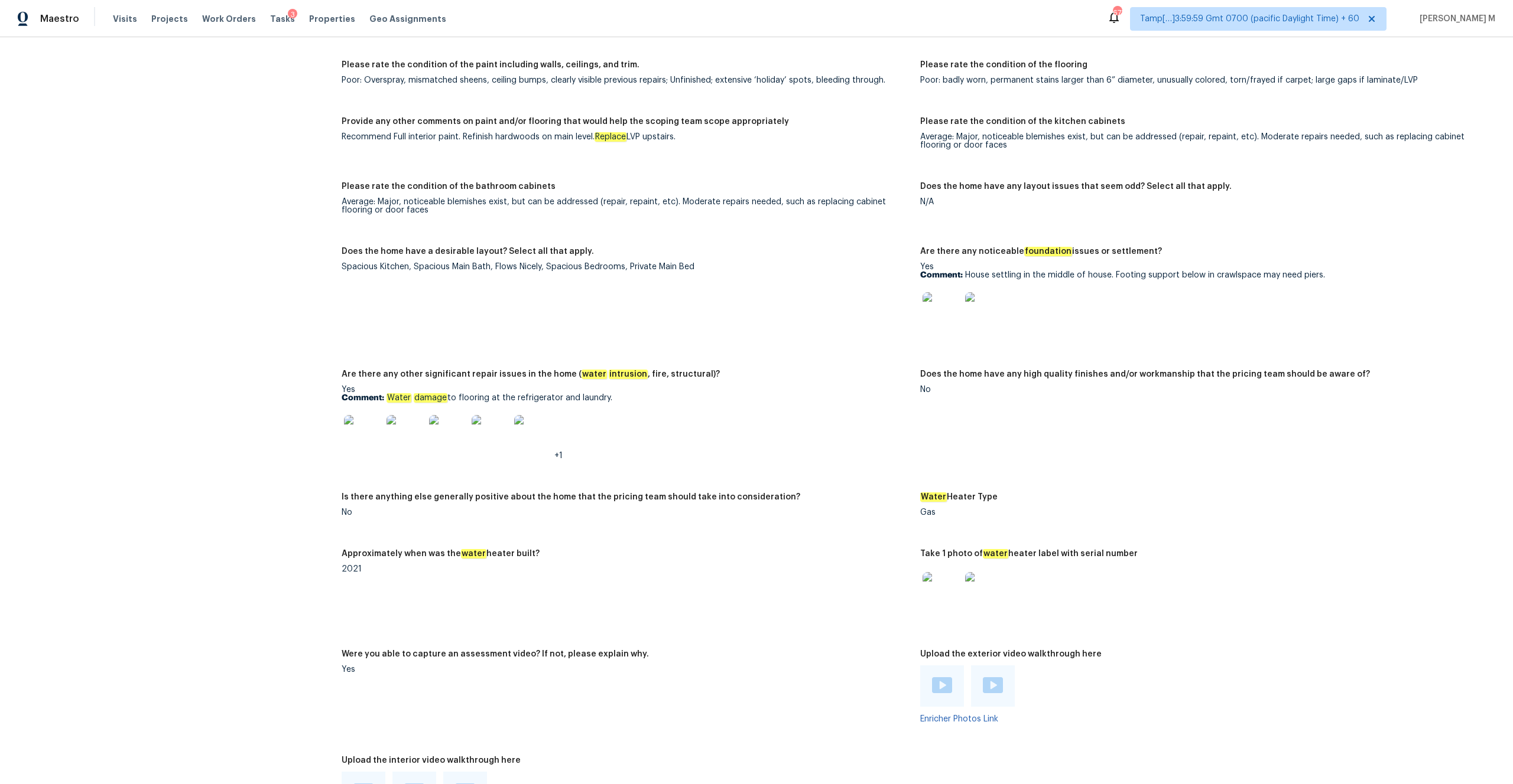
scroll to position [2026, 0]
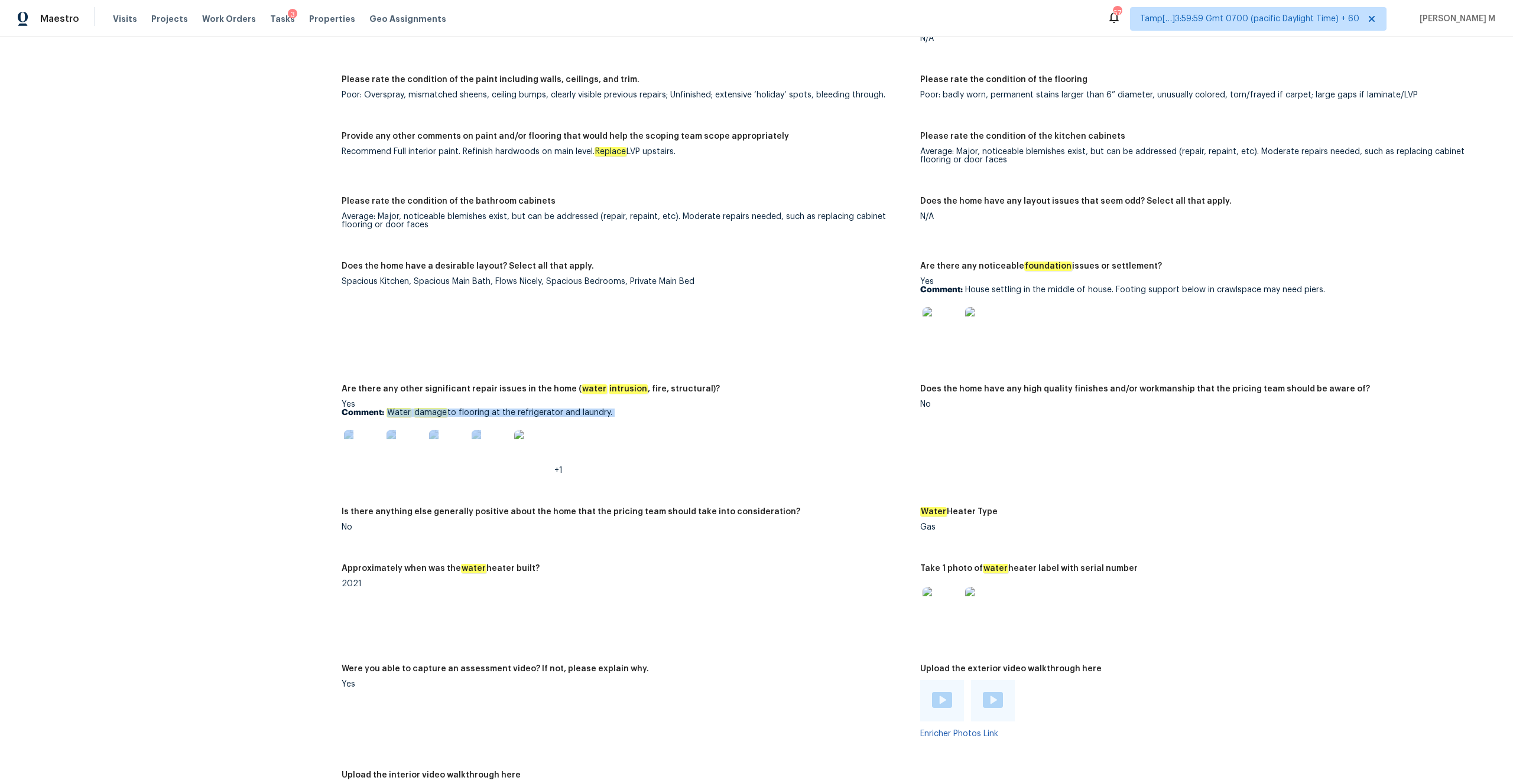
drag, startPoint x: 389, startPoint y: 406, endPoint x: 645, endPoint y: 419, distance: 256.3
click at [645, 419] on div "Yes Comment: Water damage to flooring at the refrigerator and laundry. +1" at bounding box center [626, 437] width 569 height 75
click at [645, 423] on div "+1" at bounding box center [626, 449] width 569 height 52
drag, startPoint x: 616, startPoint y: 406, endPoint x: 389, endPoint y: 407, distance: 227.0
click at [389, 409] on p "Comment: Water damage to flooring at the refrigerator and laundry." at bounding box center [626, 412] width 569 height 8
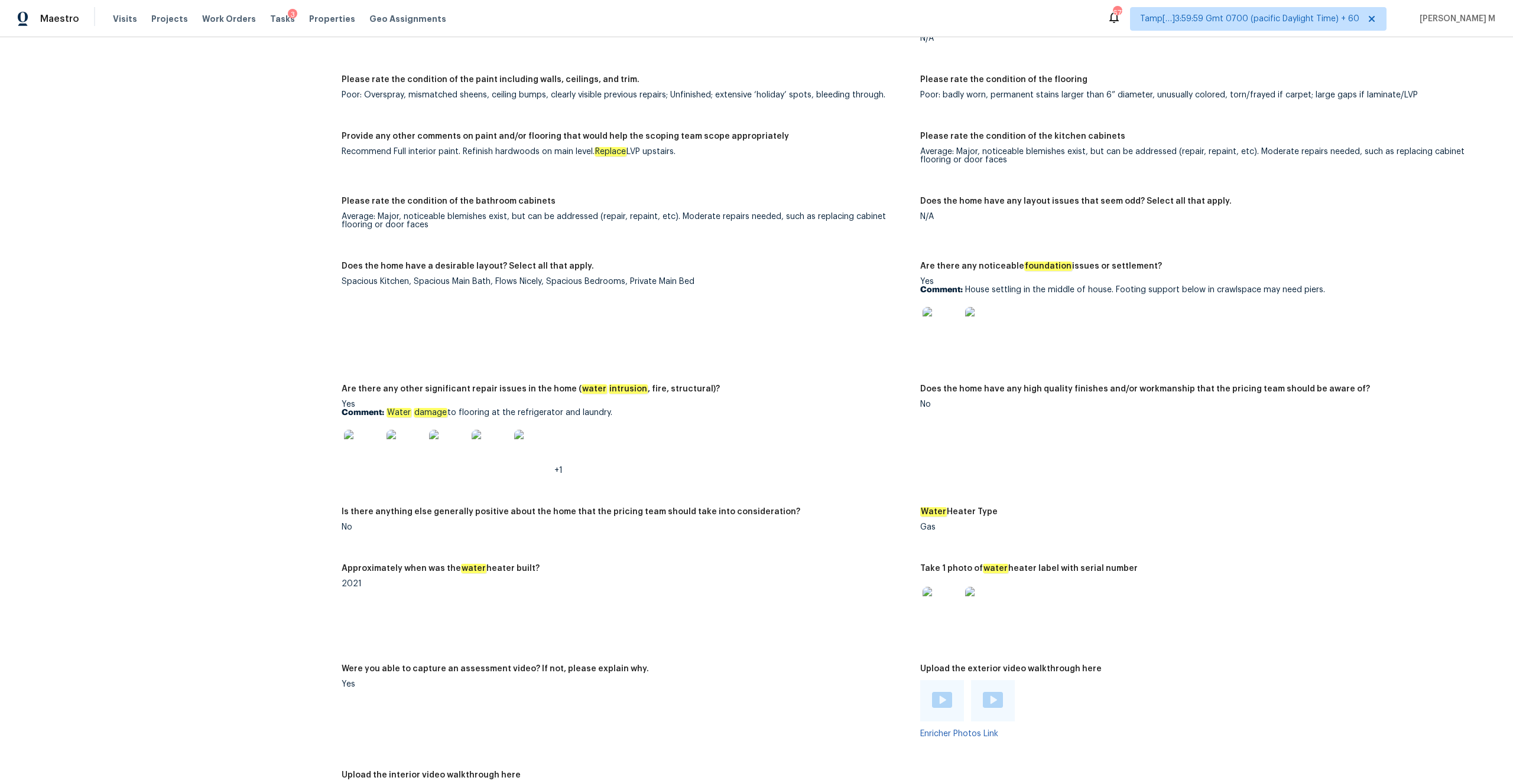
copy p "Water damage to flooring at the refrigerator and laundry."
drag, startPoint x: 967, startPoint y: 284, endPoint x: 1326, endPoint y: 280, distance: 359.0
click at [1326, 286] on p "Comment: House settling in the middle of house. Footing support below in crawls…" at bounding box center [1205, 289] width 569 height 8
copy p "House settling in the middle of house. Footing support below in crawlspace may …"
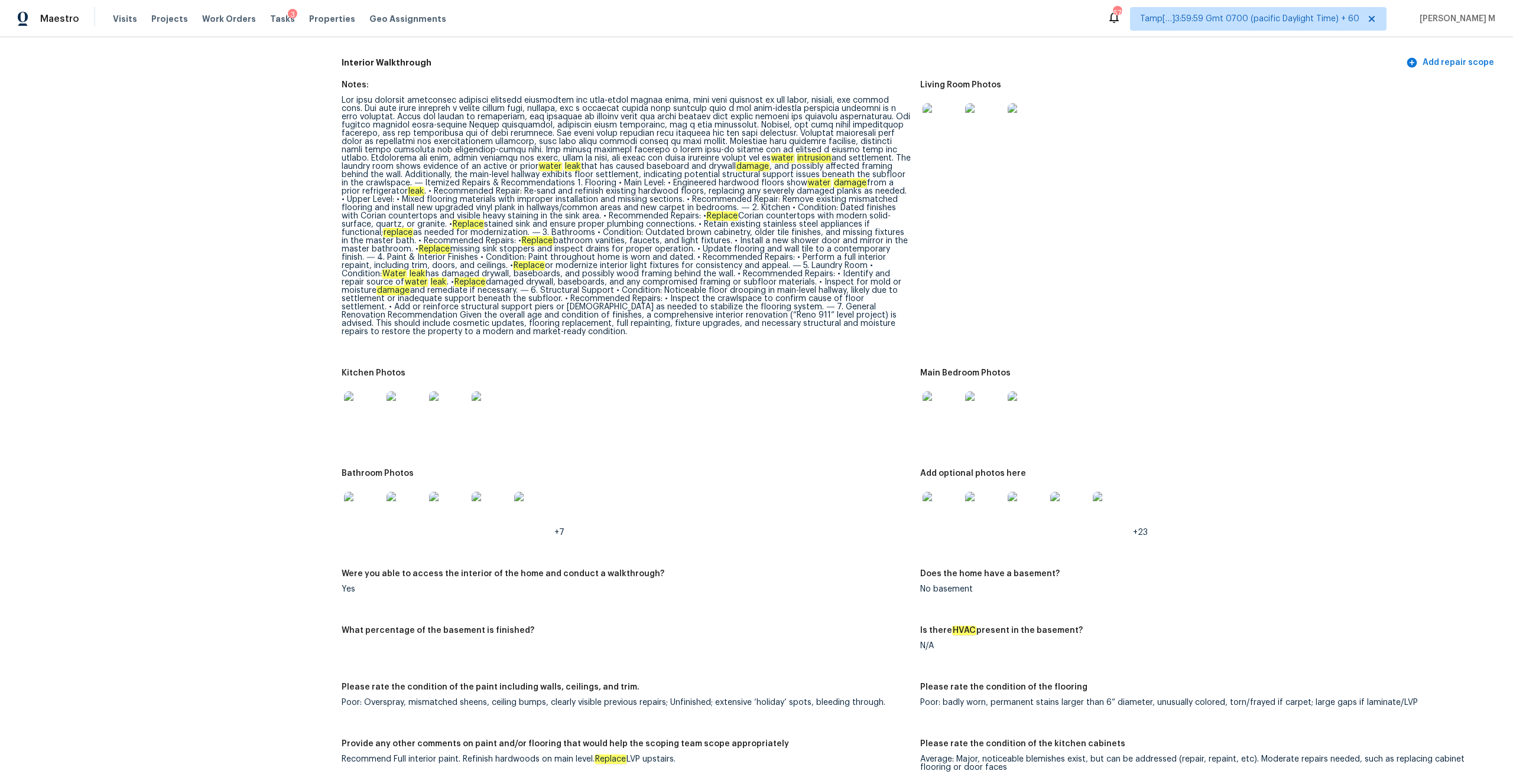
scroll to position [1145, 0]
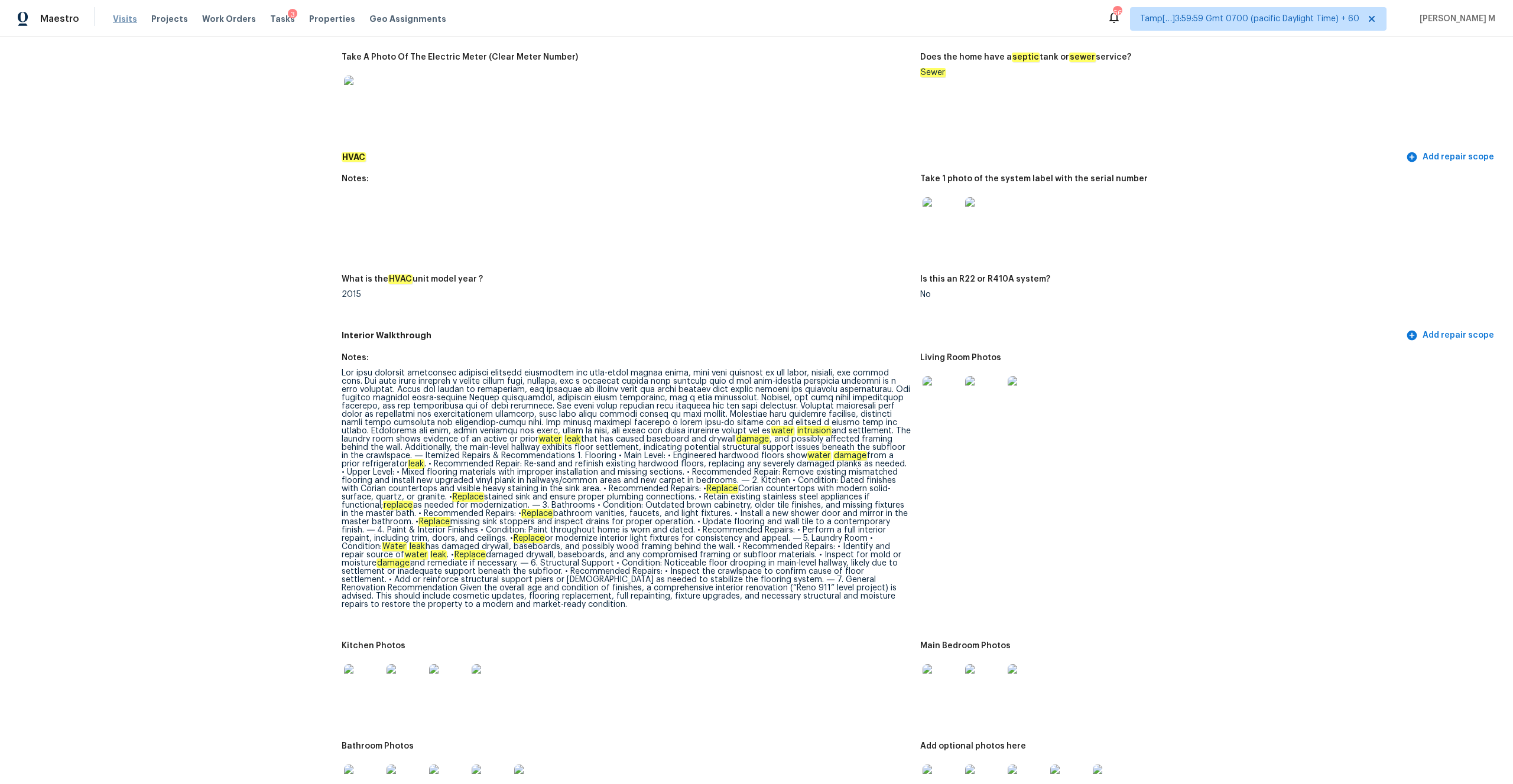
click at [116, 16] on span "Visits" at bounding box center [125, 19] width 24 height 12
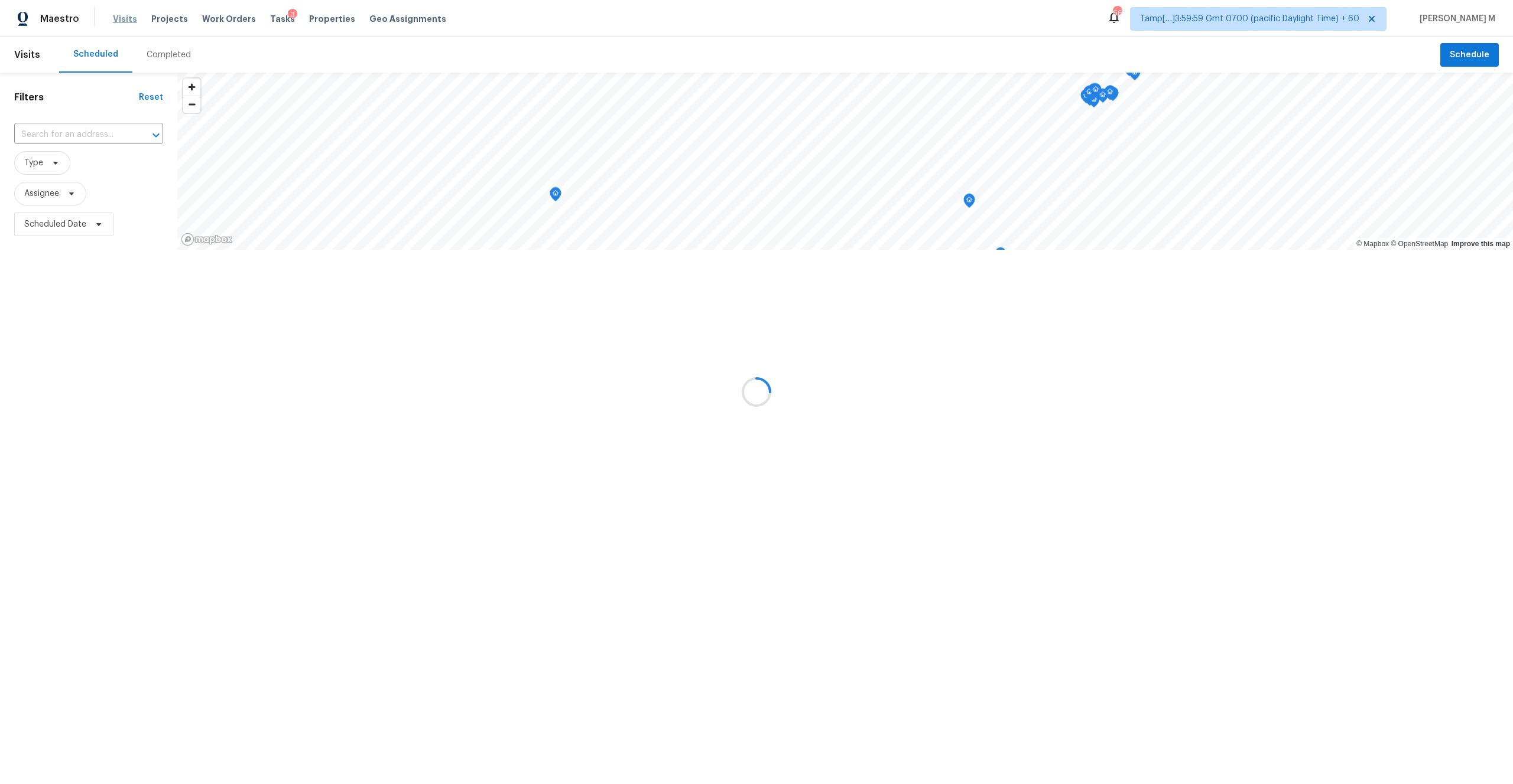
click at [116, 16] on div at bounding box center [756, 392] width 1513 height 784
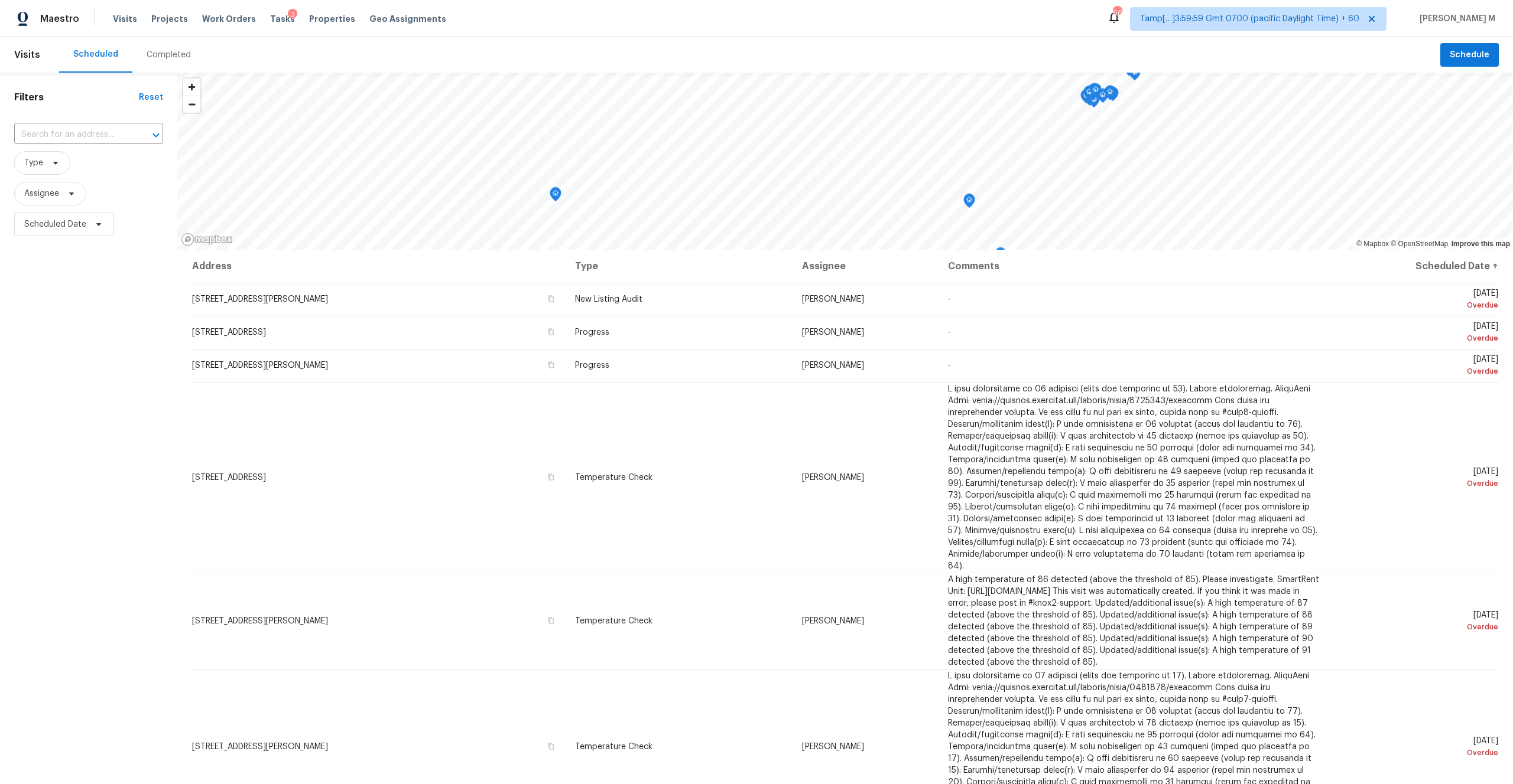
click at [175, 57] on div "Completed" at bounding box center [169, 55] width 45 height 12
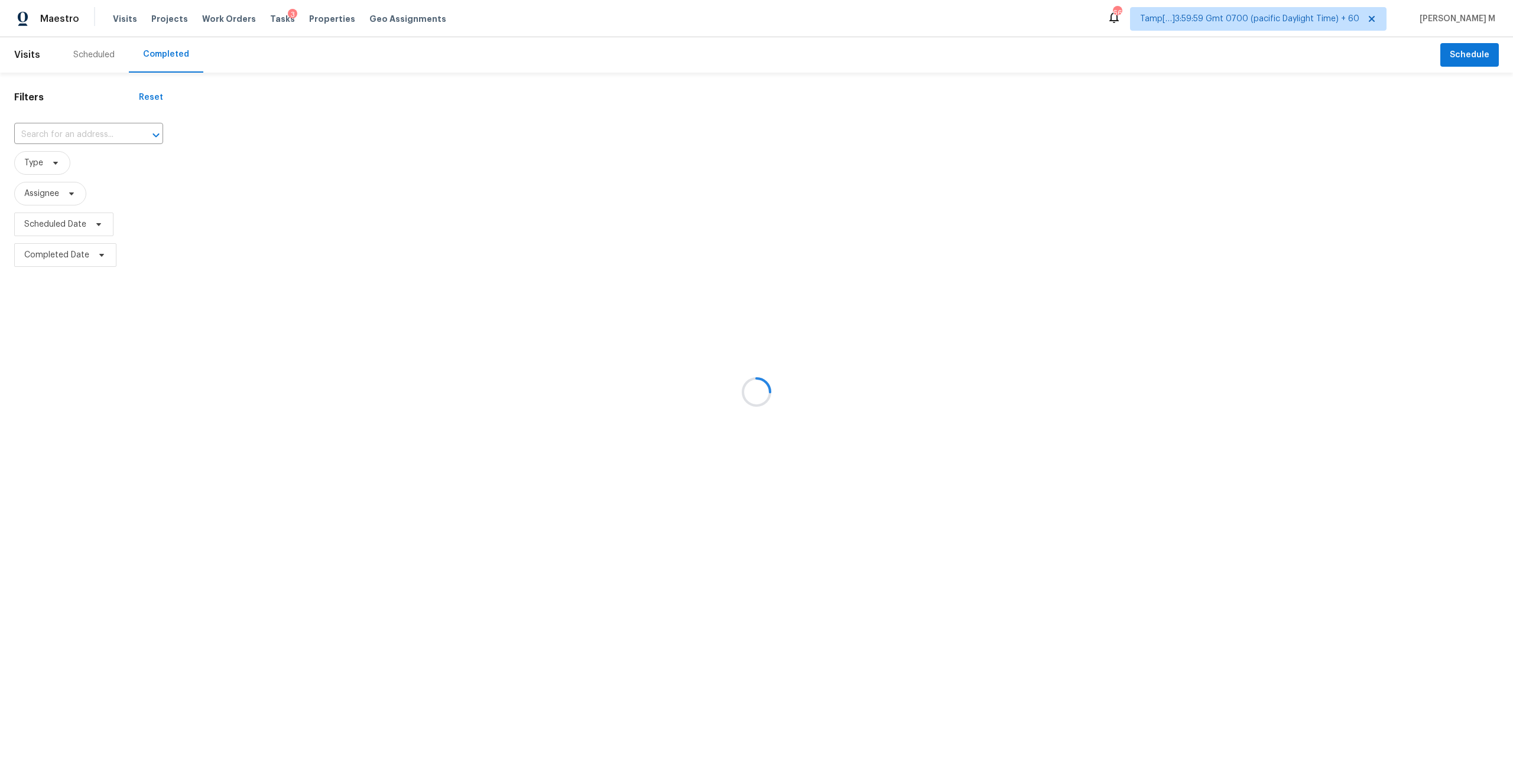
click at [175, 57] on div at bounding box center [756, 392] width 1513 height 784
click at [101, 128] on div at bounding box center [756, 392] width 1513 height 784
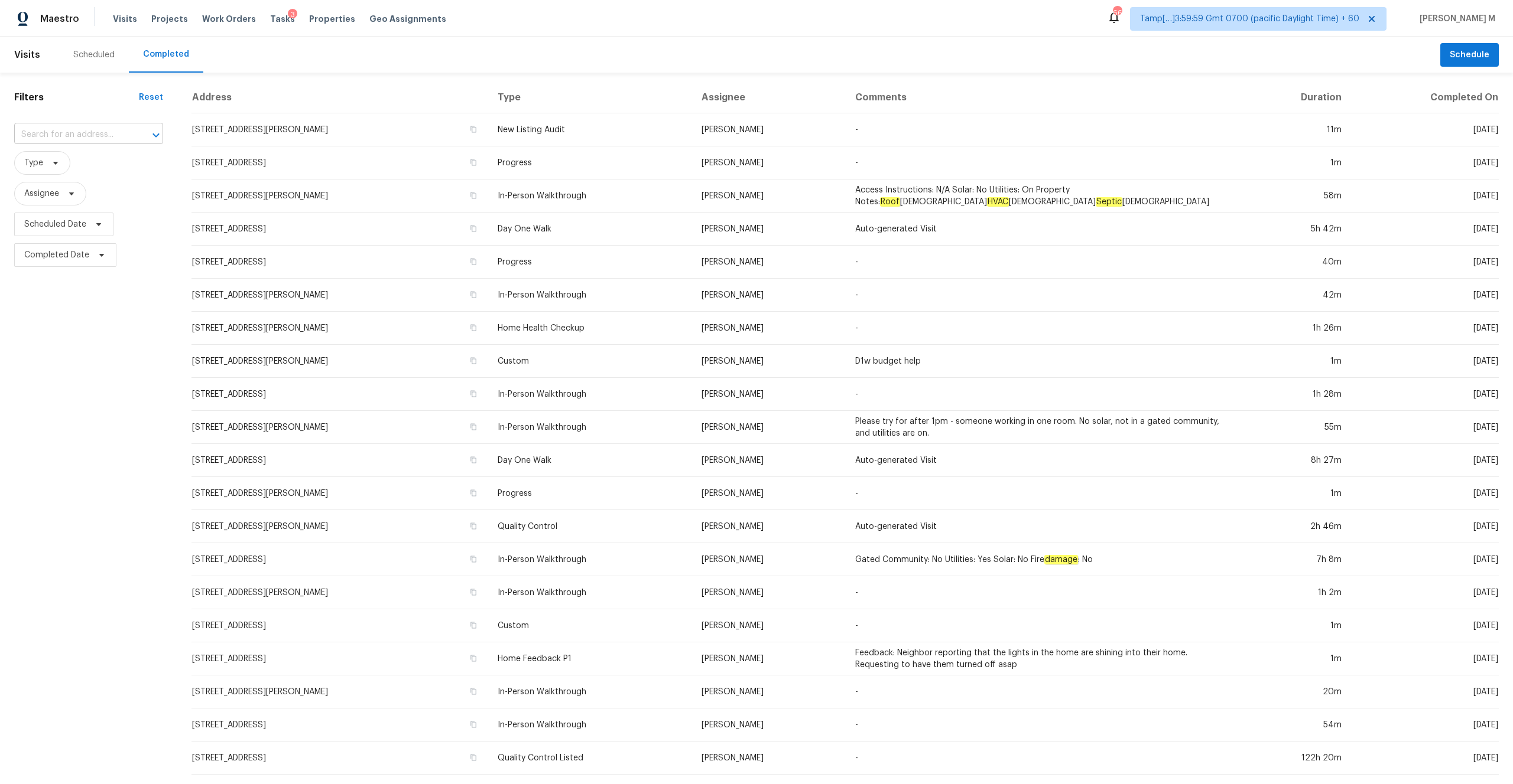
click at [101, 128] on input "text" at bounding box center [72, 135] width 116 height 18
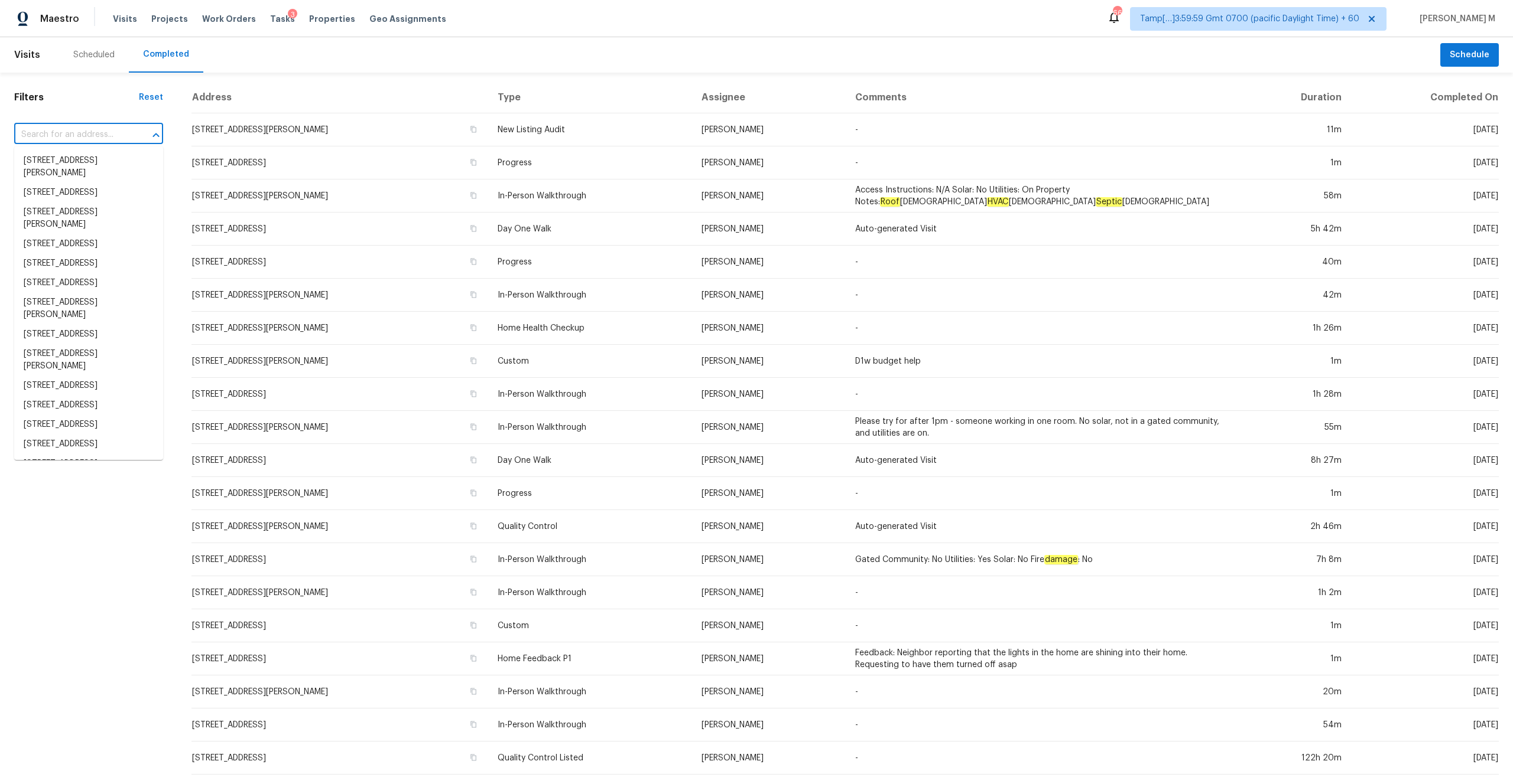
paste input "[STREET_ADDRESS][PERSON_NAME]"
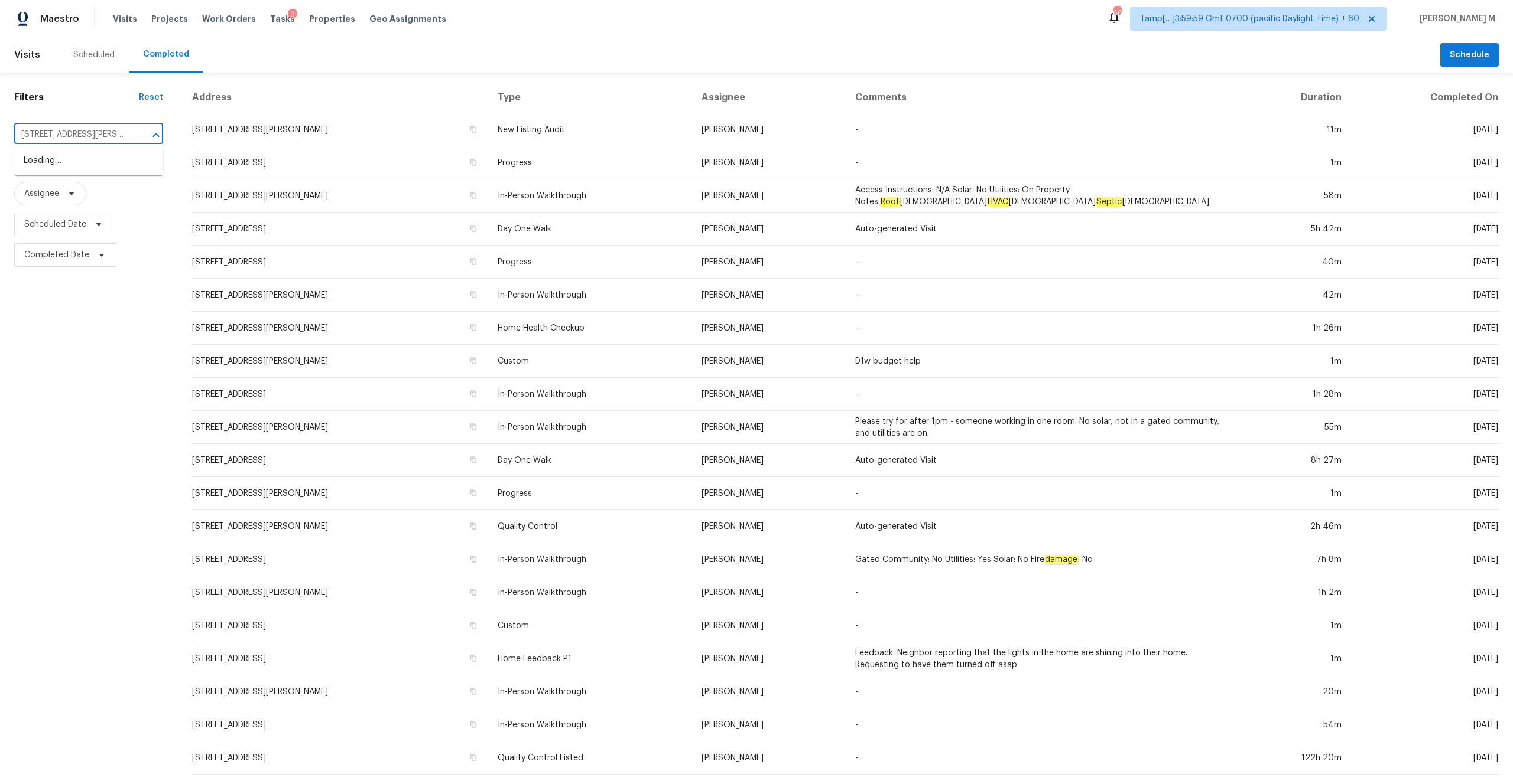
type input "[STREET_ADDRESS][PERSON_NAME]"
click at [100, 159] on li "[STREET_ADDRESS][PERSON_NAME]" at bounding box center [88, 167] width 149 height 32
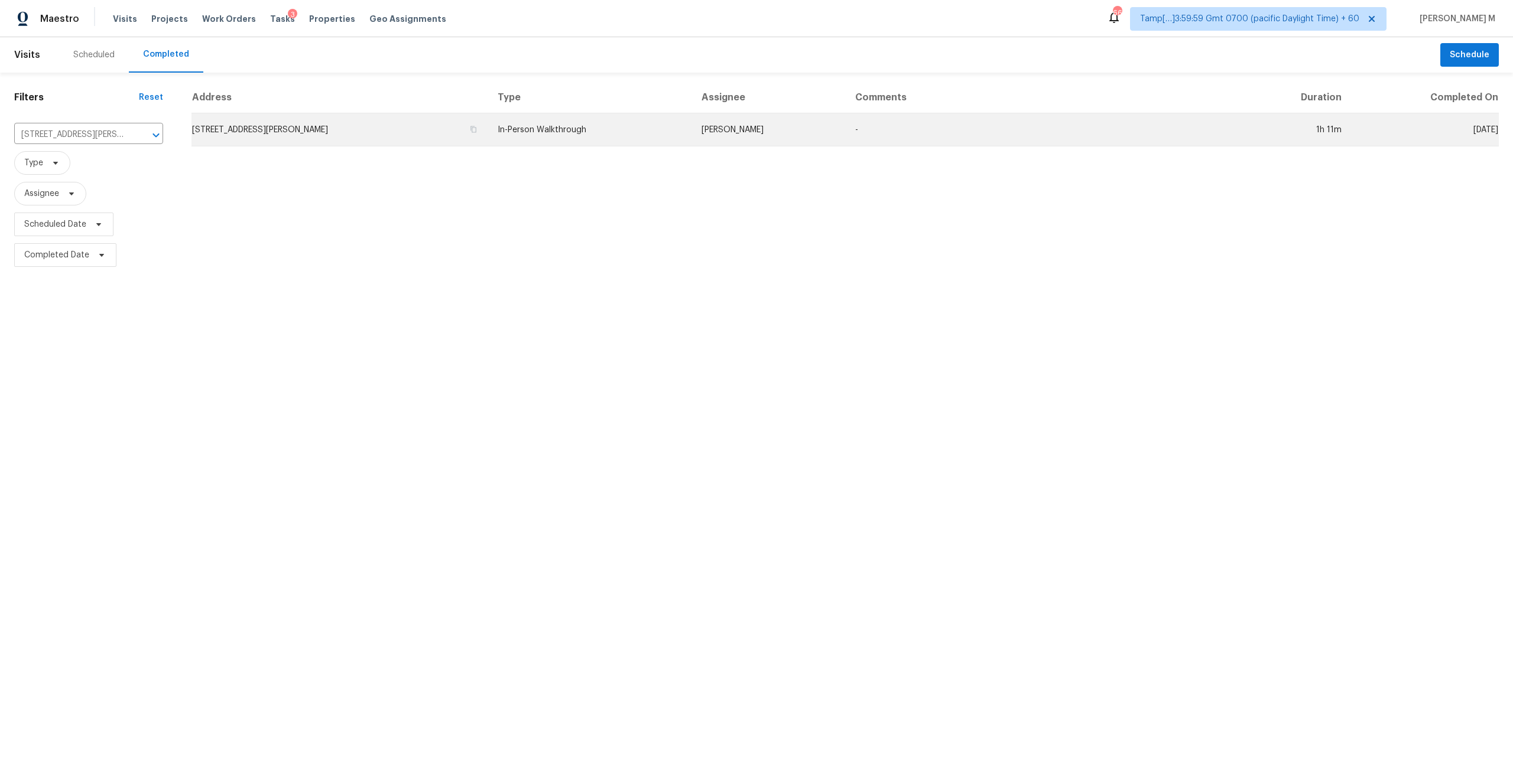
click at [258, 127] on td "[STREET_ADDRESS][PERSON_NAME]" at bounding box center [339, 130] width 297 height 33
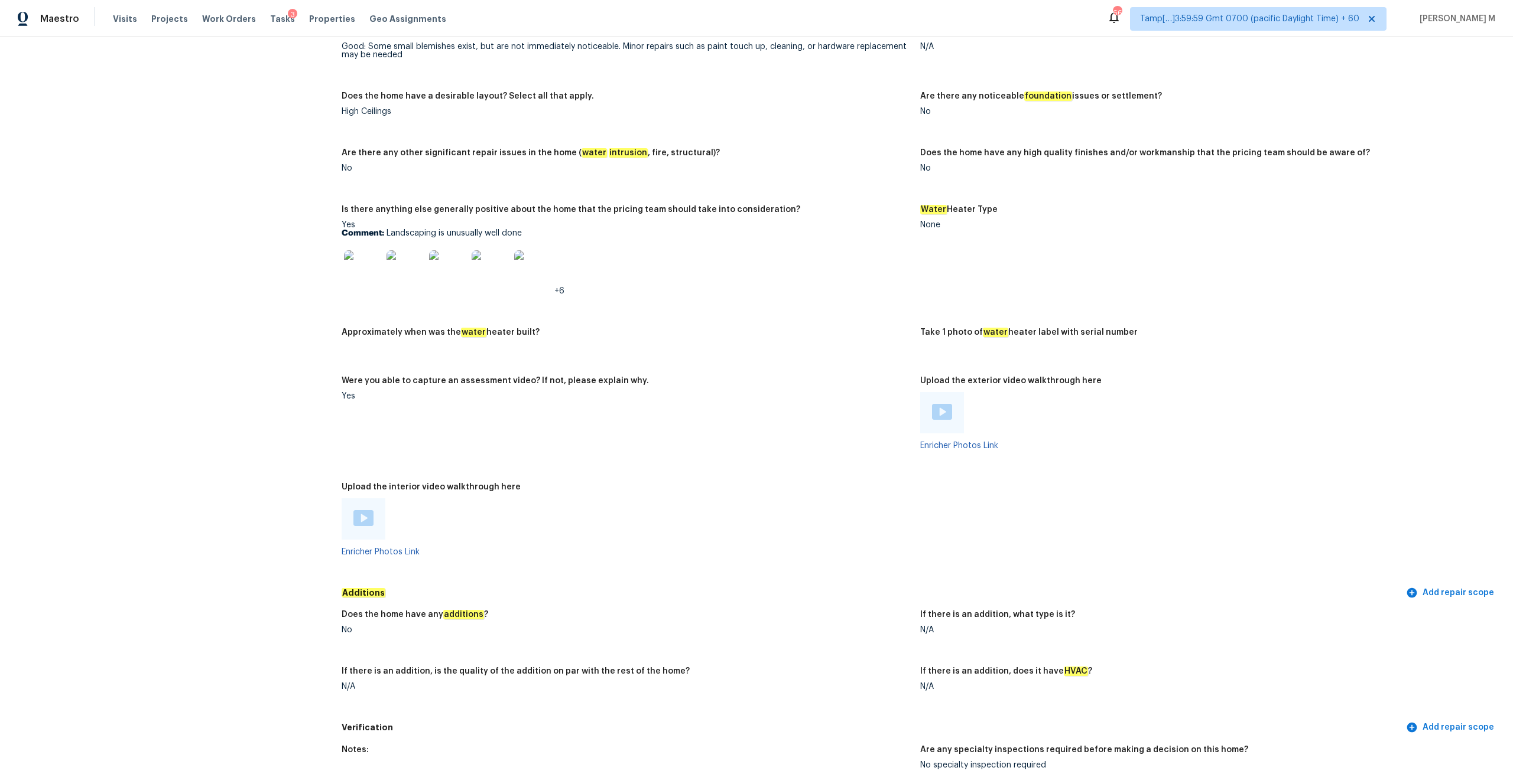
scroll to position [1829, 0]
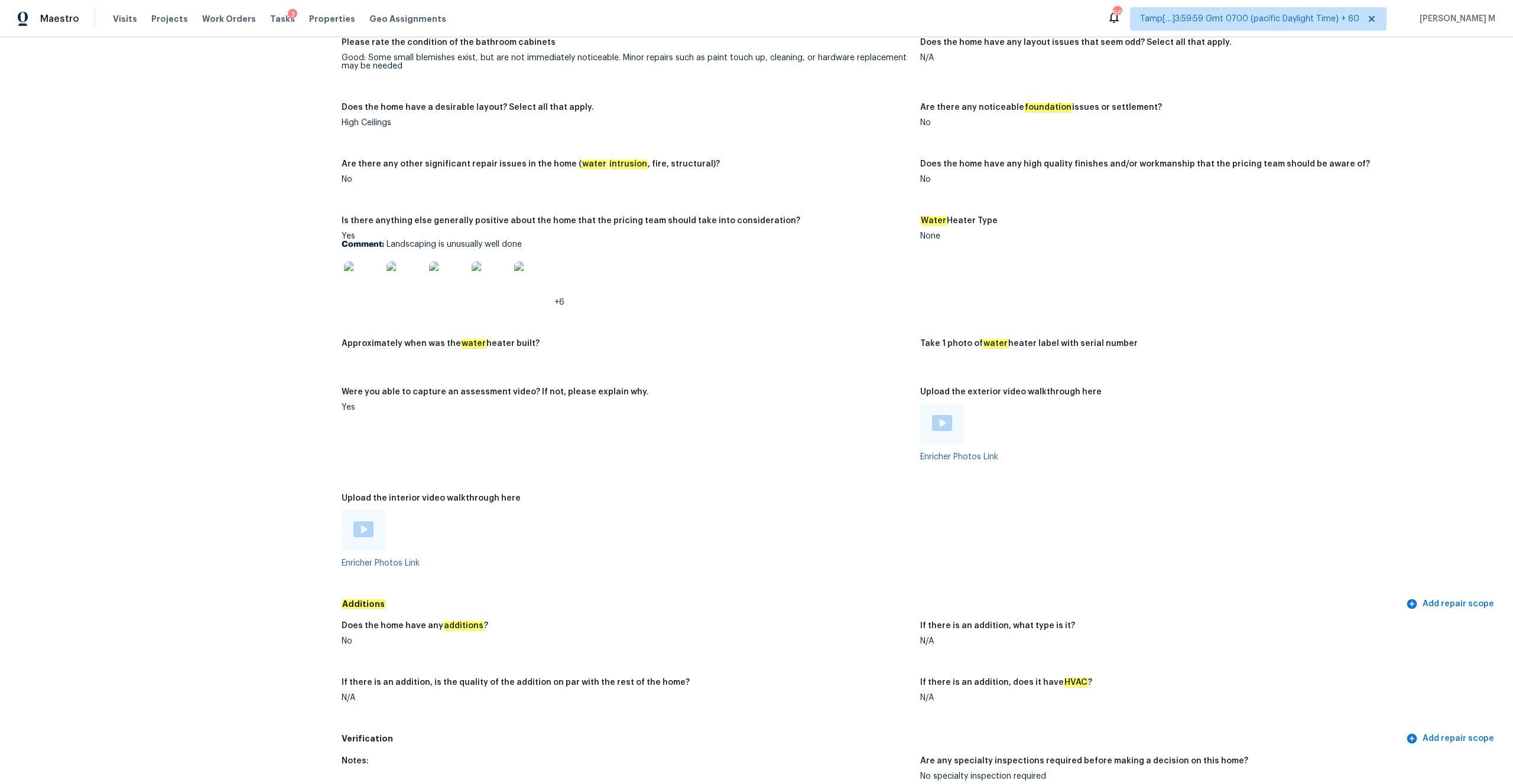
click at [363, 276] on img at bounding box center [363, 280] width 38 height 38
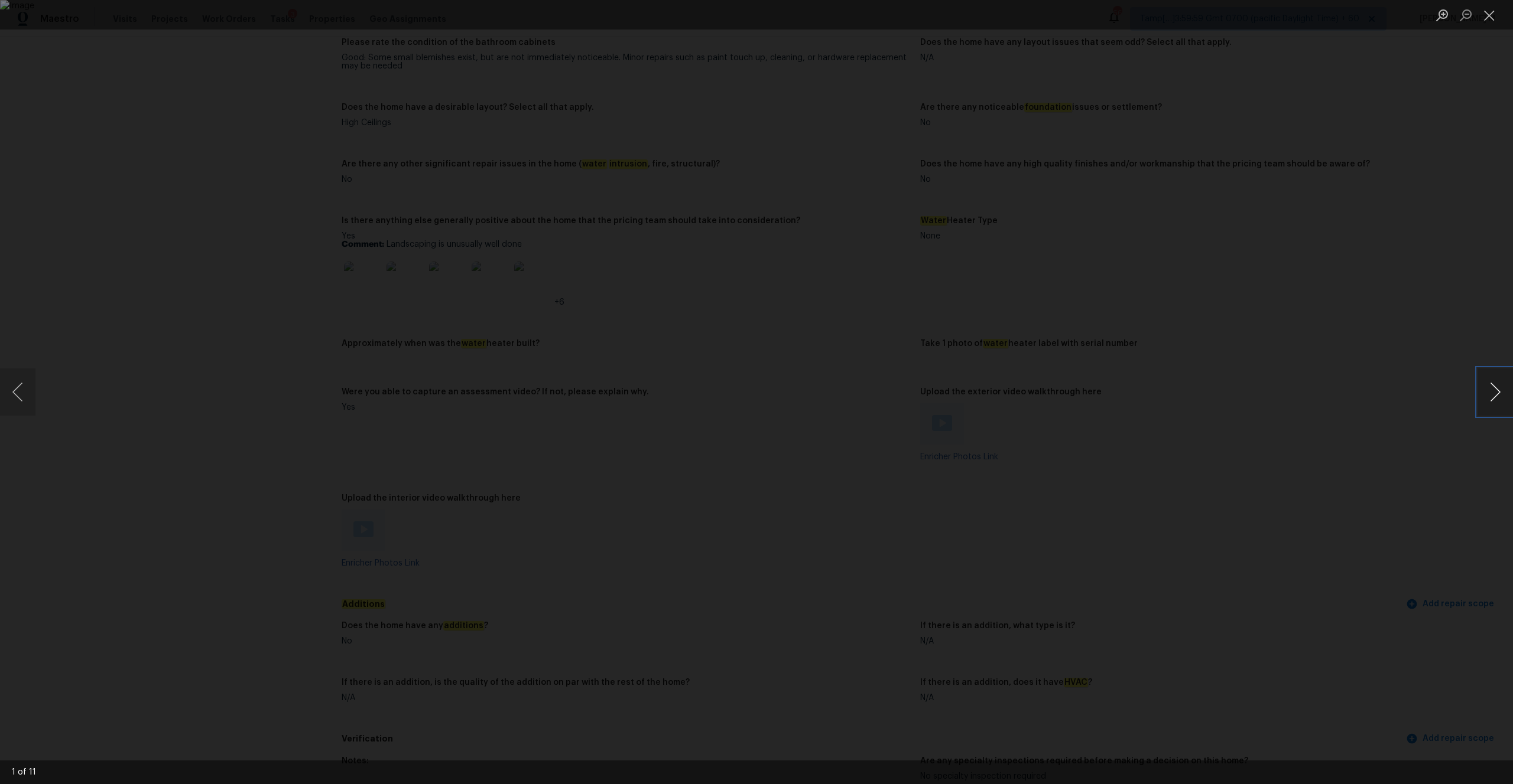
click at [1490, 393] on button "Next image" at bounding box center [1495, 392] width 36 height 48
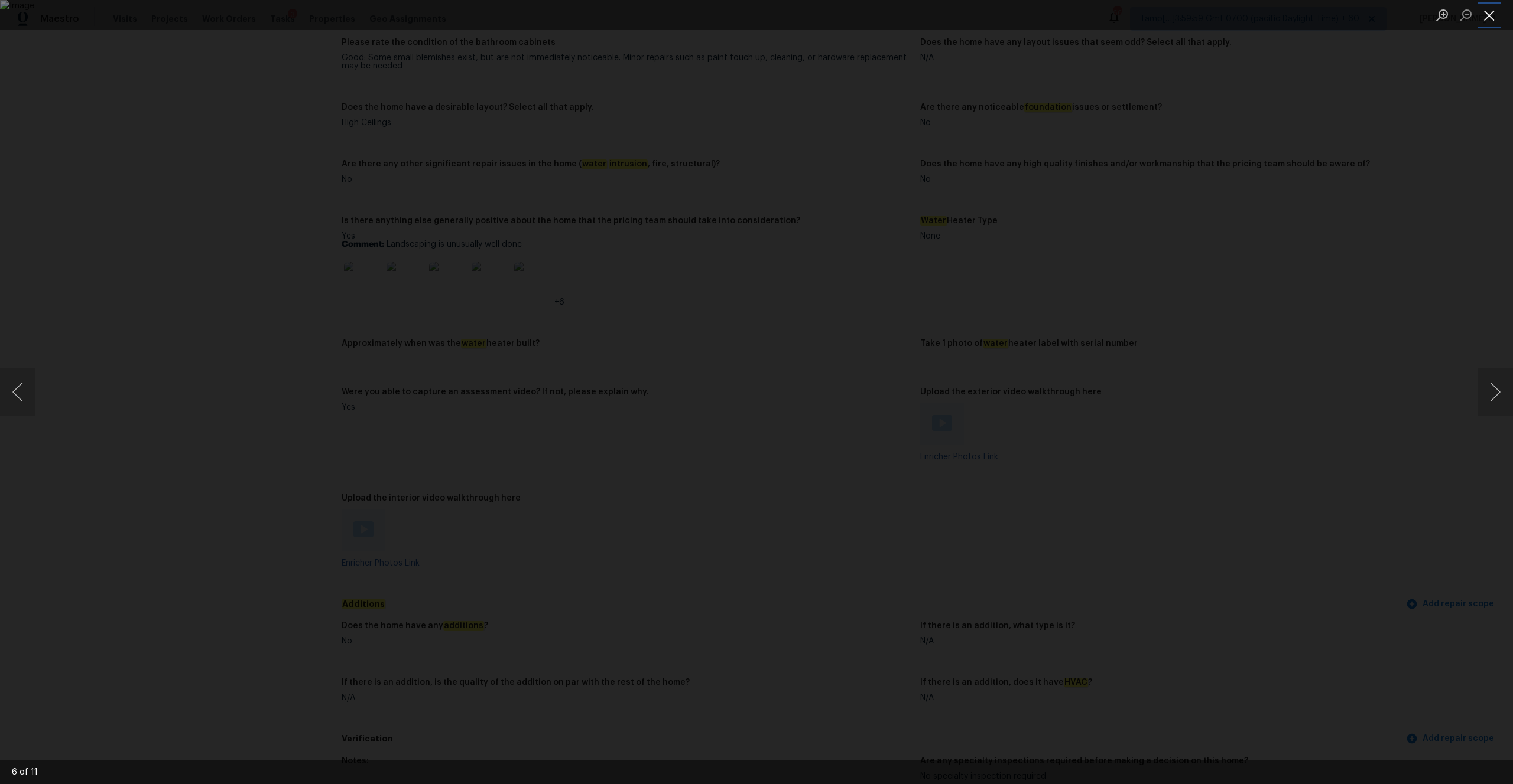
click at [1481, 13] on button "Close lightbox" at bounding box center [1489, 14] width 23 height 20
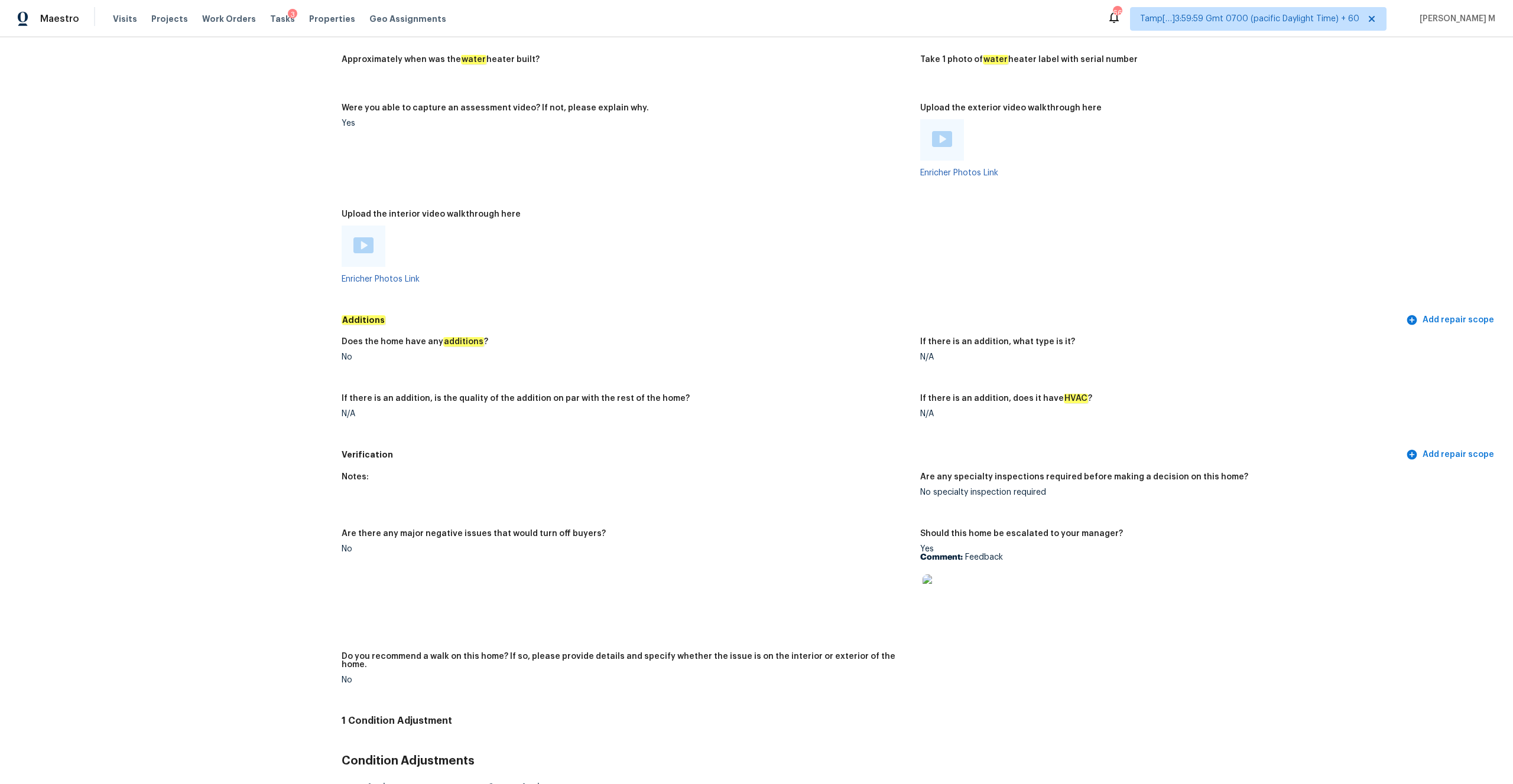
scroll to position [2122, 0]
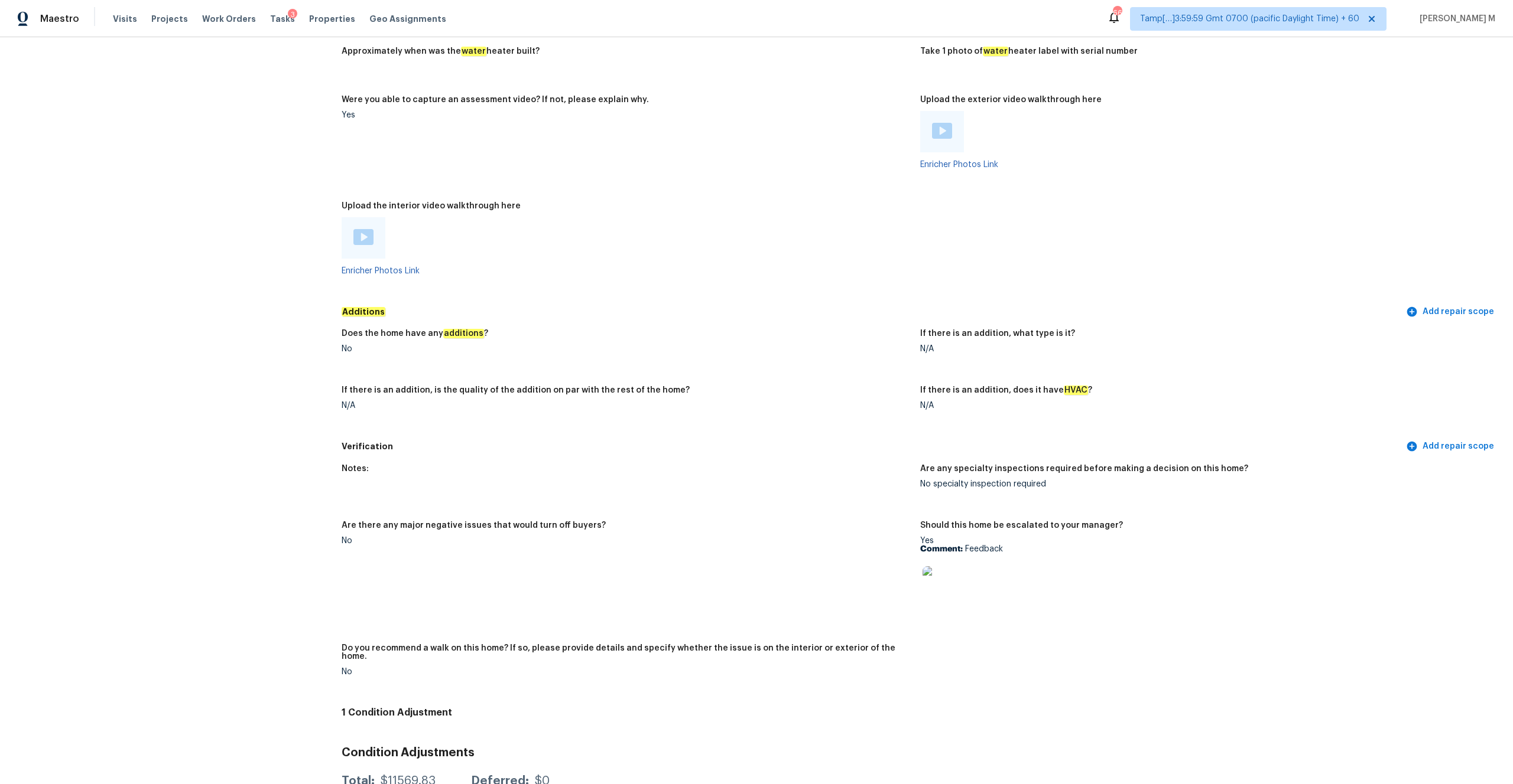
click at [373, 242] on div at bounding box center [364, 238] width 44 height 42
click at [365, 232] on img at bounding box center [364, 236] width 20 height 16
click at [932, 123] on img at bounding box center [942, 131] width 20 height 16
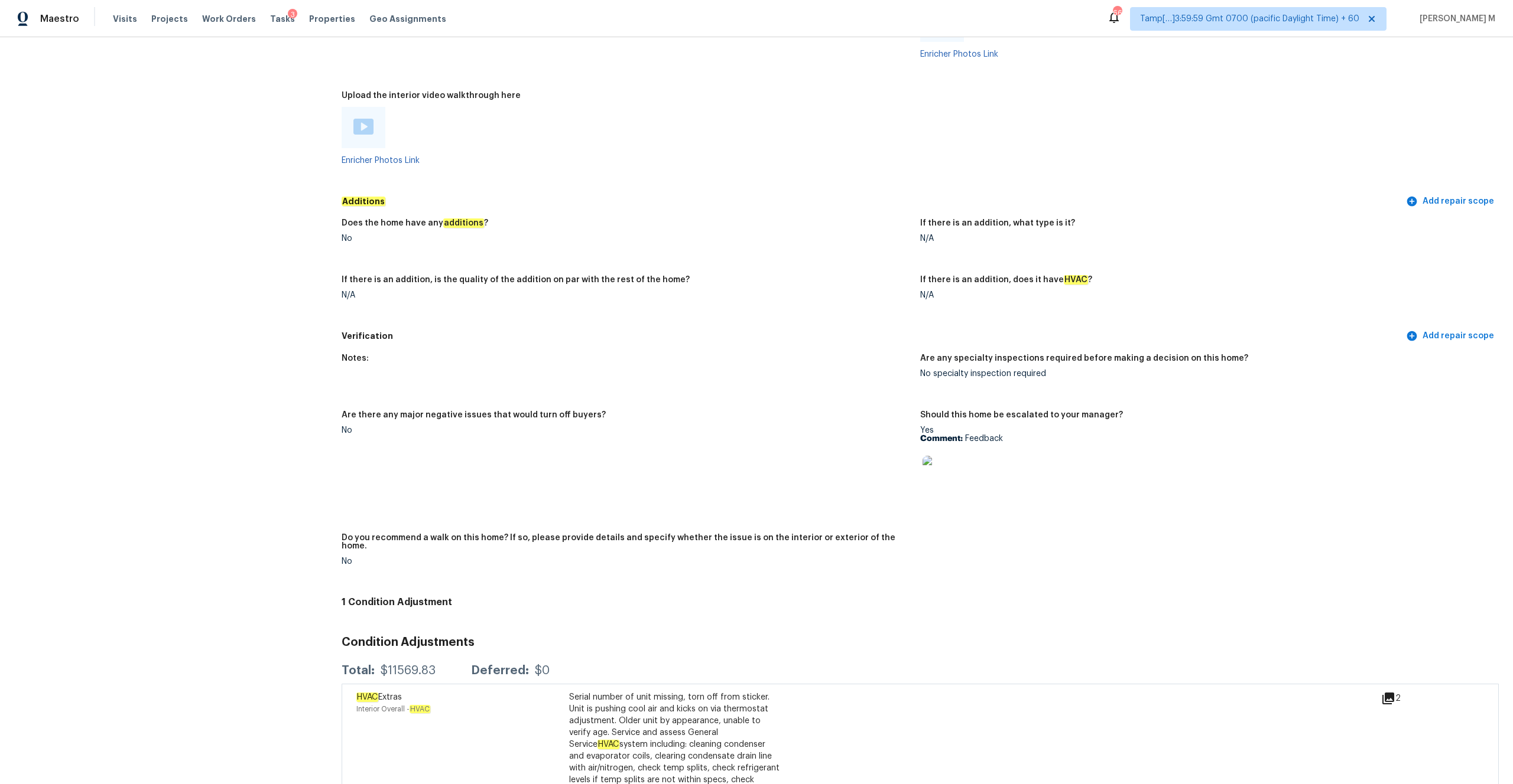
scroll to position [2184, 0]
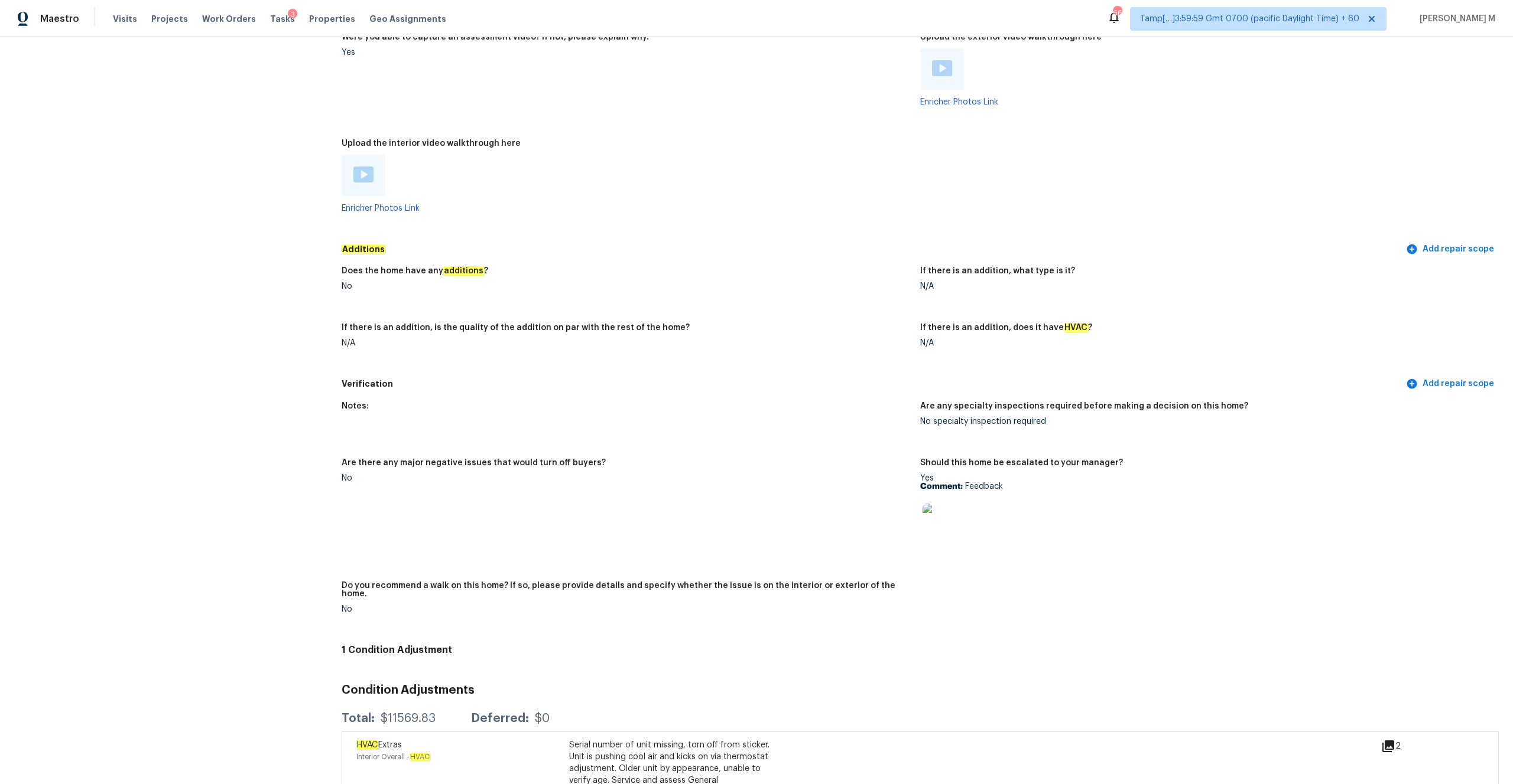
click at [704, 270] on div "Does the home have any additions ?" at bounding box center [626, 274] width 569 height 15
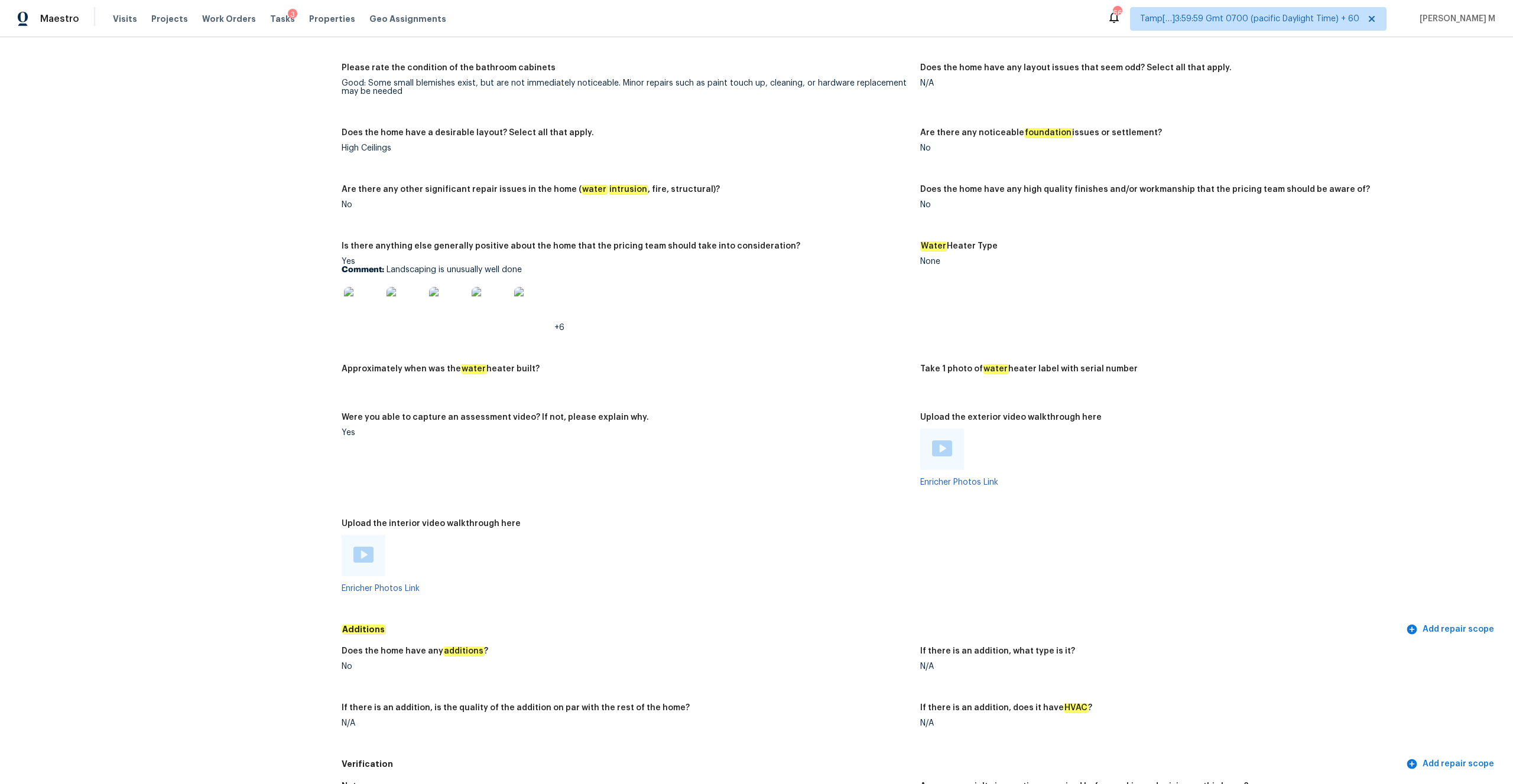
scroll to position [1754, 0]
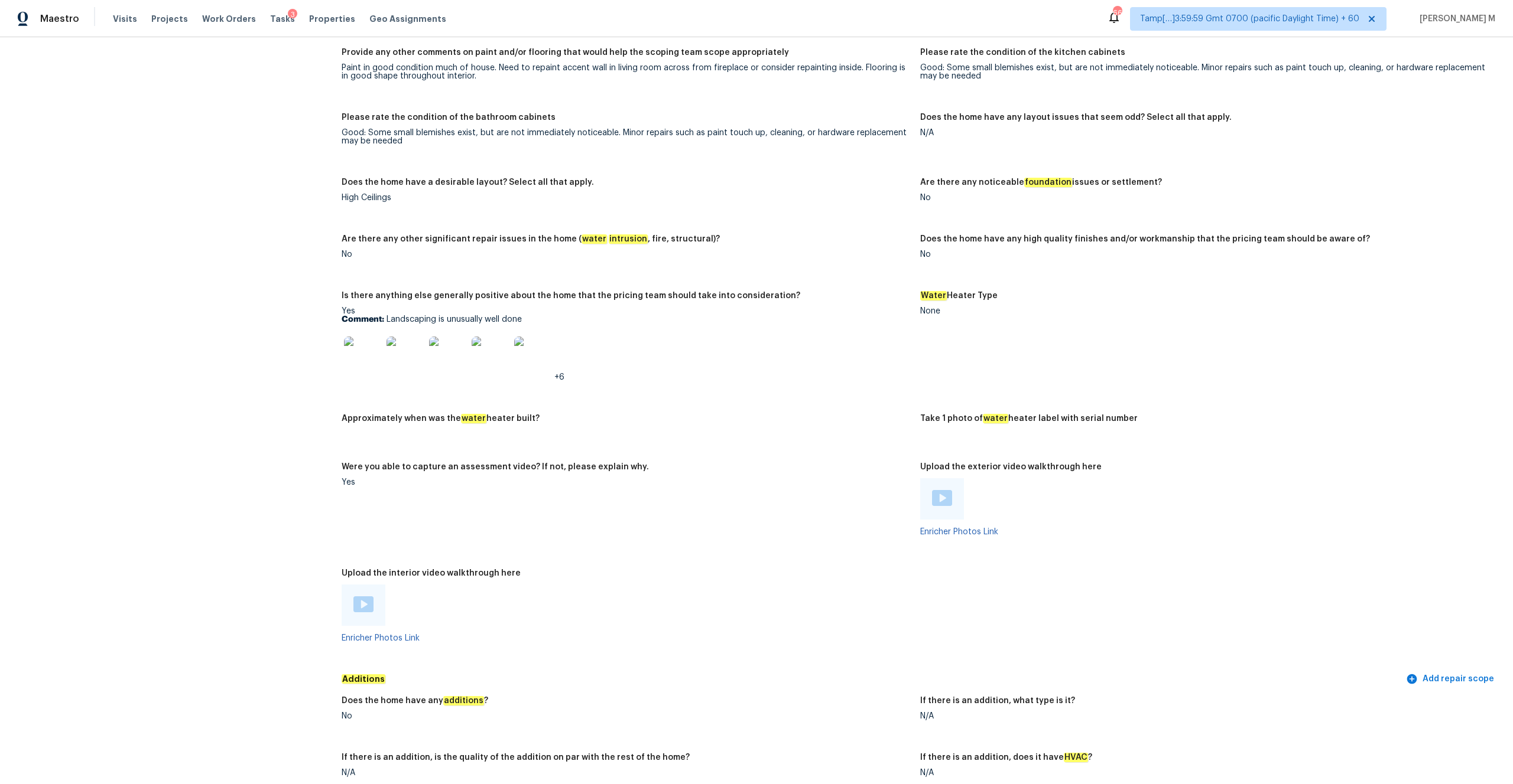
click at [373, 350] on img at bounding box center [363, 356] width 38 height 38
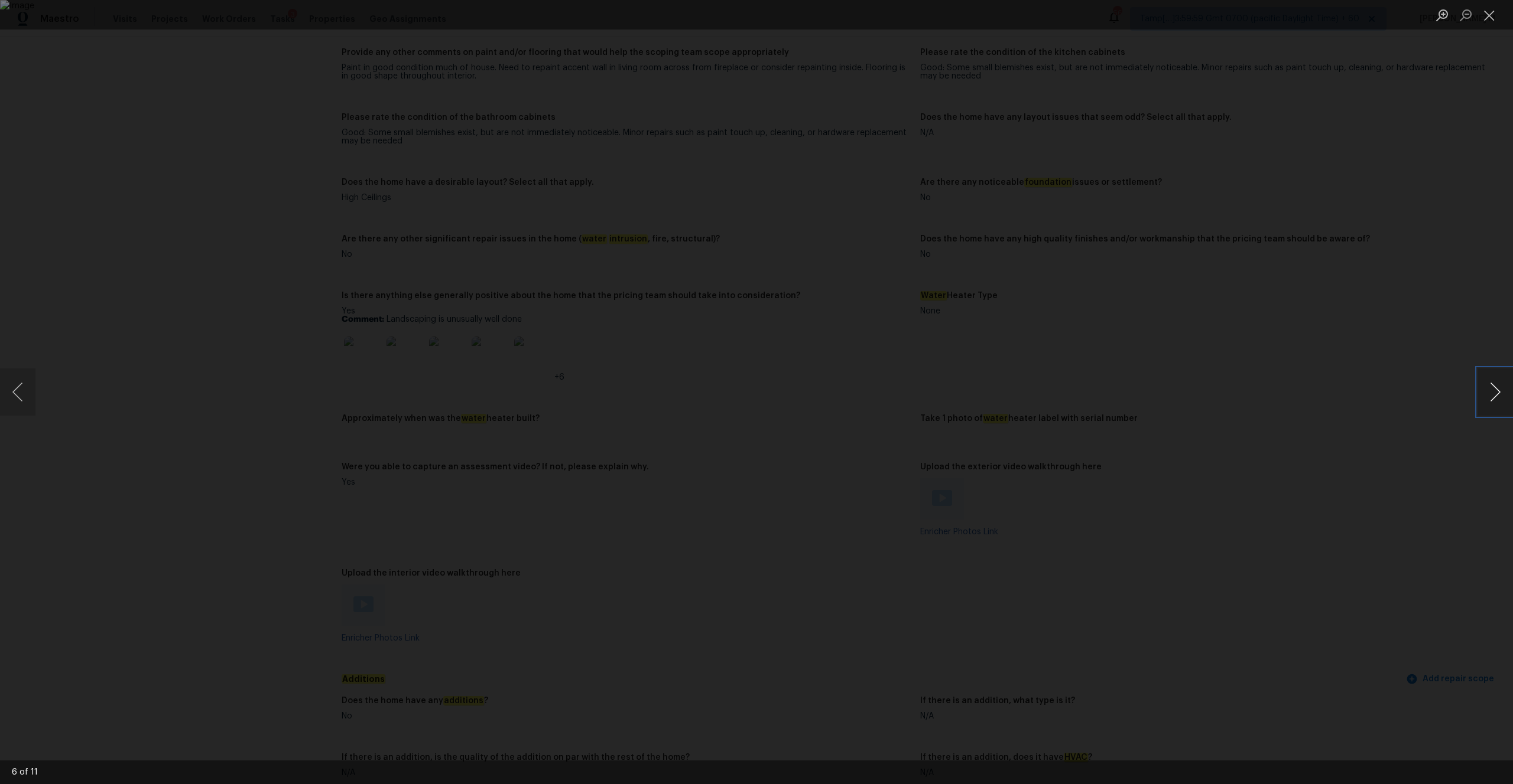
click at [1496, 394] on button "Next image" at bounding box center [1495, 392] width 36 height 48
click at [38, 391] on div "Lightbox" at bounding box center [756, 392] width 1513 height 784
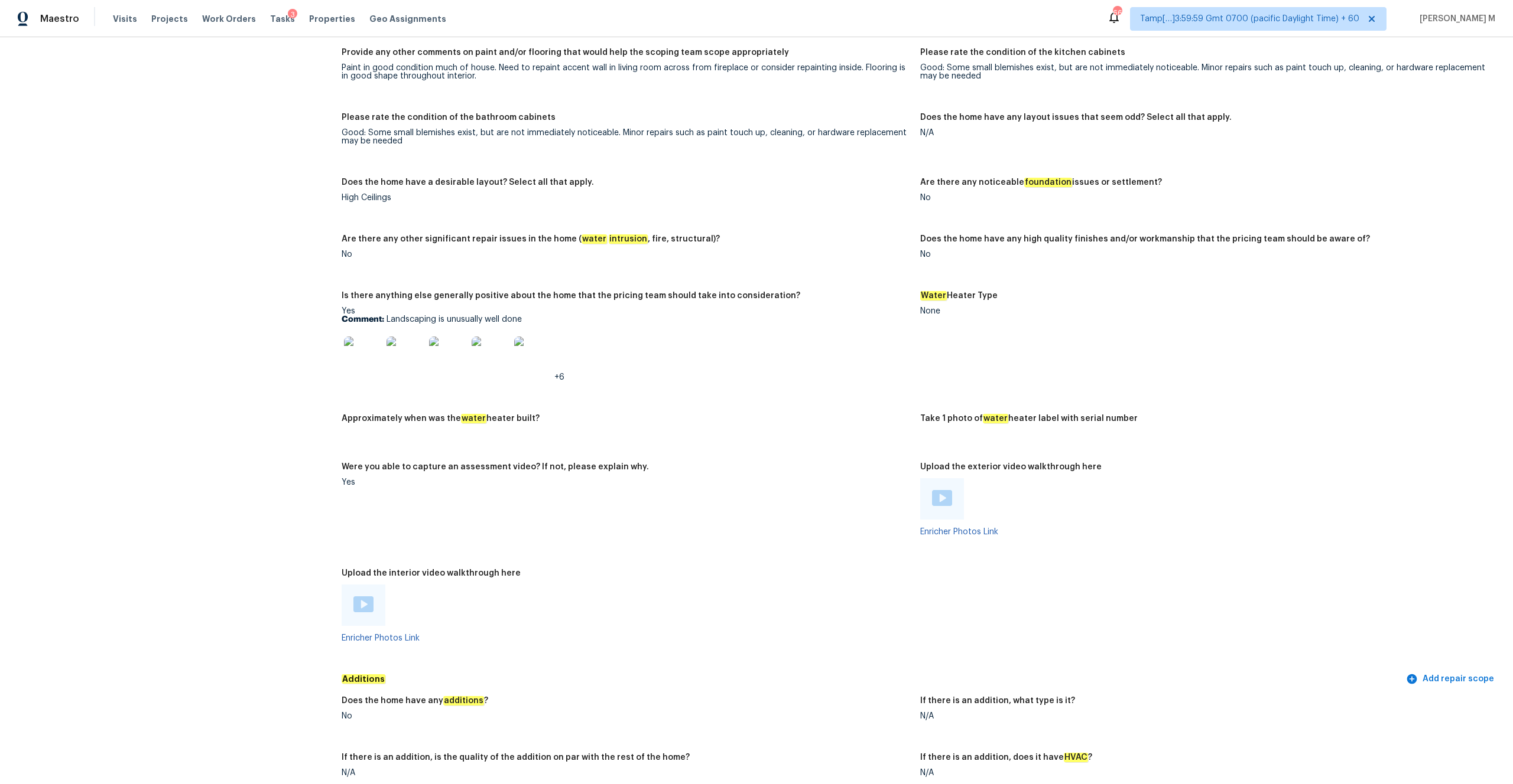
click at [354, 350] on img at bounding box center [363, 356] width 38 height 38
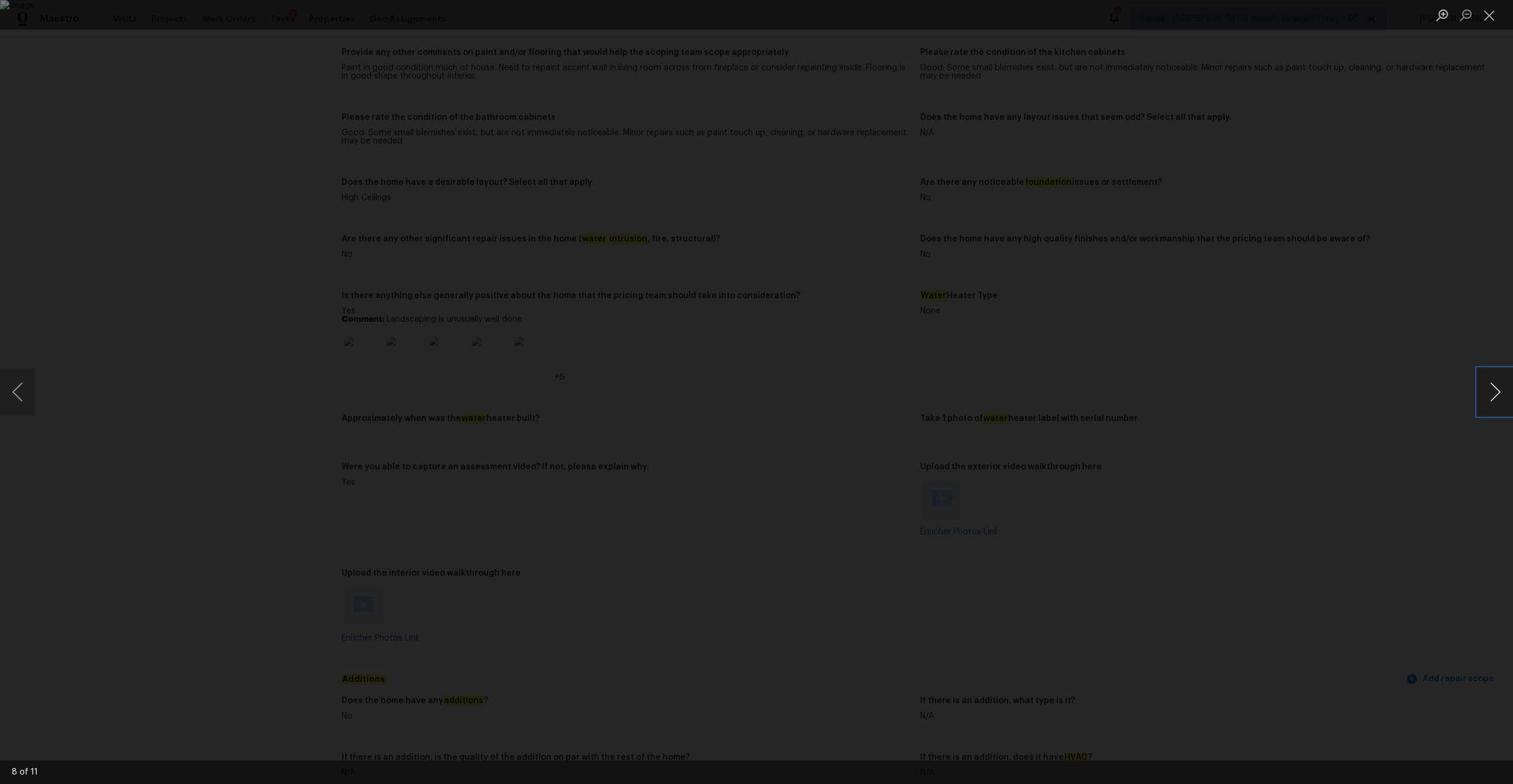
click at [1493, 400] on button "Next image" at bounding box center [1495, 392] width 36 height 48
click at [20, 397] on button "Previous image" at bounding box center [17, 392] width 36 height 48
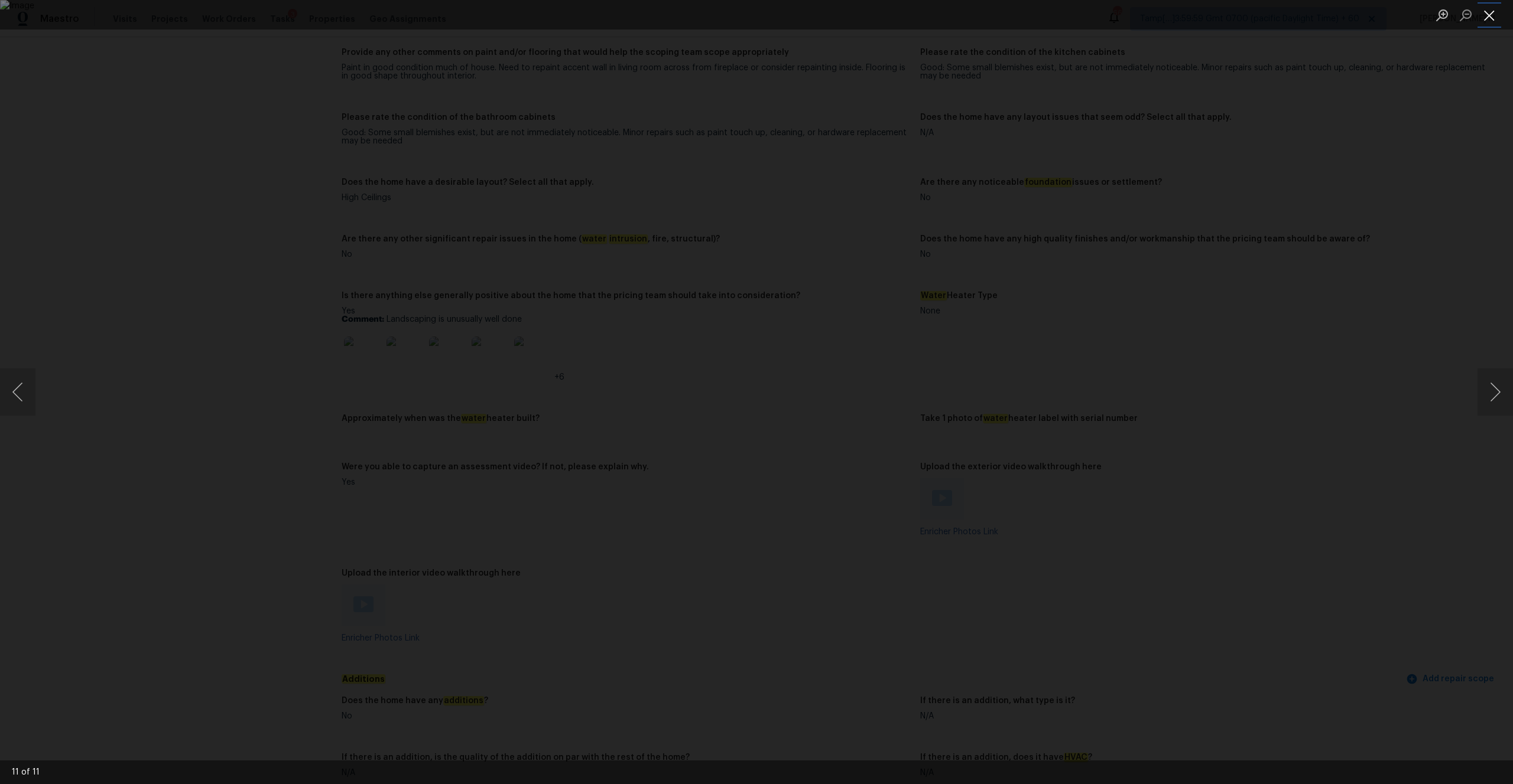
click at [1483, 15] on button "Close lightbox" at bounding box center [1489, 14] width 23 height 20
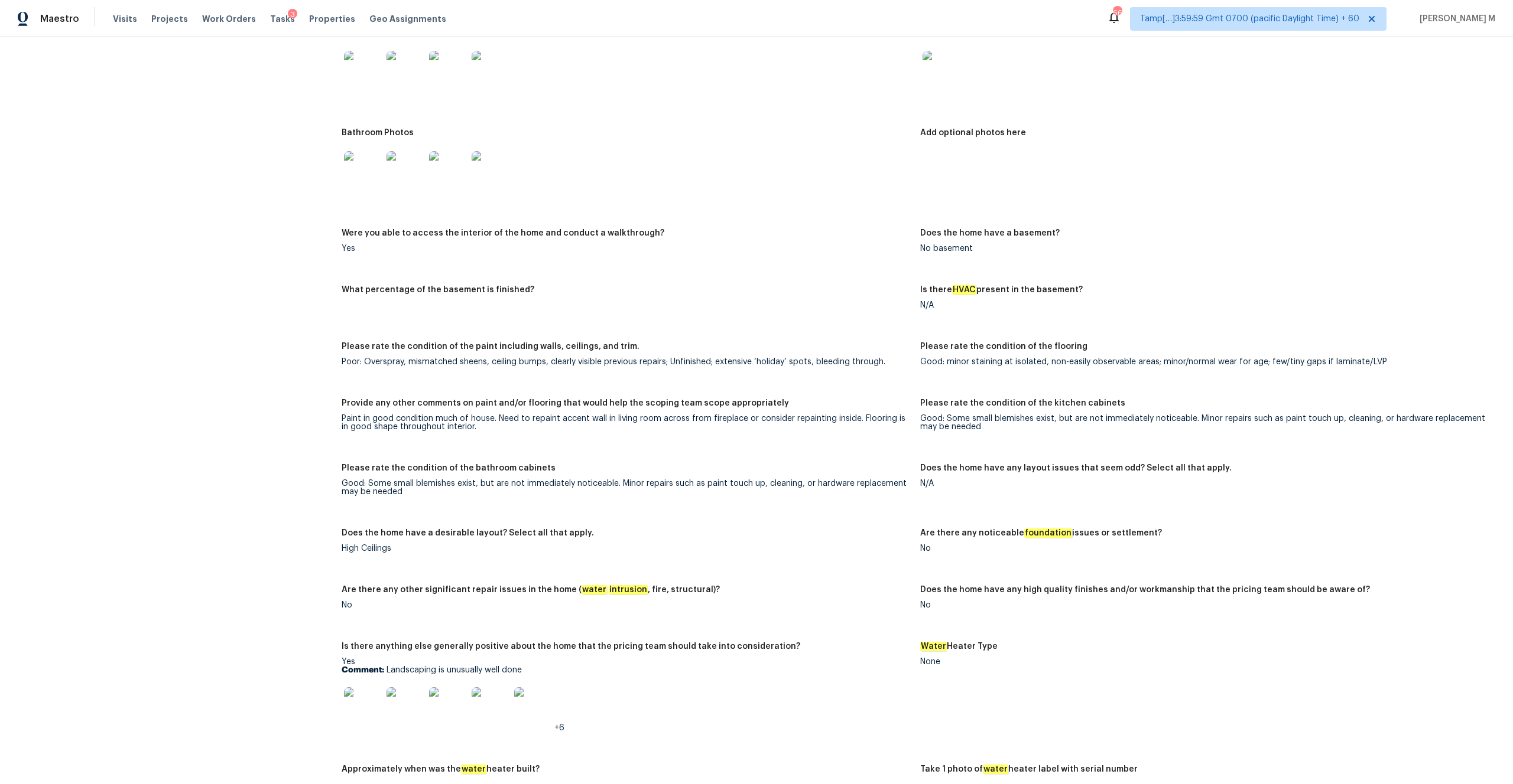
scroll to position [1368, 0]
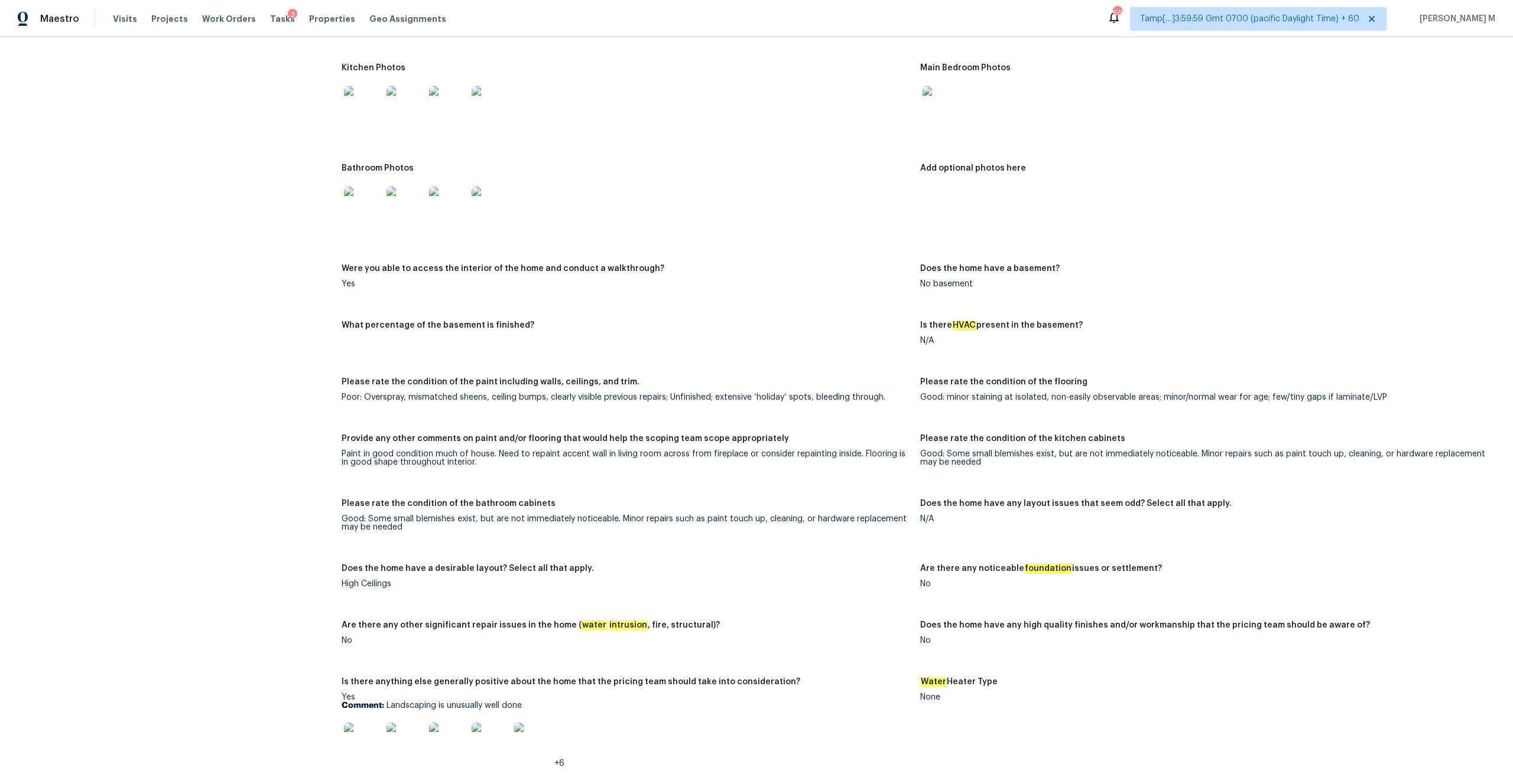
click at [374, 455] on div "Paint in good condition much of house. Need to repaint accent wall in living ro…" at bounding box center [626, 458] width 569 height 17
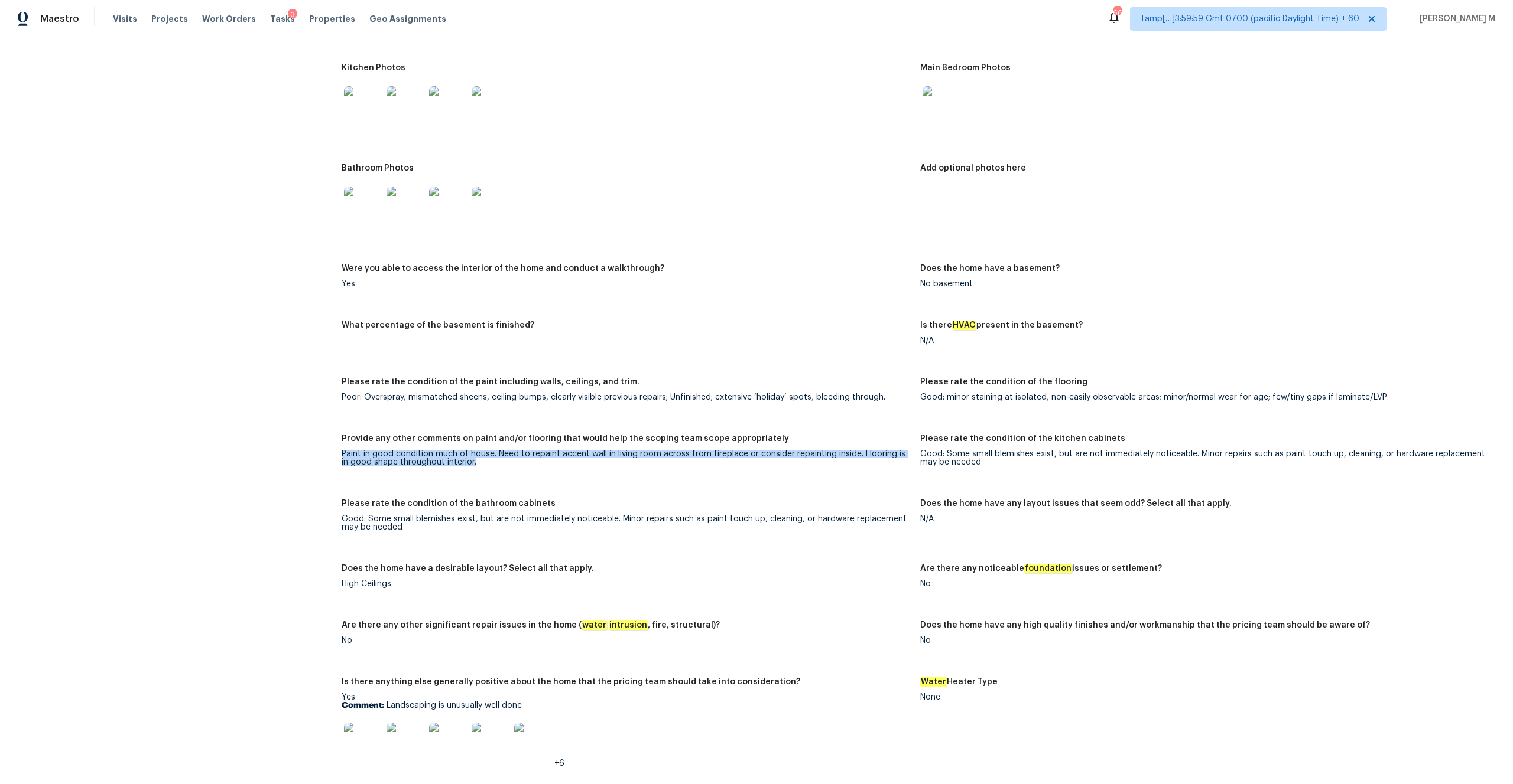
drag, startPoint x: 336, startPoint y: 449, endPoint x: 470, endPoint y: 459, distance: 134.4
click at [470, 459] on div "All visits [STREET_ADDRESS][PERSON_NAME] Home details Other Visits No previous …" at bounding box center [756, 214] width 1484 height 3042
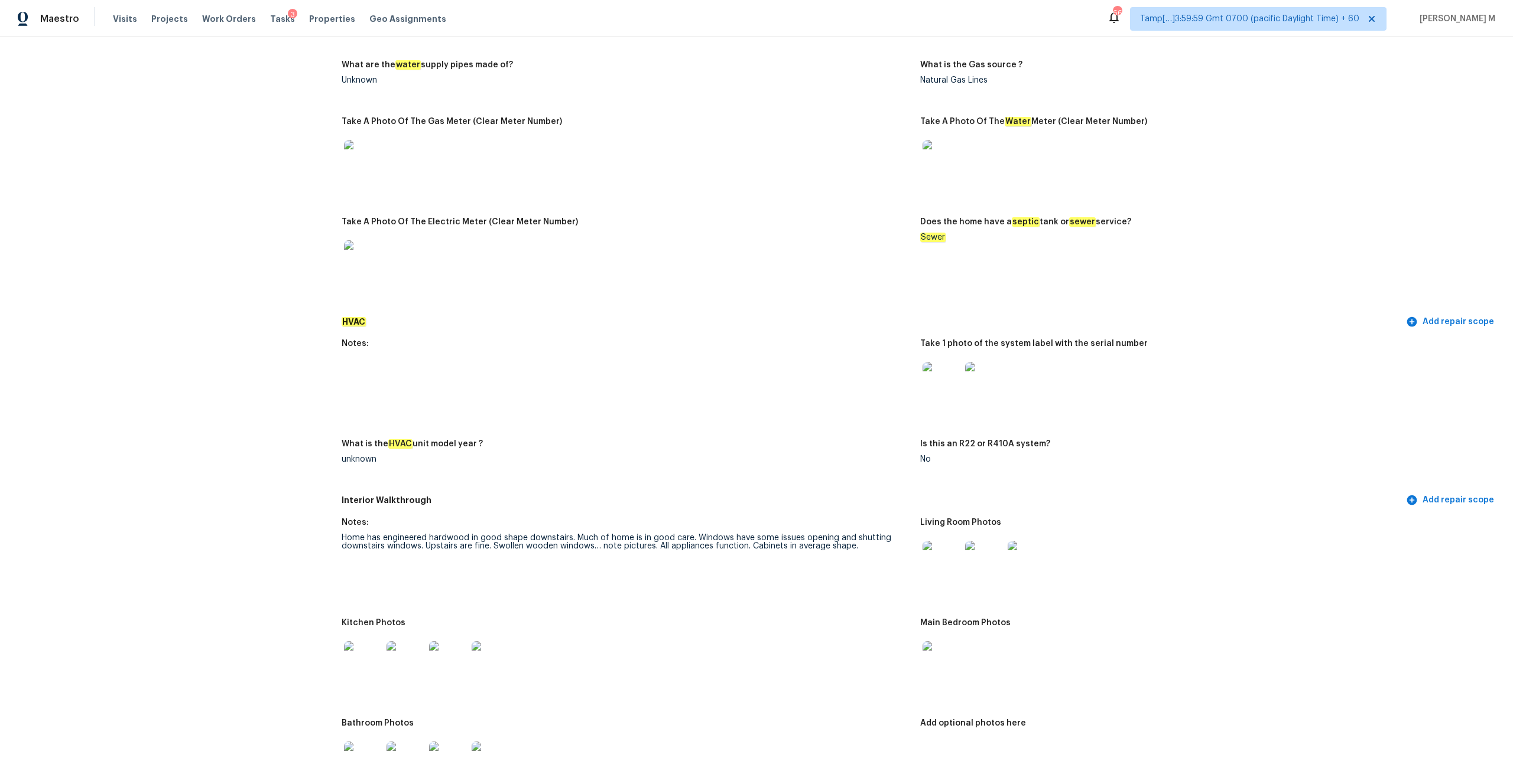
scroll to position [684, 0]
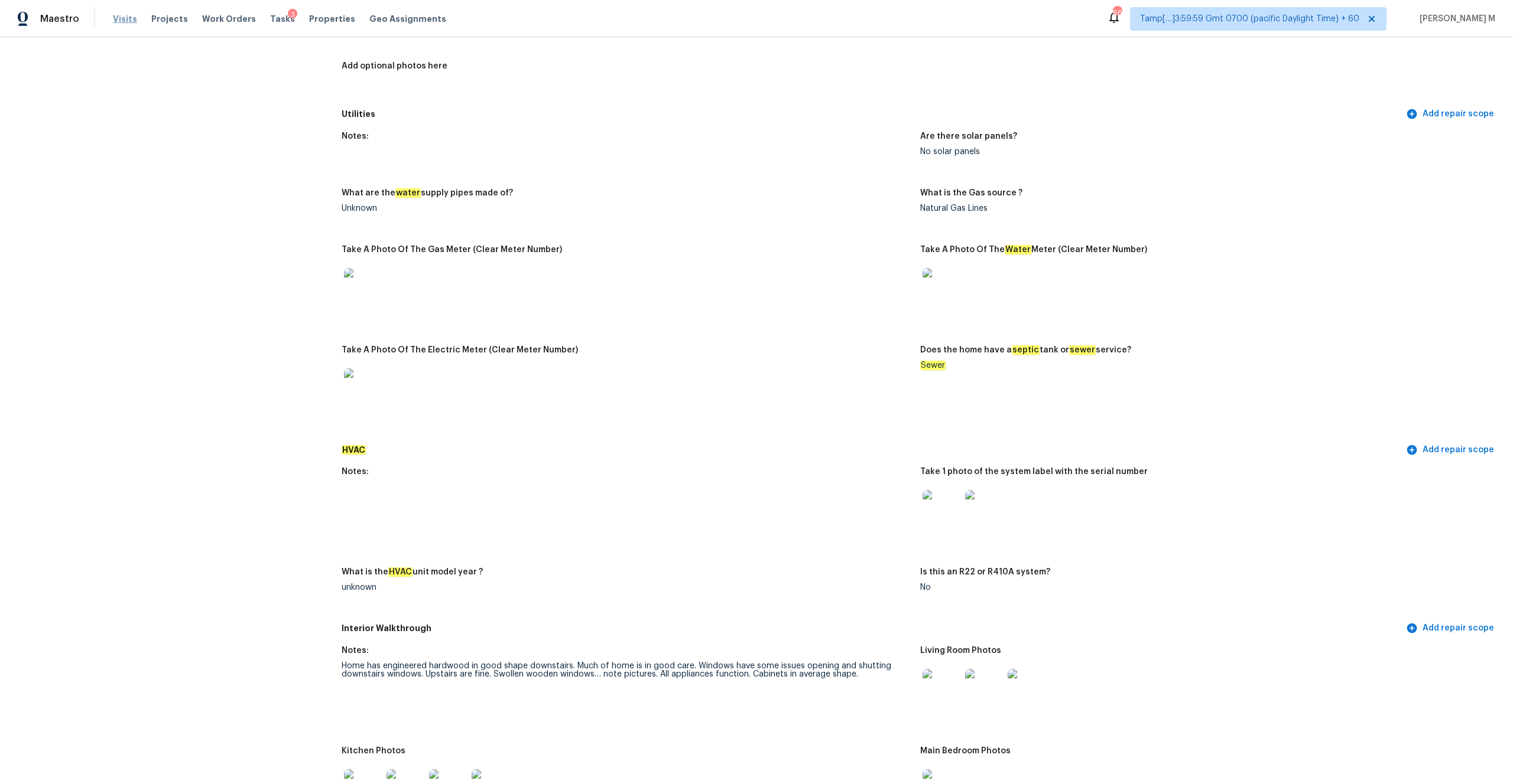
click at [123, 20] on span "Visits" at bounding box center [125, 19] width 24 height 12
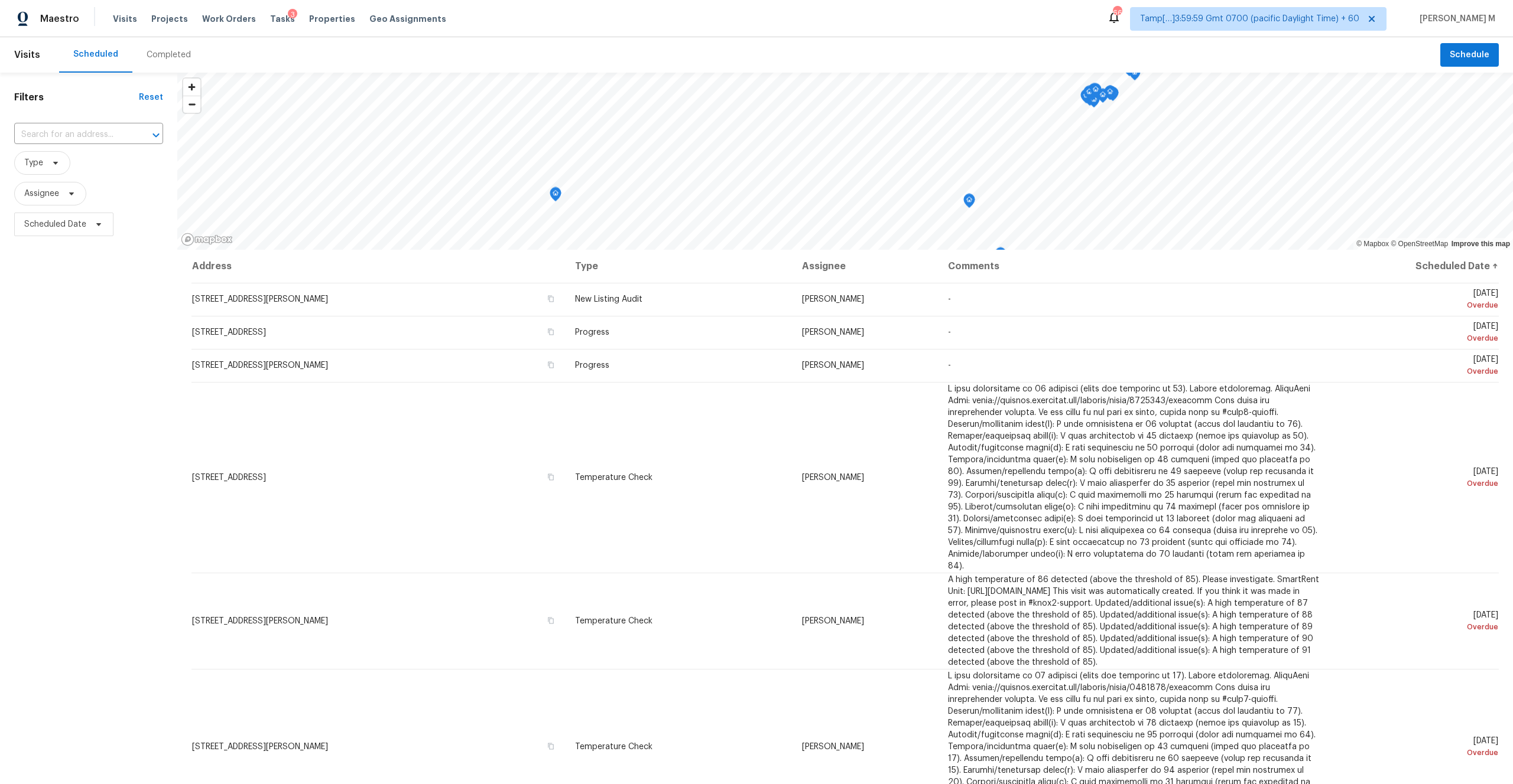
click at [173, 55] on div "Completed" at bounding box center [169, 55] width 45 height 12
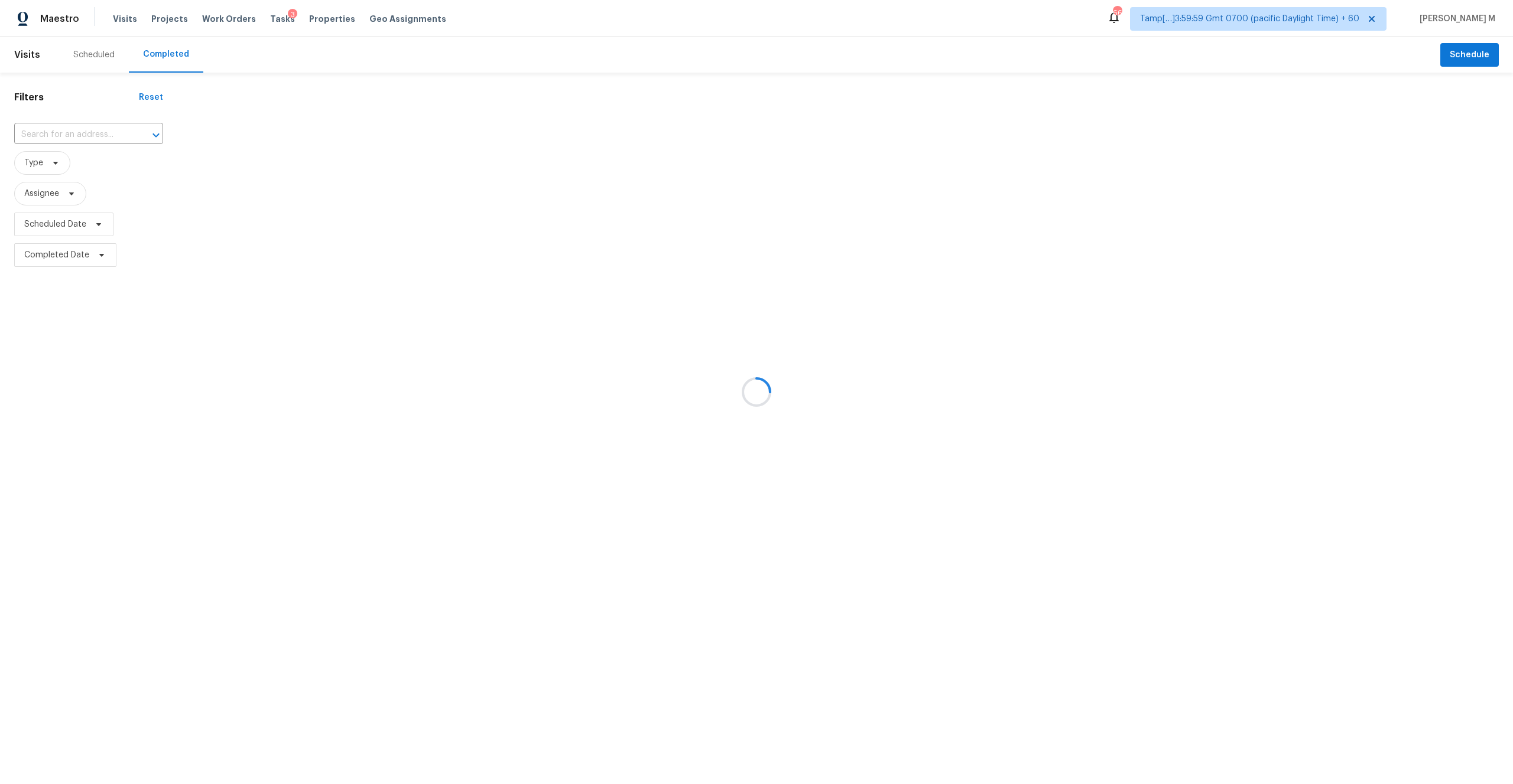
click at [115, 140] on div at bounding box center [756, 392] width 1513 height 784
click at [103, 133] on div at bounding box center [756, 392] width 1513 height 784
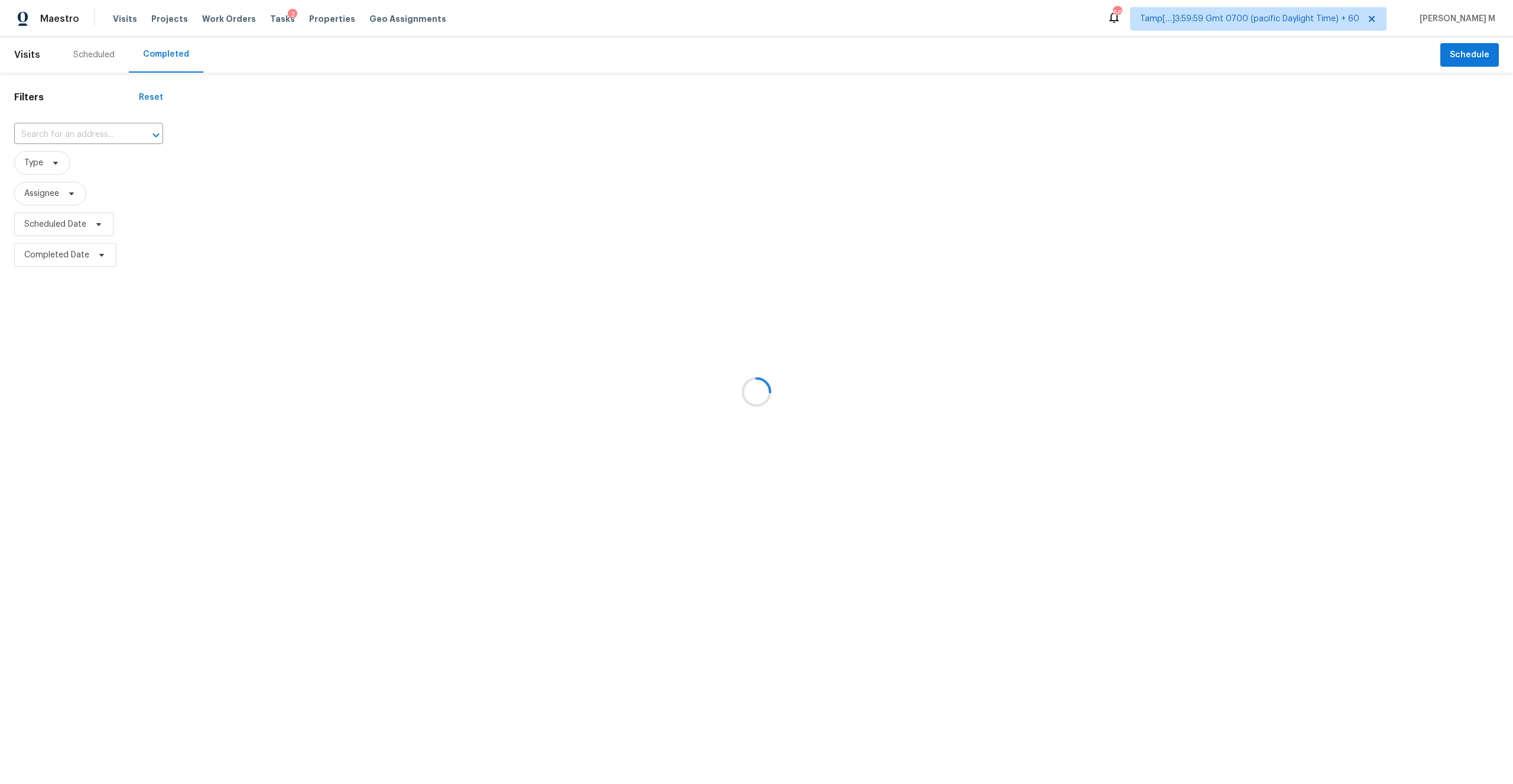
click at [85, 133] on div at bounding box center [756, 392] width 1513 height 784
click at [69, 131] on div at bounding box center [756, 392] width 1513 height 784
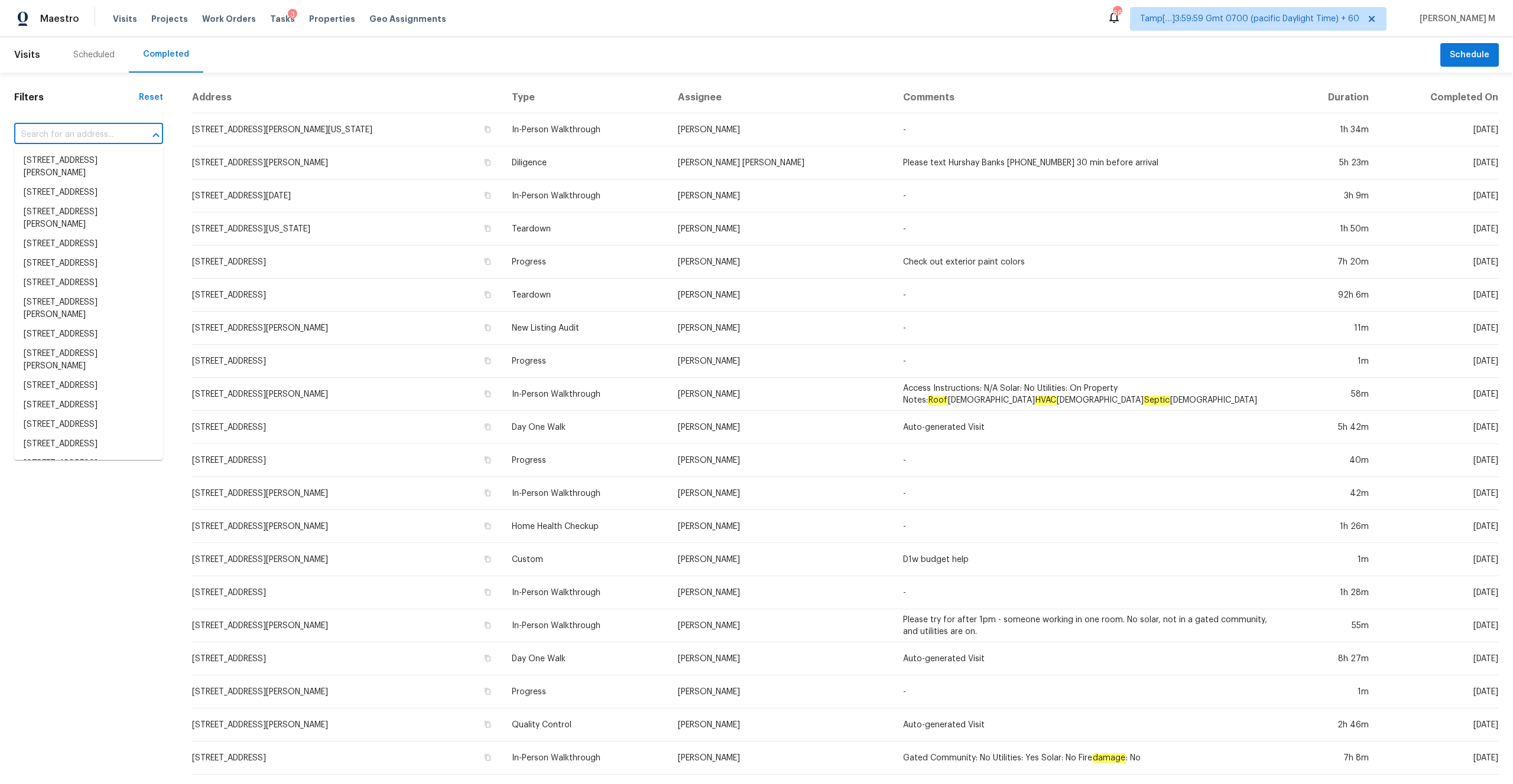
click at [70, 137] on input "text" at bounding box center [72, 135] width 116 height 18
paste input "[STREET_ADDRESS][PERSON_NAME]"
type input "[STREET_ADDRESS][PERSON_NAME]"
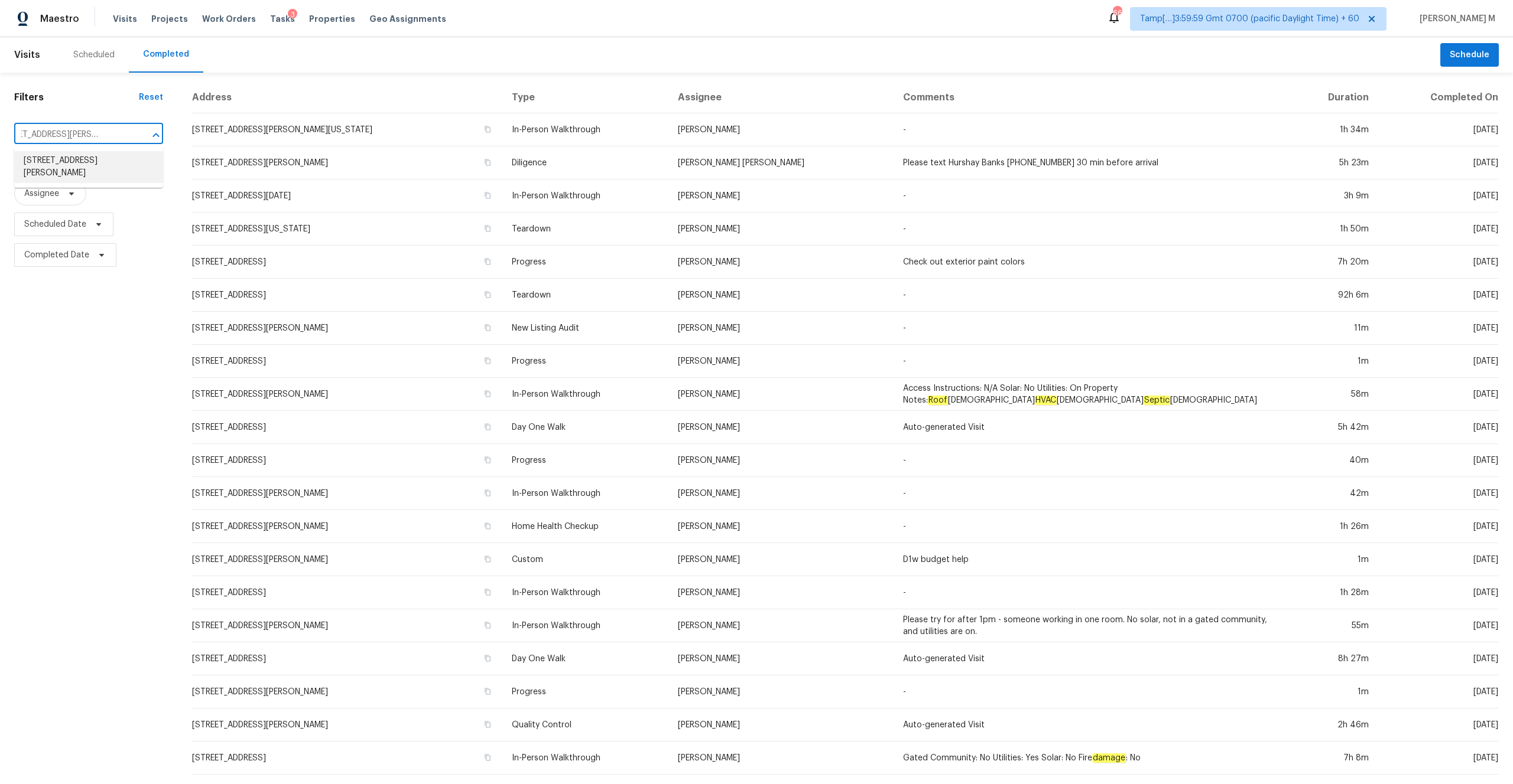
click at [102, 164] on li "[STREET_ADDRESS][PERSON_NAME]" at bounding box center [88, 167] width 149 height 32
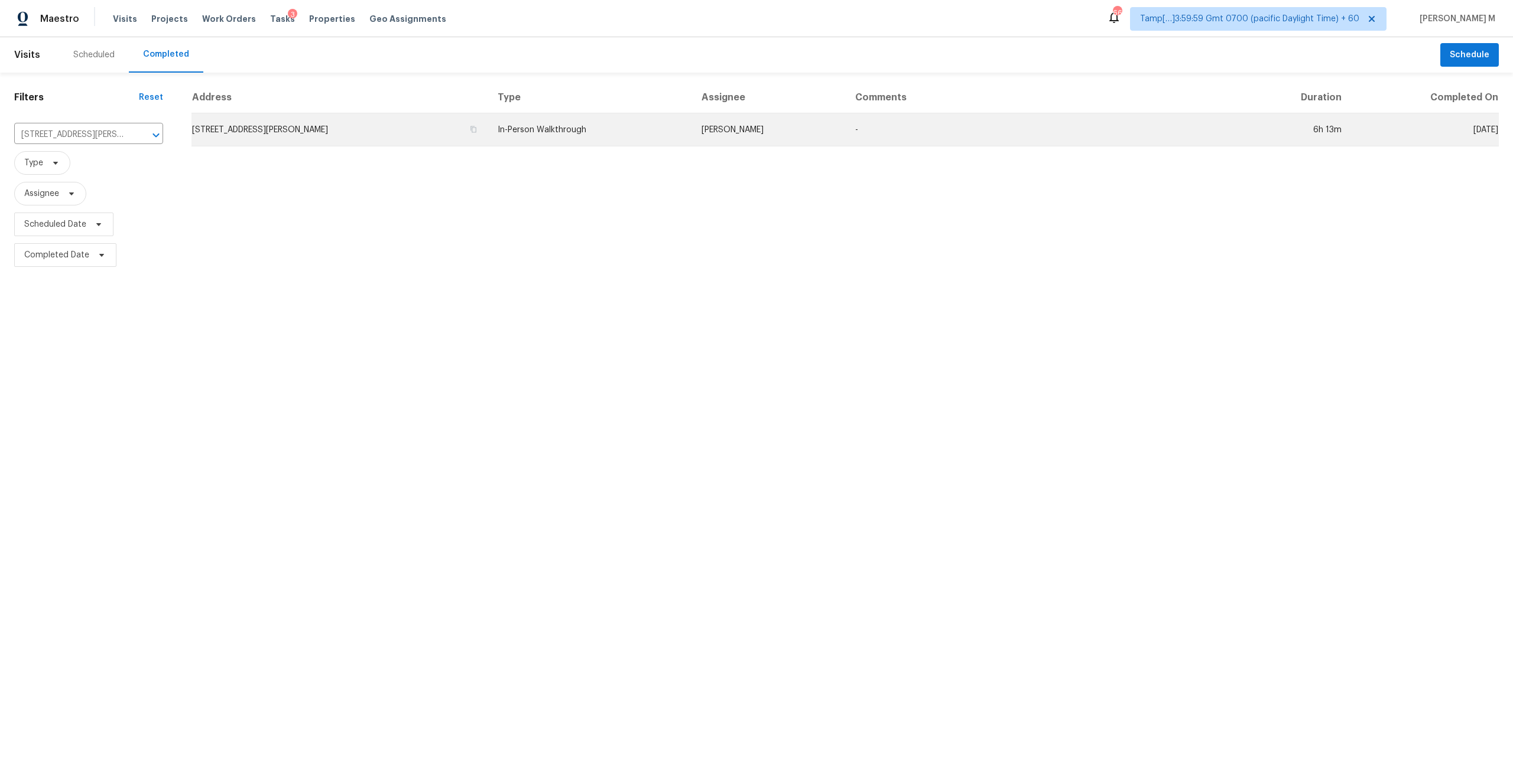
click at [508, 130] on td "In-Person Walkthrough" at bounding box center [590, 130] width 204 height 33
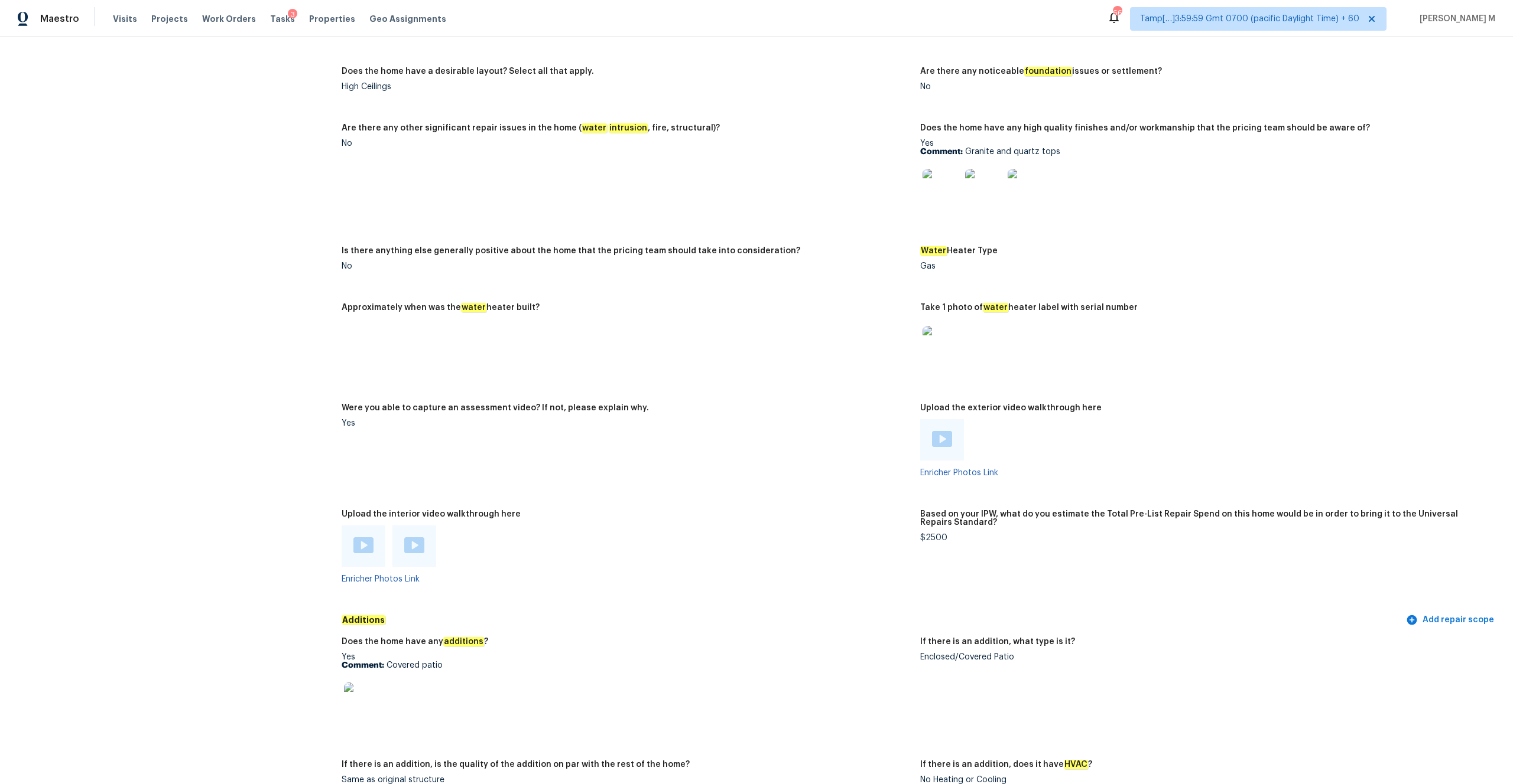
scroll to position [1770, 0]
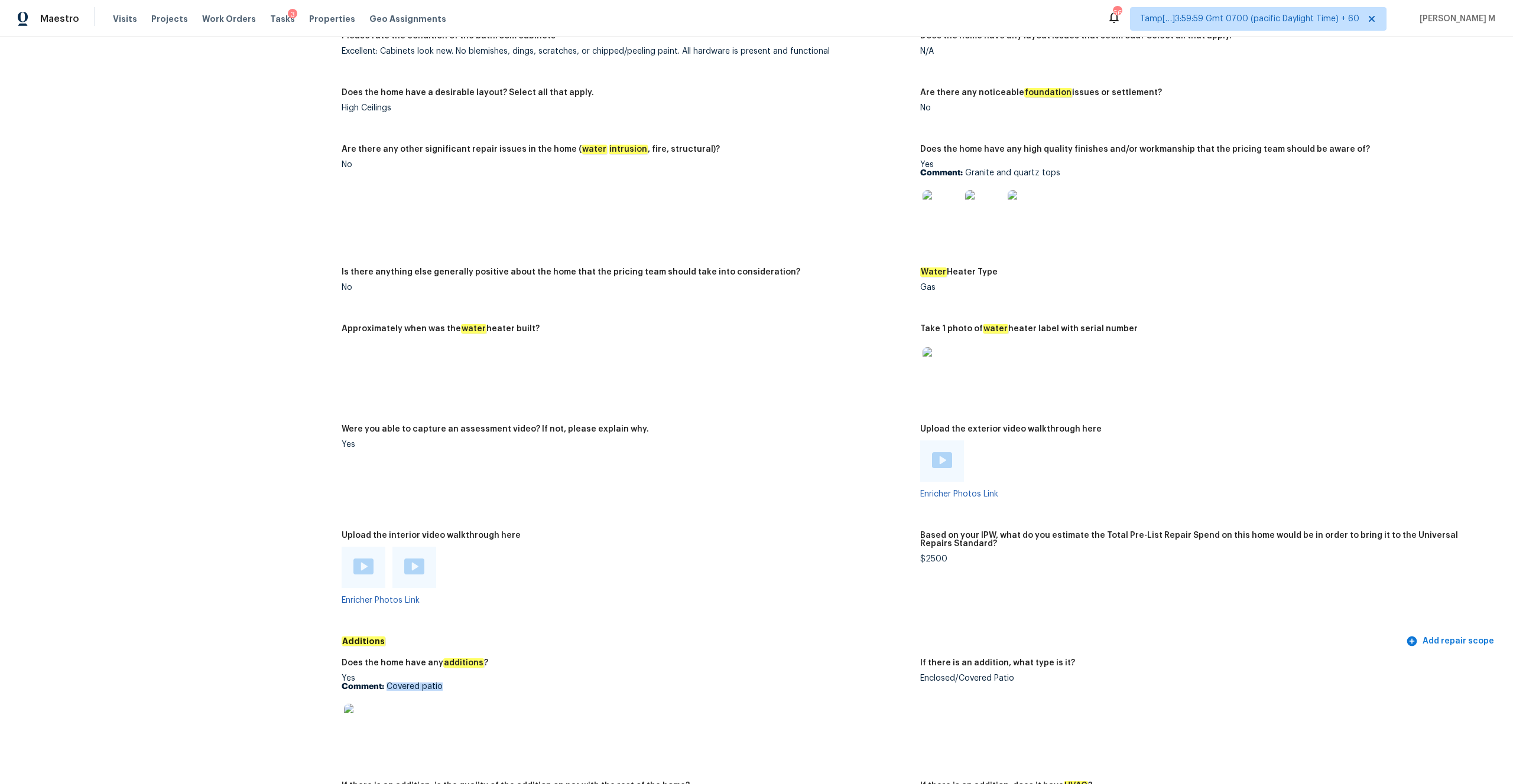
drag, startPoint x: 385, startPoint y: 678, endPoint x: 453, endPoint y: 679, distance: 68.0
click at [453, 683] on p "Comment: Covered patio" at bounding box center [626, 687] width 569 height 8
click at [370, 716] on img at bounding box center [363, 723] width 38 height 38
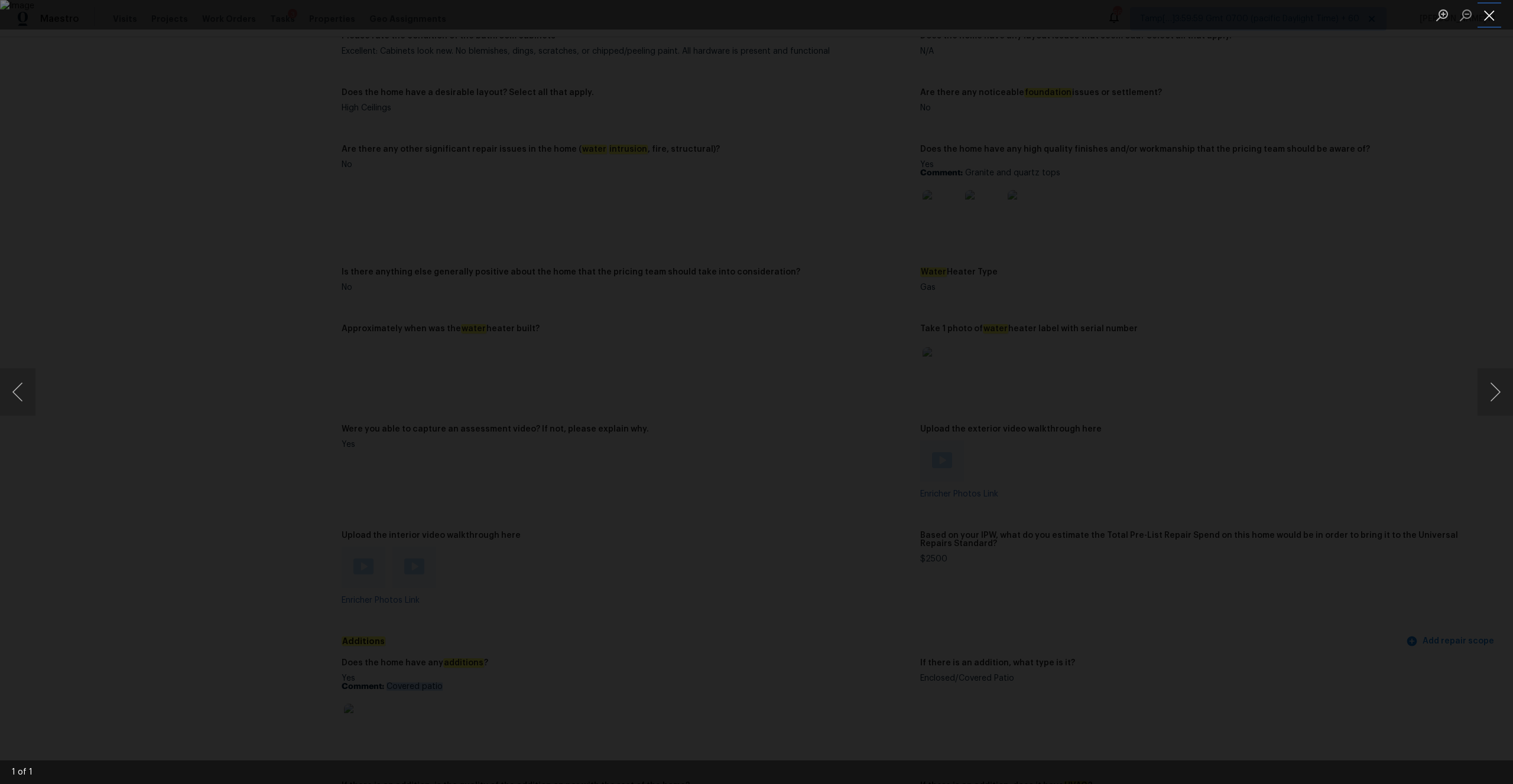
click at [1487, 15] on button "Close lightbox" at bounding box center [1489, 14] width 23 height 20
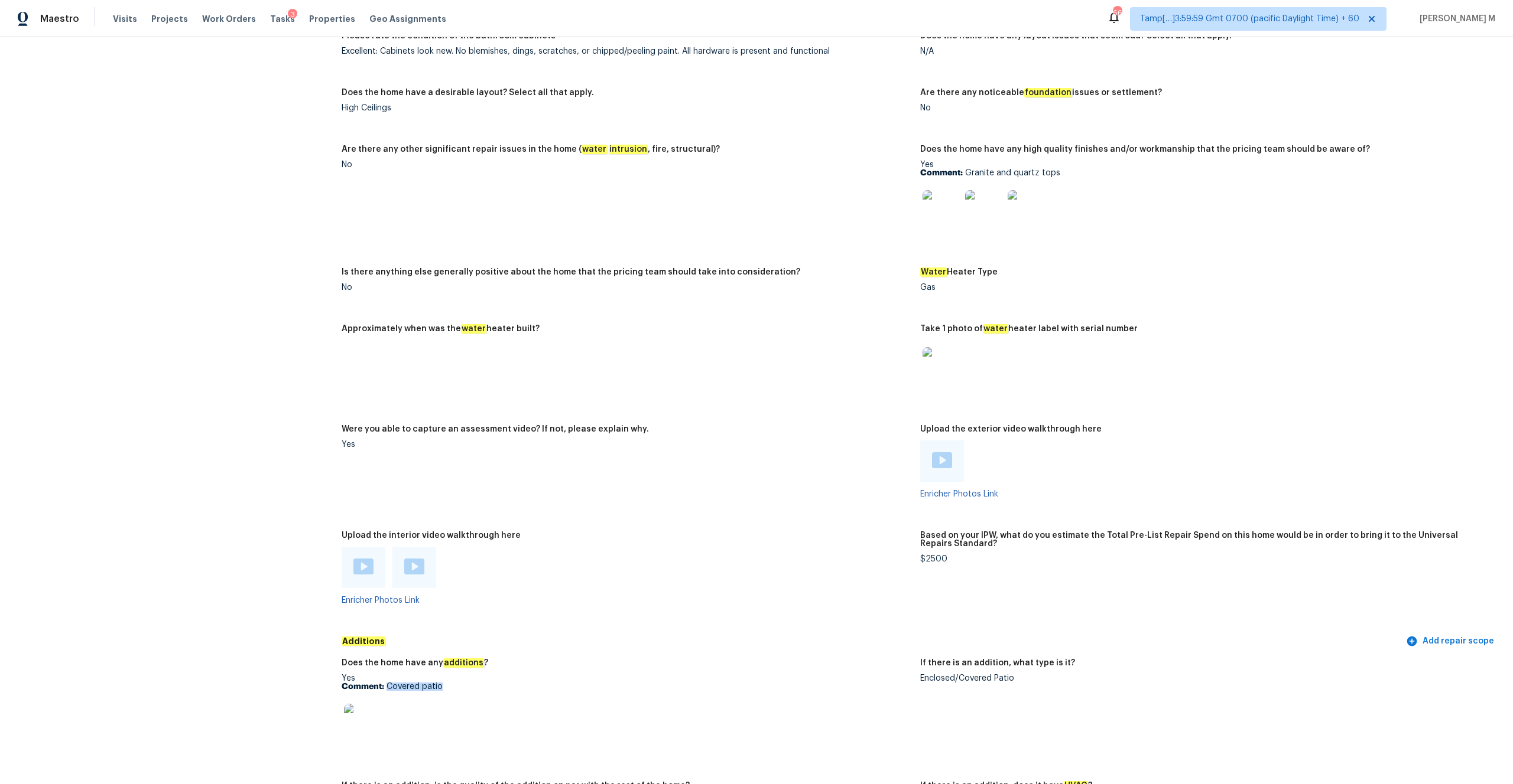
copy p "Covered patio"
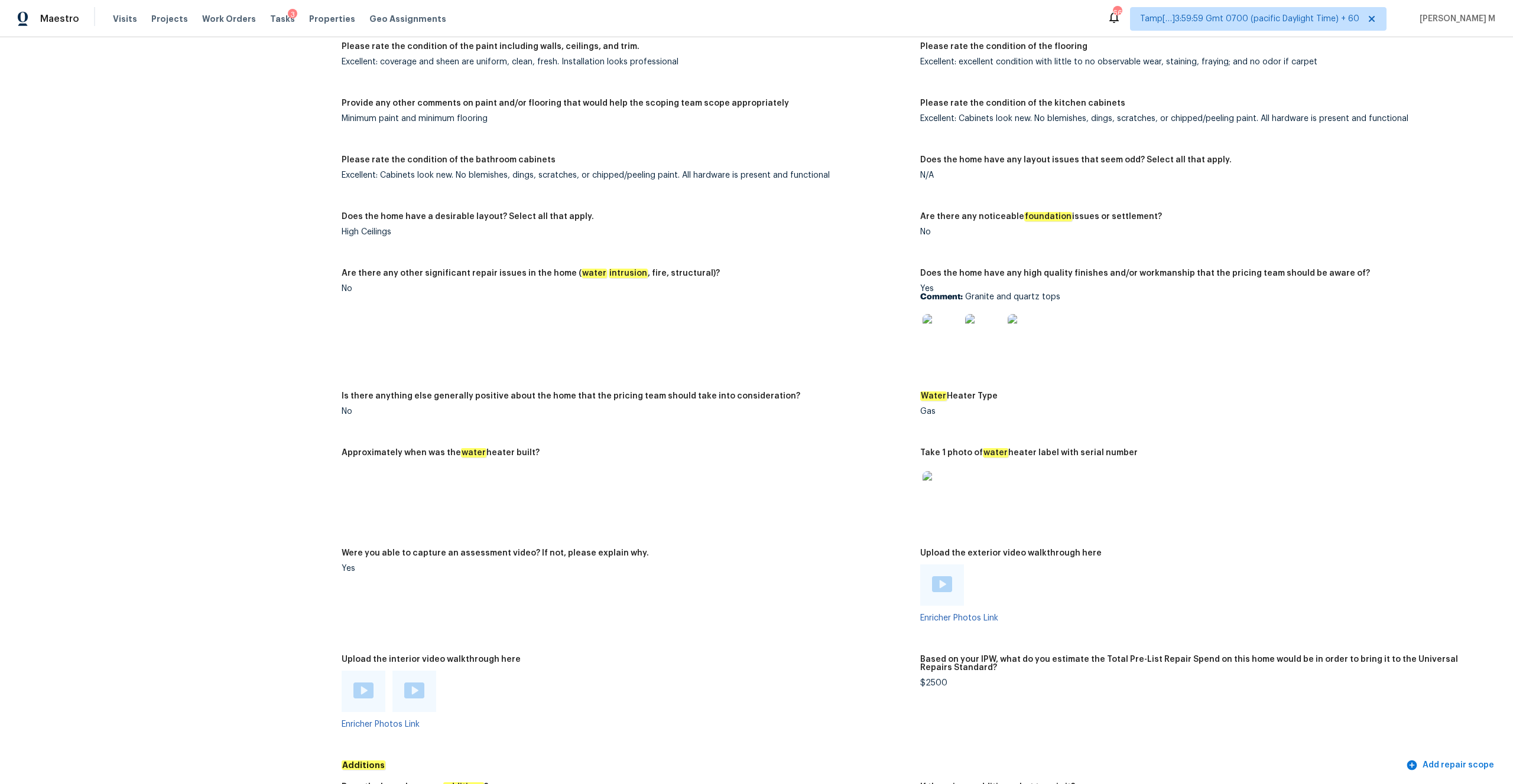
scroll to position [1772, 0]
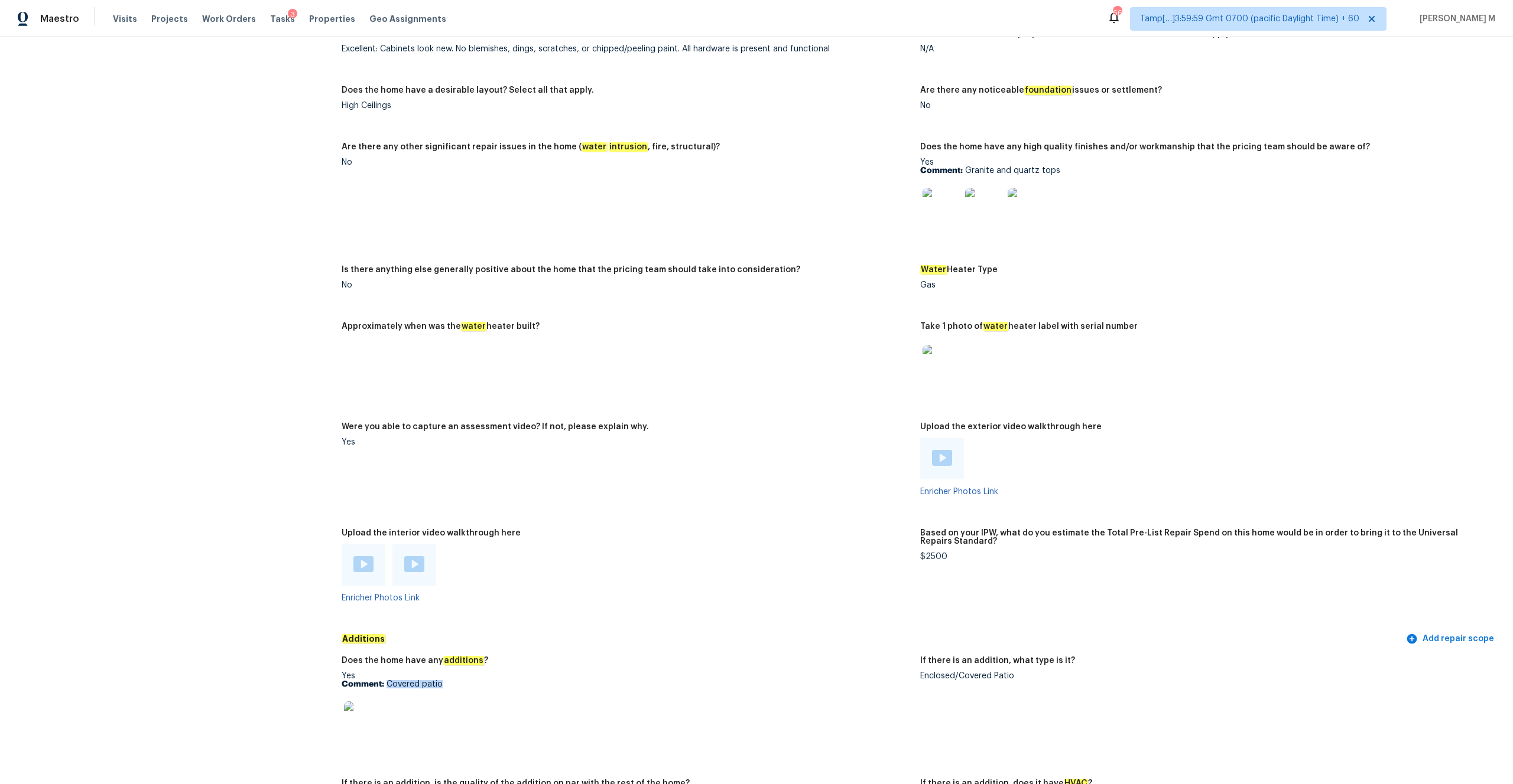
click at [371, 557] on img at bounding box center [364, 564] width 20 height 16
click at [404, 559] on img at bounding box center [414, 564] width 20 height 16
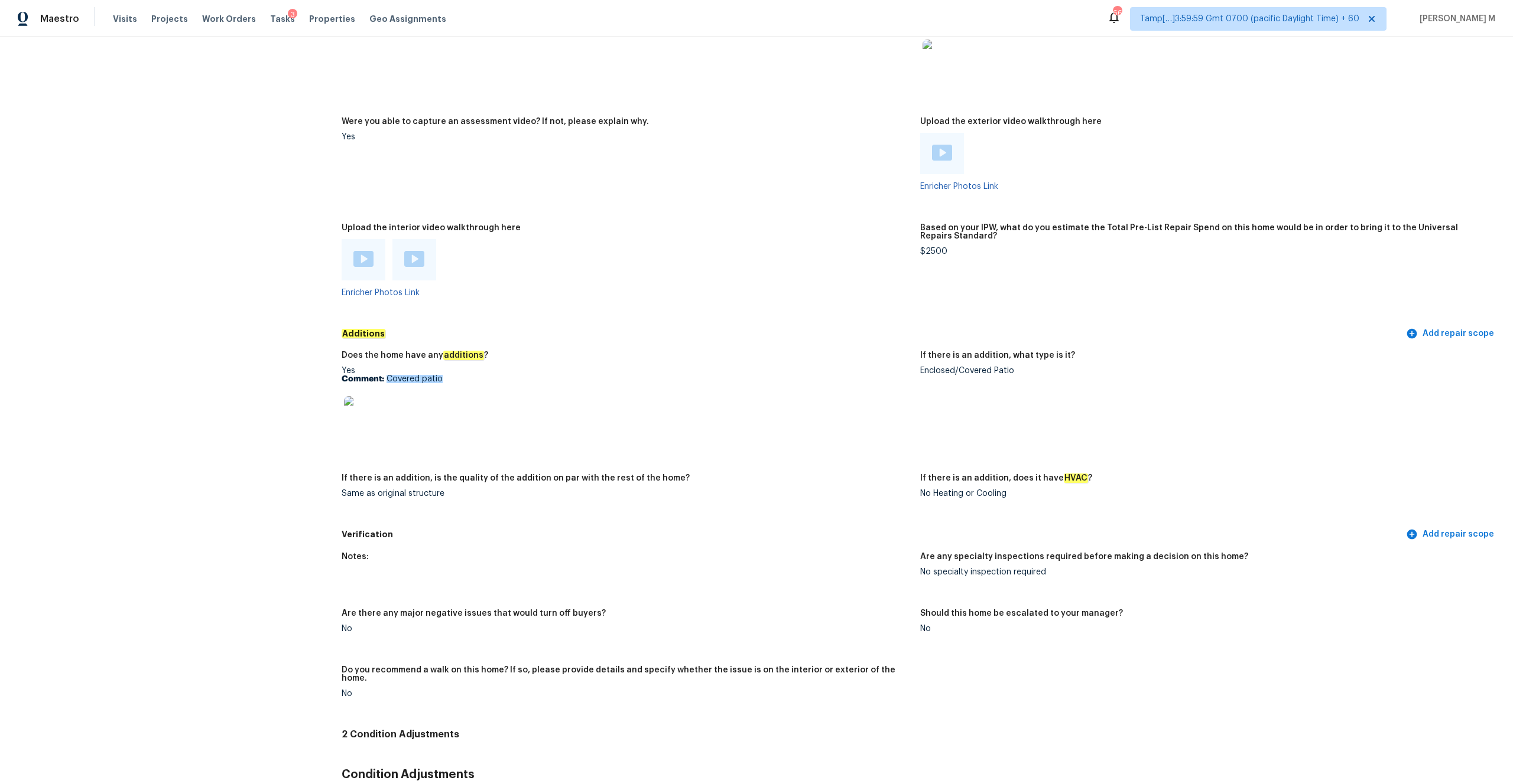
scroll to position [2134, 0]
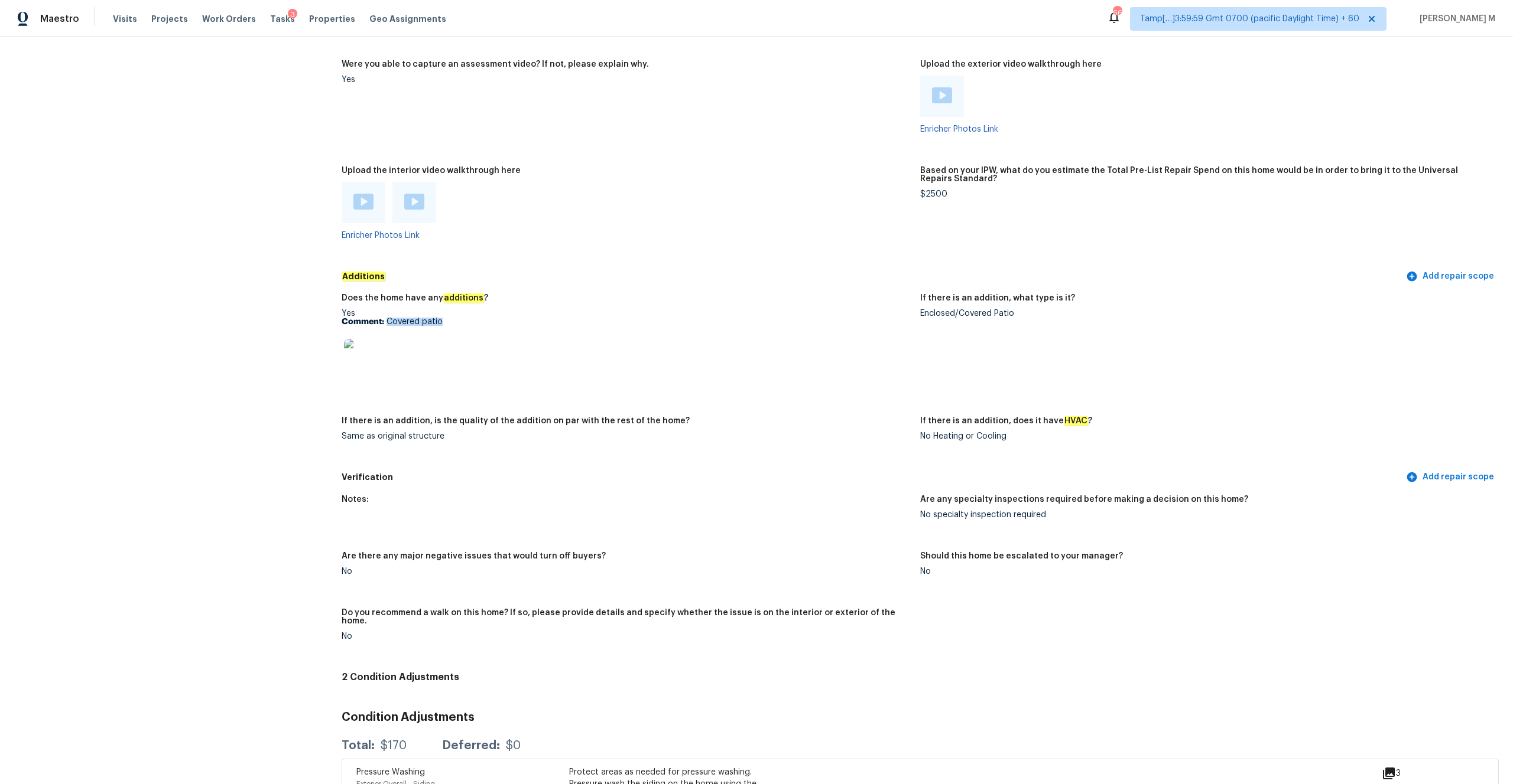
click at [369, 353] on img at bounding box center [363, 358] width 38 height 38
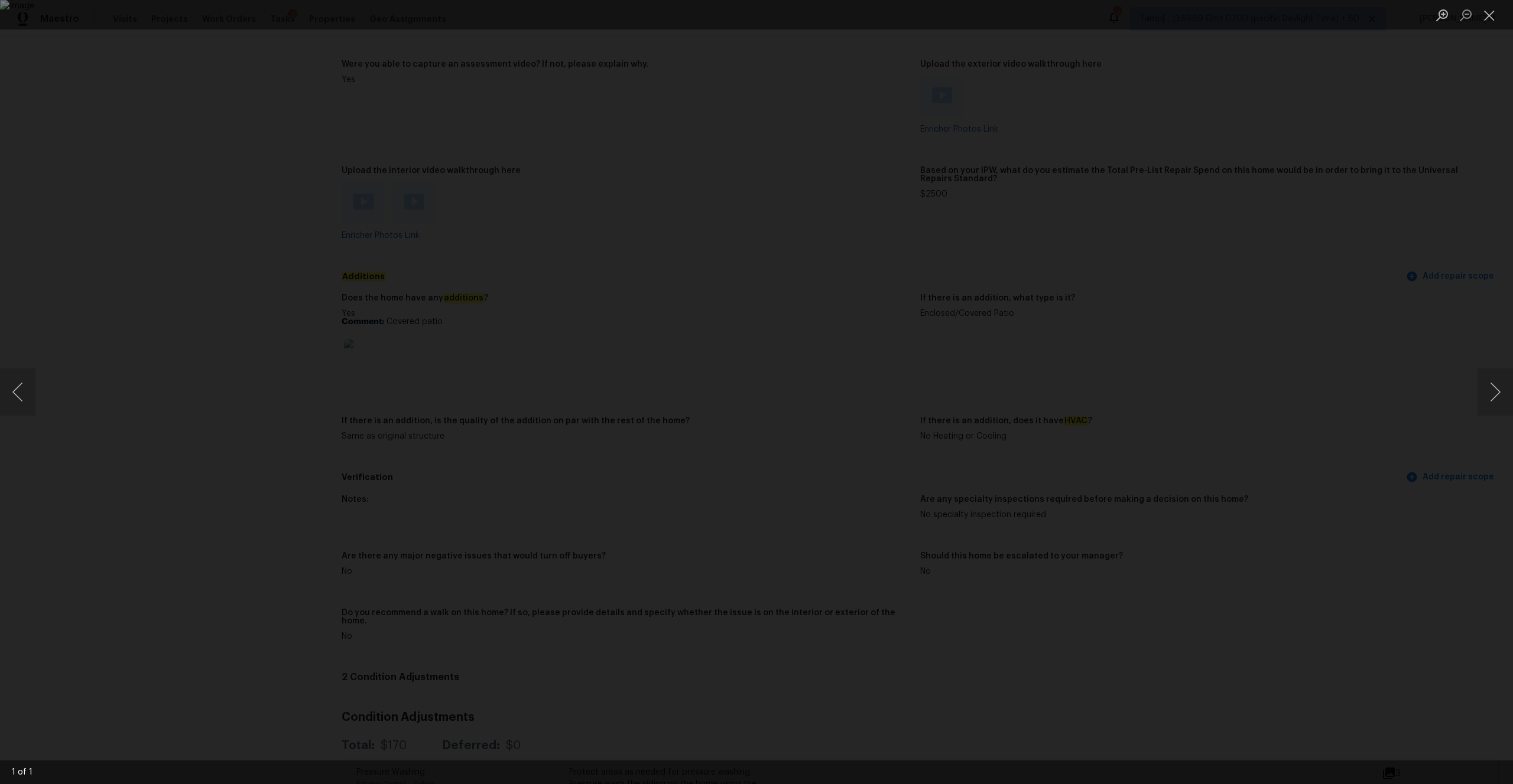
click at [229, 227] on div "Lightbox" at bounding box center [756, 392] width 1513 height 784
click at [312, 279] on div "Lightbox" at bounding box center [756, 392] width 1513 height 784
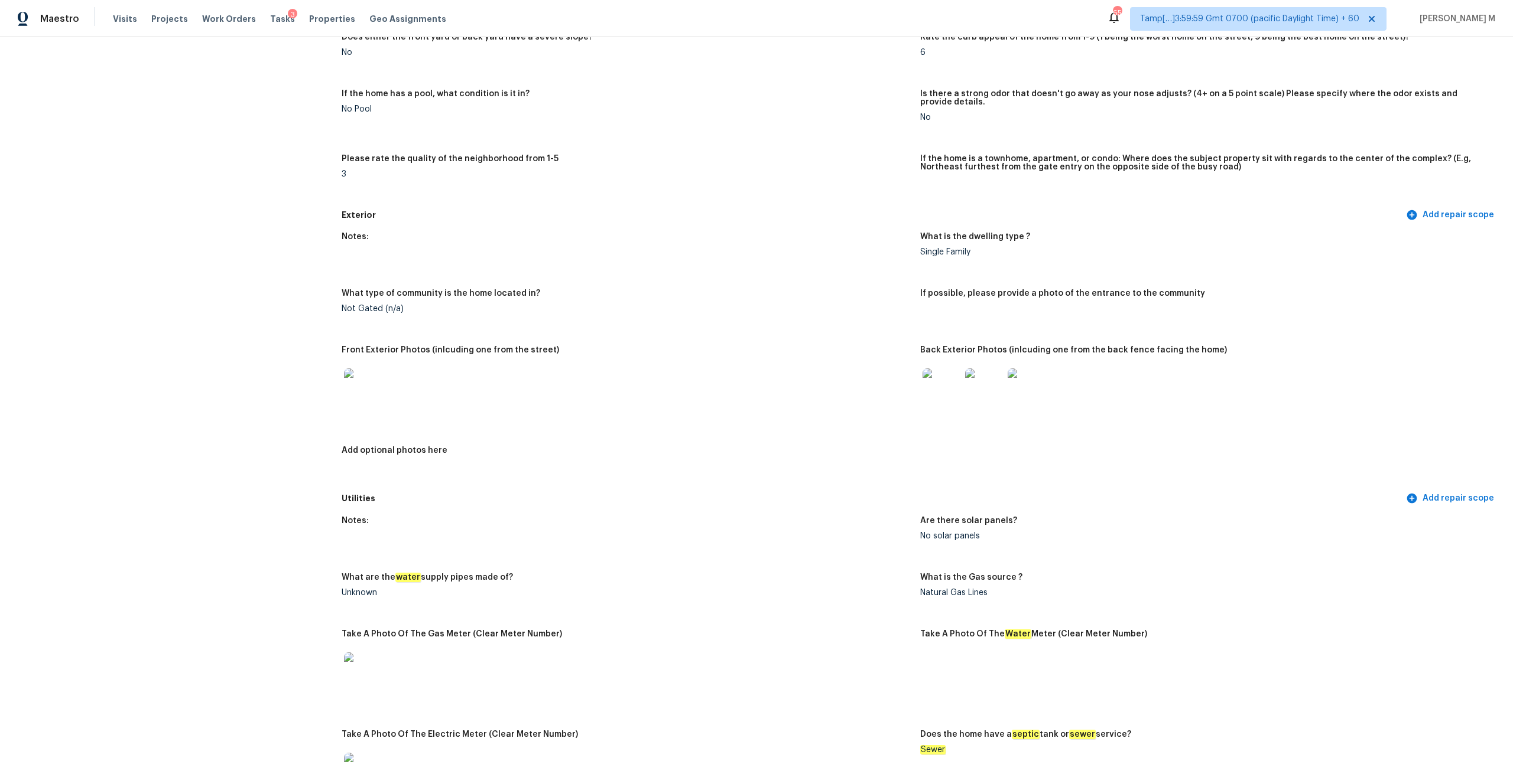
scroll to position [0, 0]
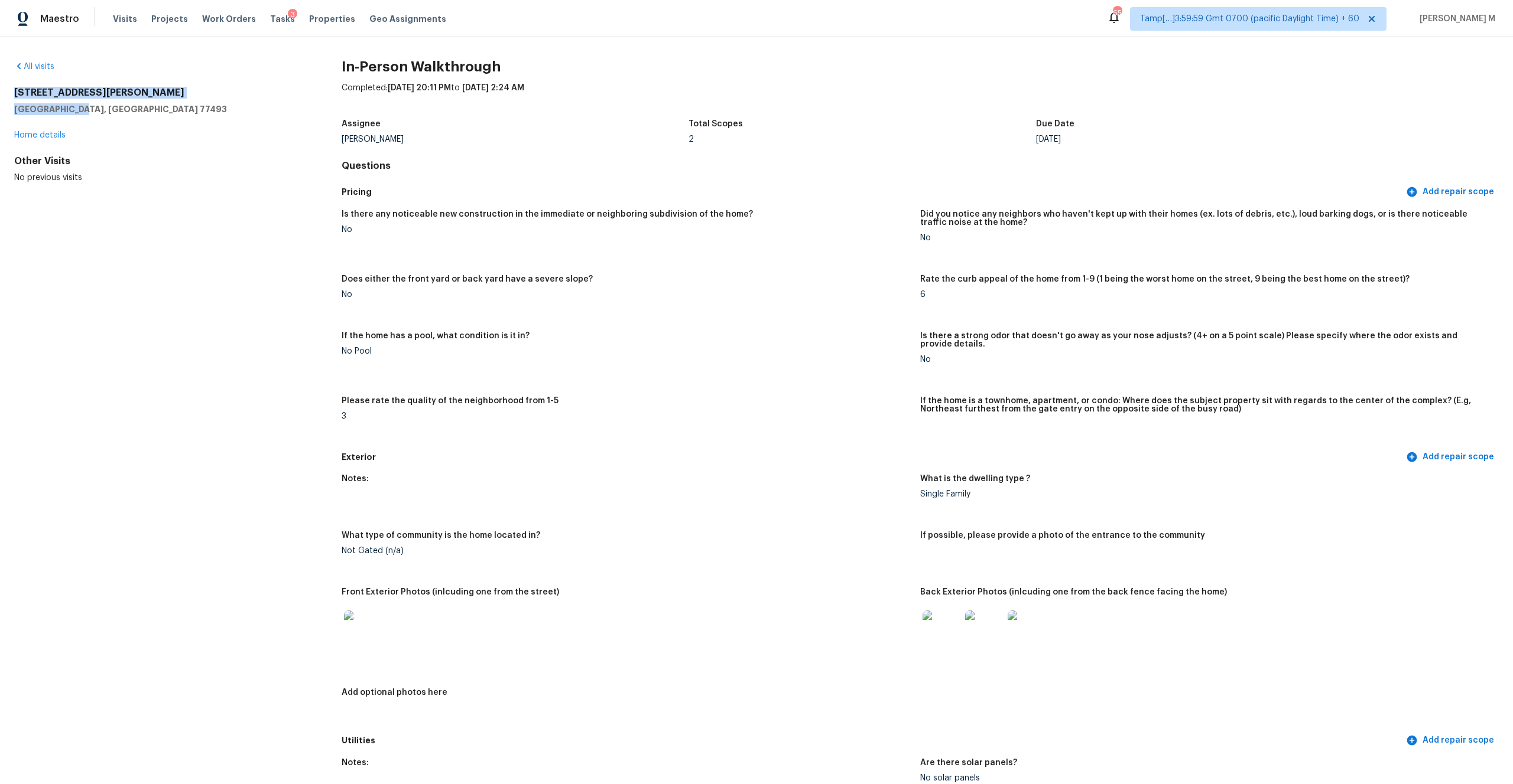
drag, startPoint x: 15, startPoint y: 92, endPoint x: 103, endPoint y: 104, distance: 88.8
click at [103, 104] on div "[STREET_ADDRESS][PERSON_NAME]" at bounding box center [159, 101] width 289 height 29
copy div "[STREET_ADDRESS][PERSON_NAME]"
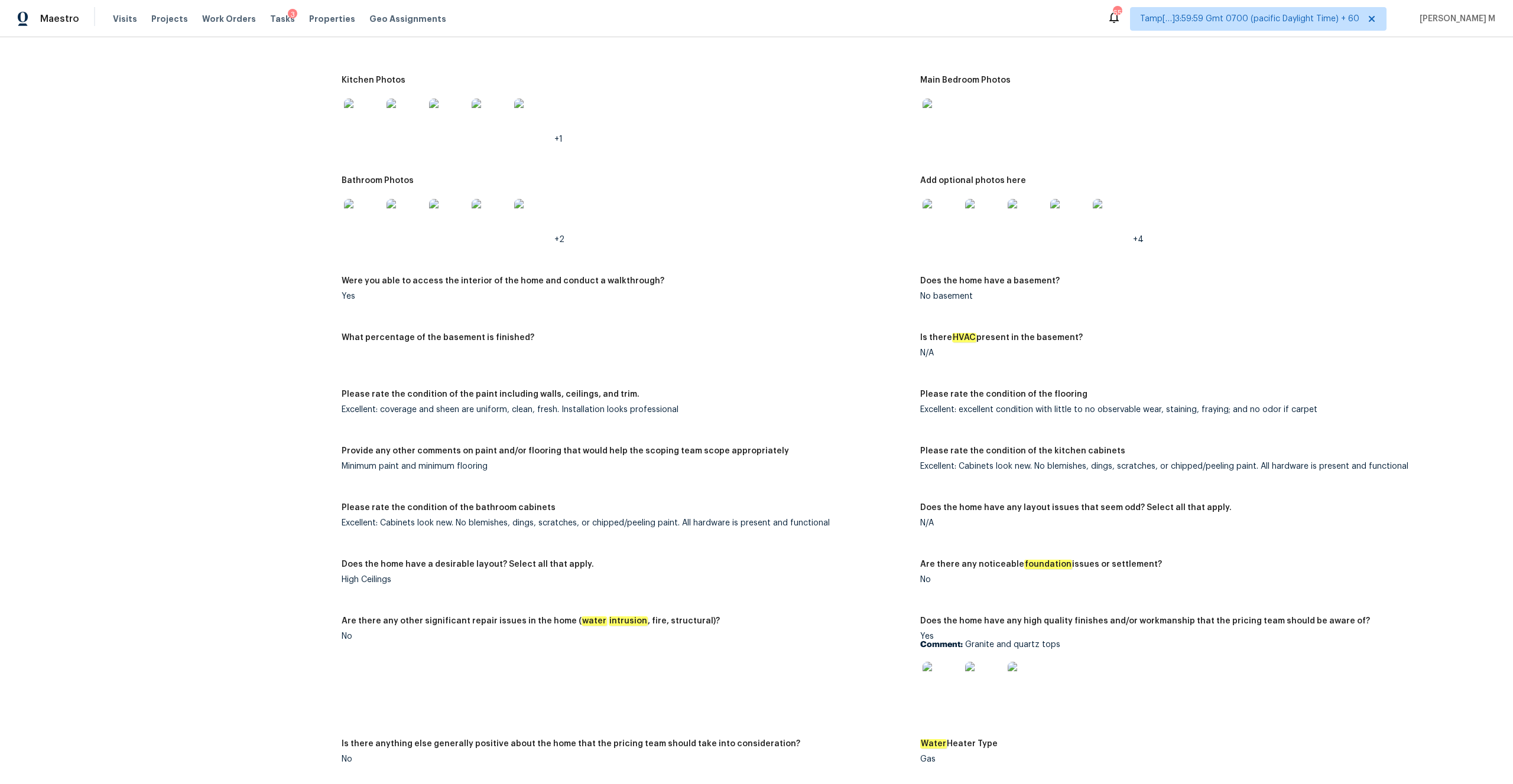
scroll to position [1665, 0]
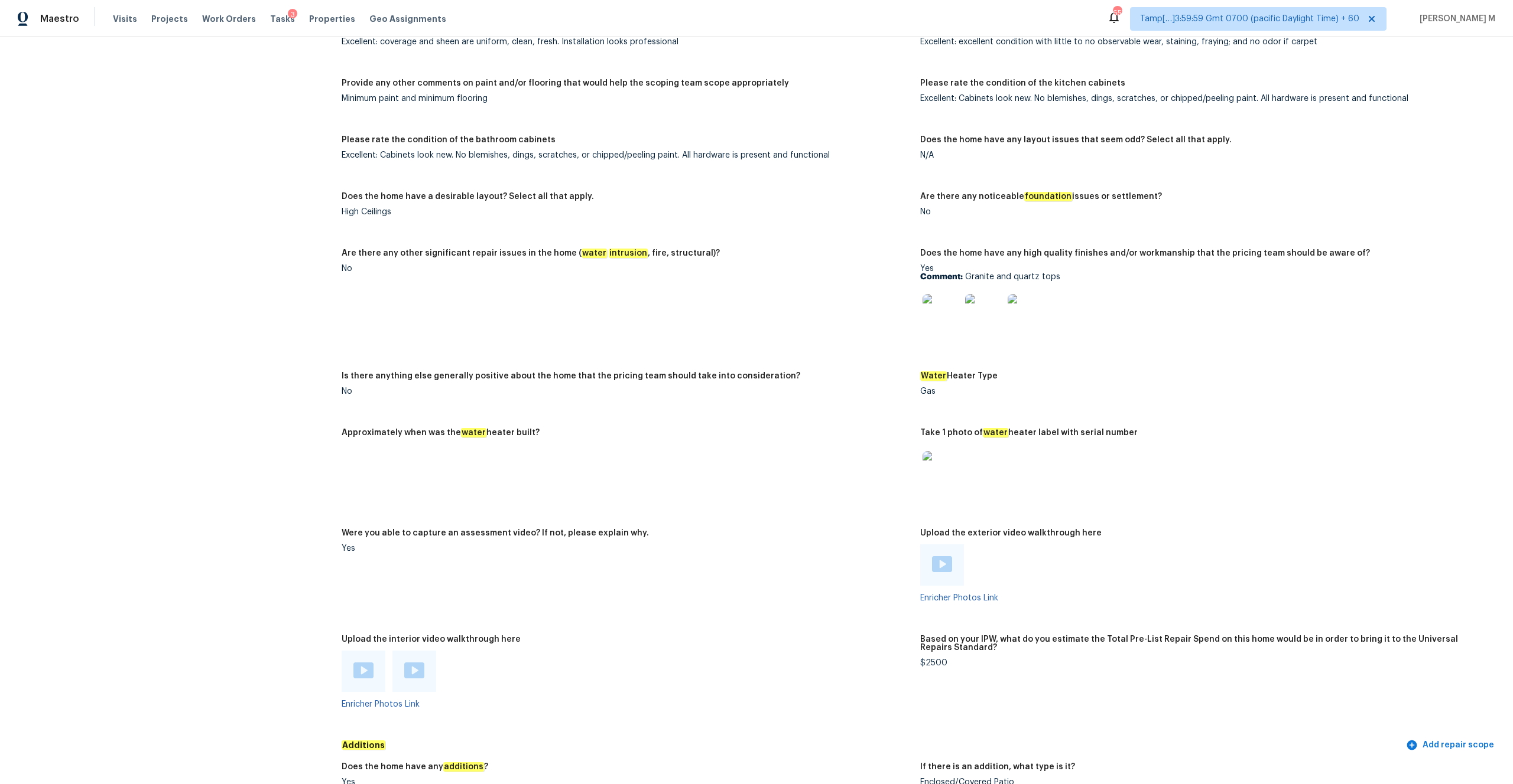
click at [941, 557] on img at bounding box center [942, 564] width 20 height 16
click at [0, 0] on div "Maestro Visits Projects Work Orders Tasks 3 Properties Geo Assignments 657 Tamp…" at bounding box center [756, 392] width 1513 height 784
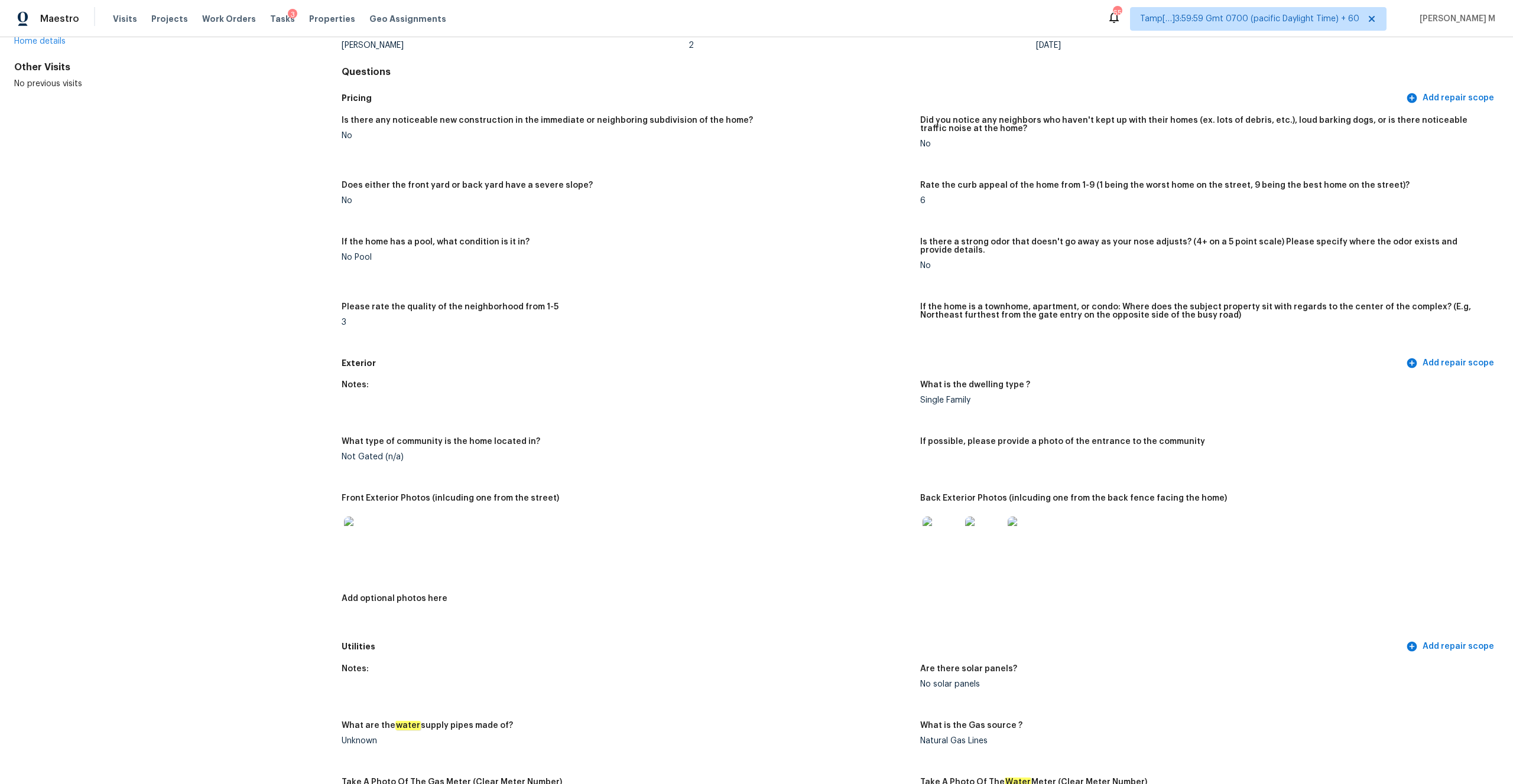
scroll to position [0, 0]
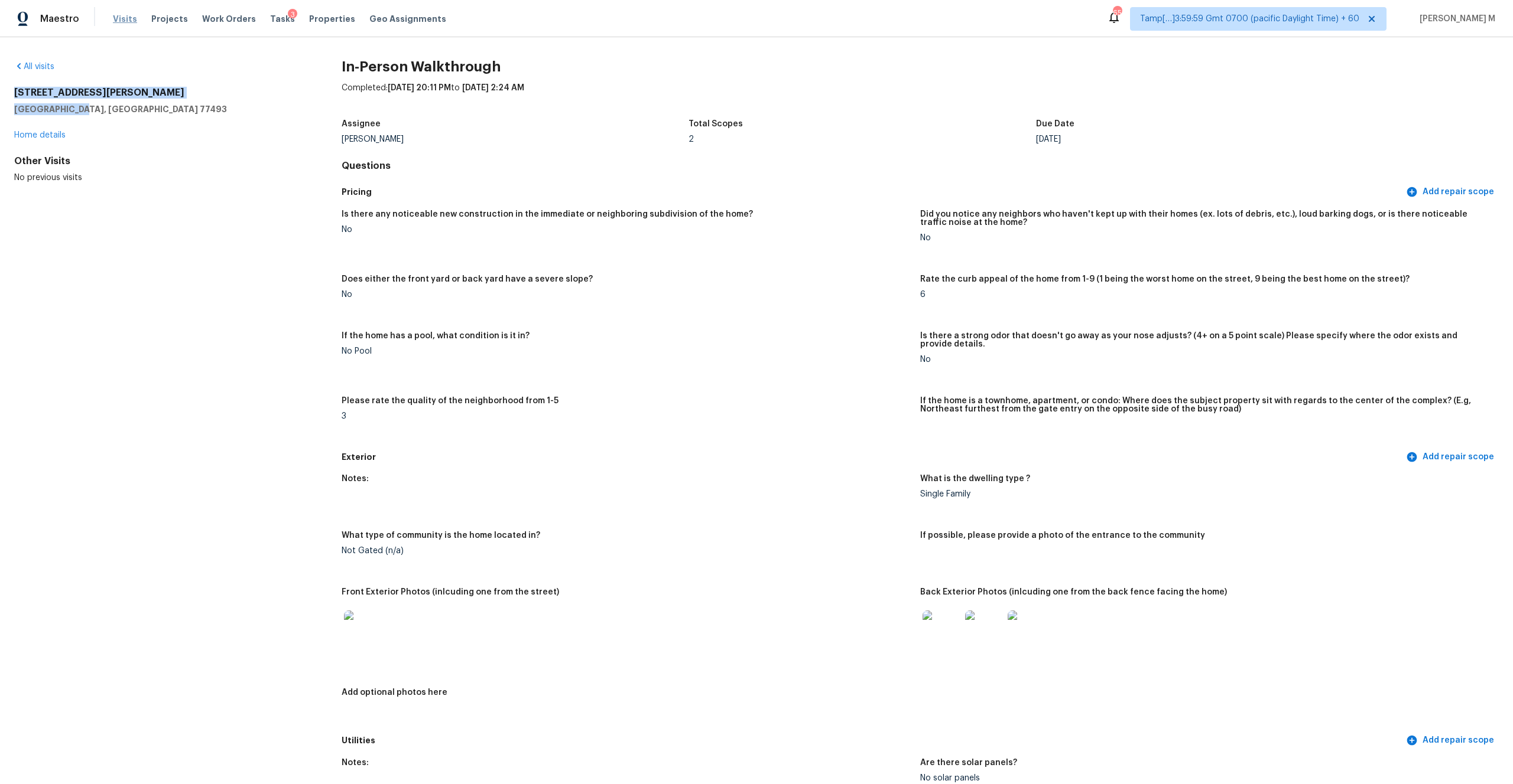
click at [118, 20] on span "Visits" at bounding box center [125, 19] width 24 height 12
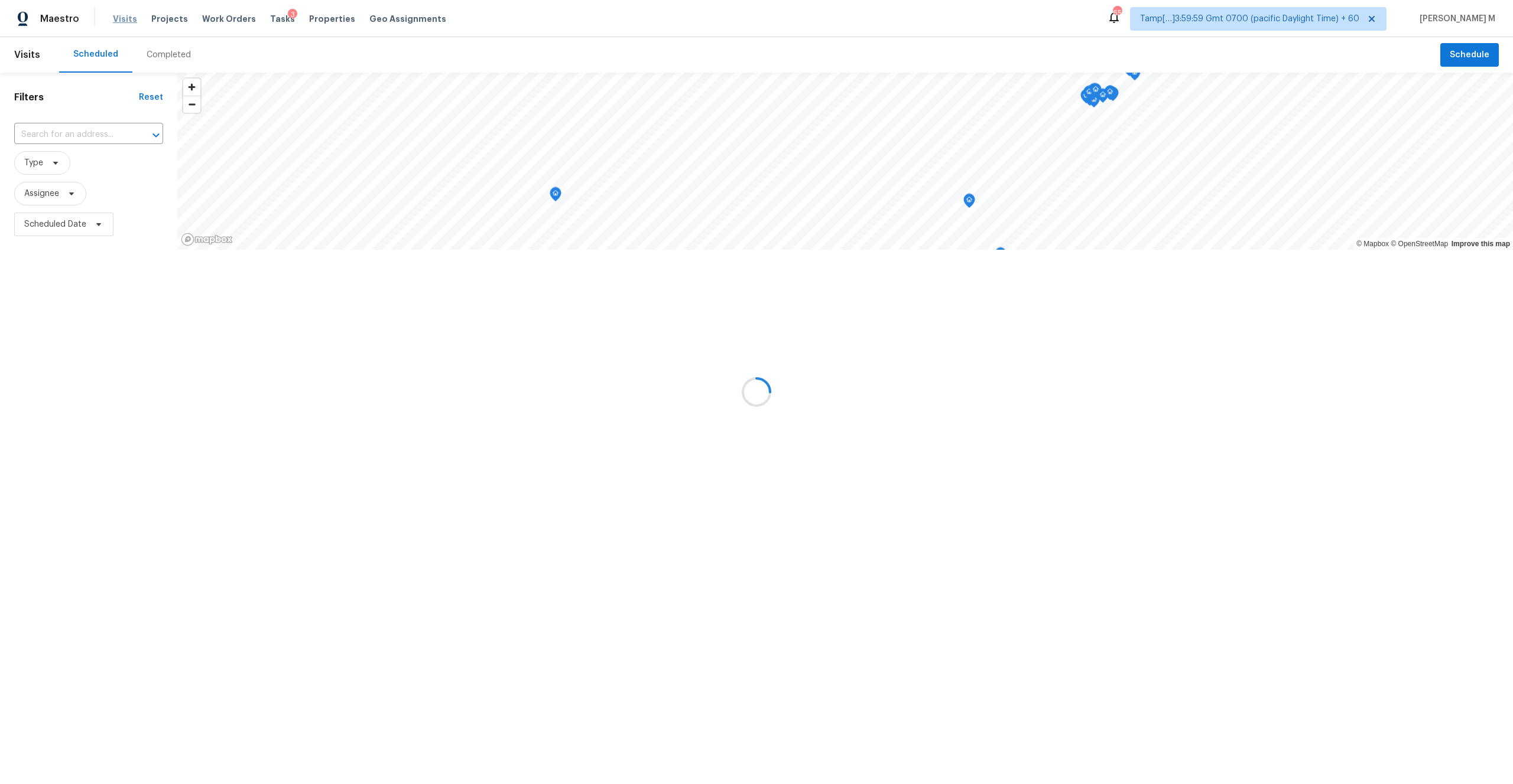
click at [118, 20] on div at bounding box center [756, 392] width 1513 height 784
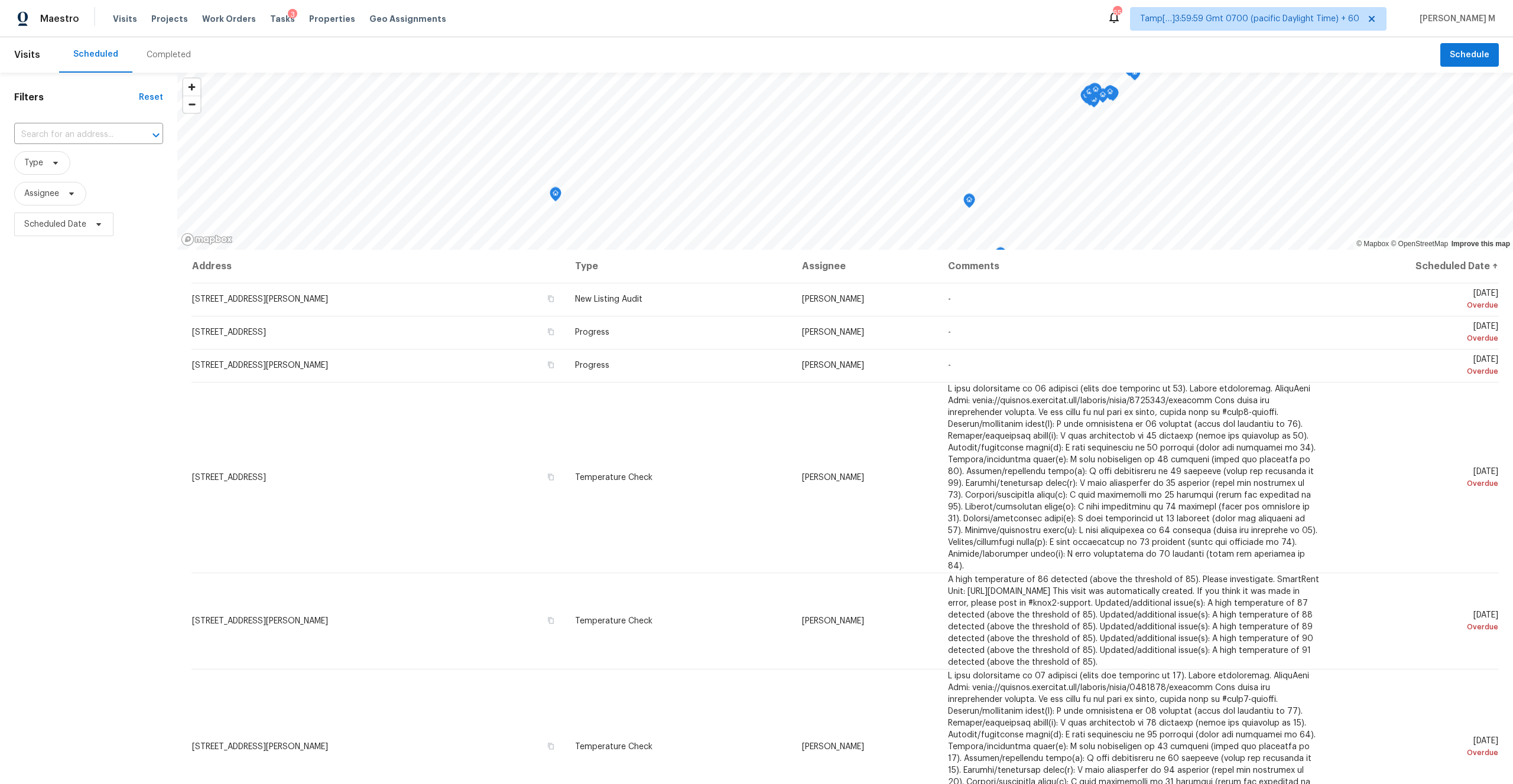
click at [162, 60] on div "Completed" at bounding box center [169, 55] width 45 height 12
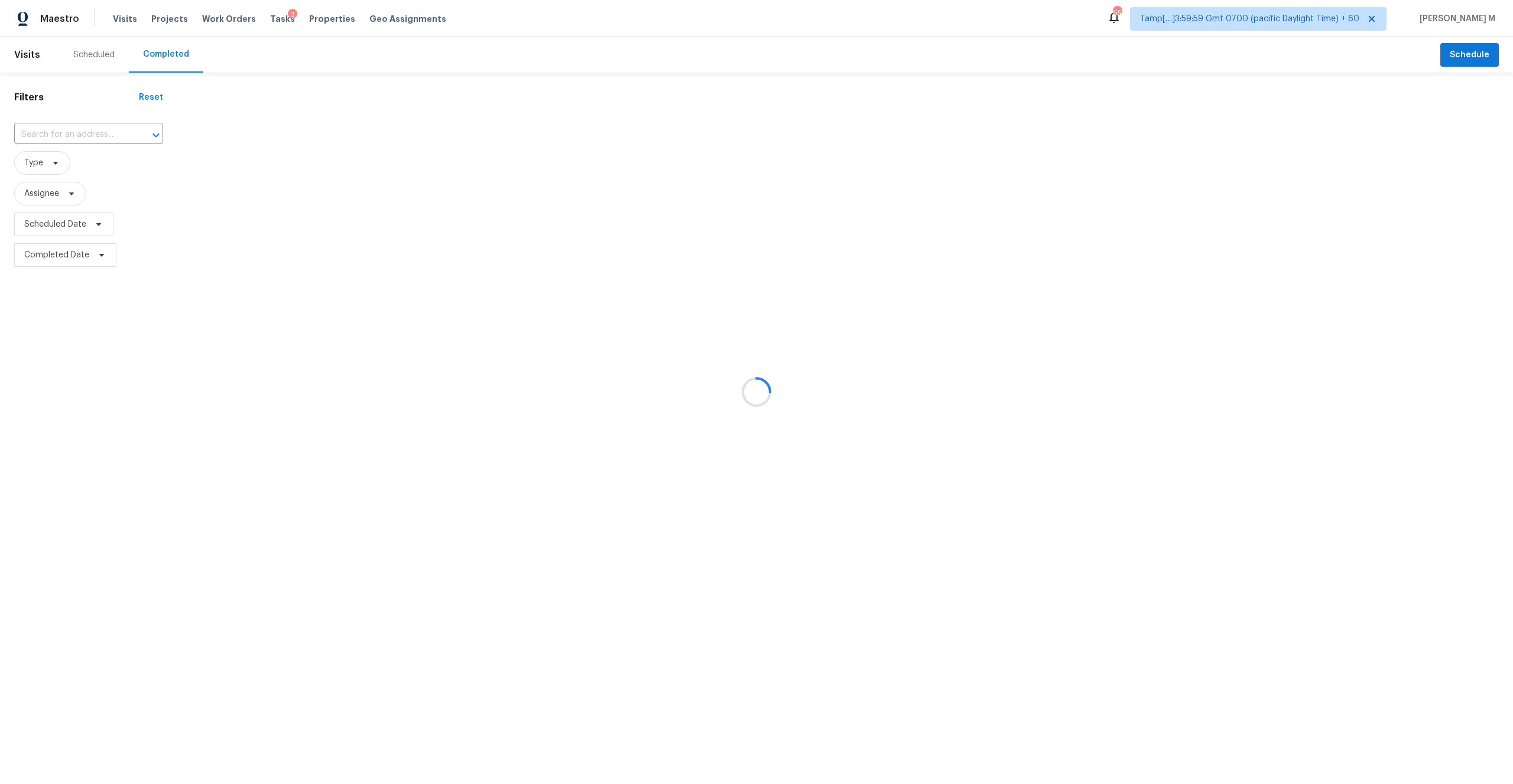
click at [162, 60] on div at bounding box center [756, 392] width 1513 height 784
click at [94, 126] on div at bounding box center [756, 392] width 1513 height 784
click at [92, 128] on div at bounding box center [756, 392] width 1513 height 784
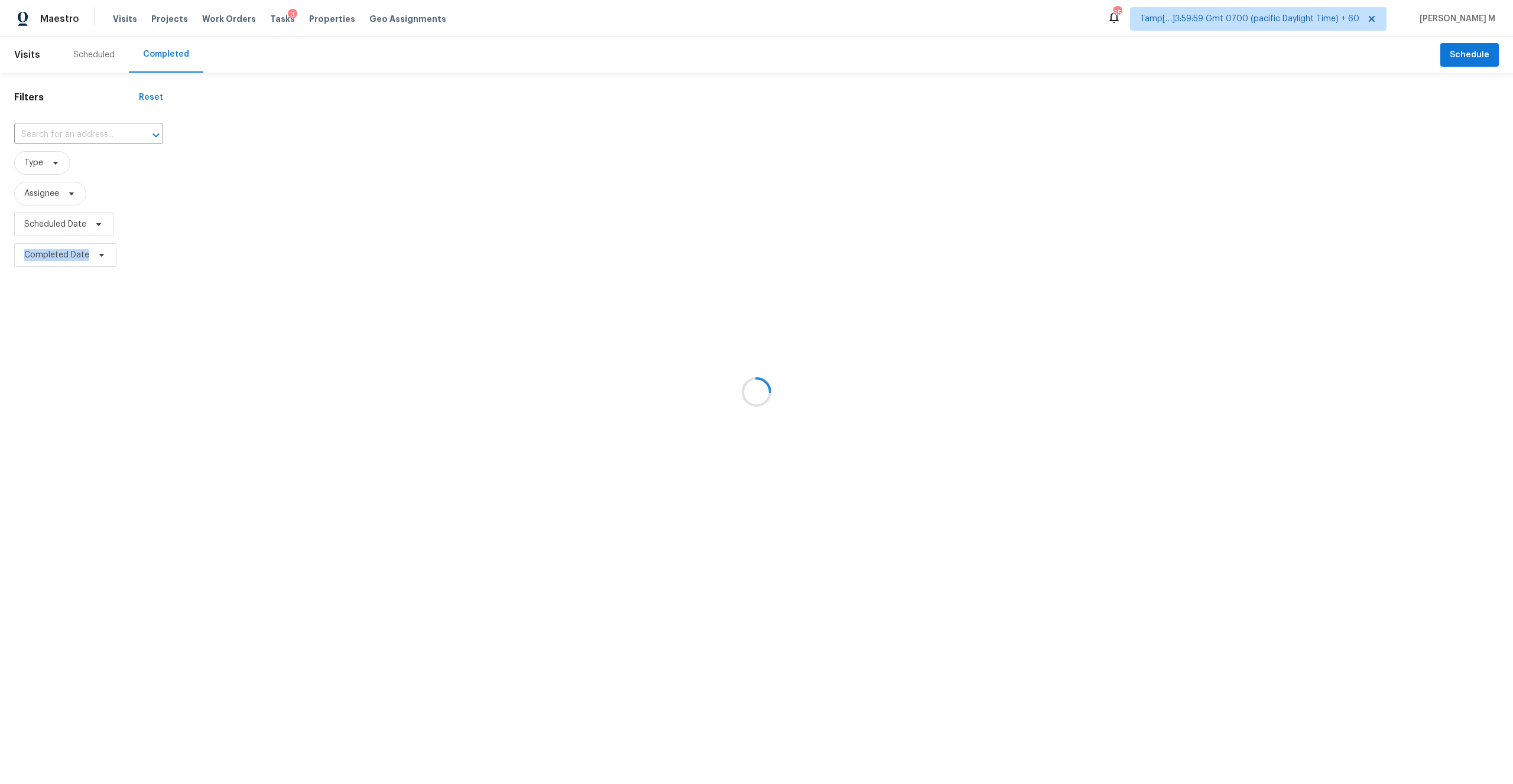
click at [92, 128] on div at bounding box center [756, 392] width 1513 height 784
click at [79, 137] on div at bounding box center [756, 392] width 1513 height 784
click at [66, 134] on div at bounding box center [756, 392] width 1513 height 784
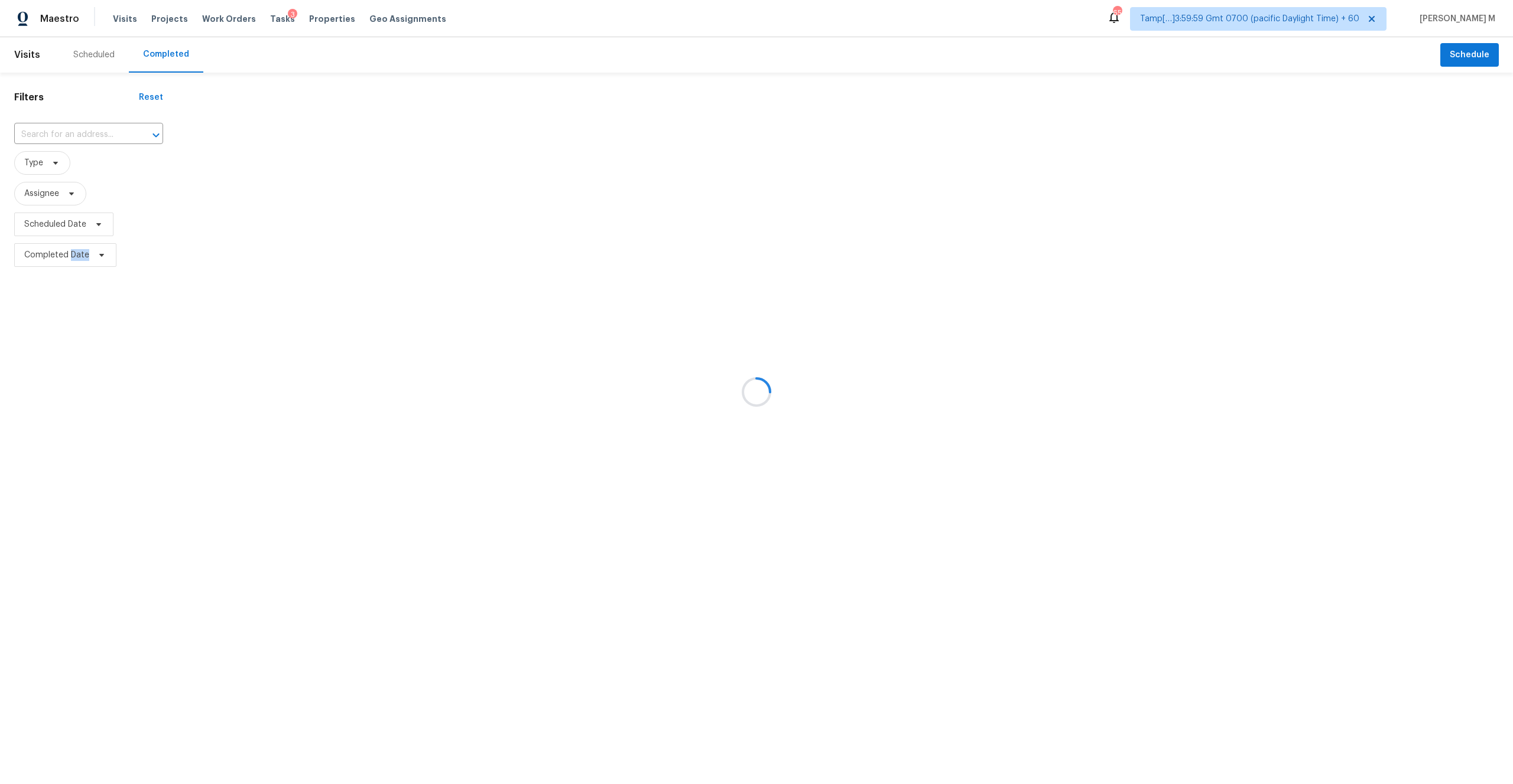
click at [66, 134] on div at bounding box center [756, 392] width 1513 height 784
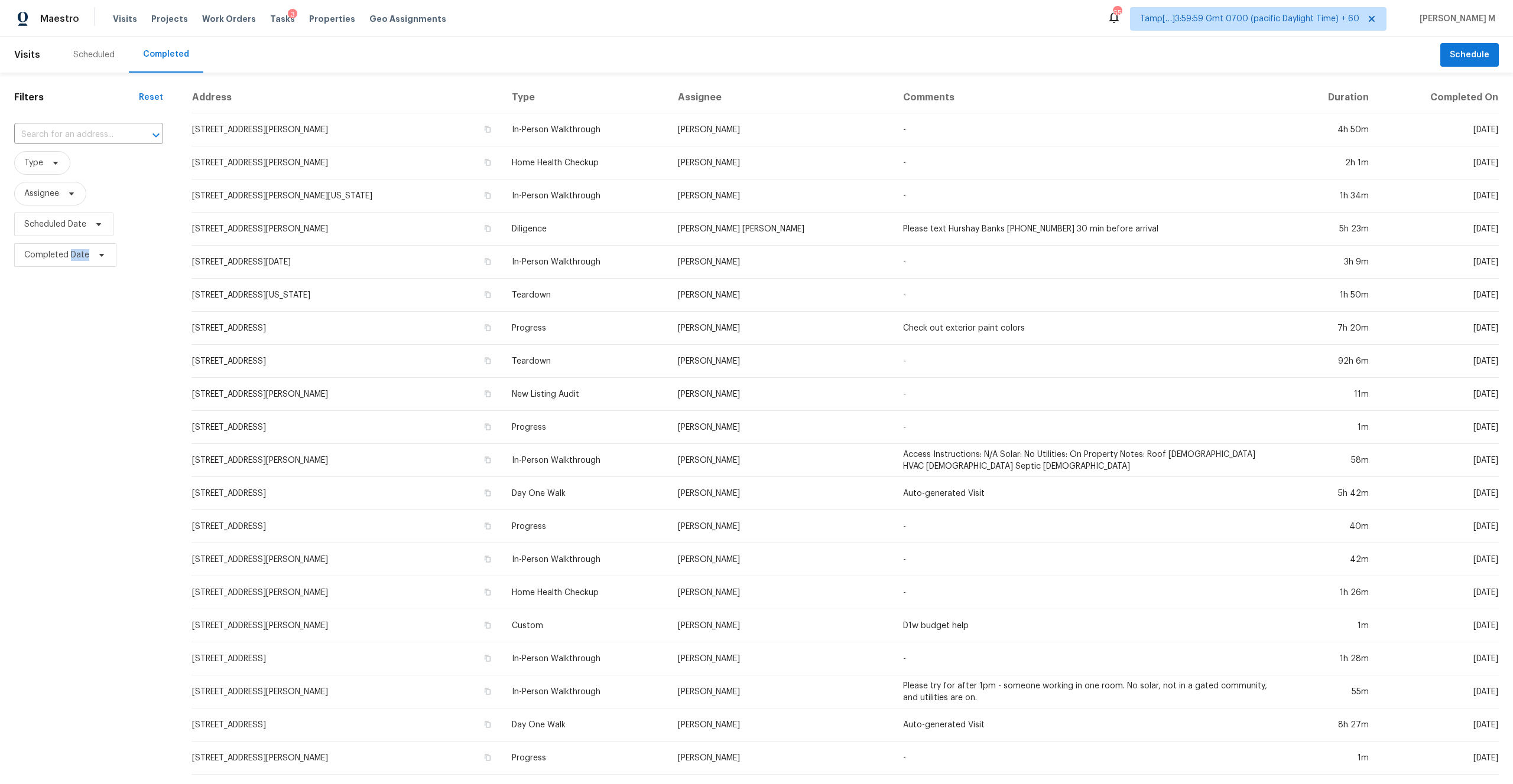
click at [66, 124] on div "​" at bounding box center [88, 135] width 149 height 26
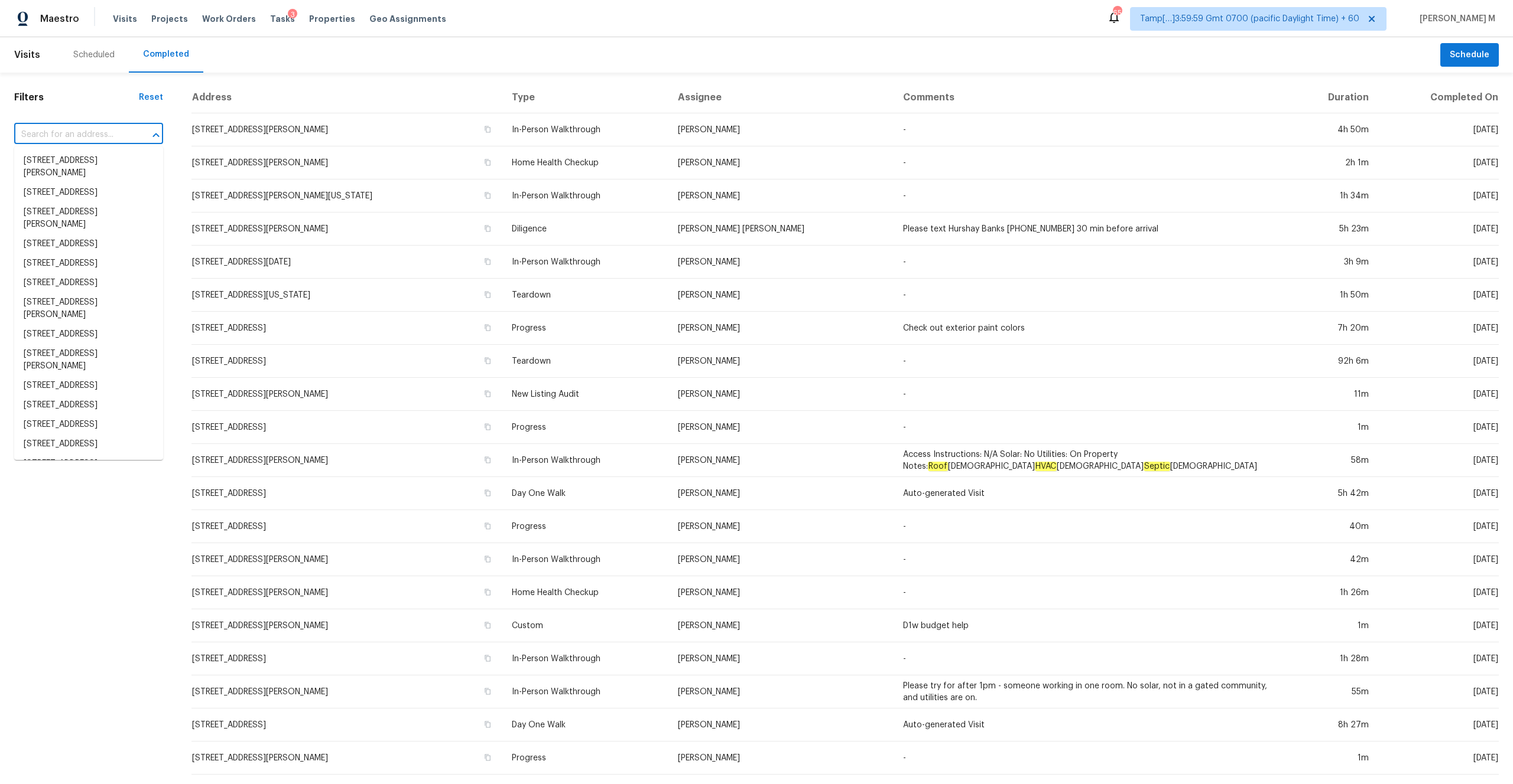
click at [67, 134] on input "text" at bounding box center [72, 135] width 116 height 18
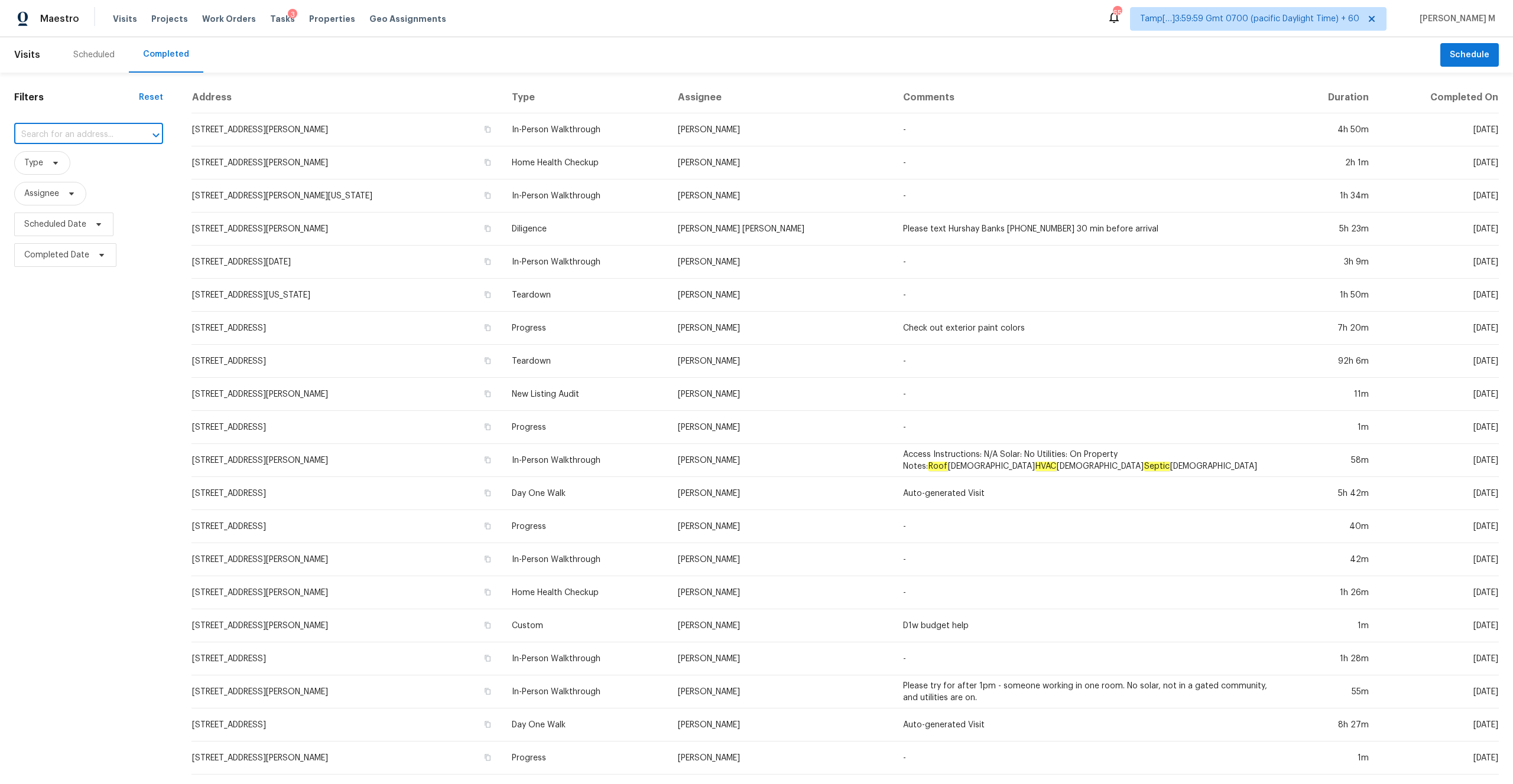
paste input "[STREET_ADDRESS]"
type input "[STREET_ADDRESS]"
click at [94, 165] on li "[STREET_ADDRESS]" at bounding box center [88, 161] width 149 height 20
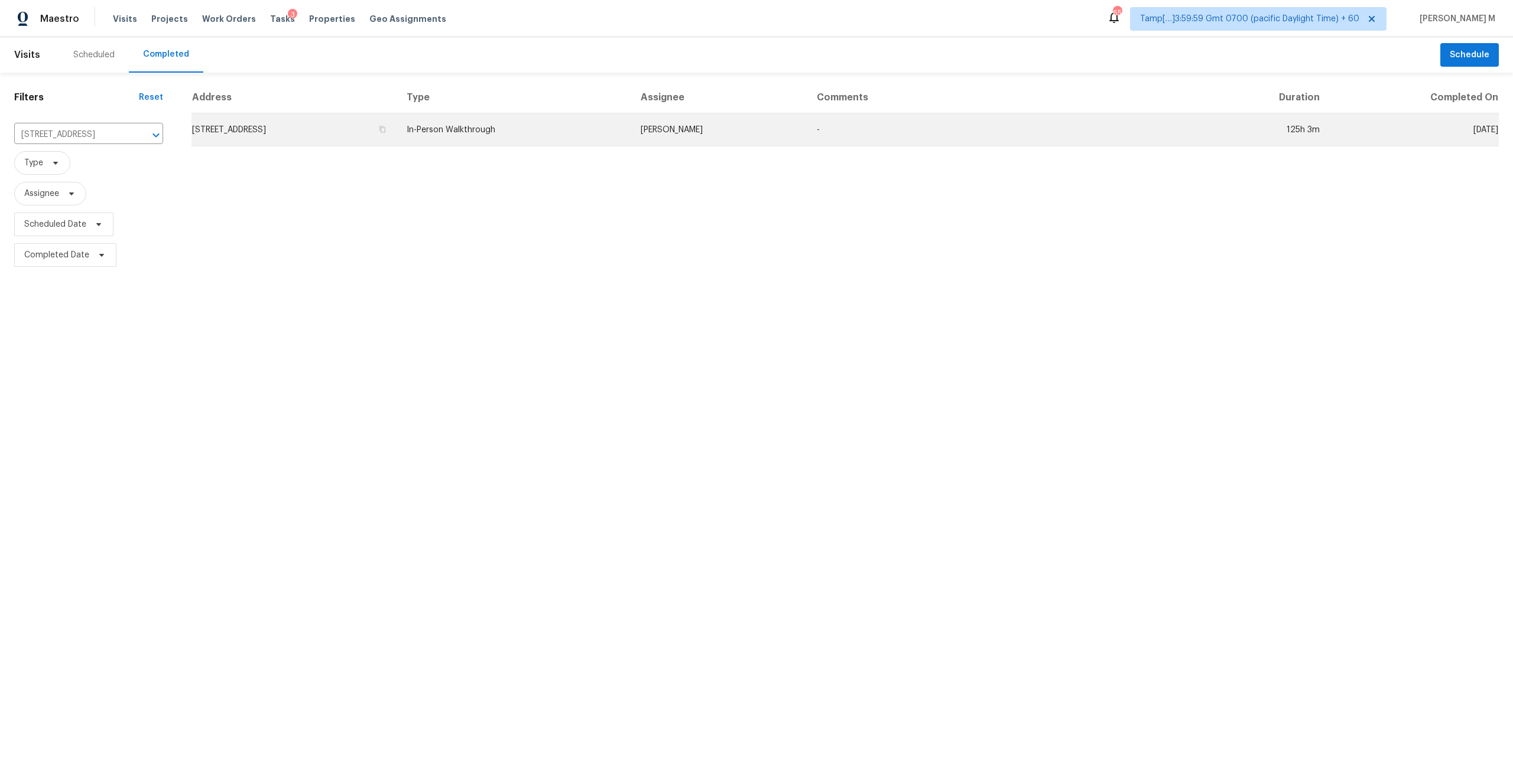
click at [321, 134] on td "[STREET_ADDRESS]" at bounding box center [294, 130] width 206 height 33
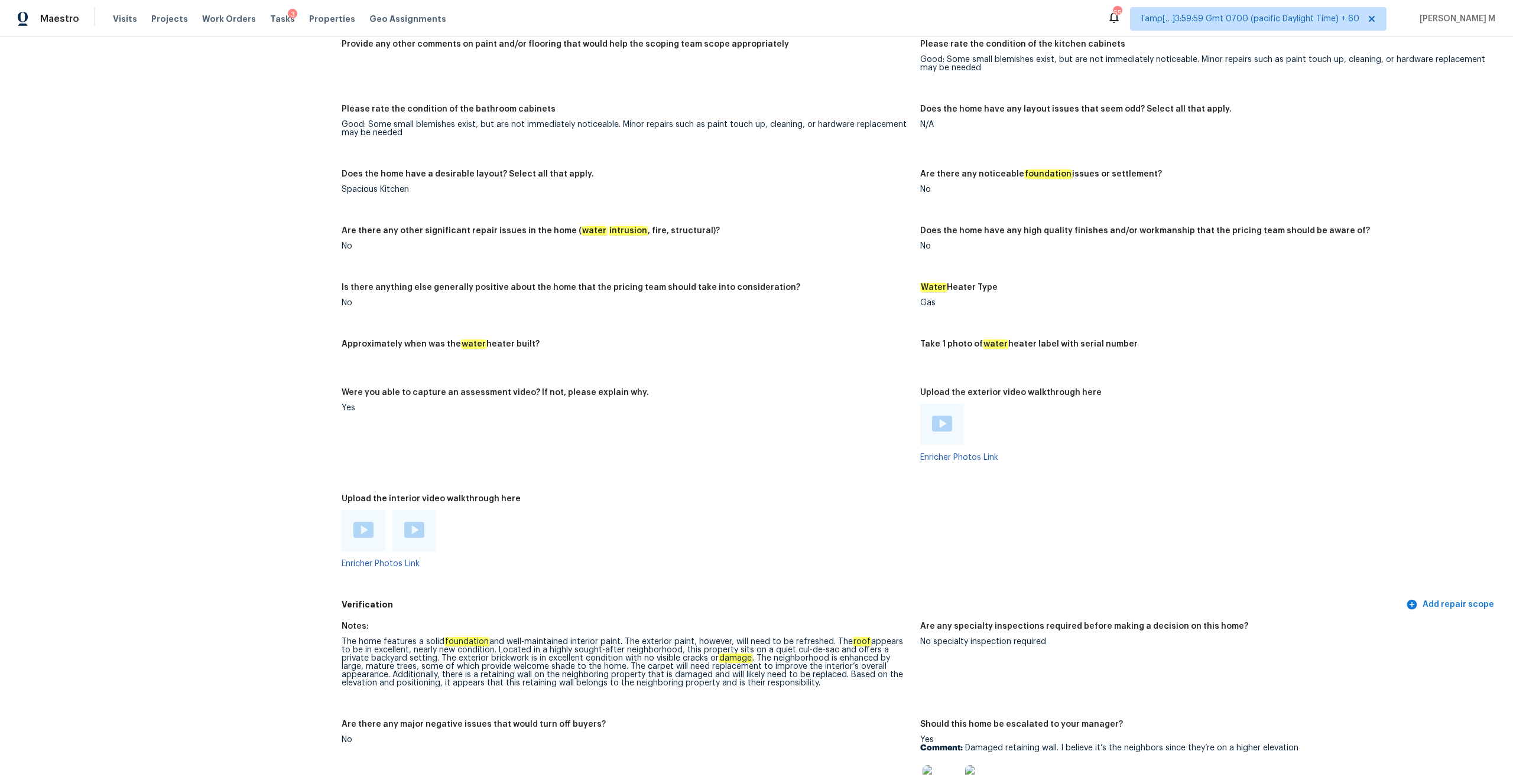
scroll to position [1628, 0]
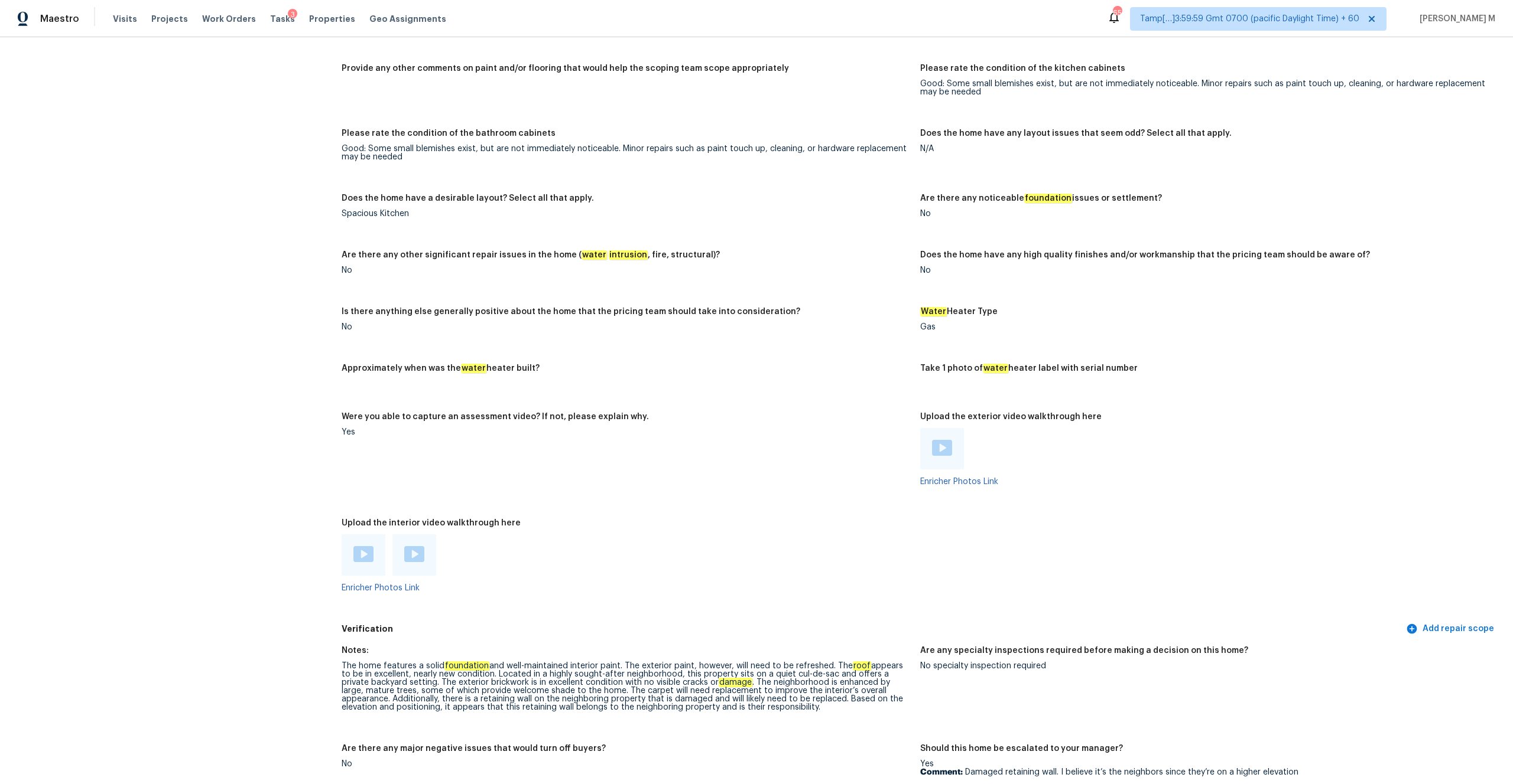
click at [379, 556] on div at bounding box center [364, 555] width 44 height 42
click at [367, 546] on img at bounding box center [364, 554] width 20 height 16
click at [415, 548] on img at bounding box center [414, 554] width 20 height 16
click at [949, 440] on img at bounding box center [942, 448] width 20 height 16
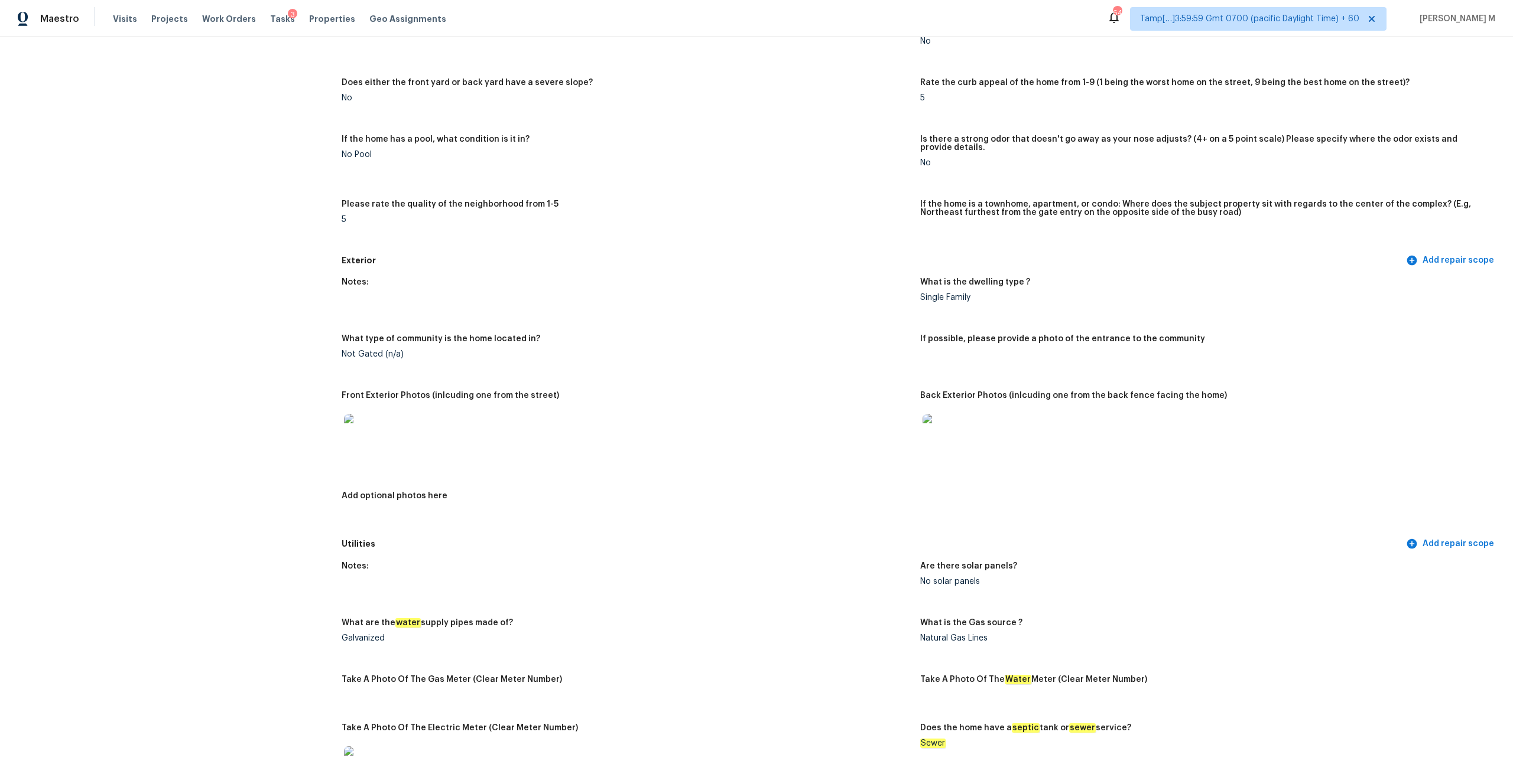
scroll to position [0, 0]
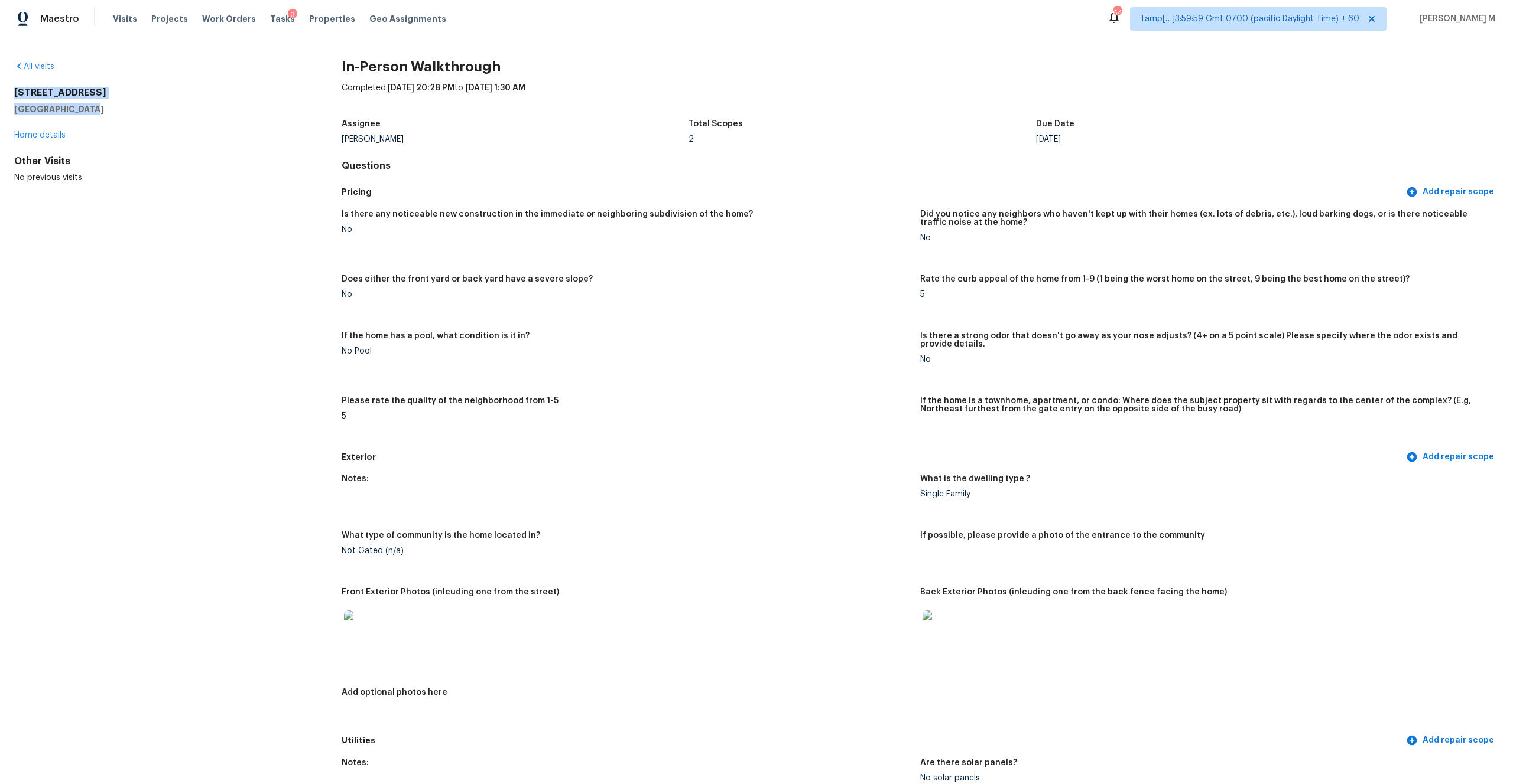
drag, startPoint x: 85, startPoint y: 105, endPoint x: 16, endPoint y: 93, distance: 70.0
click at [16, 93] on div "[STREET_ADDRESS]" at bounding box center [159, 101] width 289 height 29
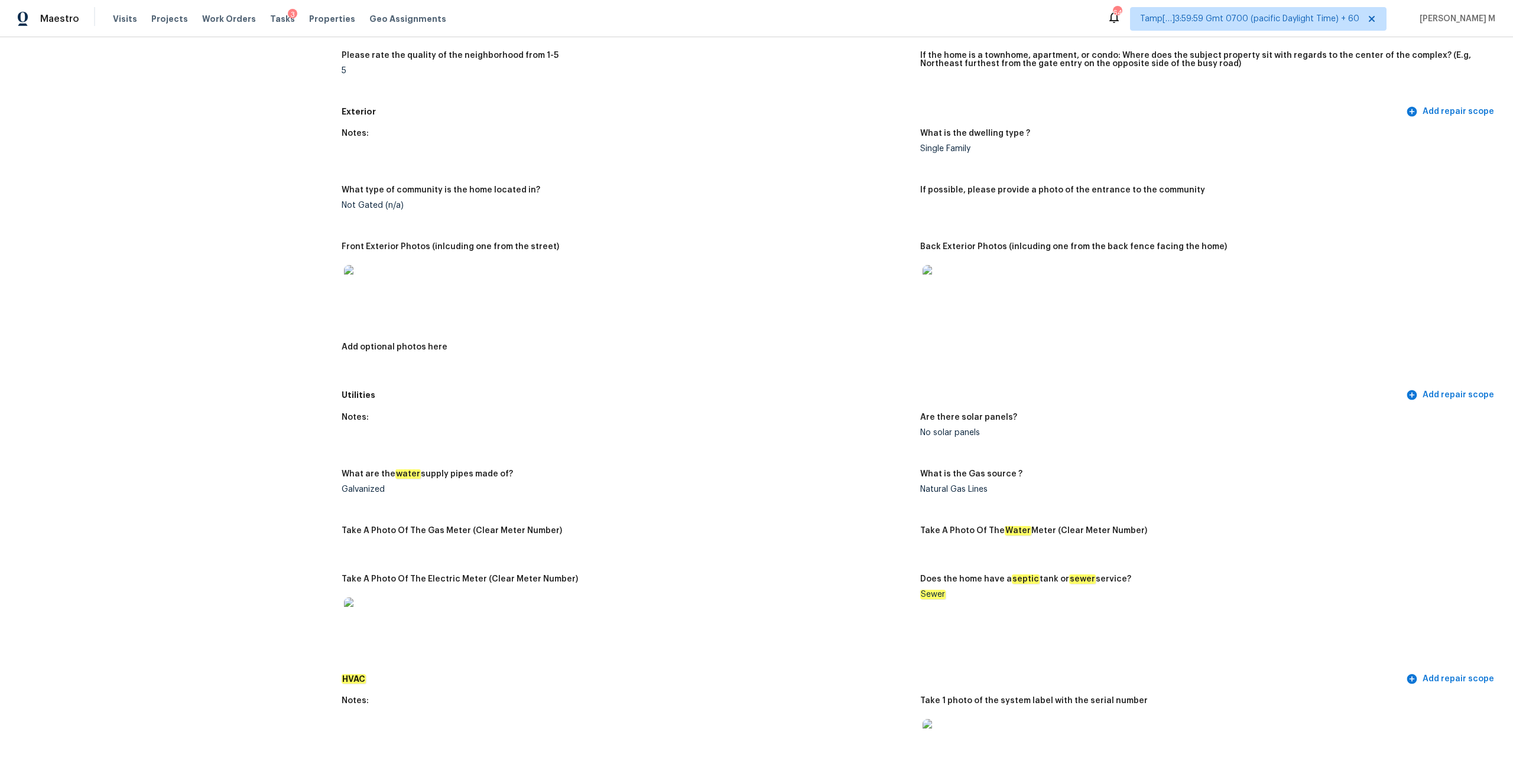
scroll to position [341, 0]
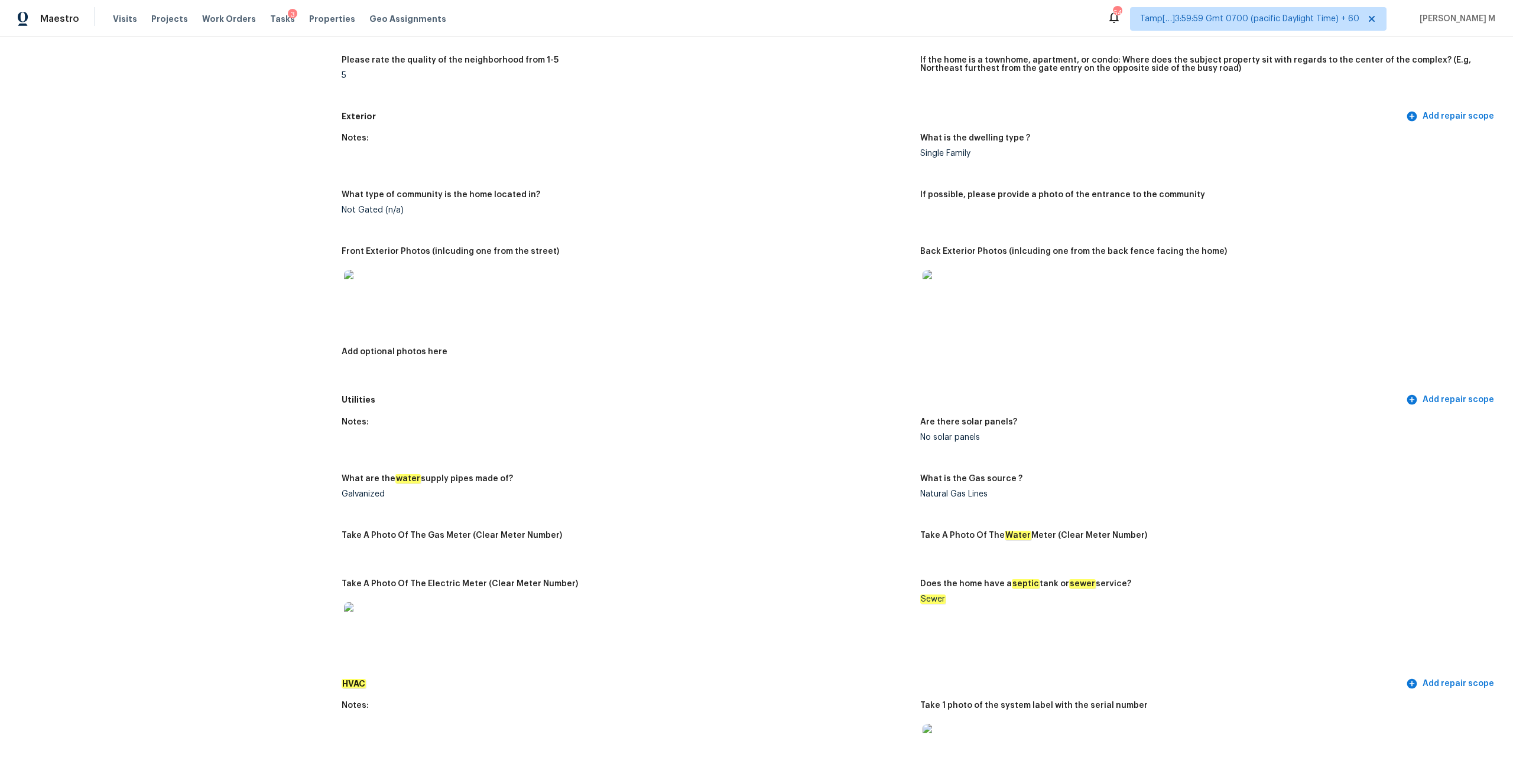
click at [356, 292] on img at bounding box center [363, 289] width 38 height 38
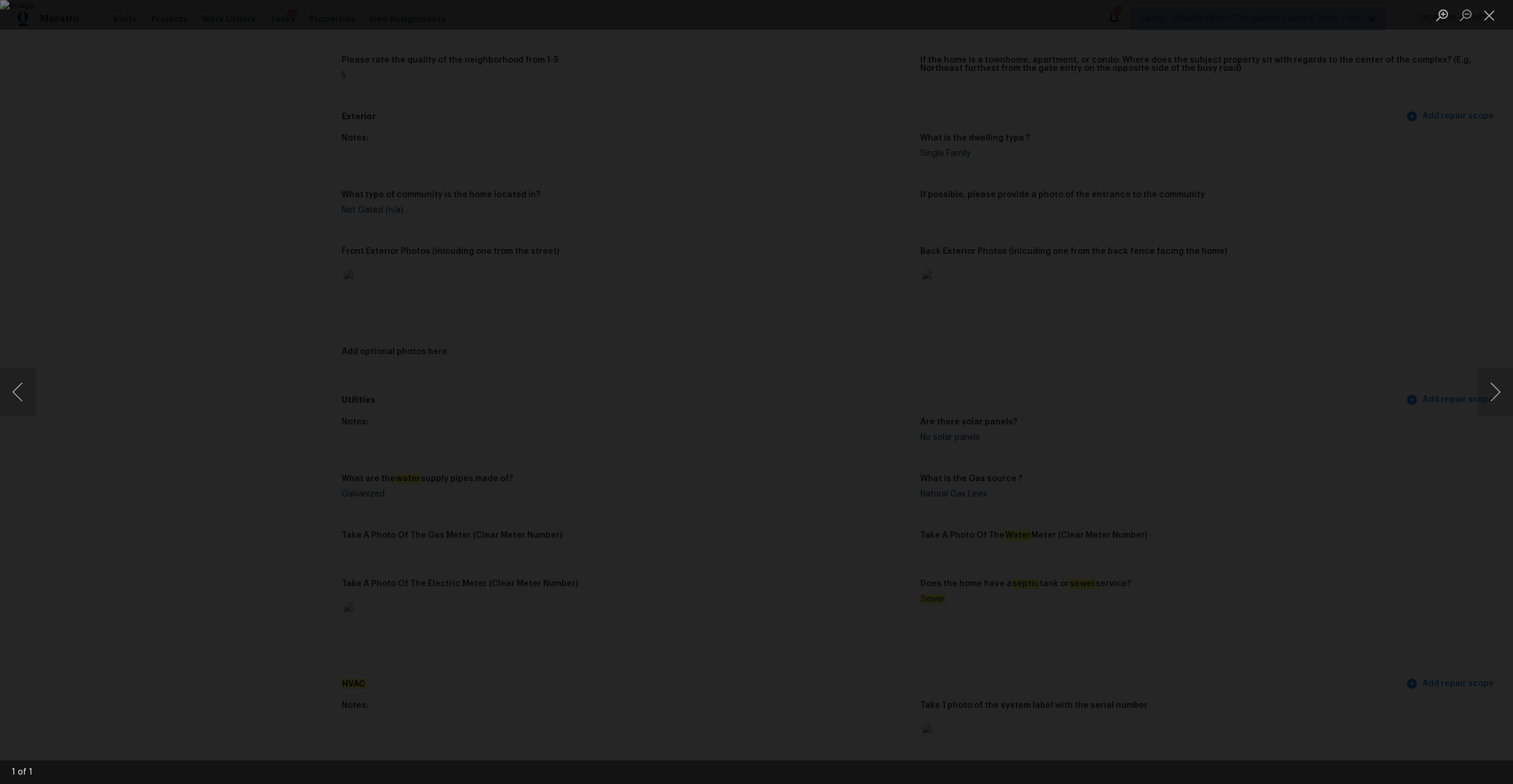
click at [1170, 261] on div "Lightbox" at bounding box center [756, 392] width 1513 height 784
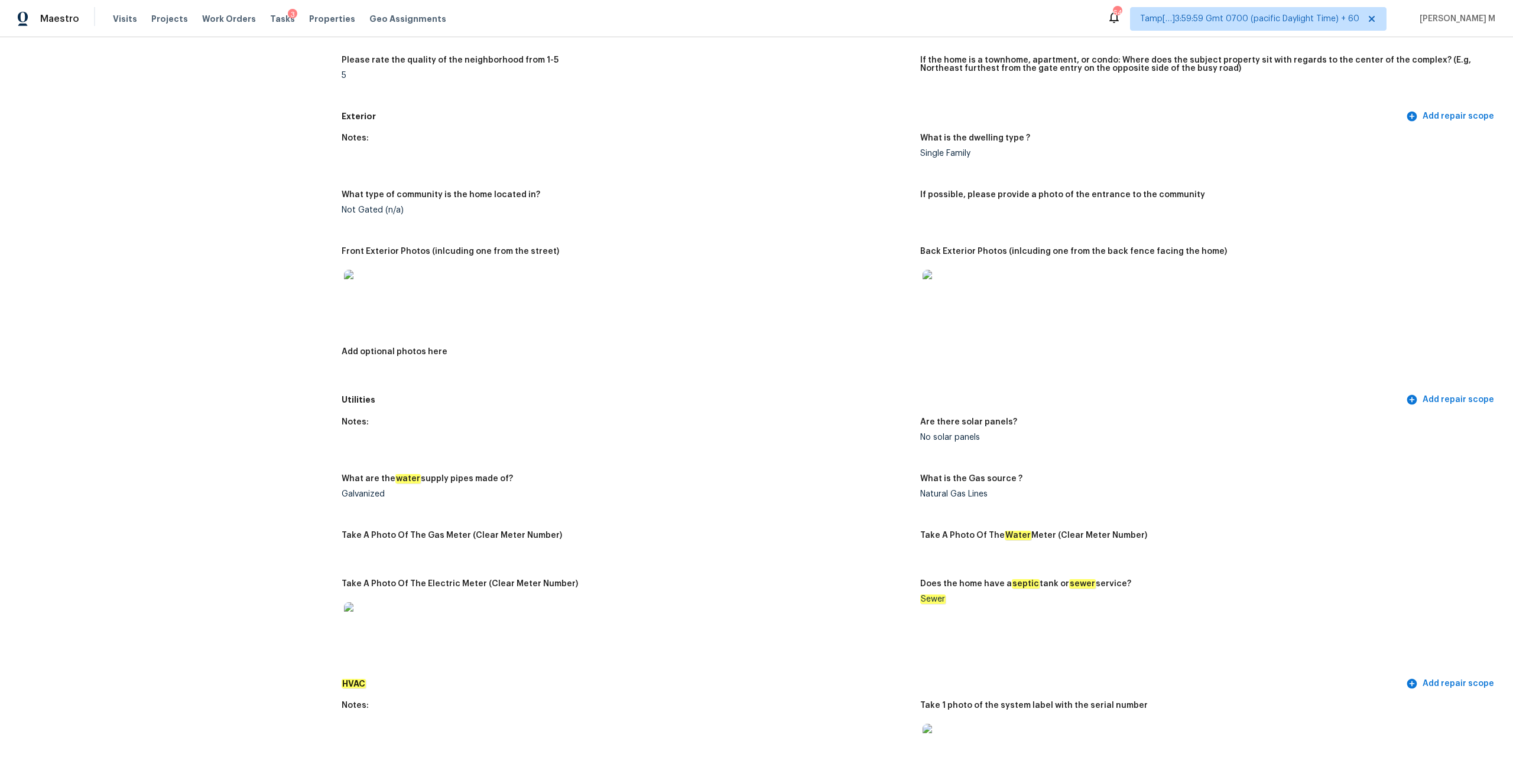
click at [934, 278] on img at bounding box center [942, 289] width 38 height 38
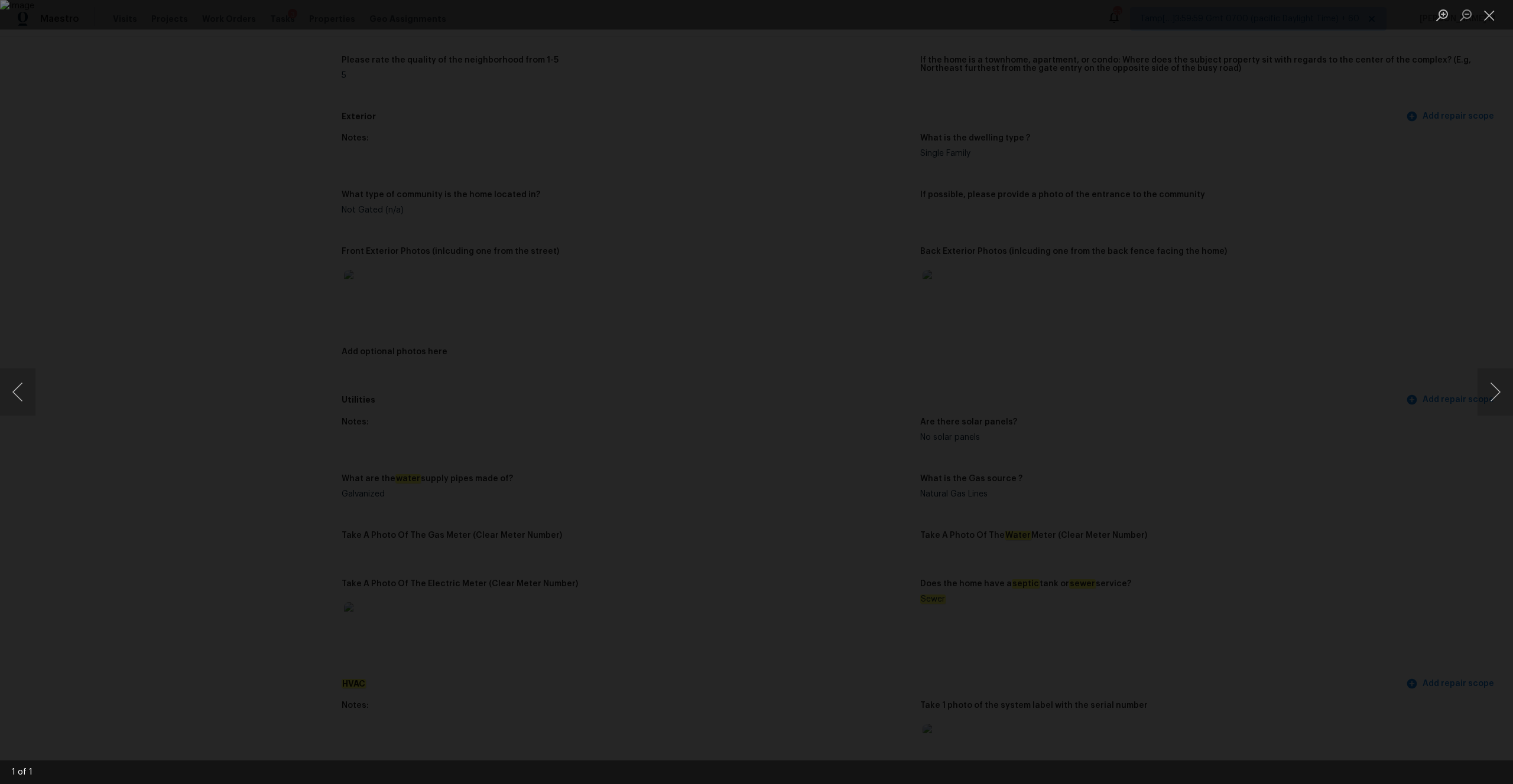
click at [364, 104] on div "Lightbox" at bounding box center [756, 392] width 1513 height 784
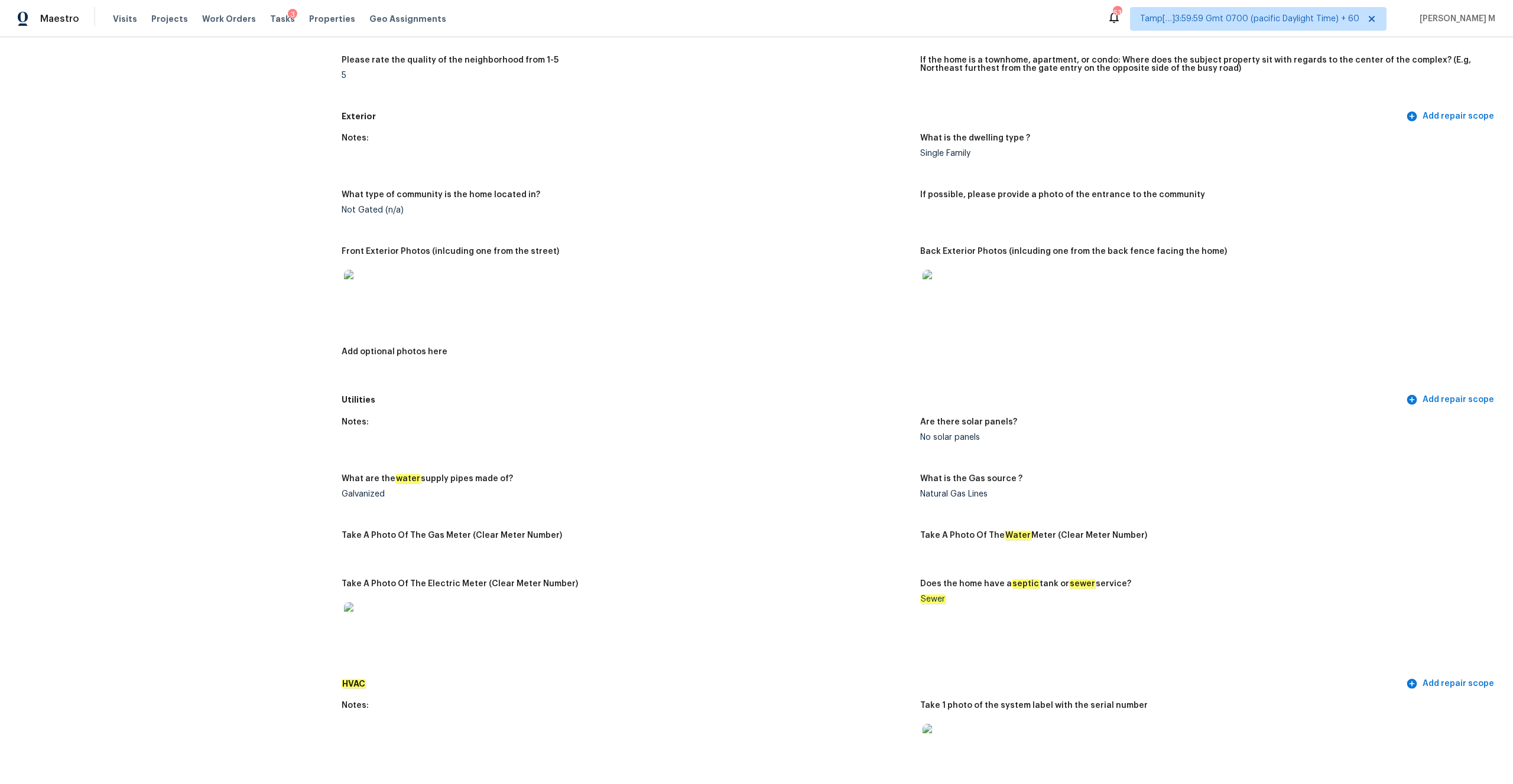
scroll to position [0, 0]
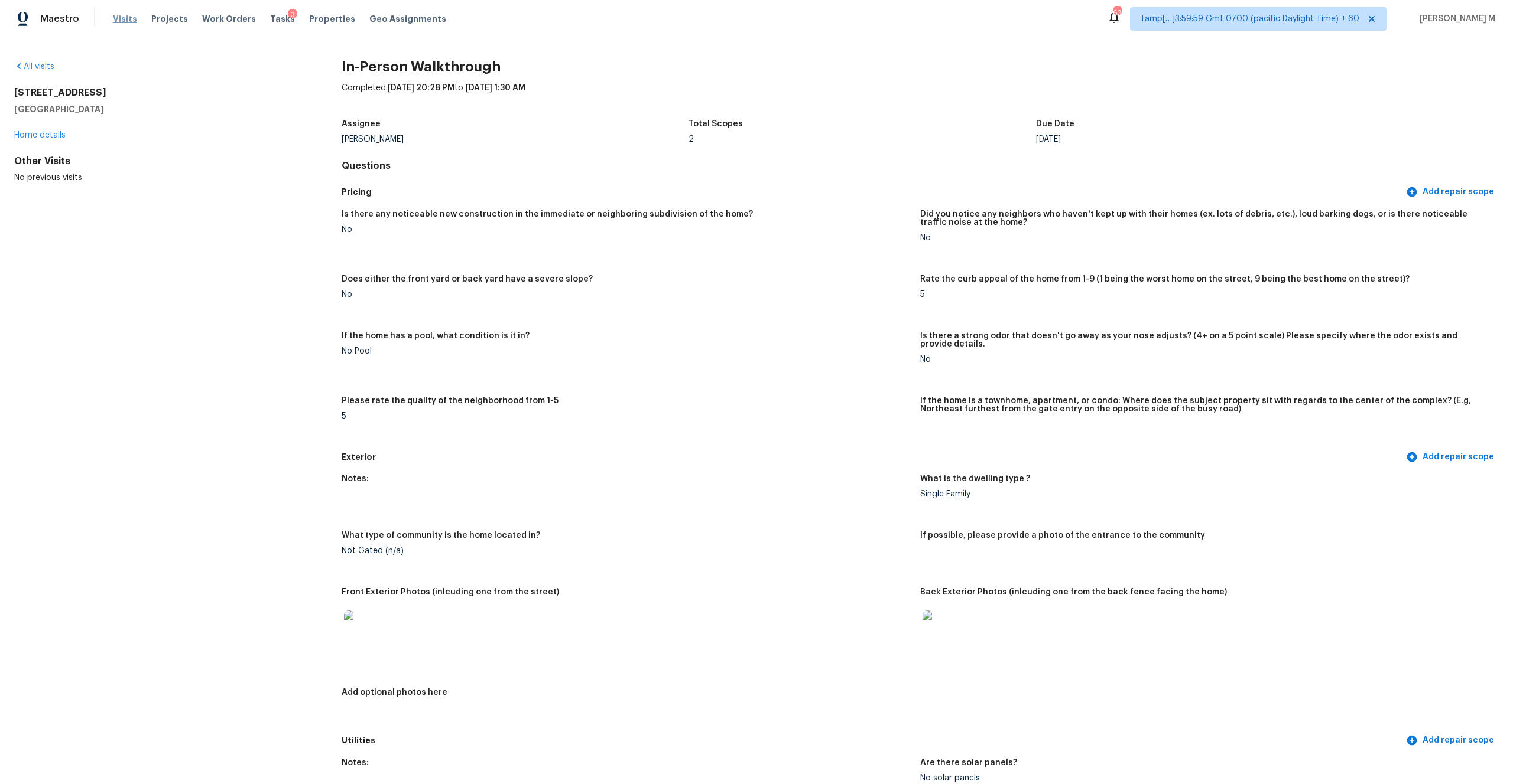
click at [124, 18] on span "Visits" at bounding box center [125, 19] width 24 height 12
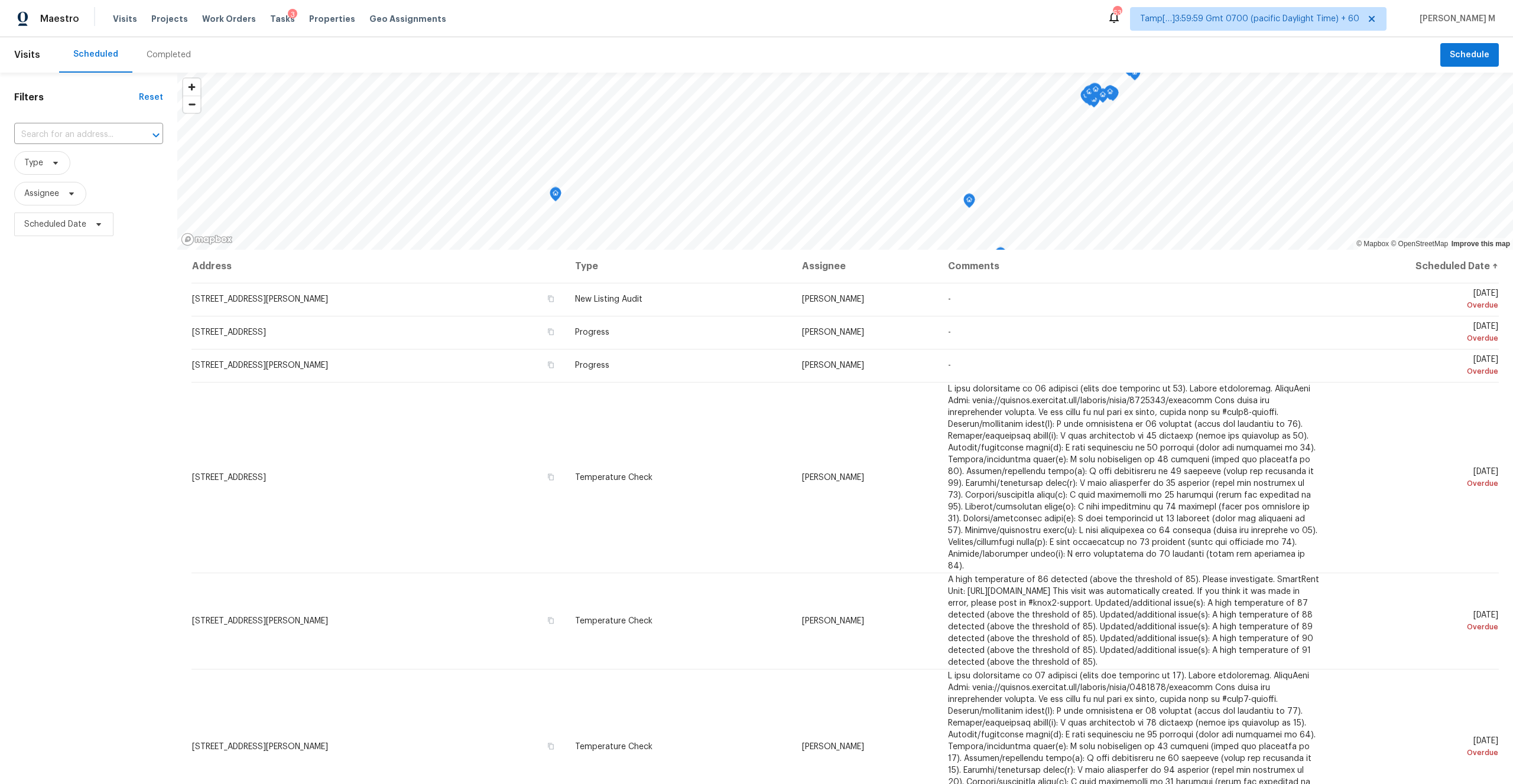
click at [166, 61] on div "Completed" at bounding box center [169, 54] width 73 height 35
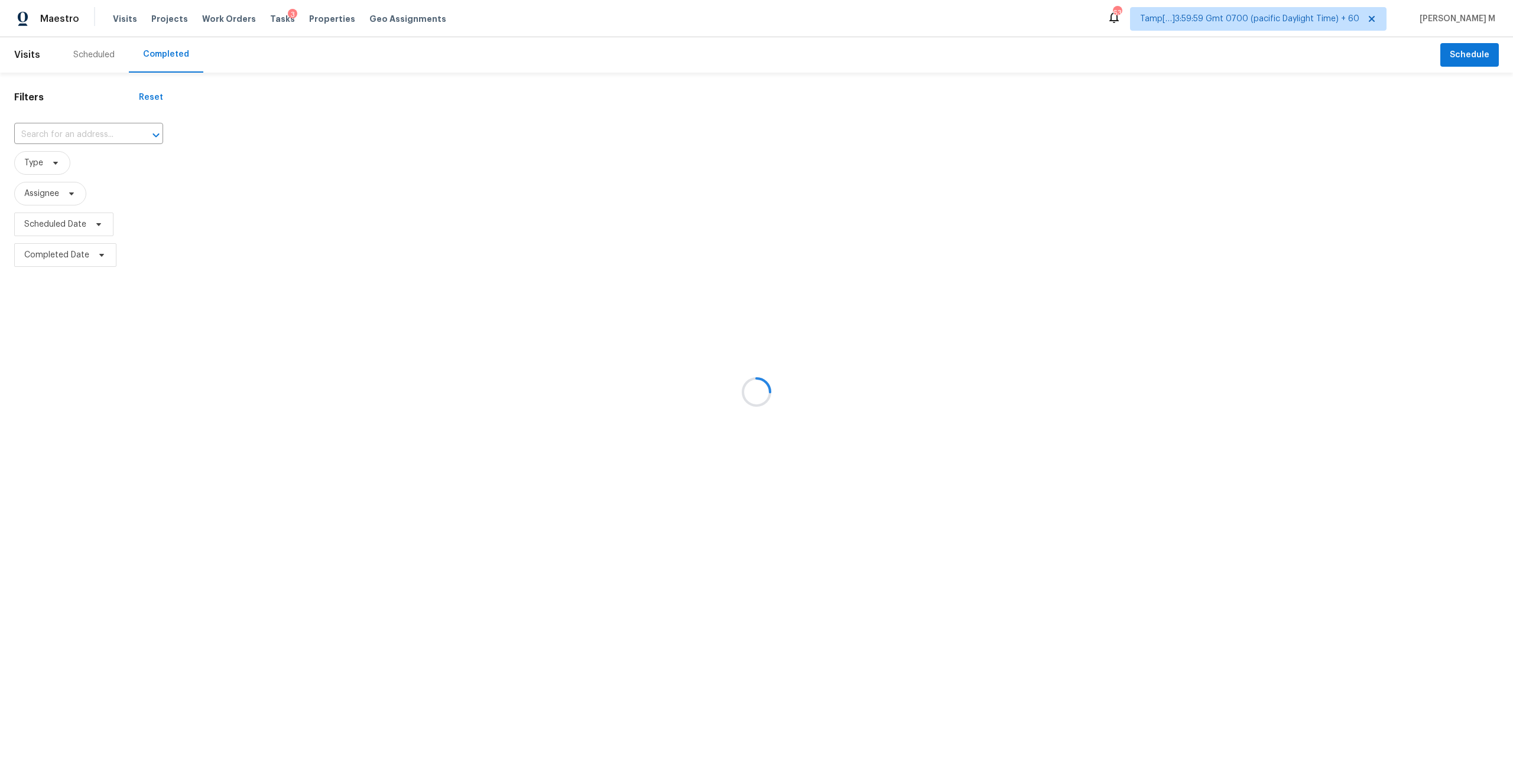
click at [115, 137] on div at bounding box center [756, 392] width 1513 height 784
click at [87, 131] on div at bounding box center [756, 392] width 1513 height 784
click at [75, 133] on div at bounding box center [756, 392] width 1513 height 784
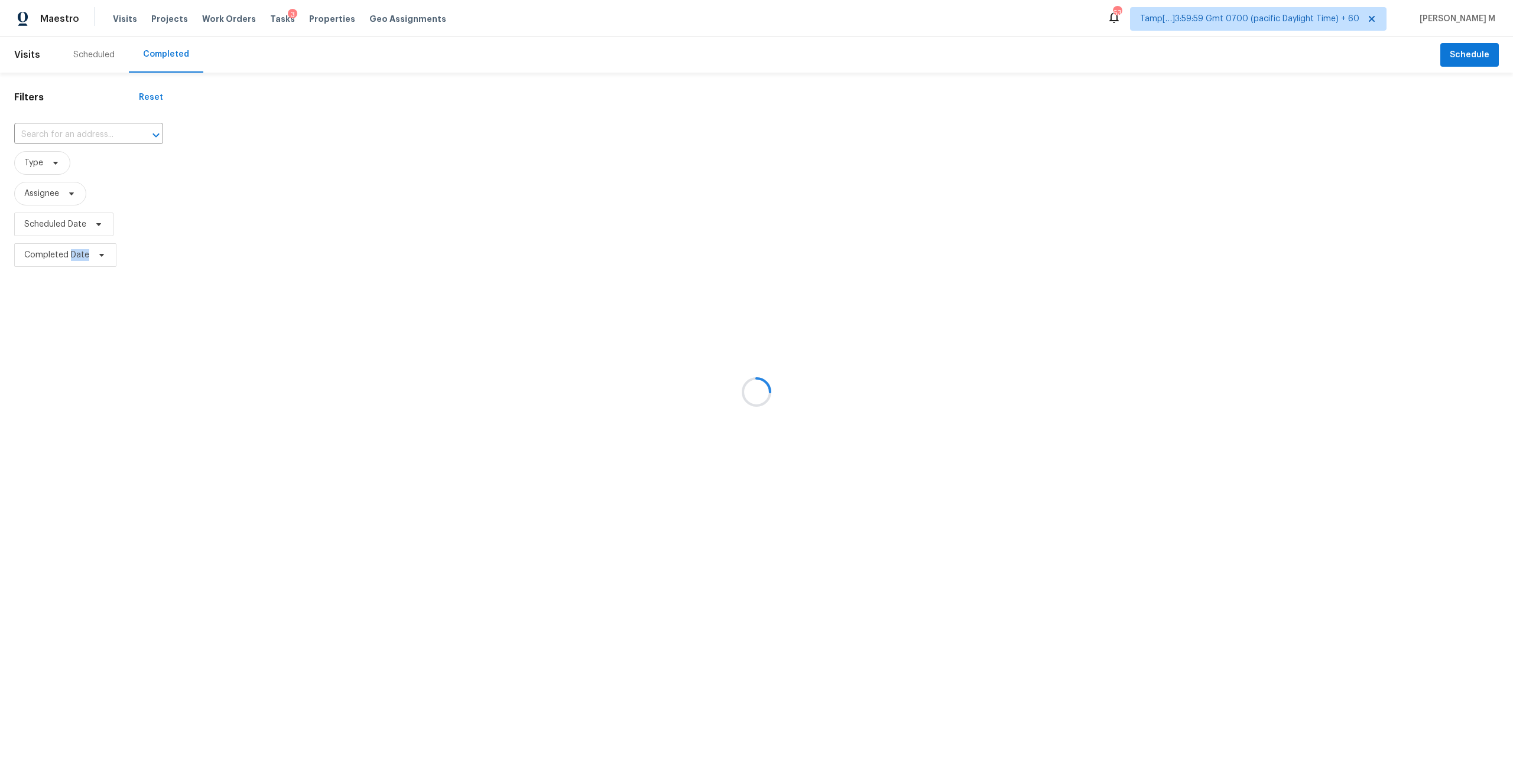
click at [75, 133] on div at bounding box center [756, 392] width 1513 height 784
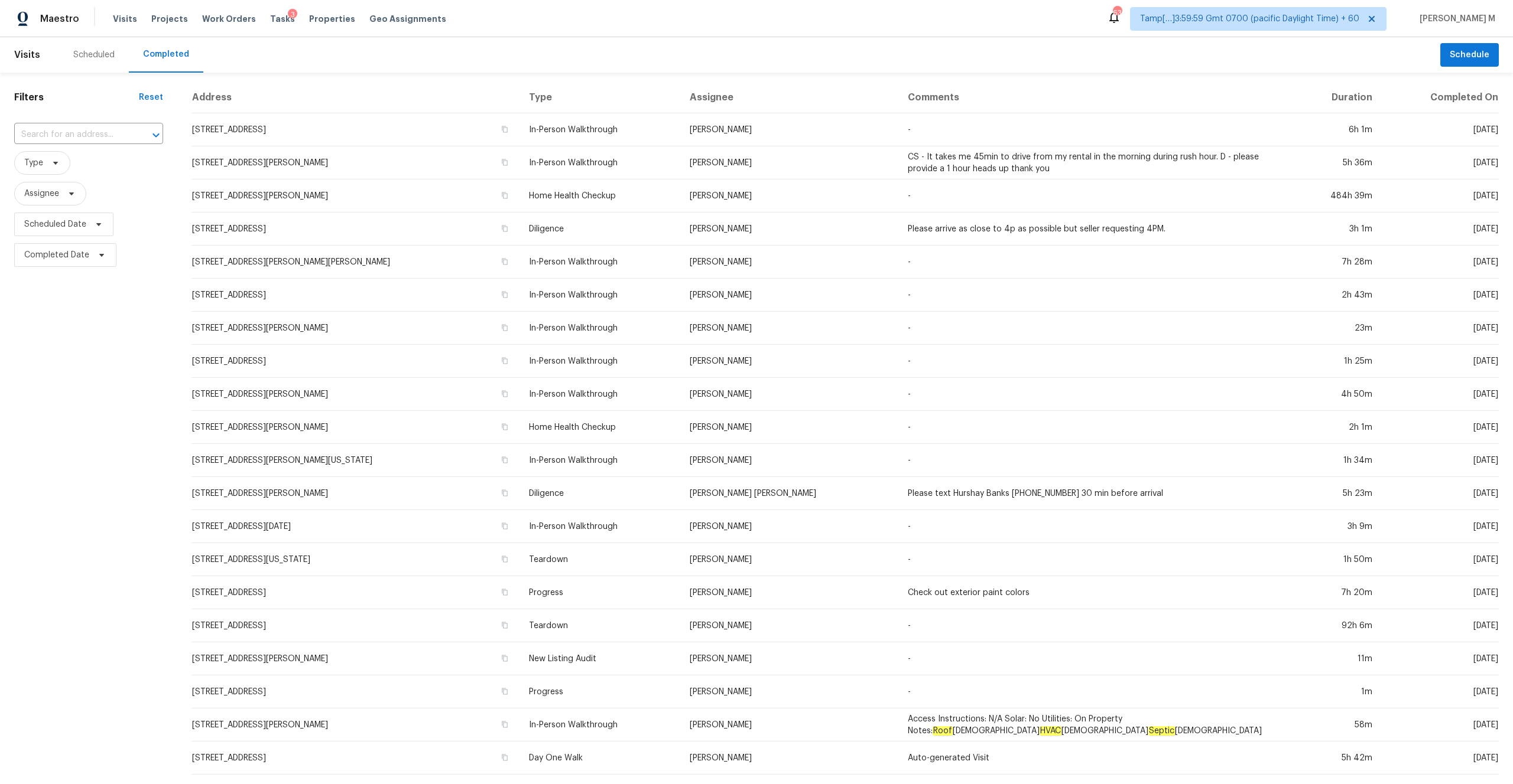
click at [75, 133] on input "text" at bounding box center [72, 135] width 116 height 18
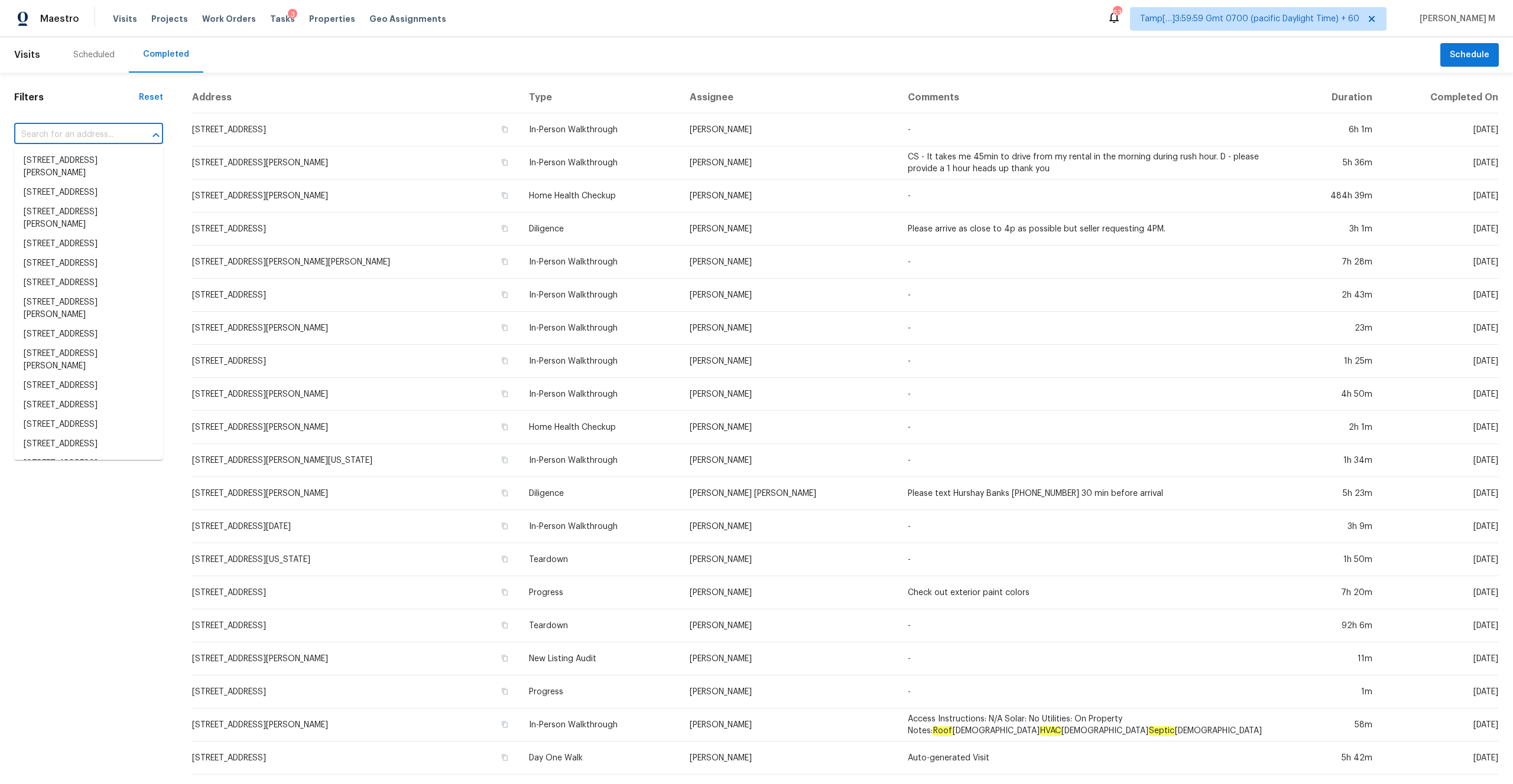
click at [75, 133] on input "text" at bounding box center [72, 135] width 116 height 18
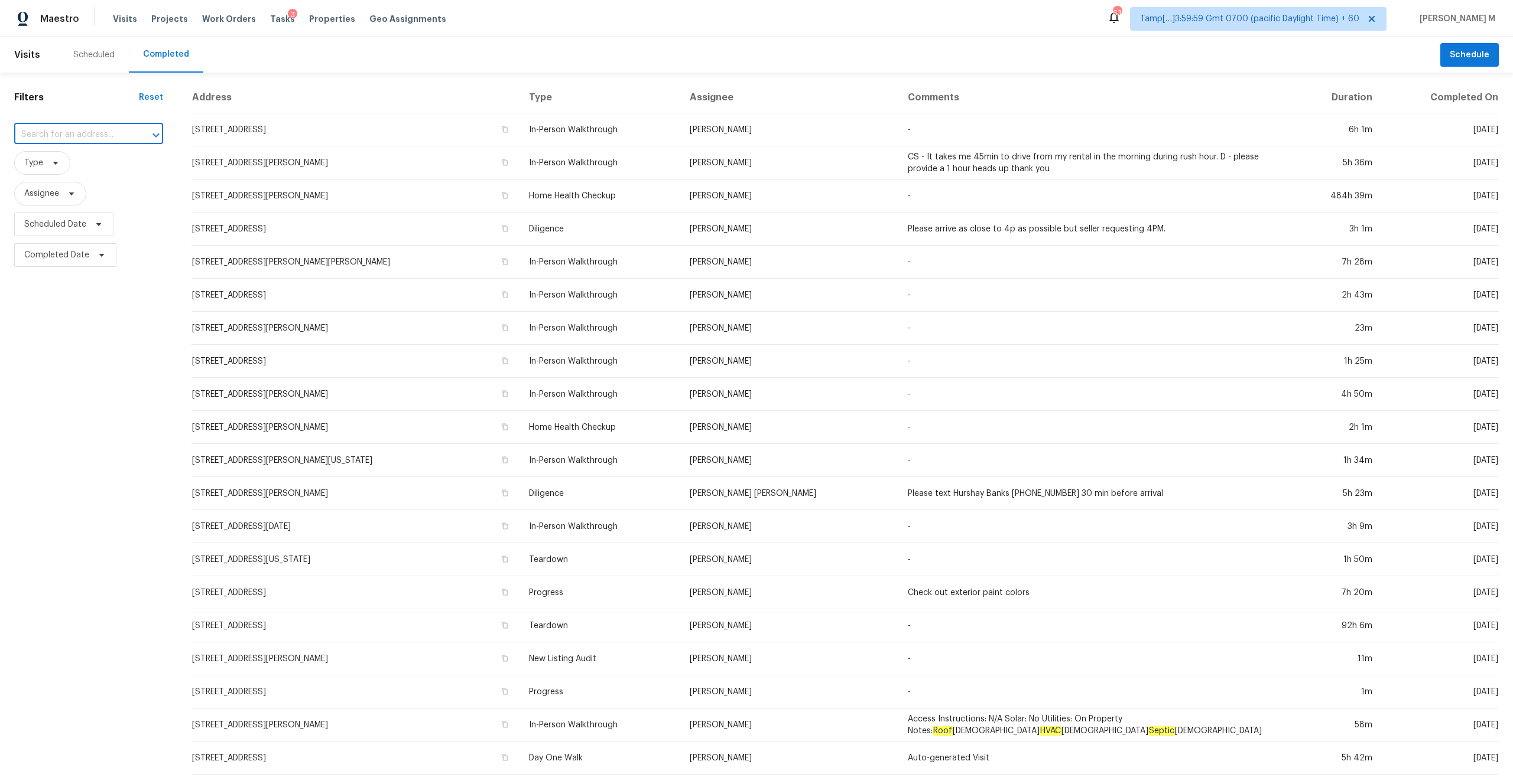
paste input "[STREET_ADDRESS]"
type input "[STREET_ADDRESS]"
click at [85, 164] on li "[STREET_ADDRESS]" at bounding box center [88, 161] width 149 height 20
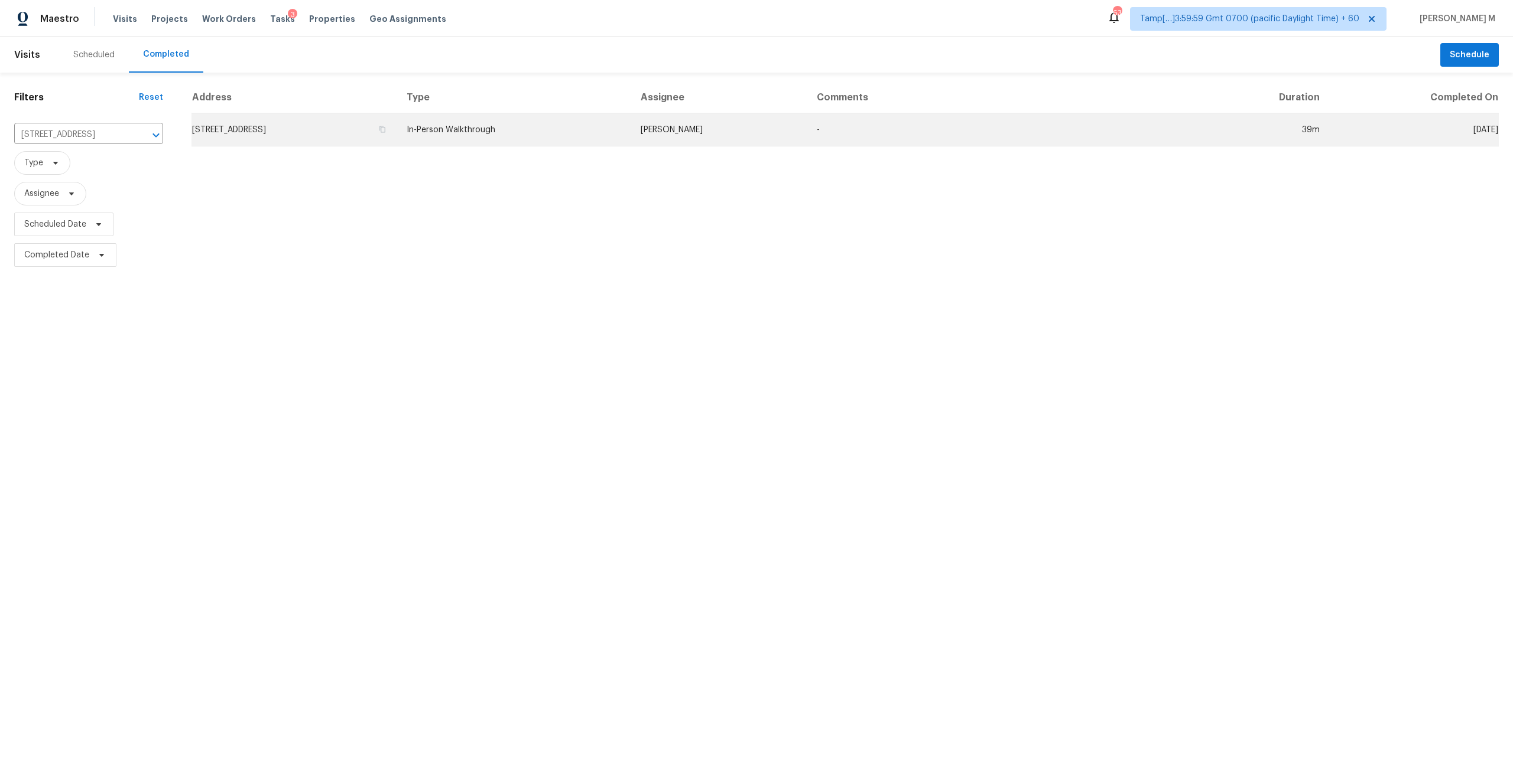
click at [386, 138] on td "[STREET_ADDRESS]" at bounding box center [294, 130] width 206 height 33
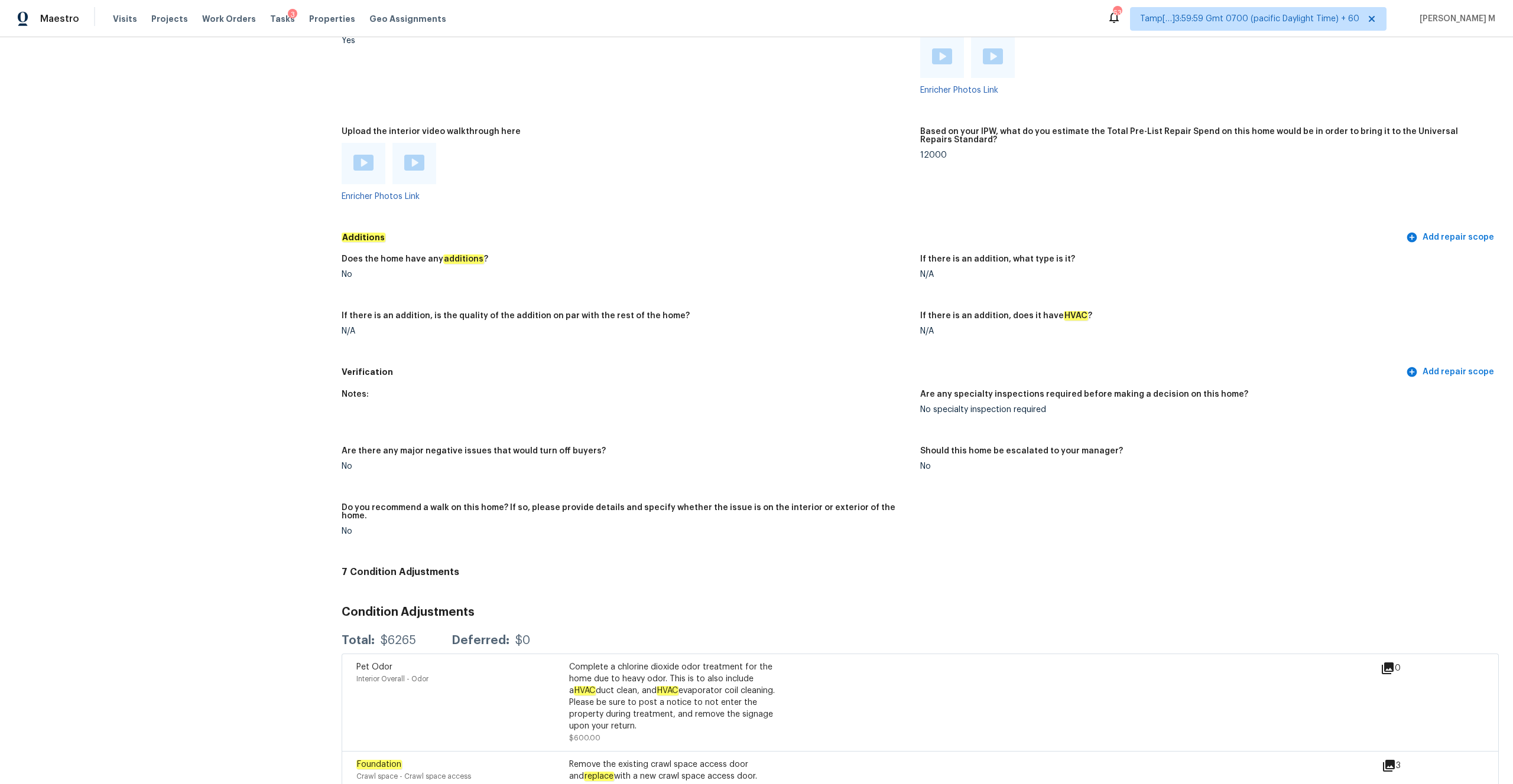
scroll to position [2088, 0]
click at [364, 168] on div at bounding box center [364, 164] width 44 height 42
click at [367, 164] on div at bounding box center [364, 164] width 20 height 17
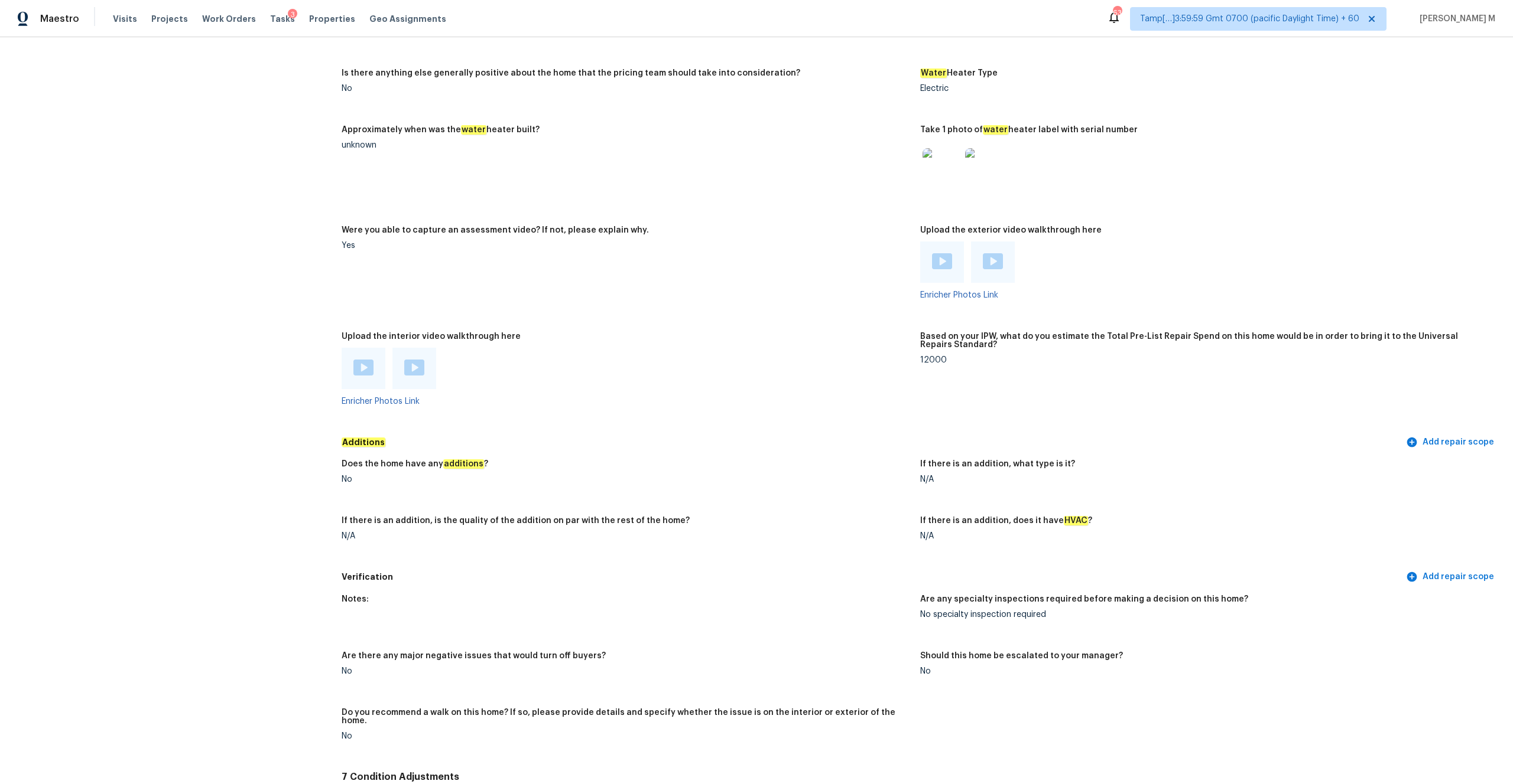
scroll to position [1863, 0]
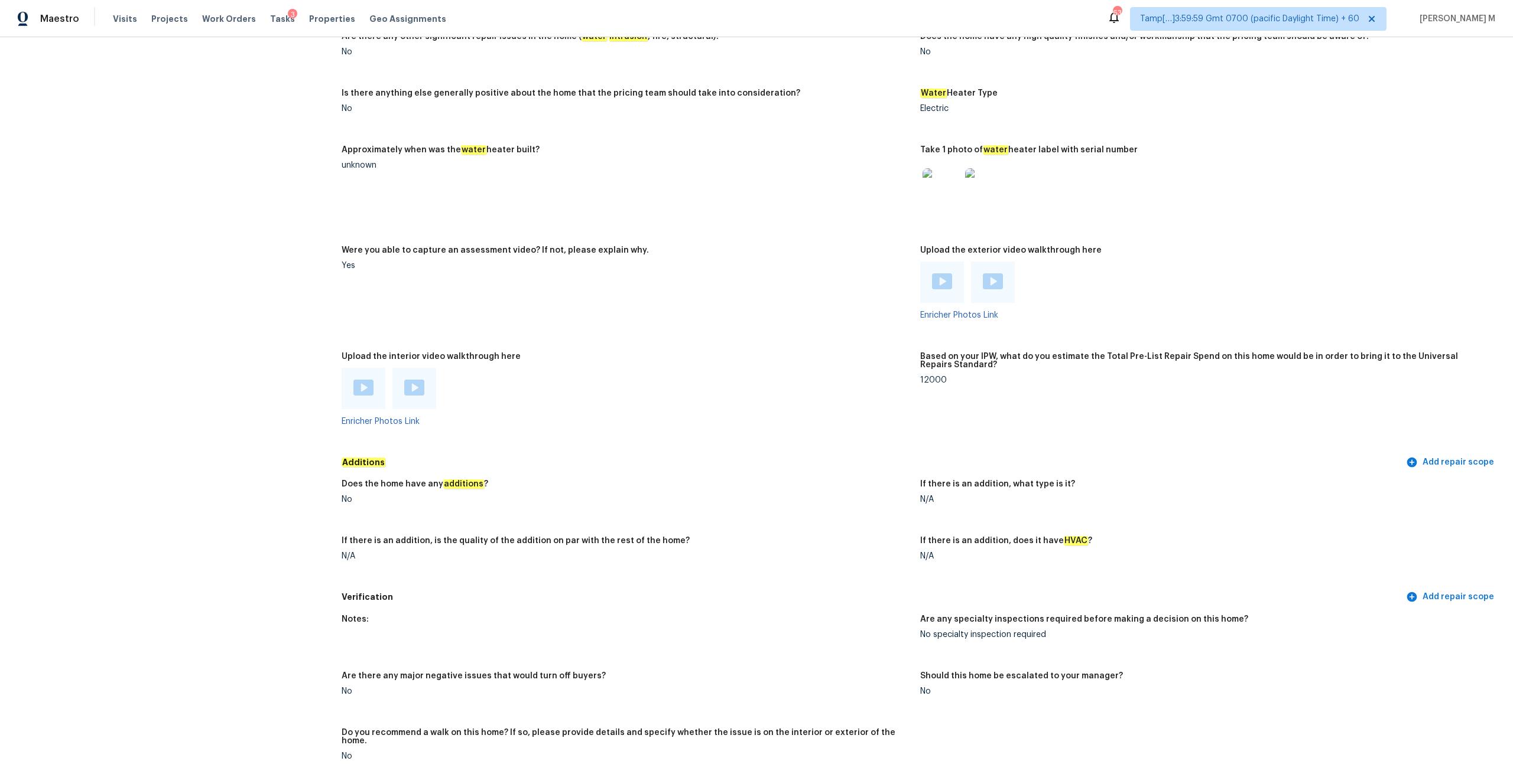
click at [421, 387] on div at bounding box center [414, 388] width 20 height 17
click at [950, 276] on img at bounding box center [942, 281] width 20 height 16
click at [985, 273] on img at bounding box center [992, 281] width 20 height 16
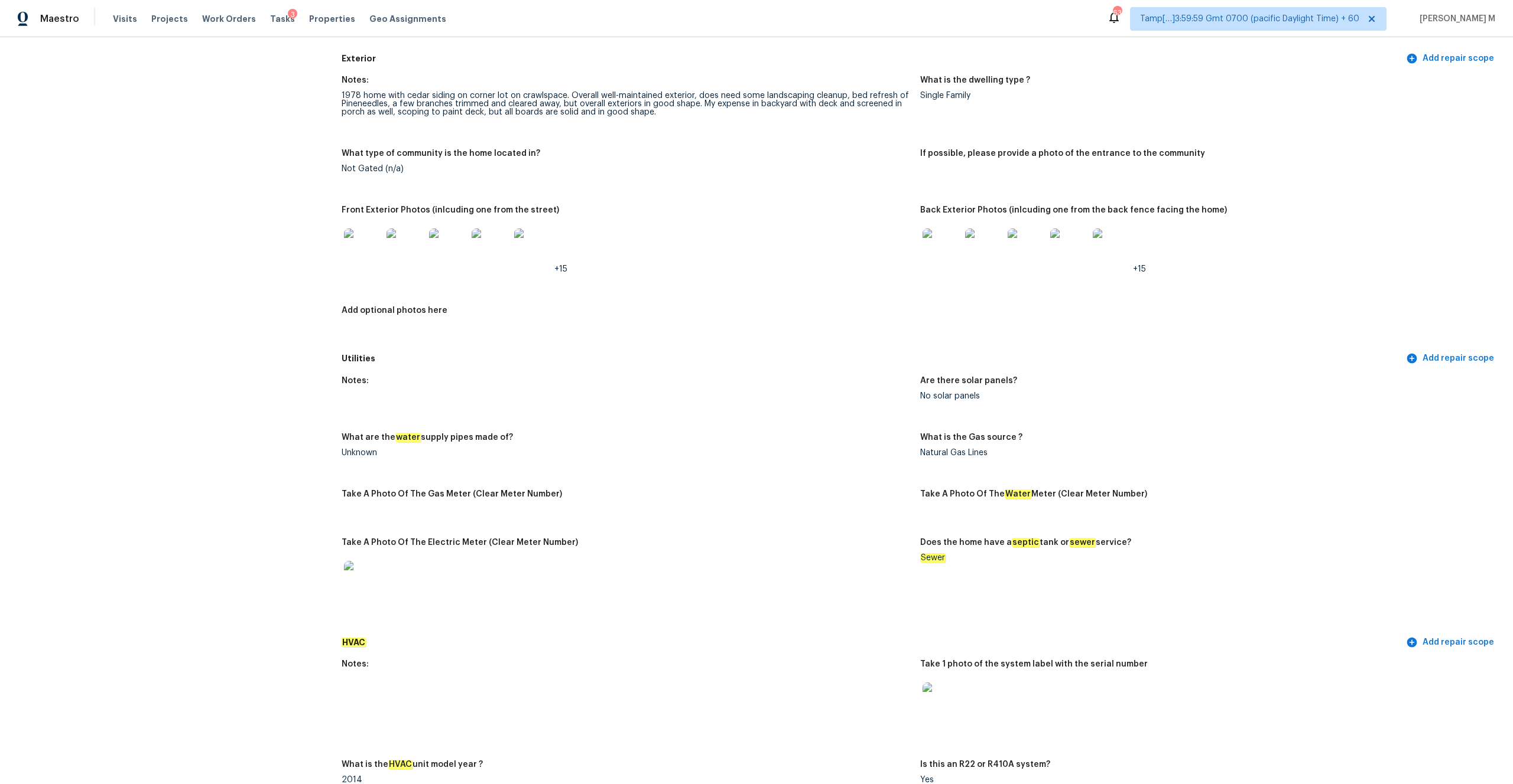
scroll to position [0, 0]
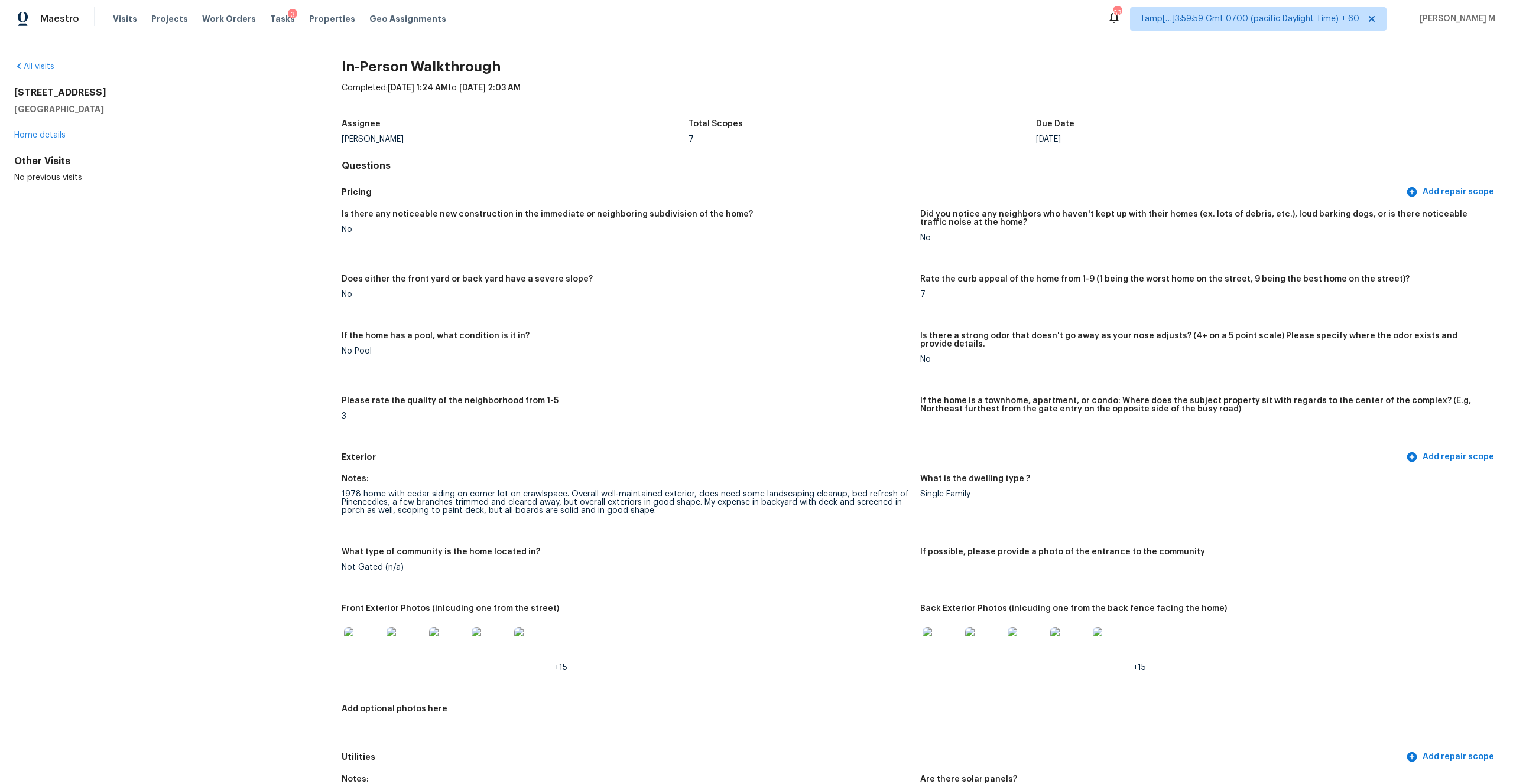
drag, startPoint x: 104, startPoint y: 111, endPoint x: 9, endPoint y: 94, distance: 96.5
click at [9, 94] on div "All visits [STREET_ADDRESS] Home details Other Visits No previous visits In-Per…" at bounding box center [756, 410] width 1513 height 747
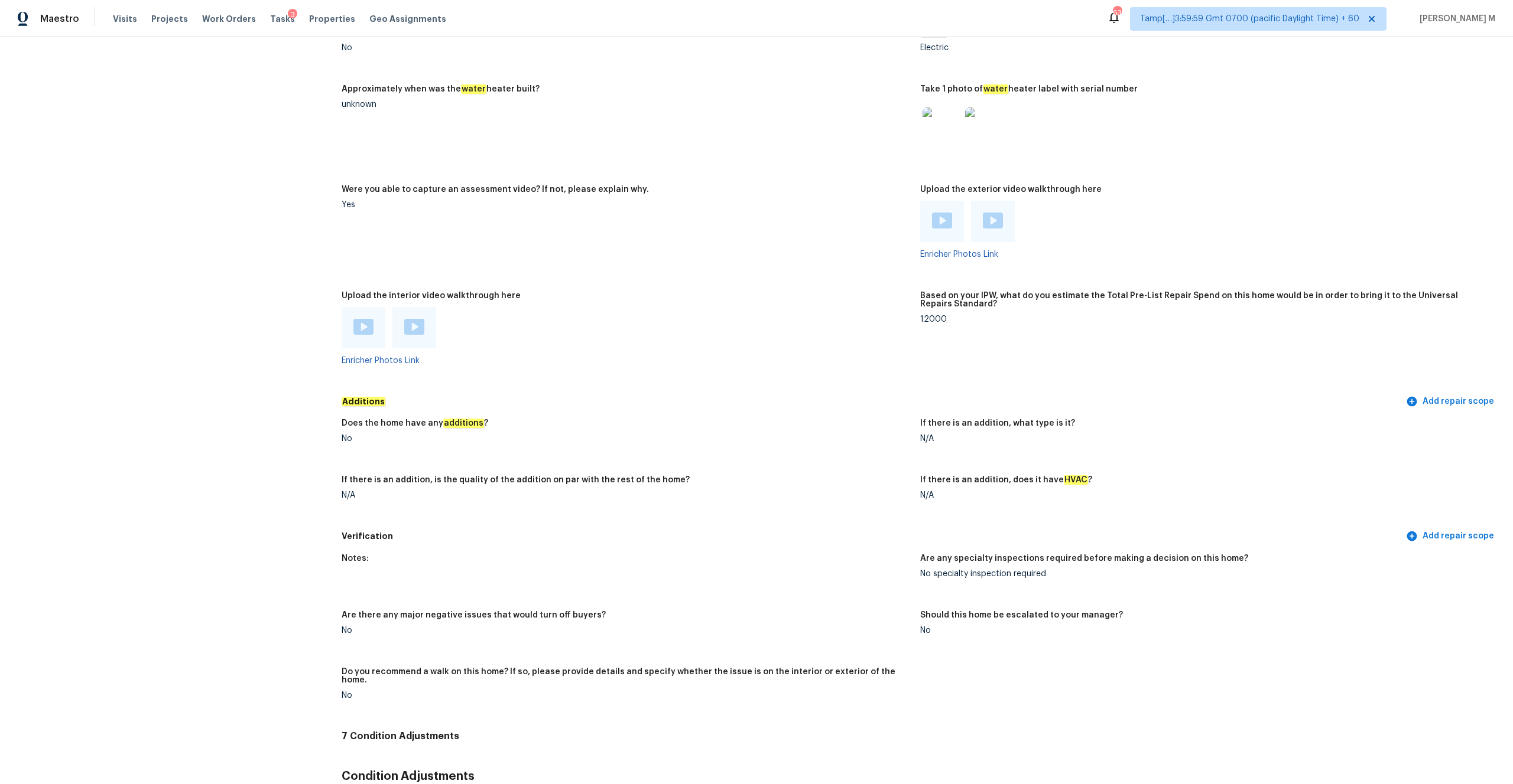
scroll to position [538, 0]
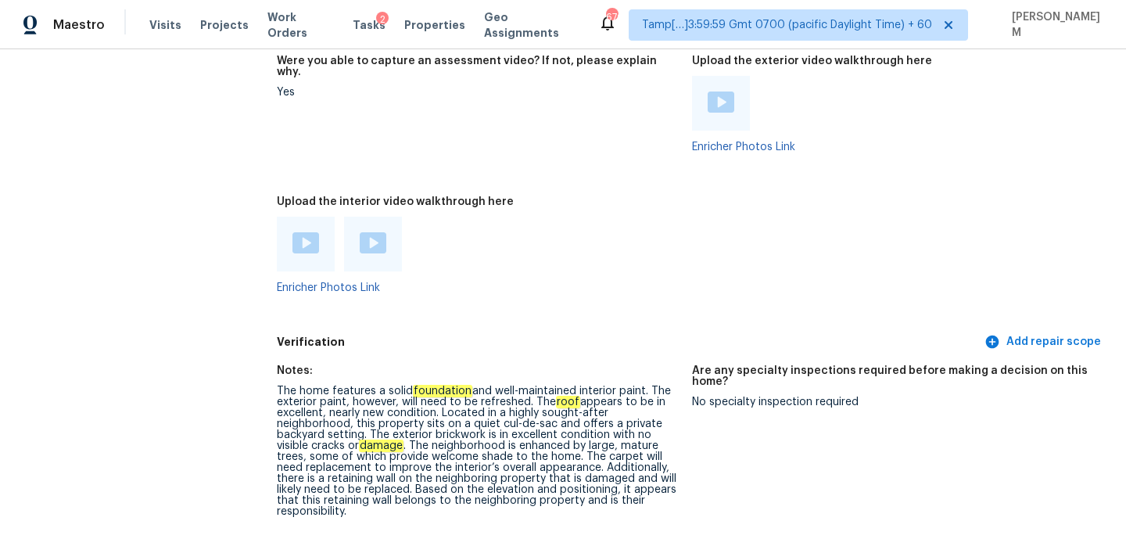
scroll to position [2763, 0]
